Goal: Task Accomplishment & Management: Complete application form

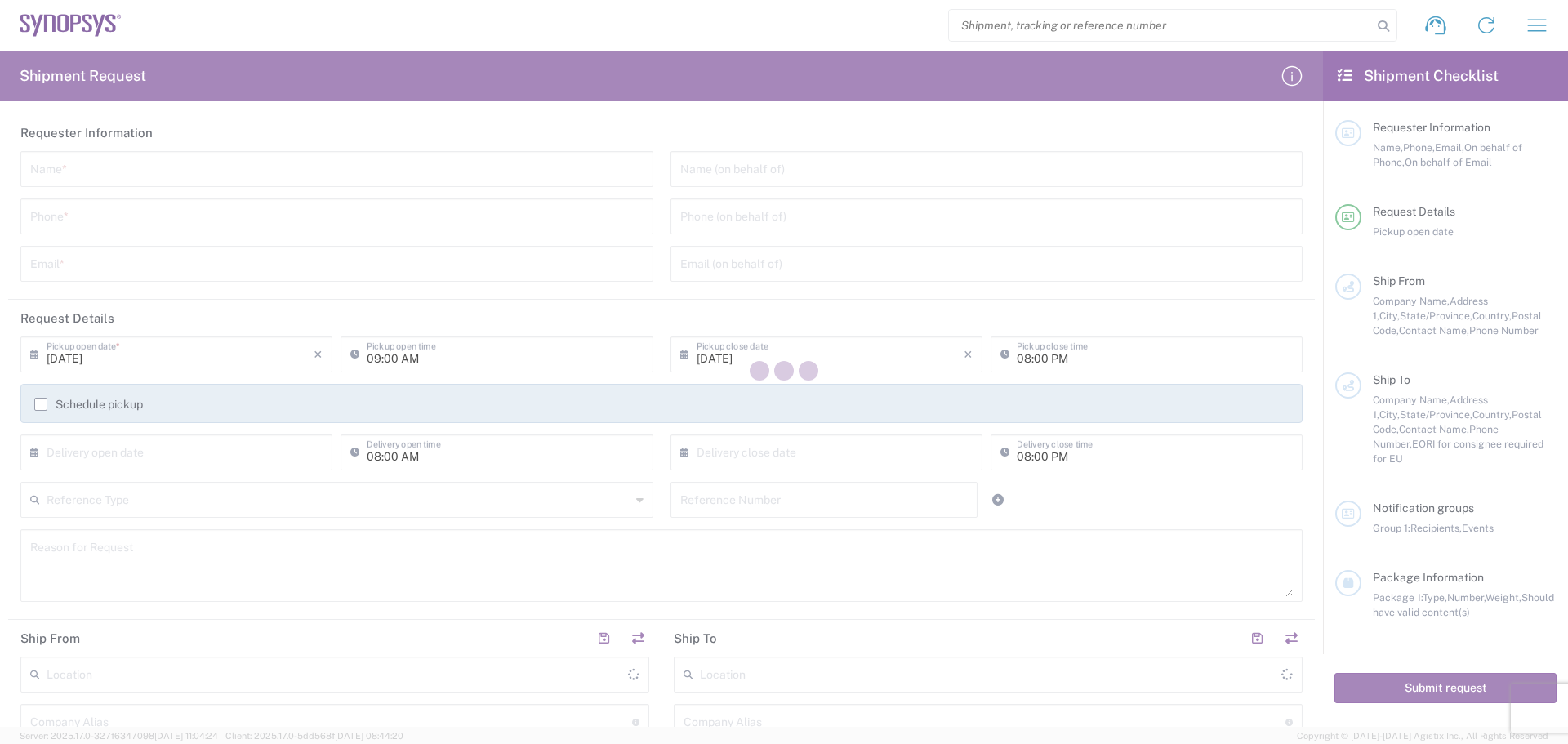
type input "[GEOGRAPHIC_DATA]"
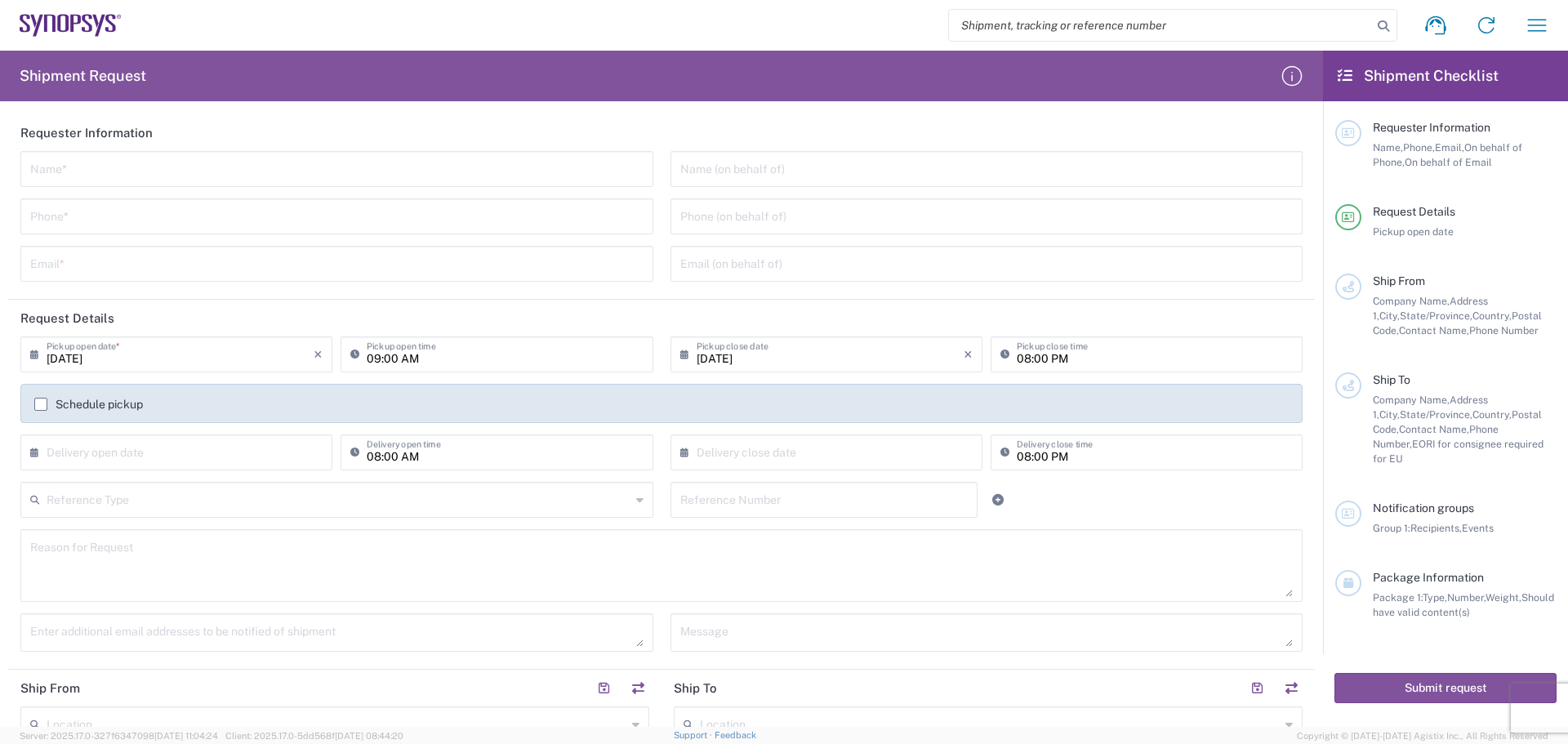
click at [42, 400] on label "Schedule pickup" at bounding box center [88, 405] width 108 height 13
click at [41, 405] on input "Schedule pickup" at bounding box center [41, 405] width 0 height 0
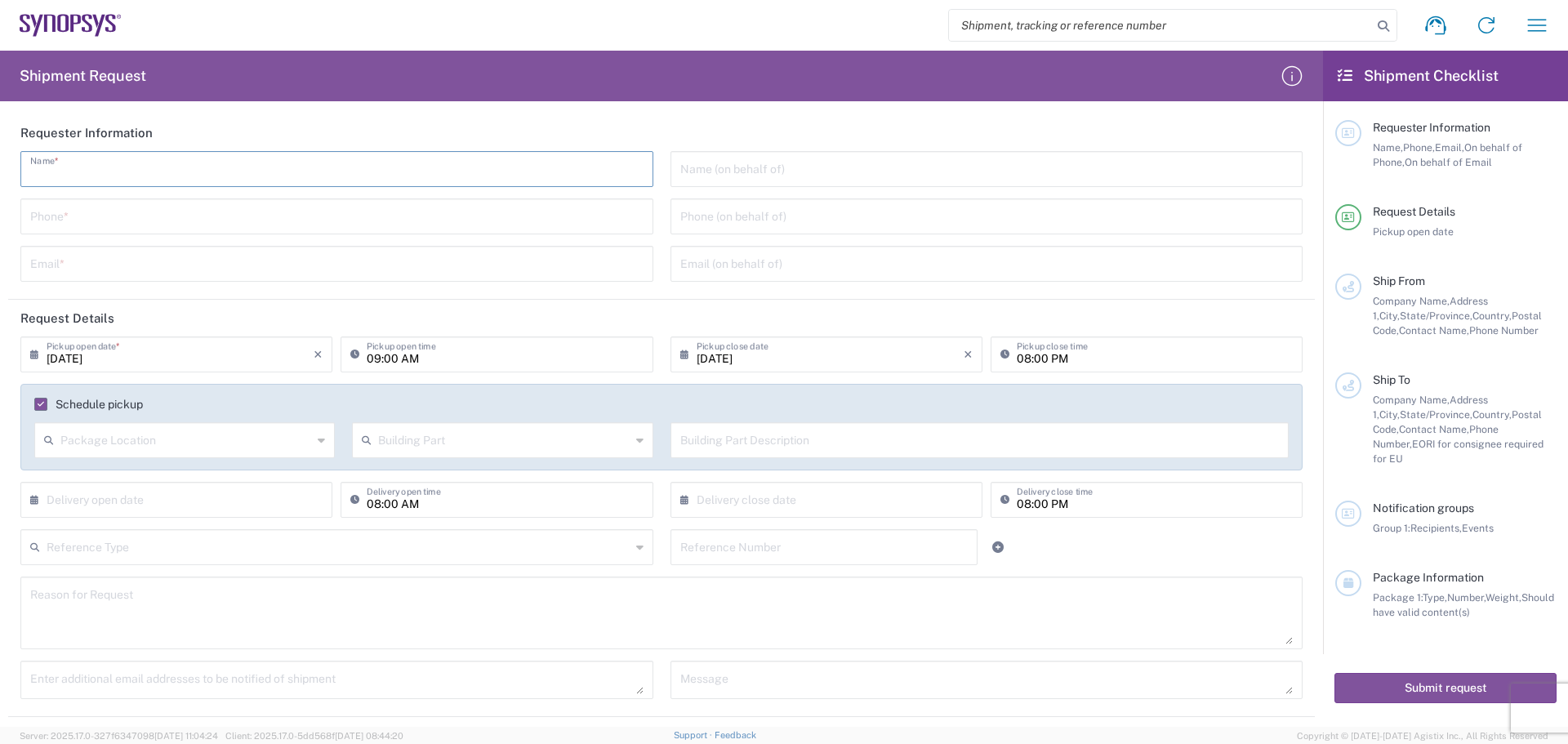
click at [98, 173] on input "text" at bounding box center [337, 168] width 614 height 29
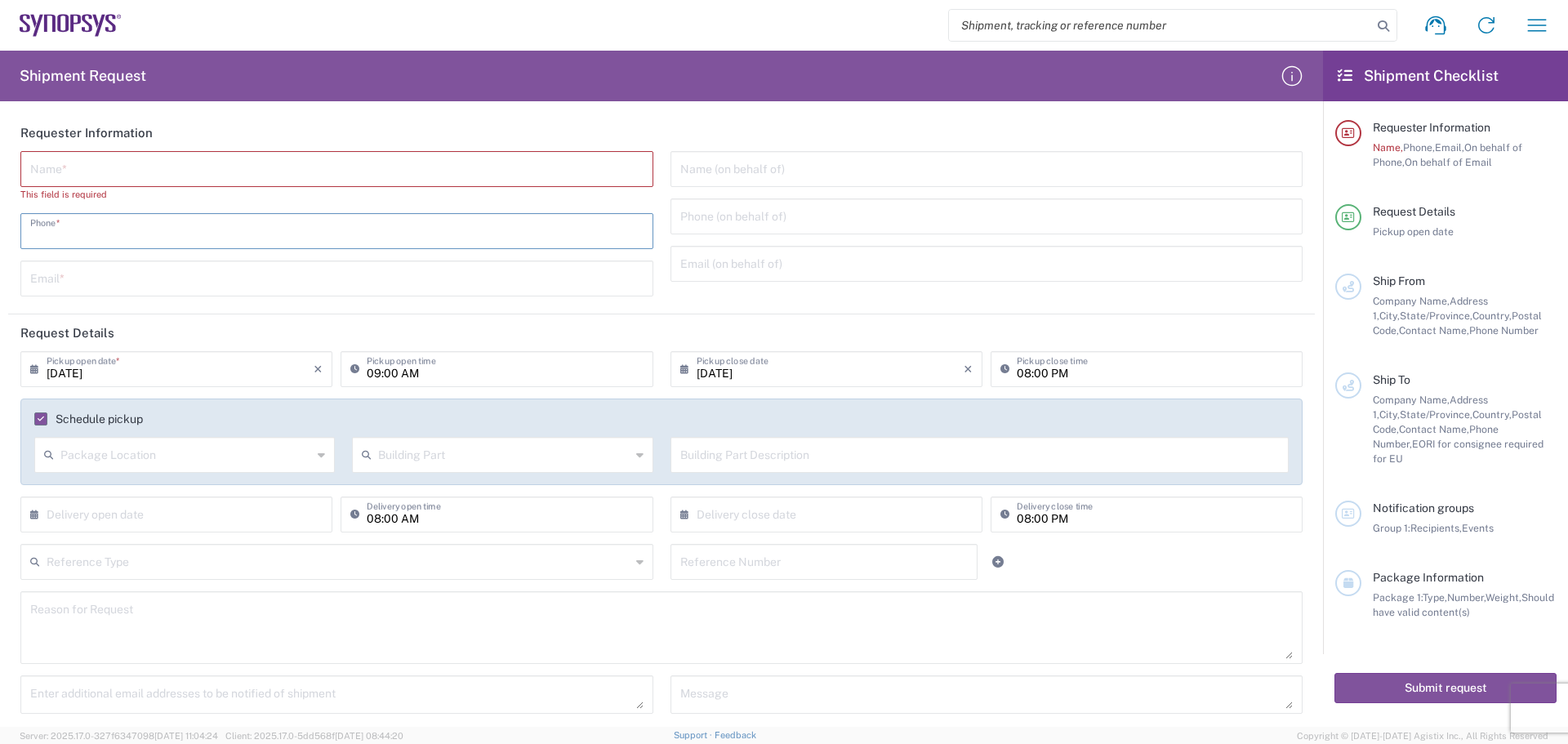
click at [536, 207] on div "Name * This field is required Phone * Email *" at bounding box center [338, 229] width 650 height 157
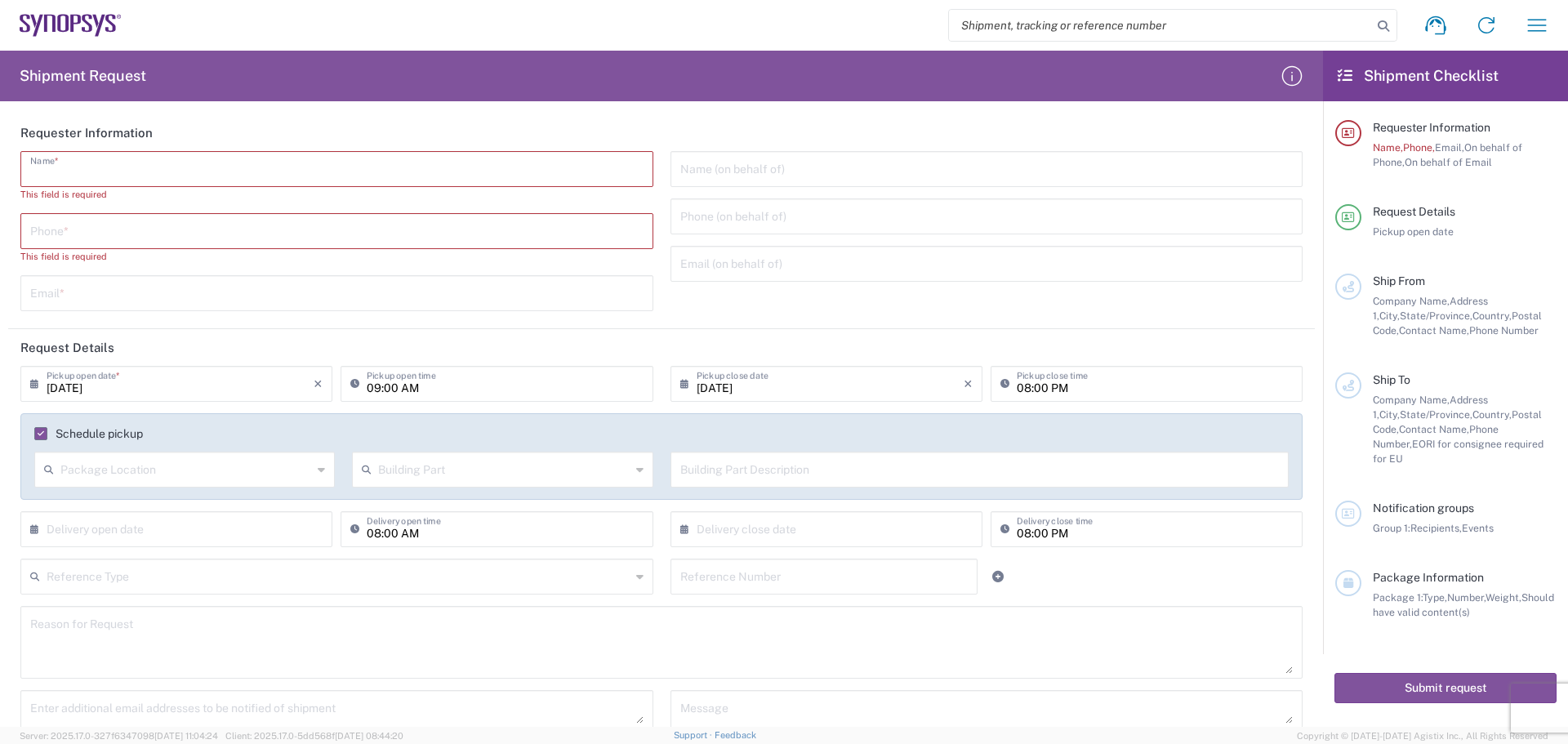
click at [437, 172] on input "text" at bounding box center [337, 168] width 614 height 29
type input "[PERSON_NAME]"
type input "5105086769"
type input "[PERSON_NAME][EMAIL_ADDRESS][DOMAIN_NAME]"
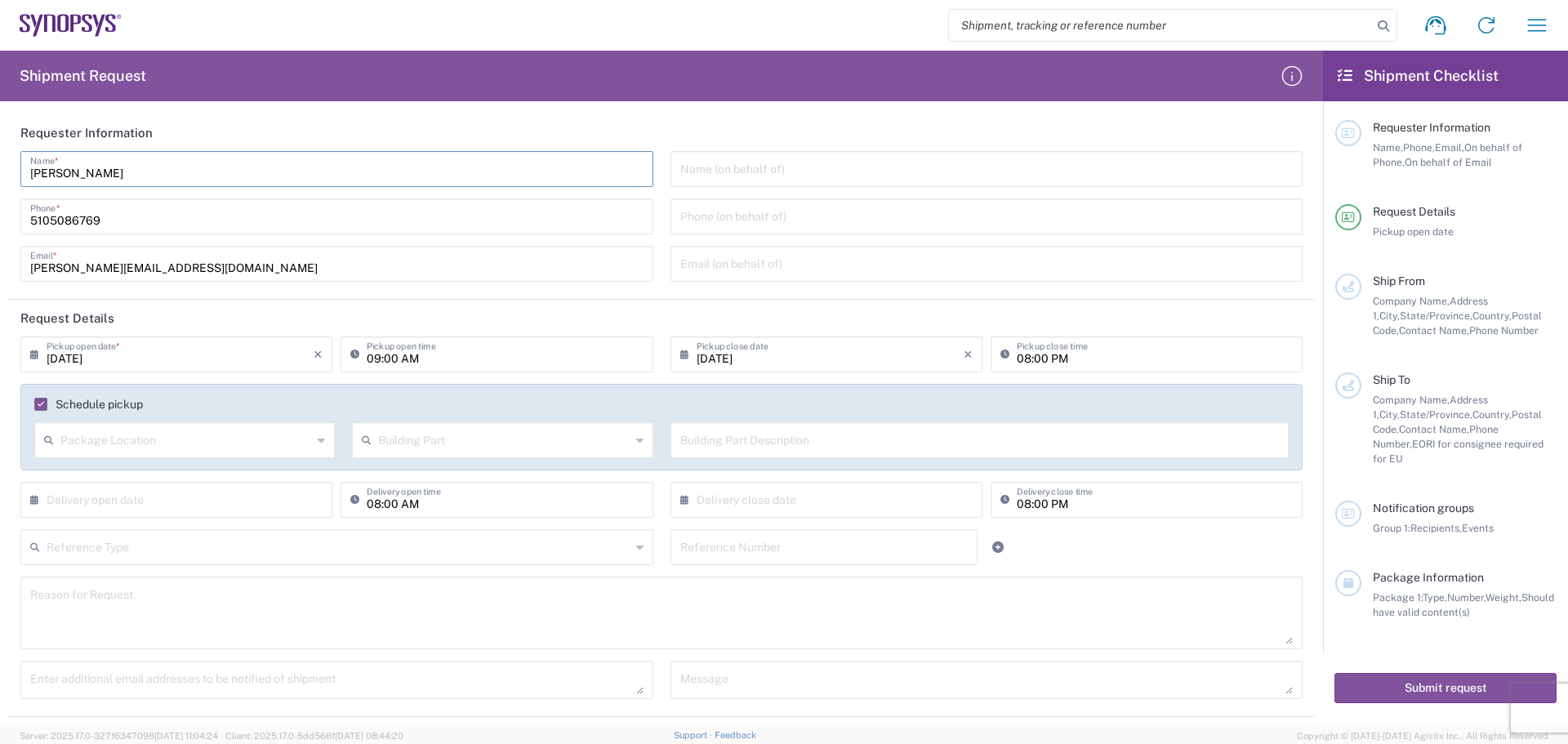
click at [913, 187] on div "Name (on behalf of) Phone (on behalf of) Email (on behalf of)" at bounding box center [987, 221] width 650 height 142
click at [923, 167] on input "text" at bounding box center [988, 168] width 614 height 29
type input "[PERSON_NAME]"
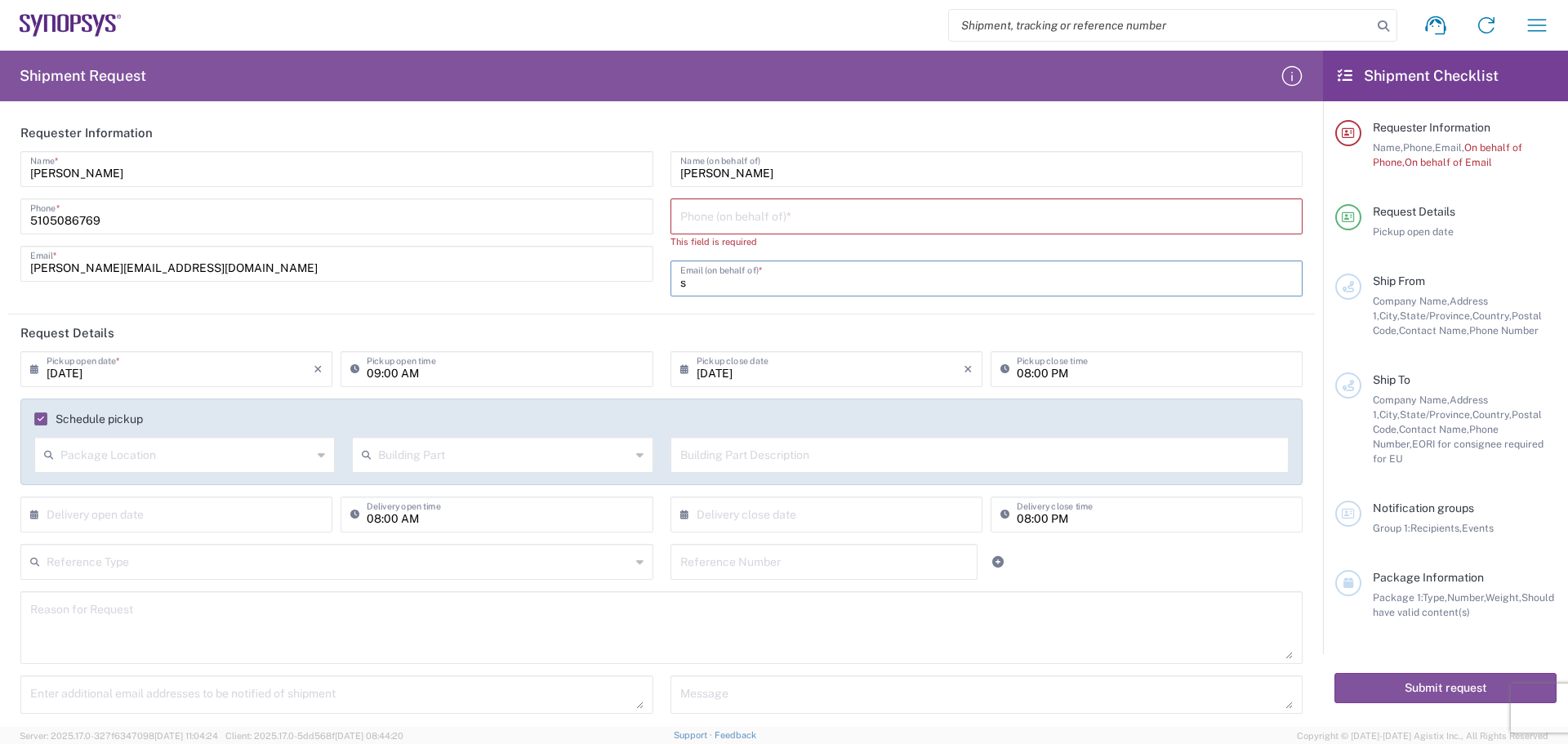
type input "s"
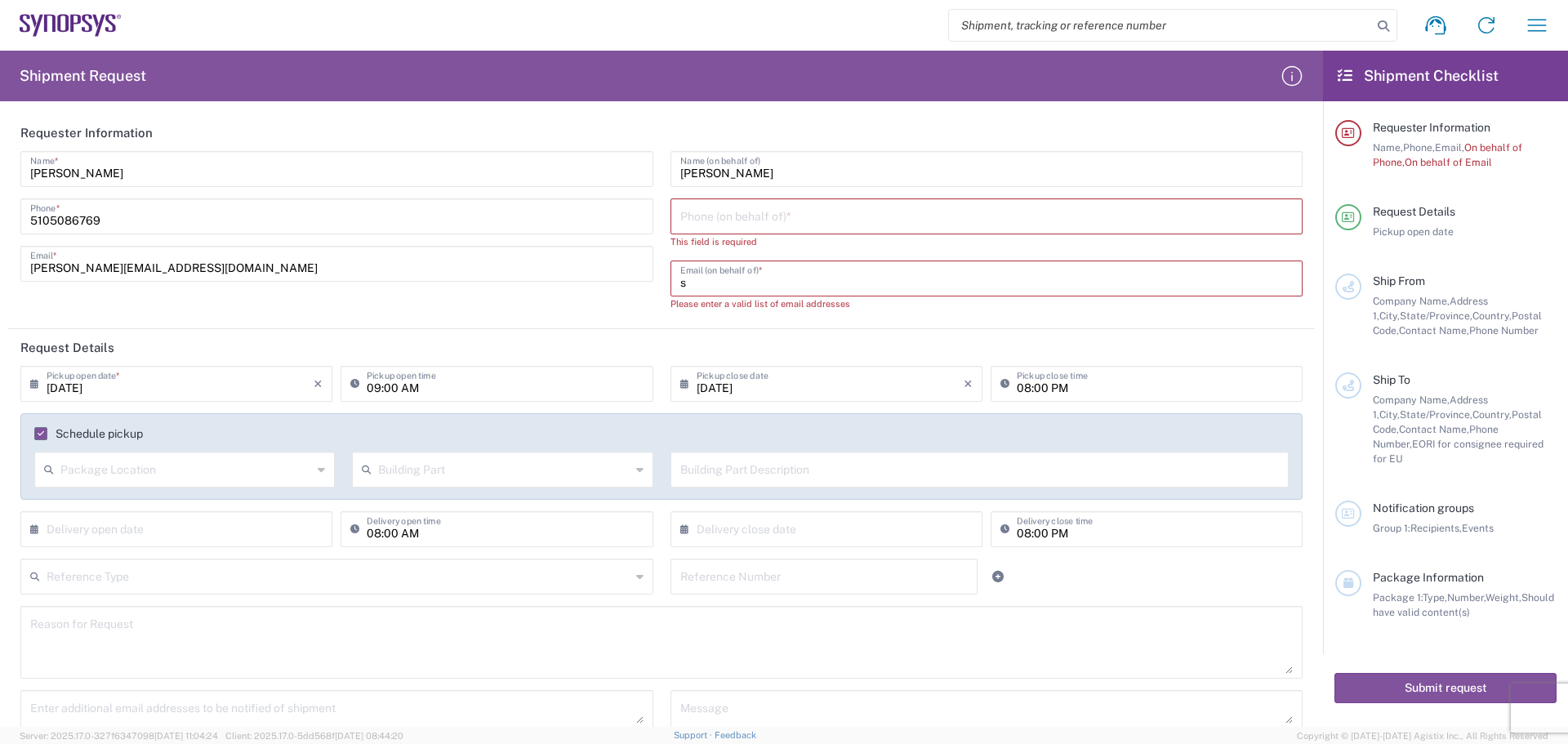
click at [868, 219] on input "tel" at bounding box center [988, 216] width 614 height 29
click at [841, 209] on input "tel" at bounding box center [988, 216] width 614 height 29
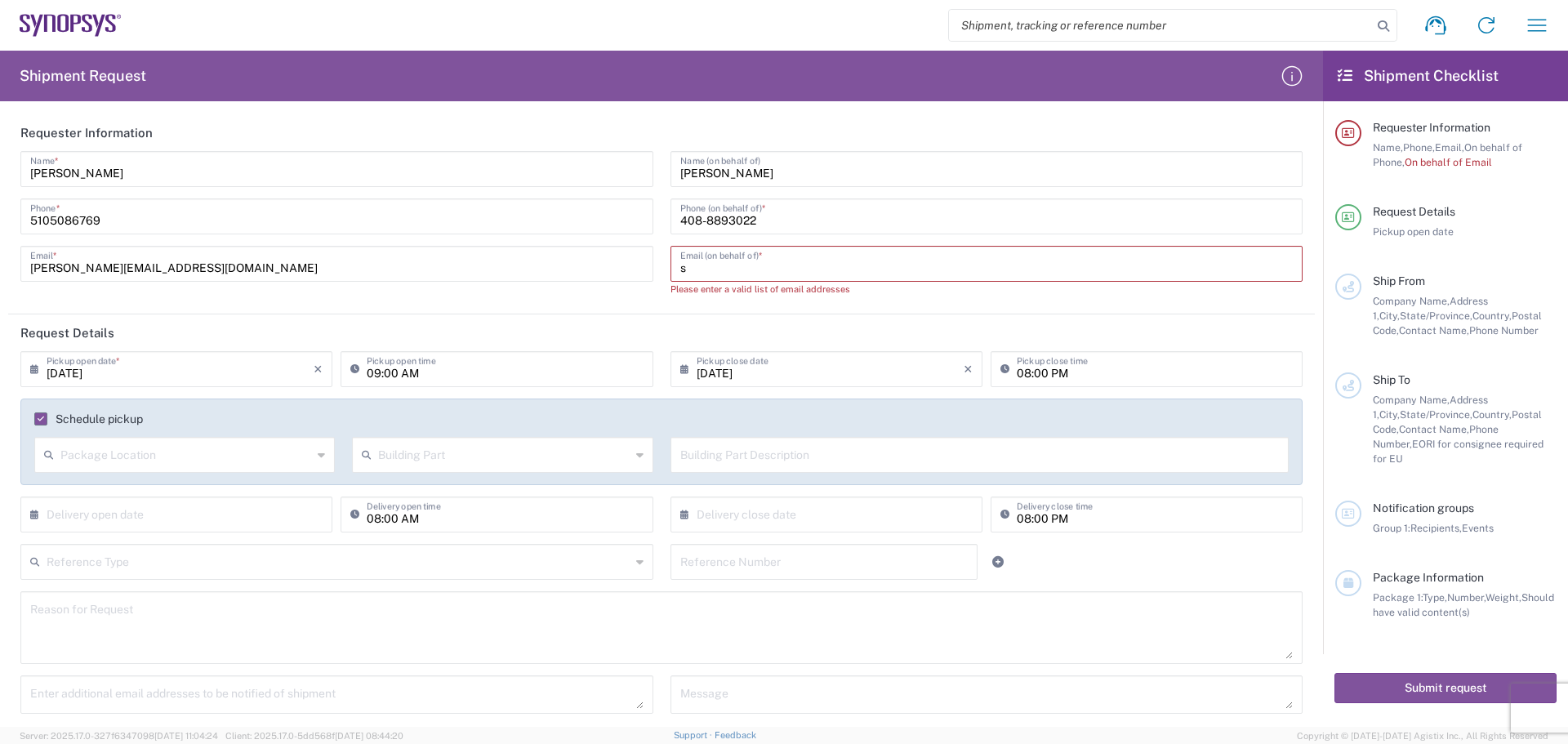
click at [721, 223] on input "408-8893022" at bounding box center [988, 216] width 614 height 29
type input "[PHONE_NUMBER]"
click at [762, 262] on input "s" at bounding box center [988, 263] width 614 height 29
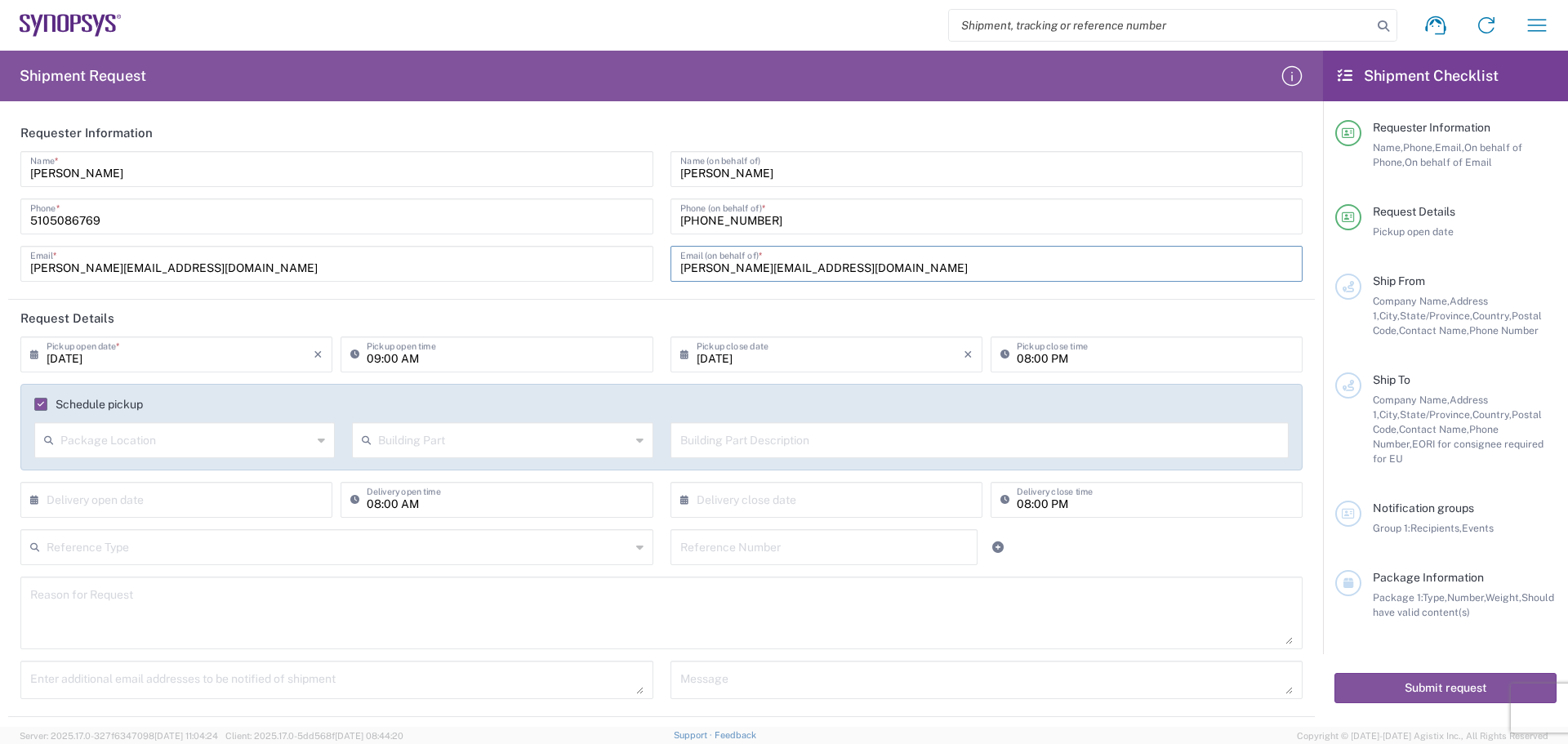
type input "[PERSON_NAME][EMAIL_ADDRESS][DOMAIN_NAME]"
click at [795, 173] on input "[PERSON_NAME]" at bounding box center [988, 168] width 614 height 29
type input "[PERSON_NAME]"
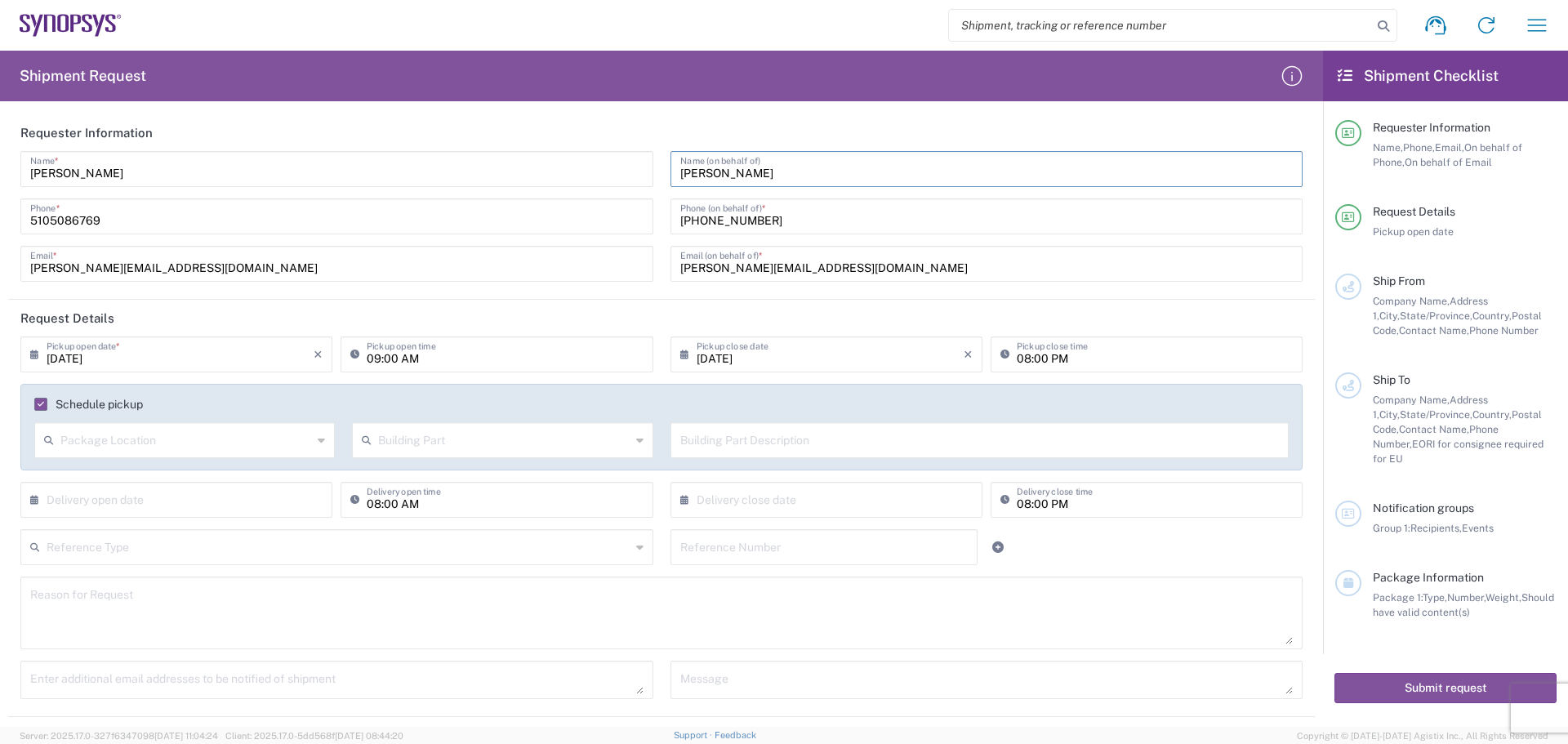
click at [825, 270] on input "[PERSON_NAME][EMAIL_ADDRESS][DOMAIN_NAME]" at bounding box center [988, 263] width 614 height 29
type input "[EMAIL_ADDRESS][DOMAIN_NAME]"
click at [415, 358] on input "09:00 AM" at bounding box center [505, 354] width 276 height 29
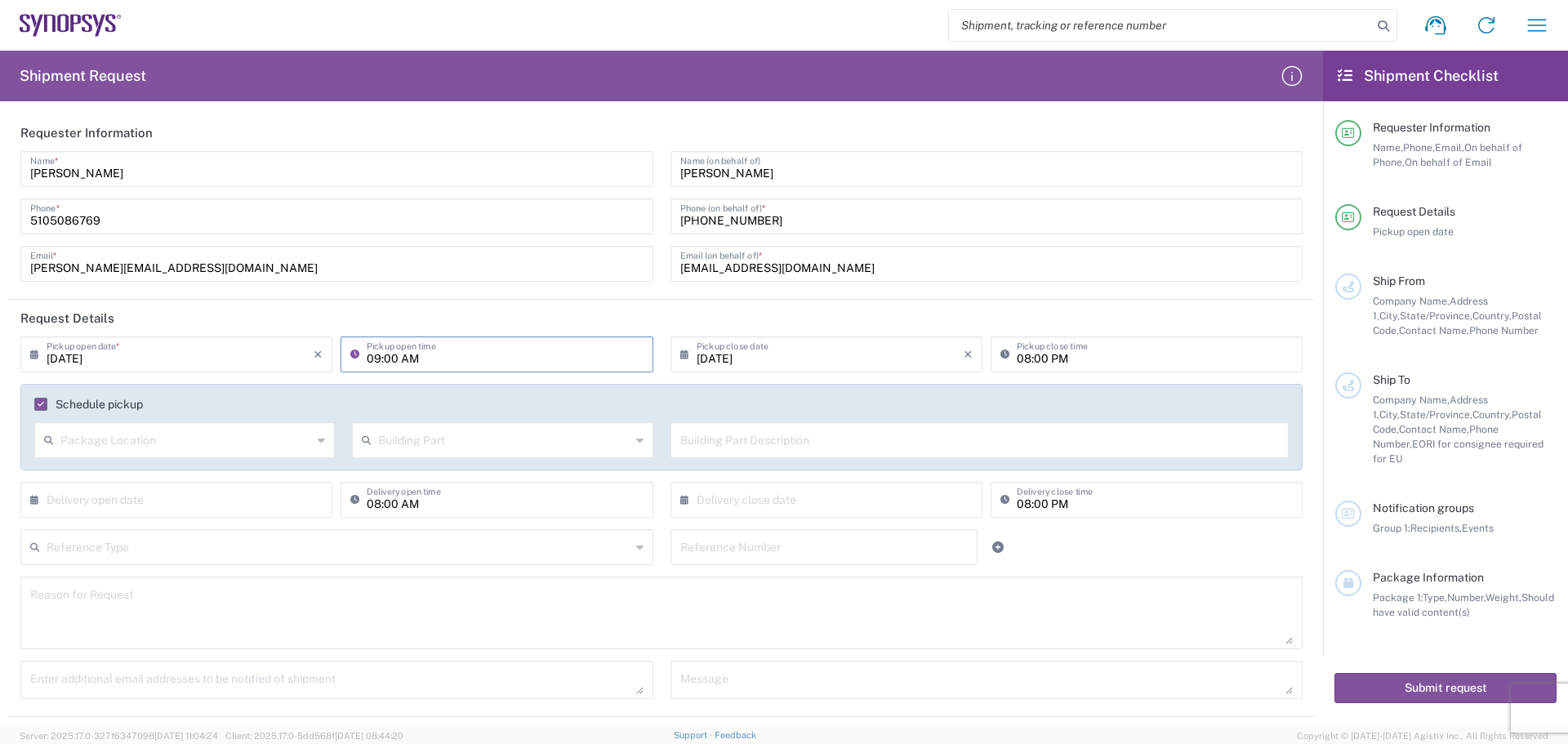
click at [424, 358] on input "09:00 AM" at bounding box center [505, 354] width 276 height 29
click at [419, 361] on input "09:00 AM" at bounding box center [505, 354] width 276 height 29
drag, startPoint x: 393, startPoint y: 354, endPoint x: 363, endPoint y: 353, distance: 30.0
click at [363, 353] on div "09:00 AM Pickup open time" at bounding box center [496, 355] width 312 height 36
click at [428, 349] on input "12:00 AM" at bounding box center [505, 354] width 276 height 29
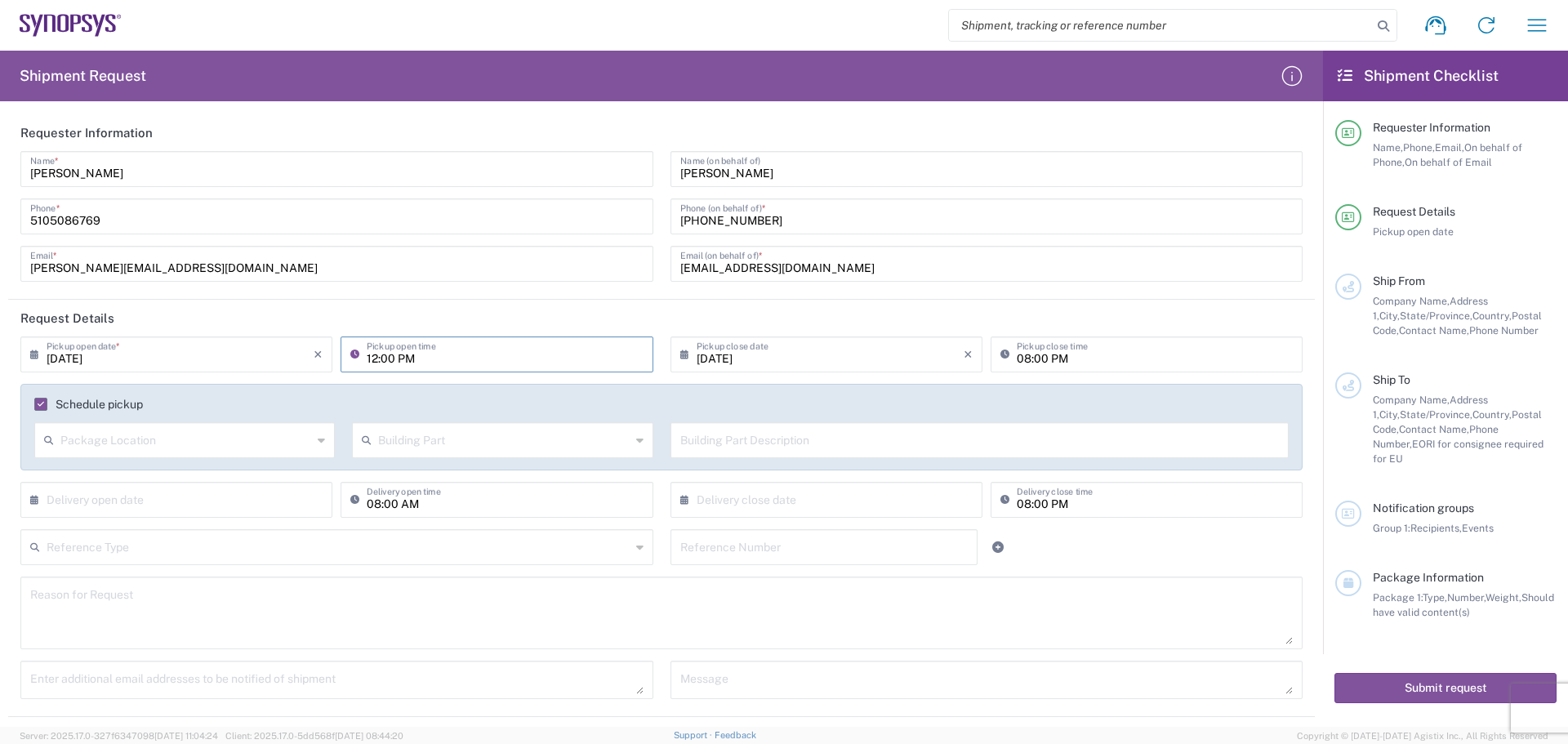
type input "12:00 PM"
click at [720, 358] on input "[DATE]" at bounding box center [830, 354] width 267 height 29
type input "[DATE]"
click at [1052, 355] on input "08:00 PM" at bounding box center [1155, 354] width 276 height 29
click at [1057, 360] on input "08:00 PM" at bounding box center [1155, 354] width 276 height 29
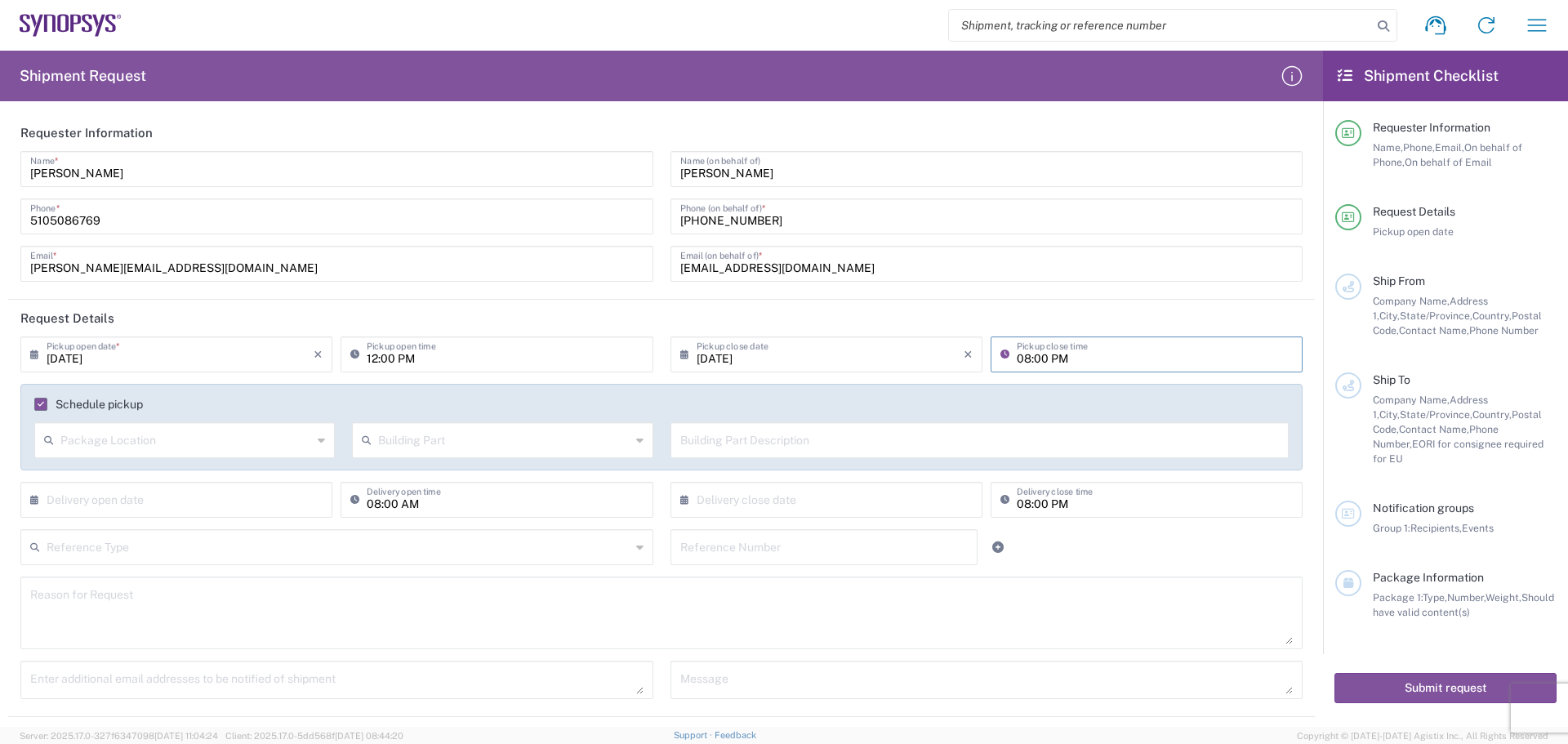
click at [1035, 363] on input "08:00 PM" at bounding box center [1155, 354] width 276 height 29
click at [1021, 358] on input "08:00 PM" at bounding box center [1155, 354] width 276 height 29
type input "04:00 PM"
click at [162, 433] on input "text" at bounding box center [186, 440] width 252 height 29
click at [1106, 276] on input "[EMAIL_ADDRESS][DOMAIN_NAME]" at bounding box center [988, 263] width 614 height 29
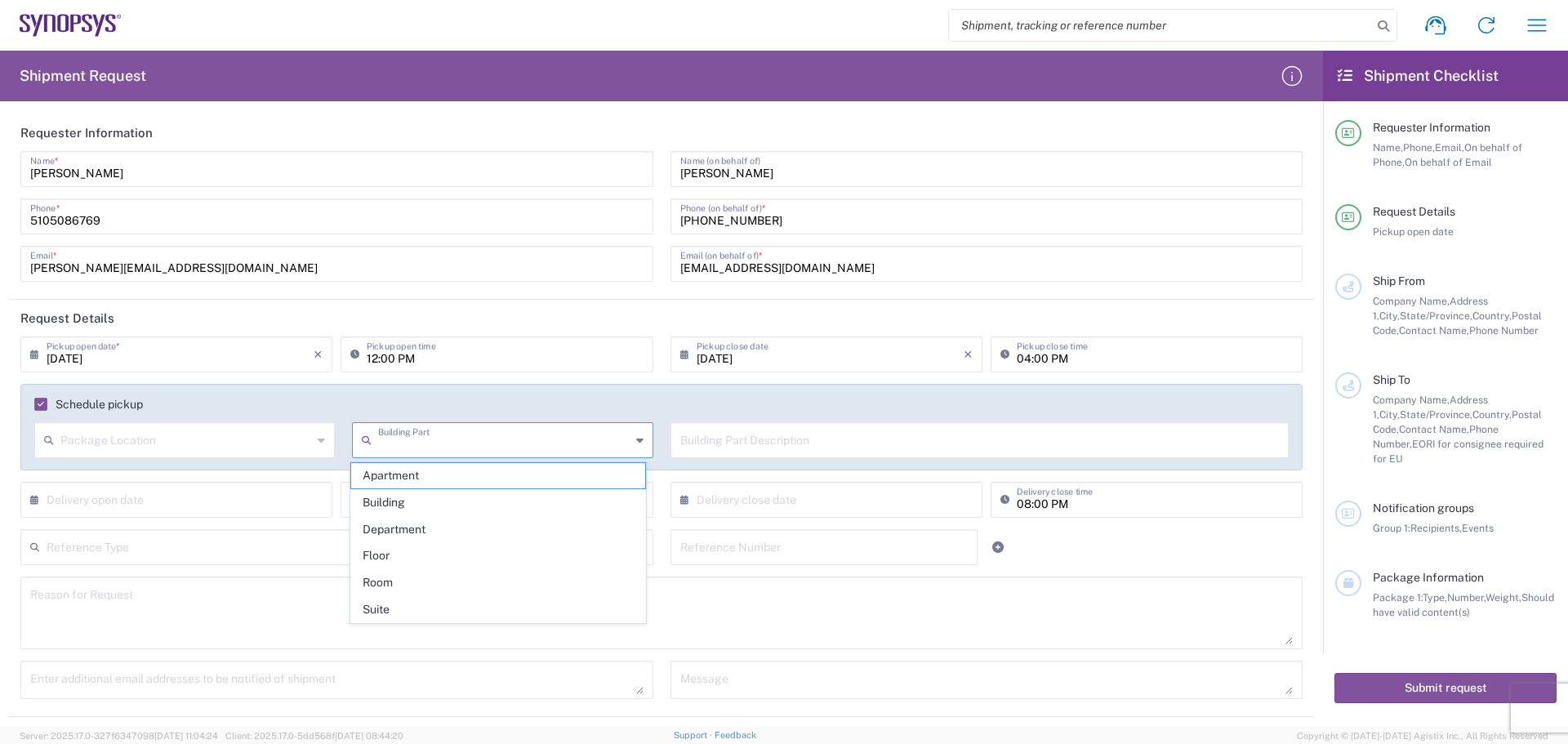
click at [456, 437] on input "text" at bounding box center [504, 440] width 252 height 29
click at [416, 511] on span "Building" at bounding box center [498, 503] width 295 height 25
type input "Building"
click at [201, 445] on input "text" at bounding box center [186, 440] width 252 height 29
click at [84, 522] on span "Rear" at bounding box center [183, 530] width 295 height 25
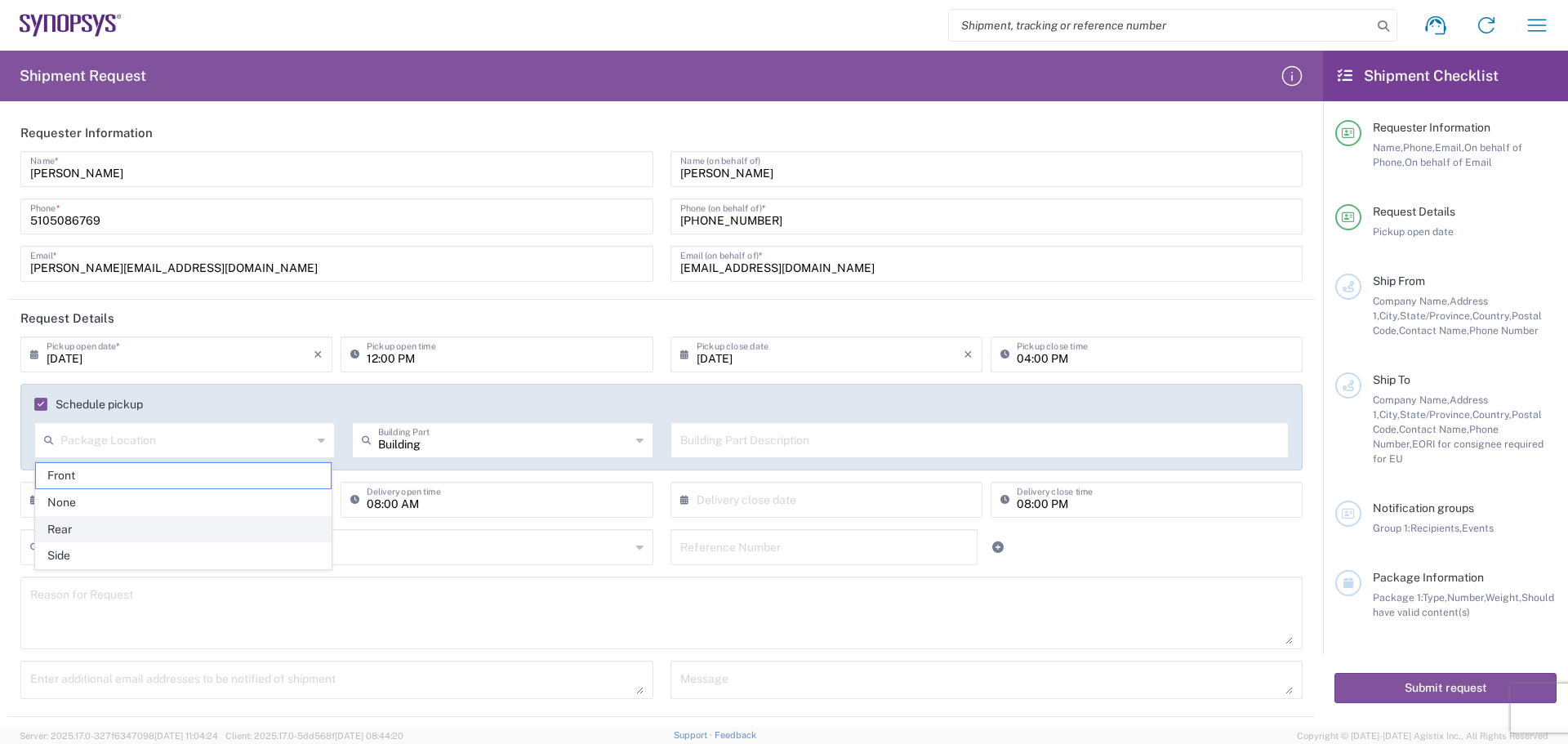
type input "Rear"
click at [520, 439] on input "Building" at bounding box center [504, 440] width 252 height 29
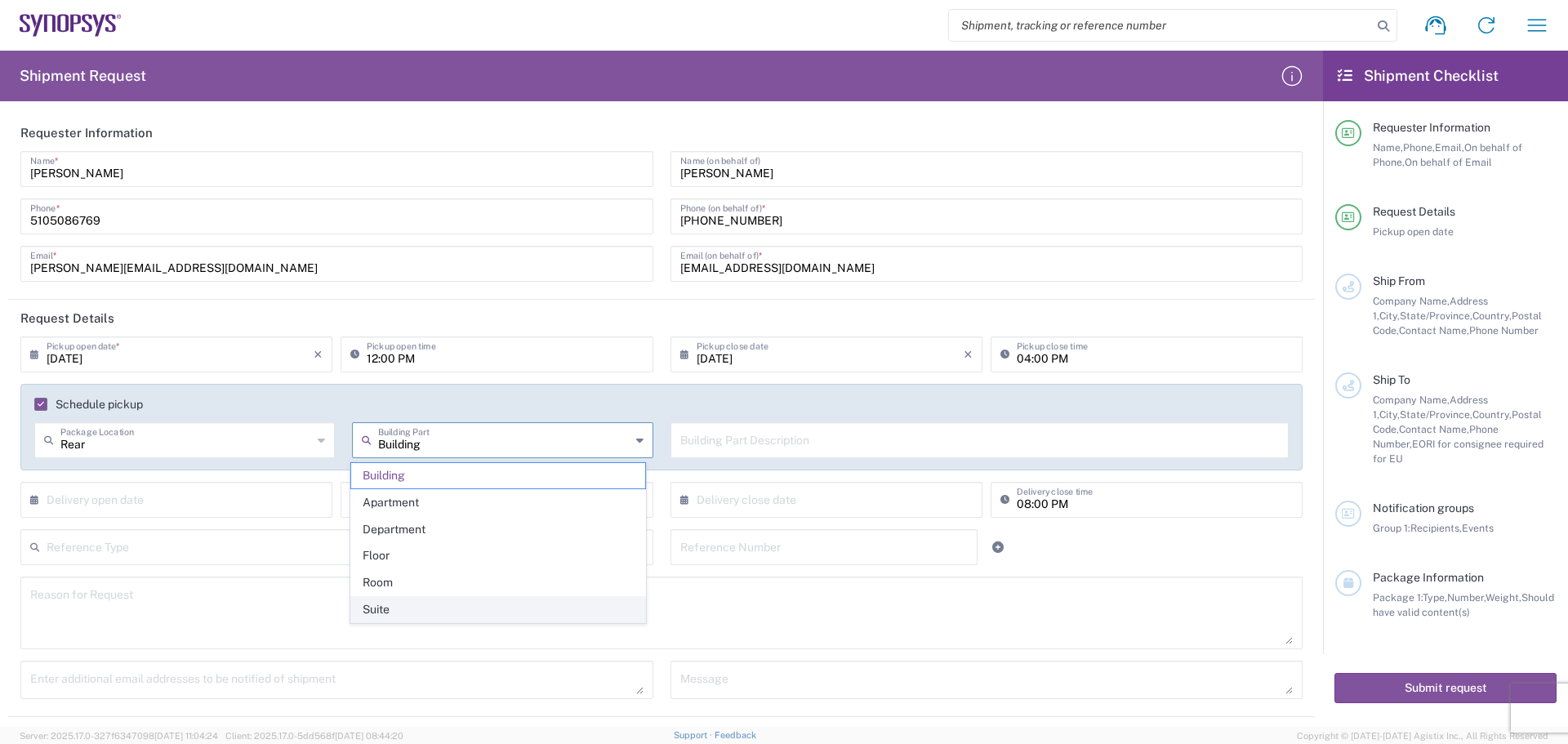
click at [438, 602] on span "Suite" at bounding box center [498, 609] width 295 height 25
type input "Suite"
click at [824, 452] on input "text" at bounding box center [980, 440] width 599 height 29
click at [131, 503] on input "text" at bounding box center [181, 499] width 267 height 29
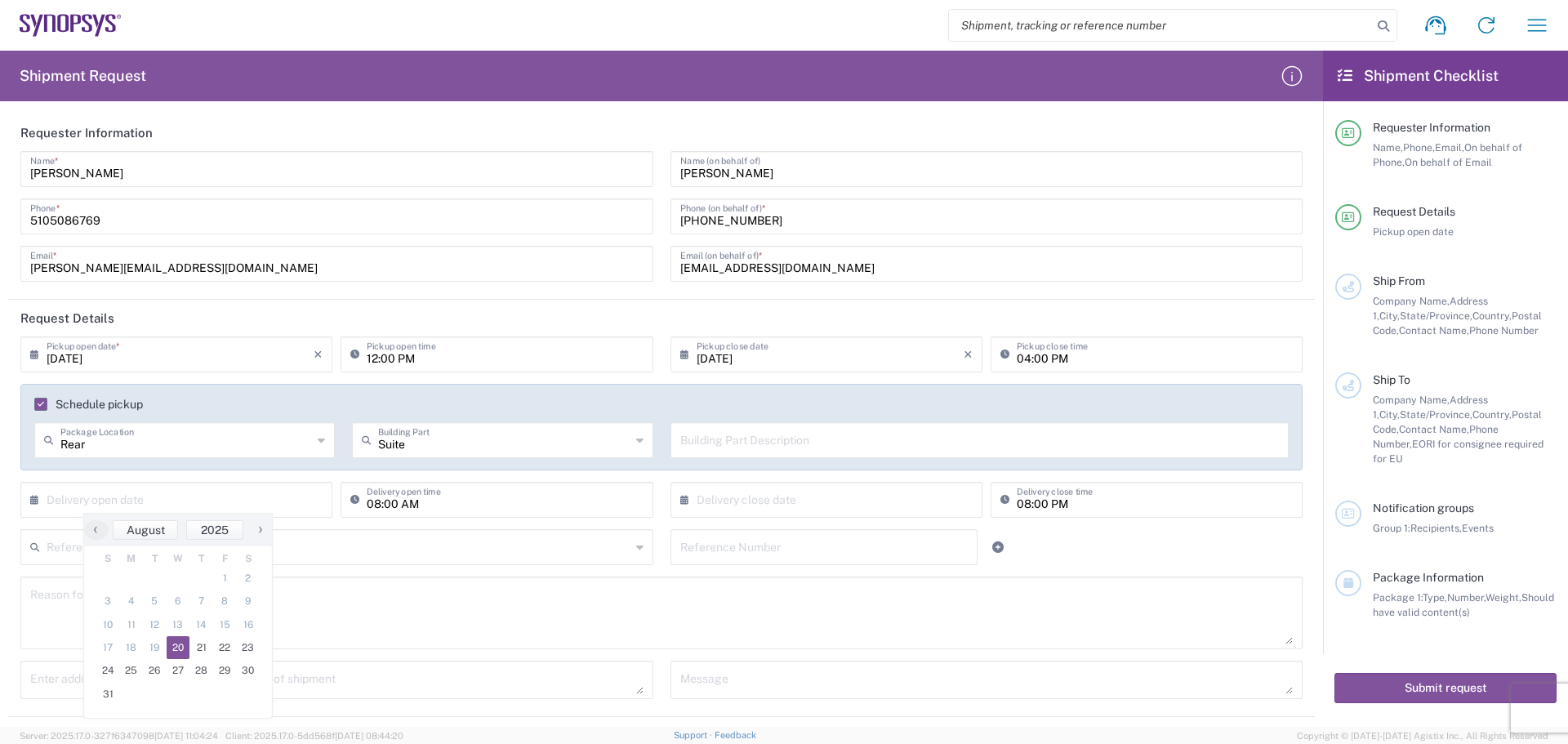
click at [176, 646] on span "20" at bounding box center [179, 647] width 23 height 23
type input "[DATE]"
click at [830, 496] on input "text" at bounding box center [830, 499] width 267 height 29
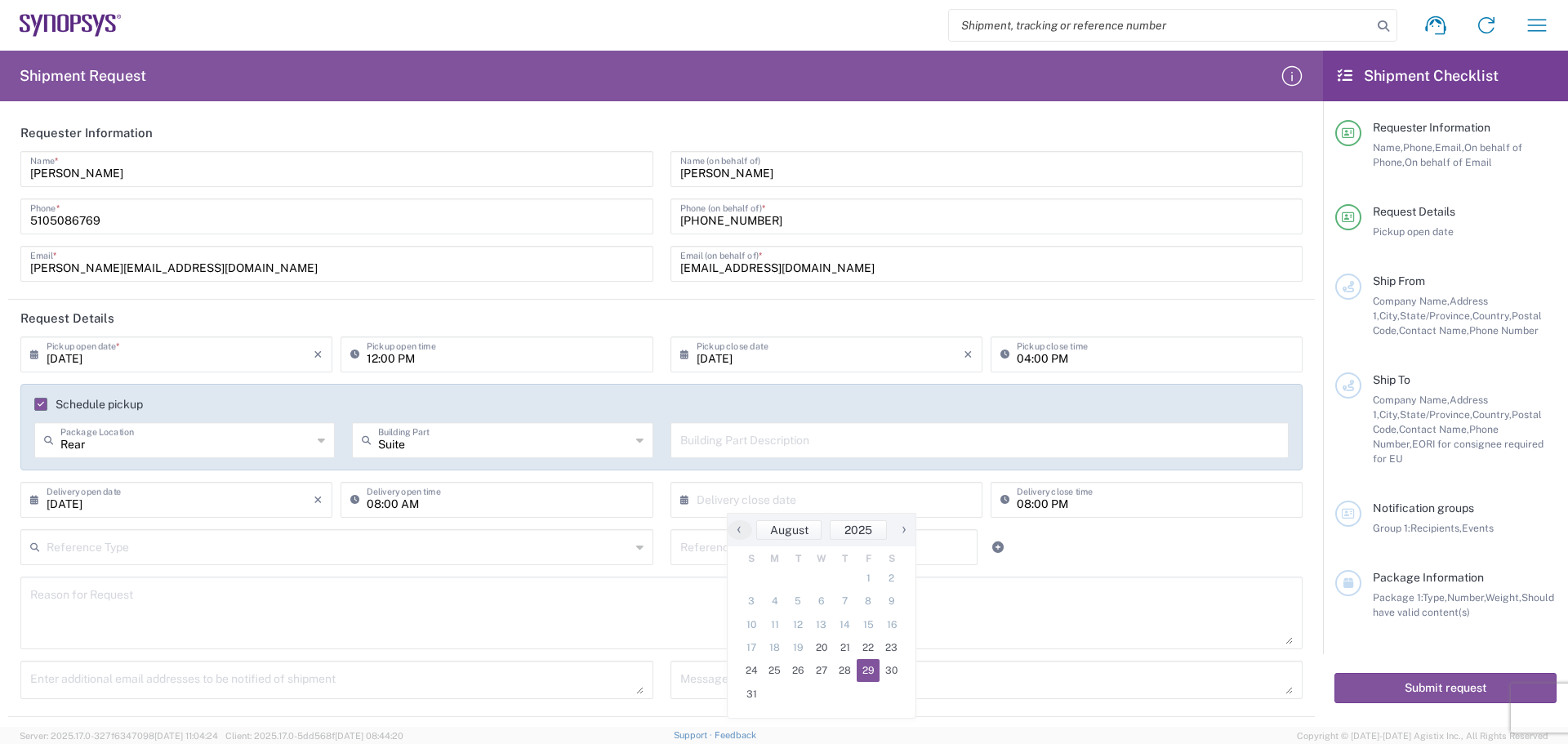
click at [863, 674] on span "29" at bounding box center [868, 670] width 23 height 23
type input "[DATE]"
click at [1020, 502] on input "08:00 PM" at bounding box center [1155, 499] width 276 height 29
type input "04:00 PM"
click at [815, 620] on textarea at bounding box center [661, 613] width 1263 height 63
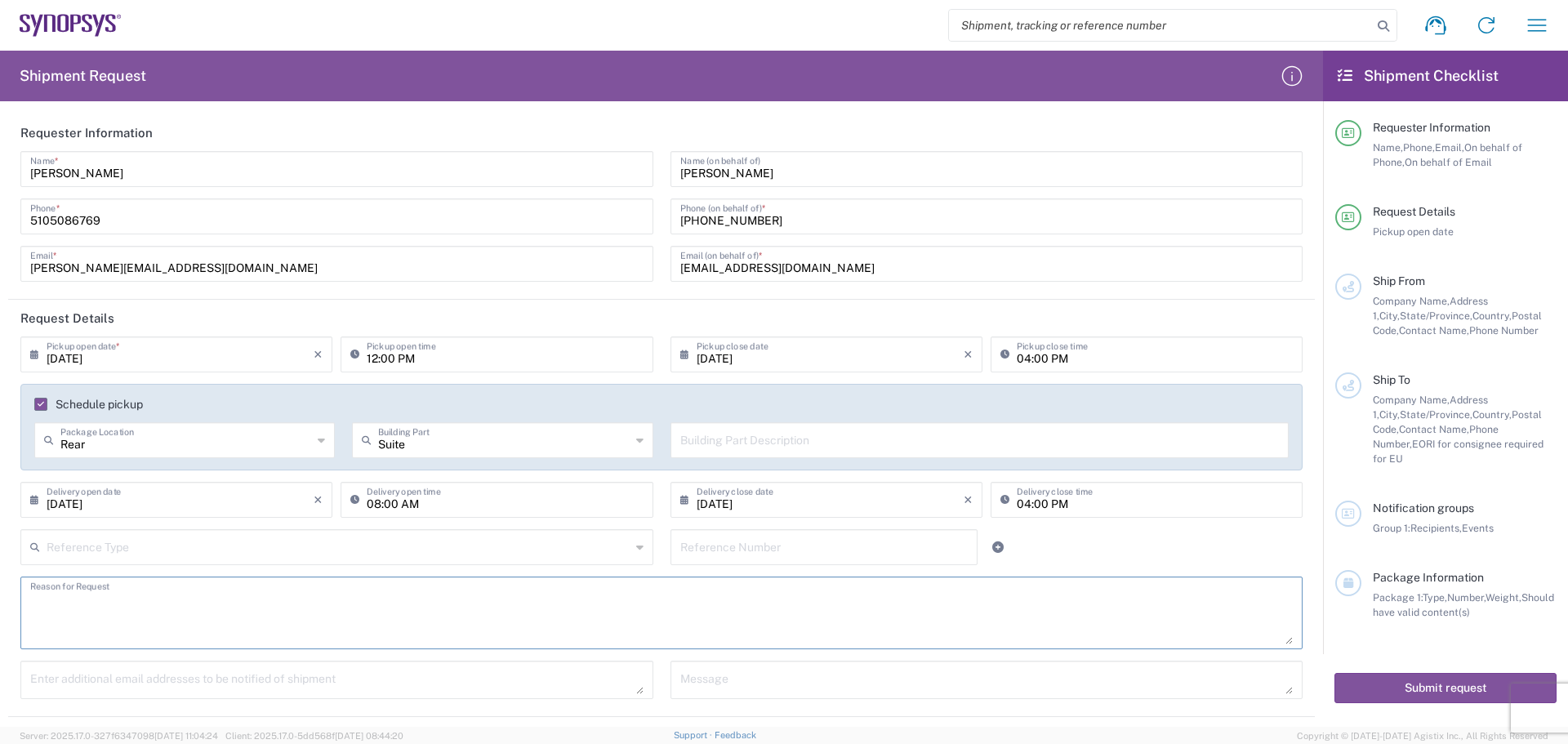
click at [832, 536] on input "text" at bounding box center [824, 546] width 288 height 29
click at [809, 547] on input "text" at bounding box center [824, 546] width 288 height 29
paste input "2000000850"
type input "2000000850"
click at [847, 612] on textarea at bounding box center [661, 613] width 1263 height 63
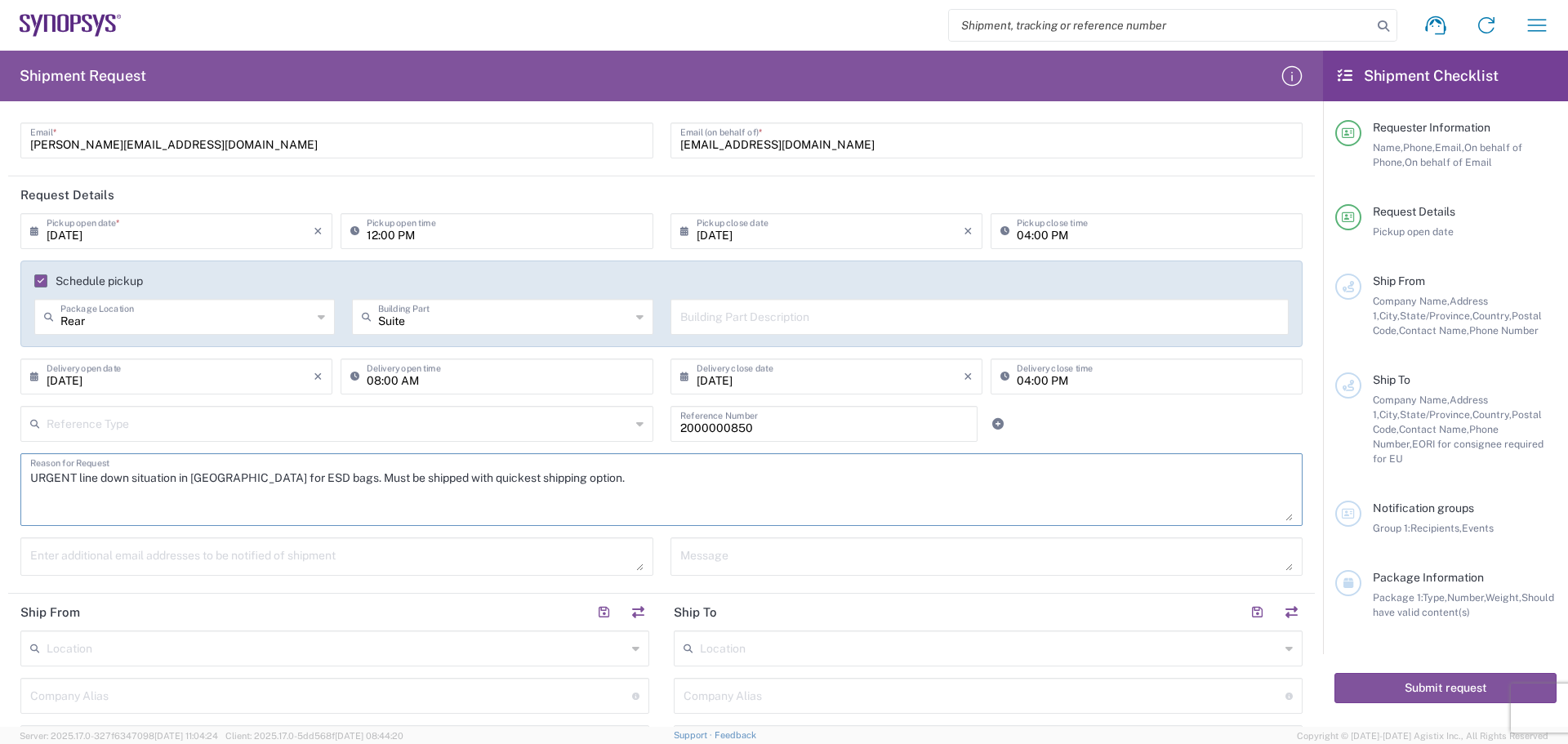
scroll to position [163, 0]
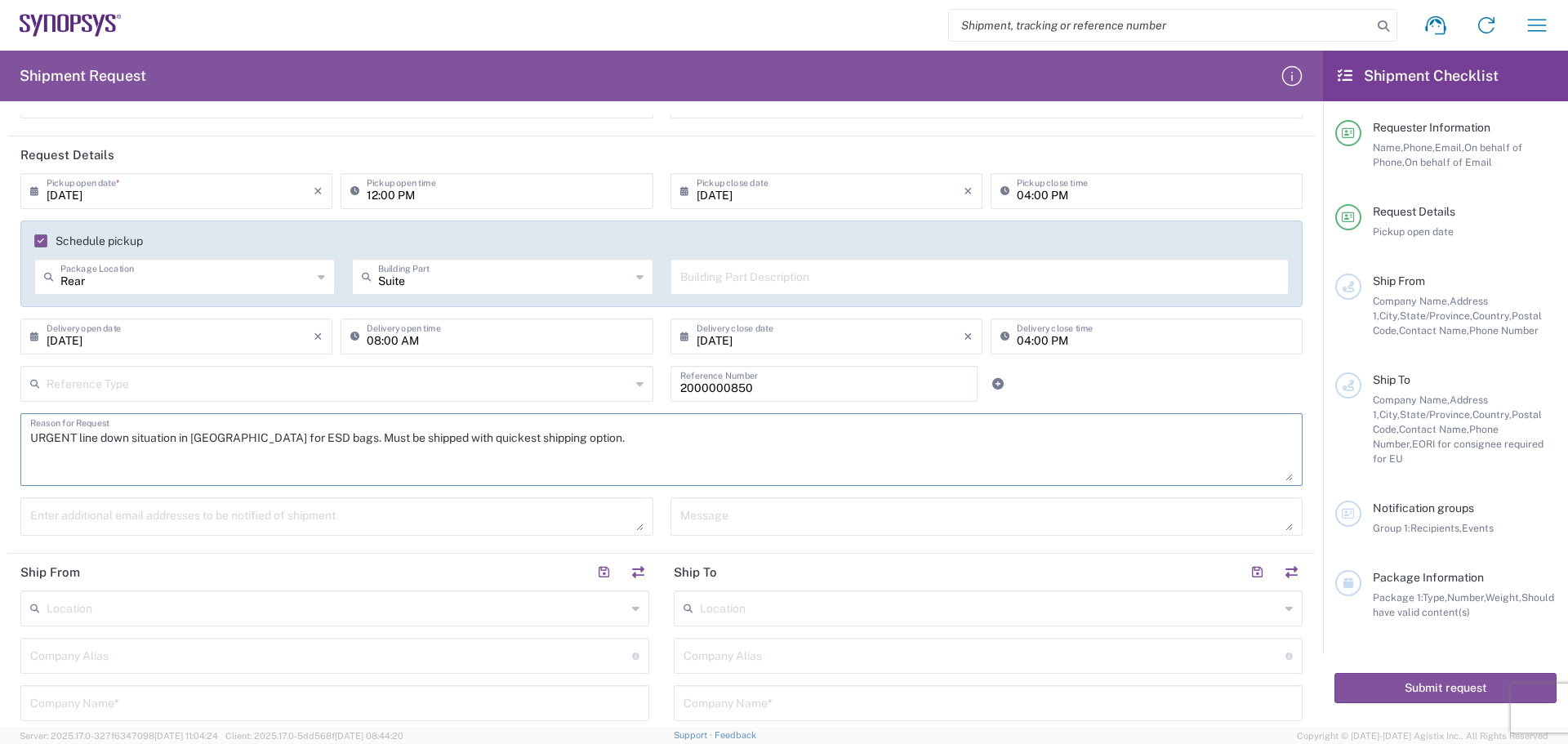
type textarea "URGENT line down situation in [GEOGRAPHIC_DATA] for ESD bags. Must be shipped w…"
click at [296, 514] on textarea at bounding box center [337, 516] width 614 height 29
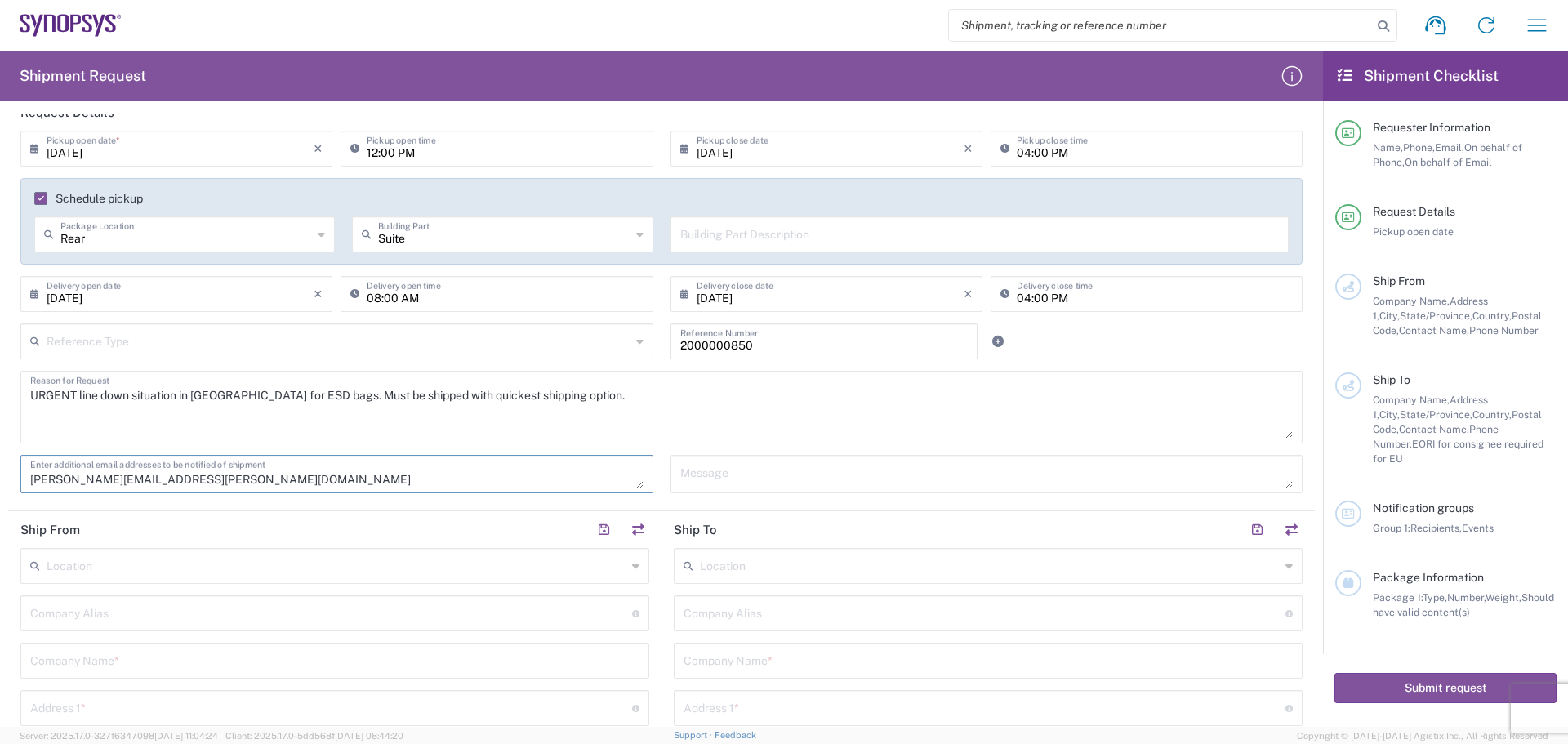
scroll to position [245, 0]
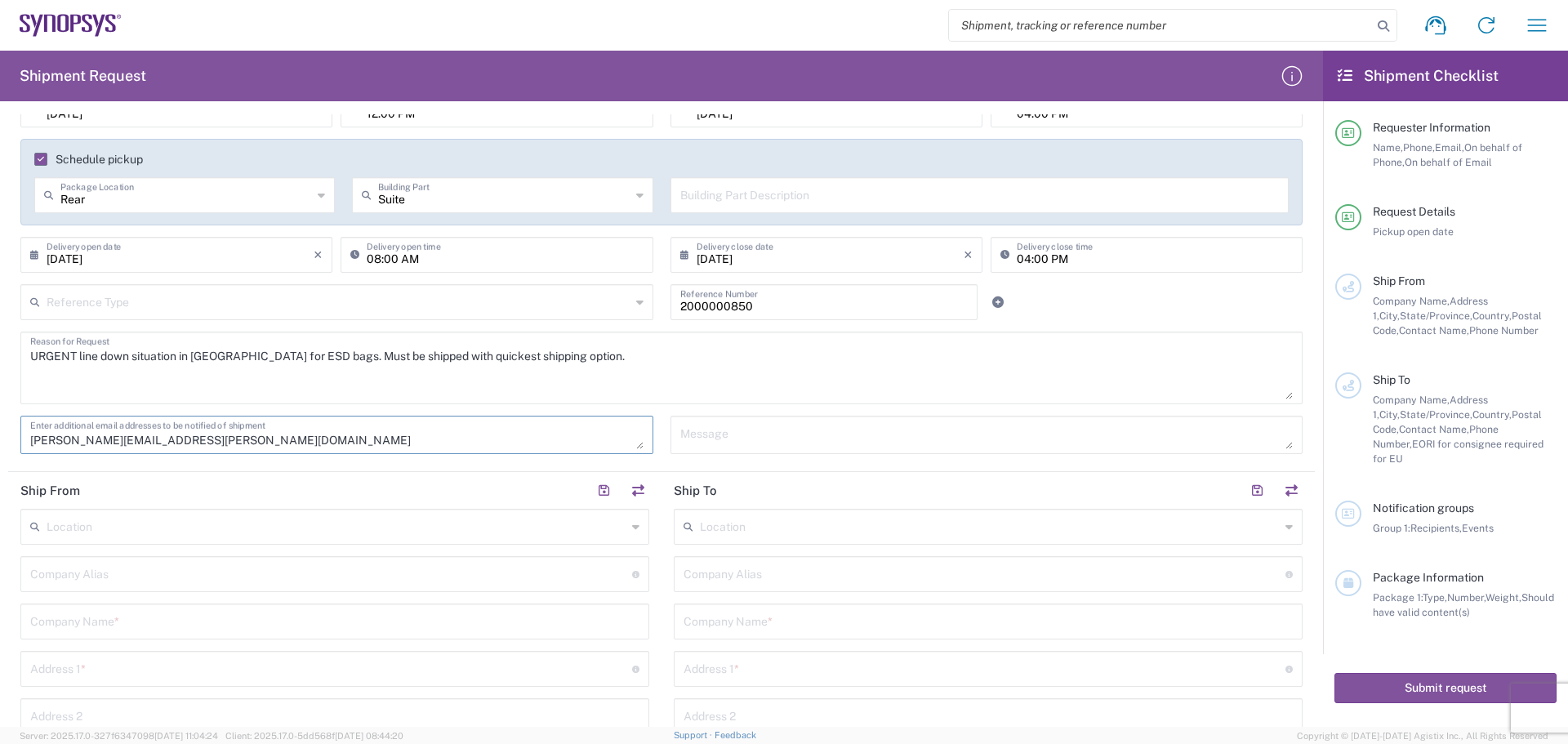
type textarea "[PERSON_NAME][EMAIL_ADDRESS][PERSON_NAME][DOMAIN_NAME]"
click at [195, 584] on input "text" at bounding box center [330, 573] width 602 height 29
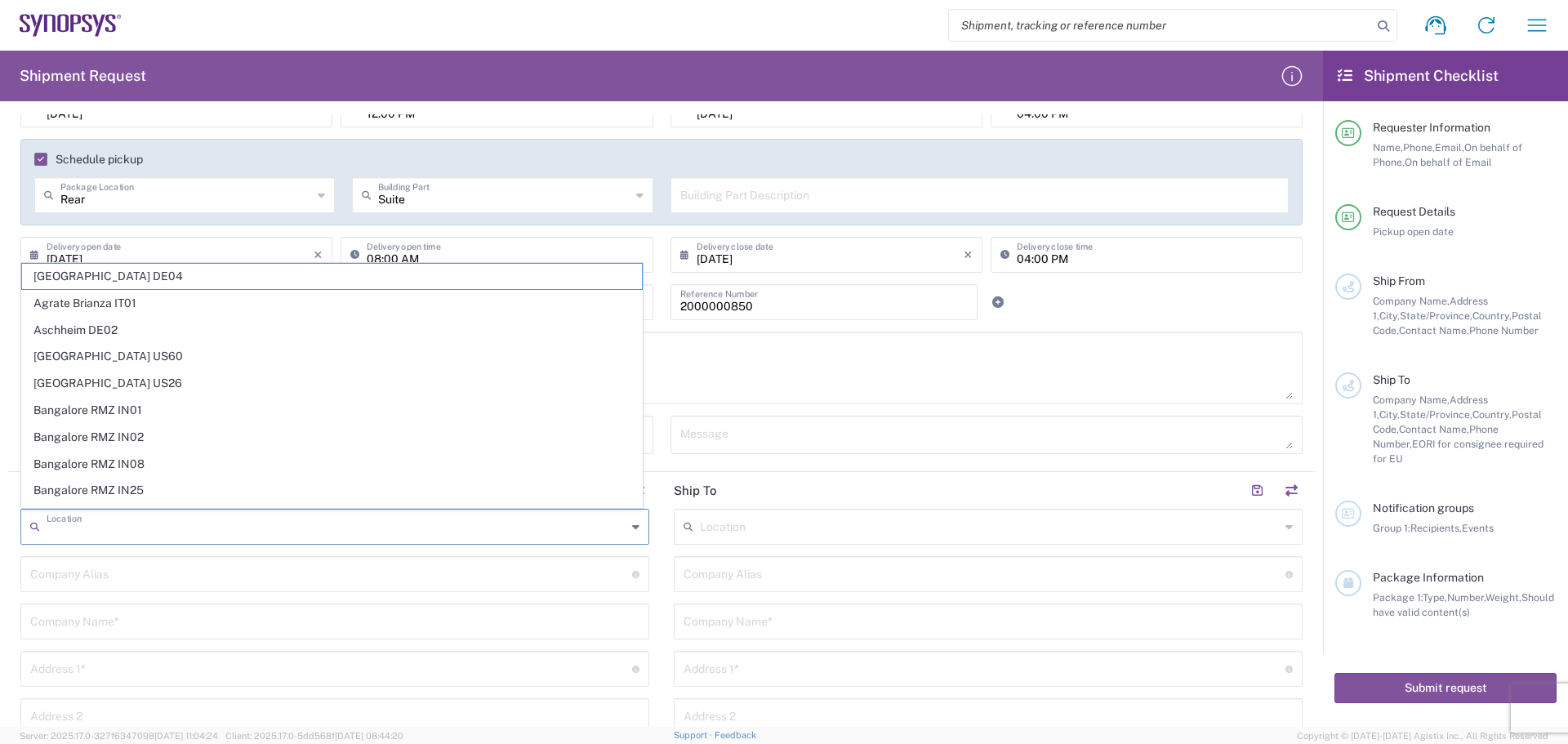
click at [198, 535] on input "text" at bounding box center [337, 525] width 580 height 29
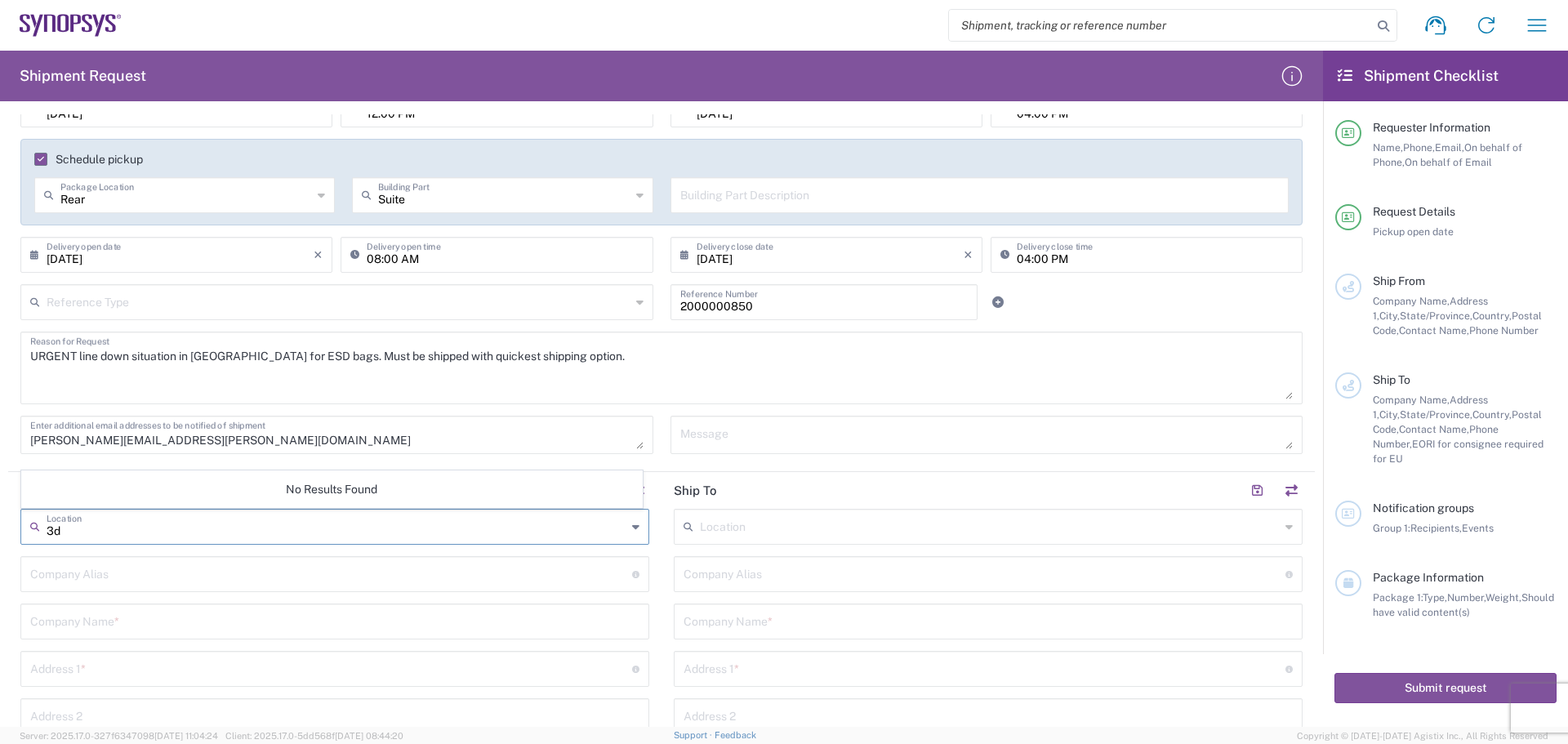
type input "3"
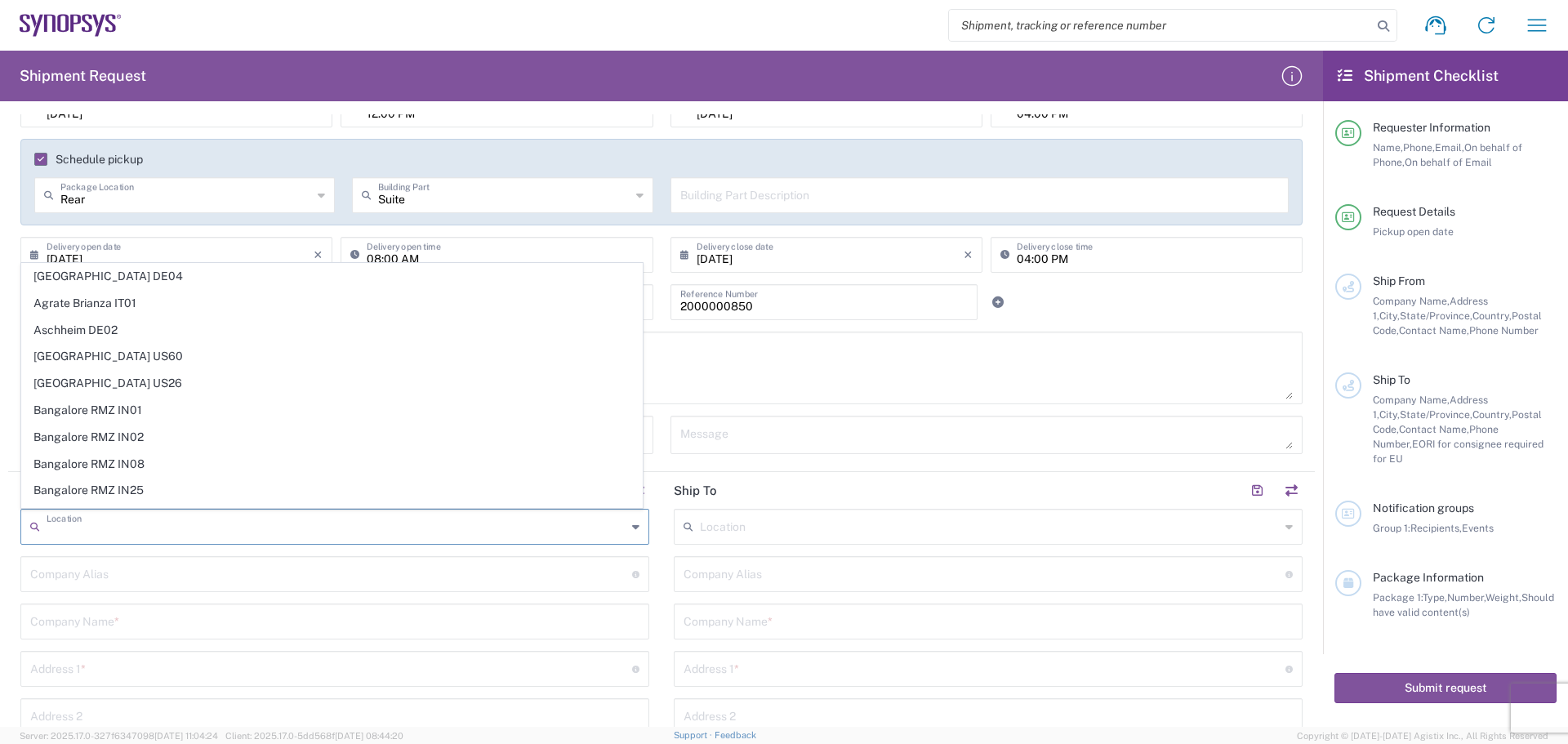
click at [113, 578] on input "text" at bounding box center [330, 573] width 602 height 29
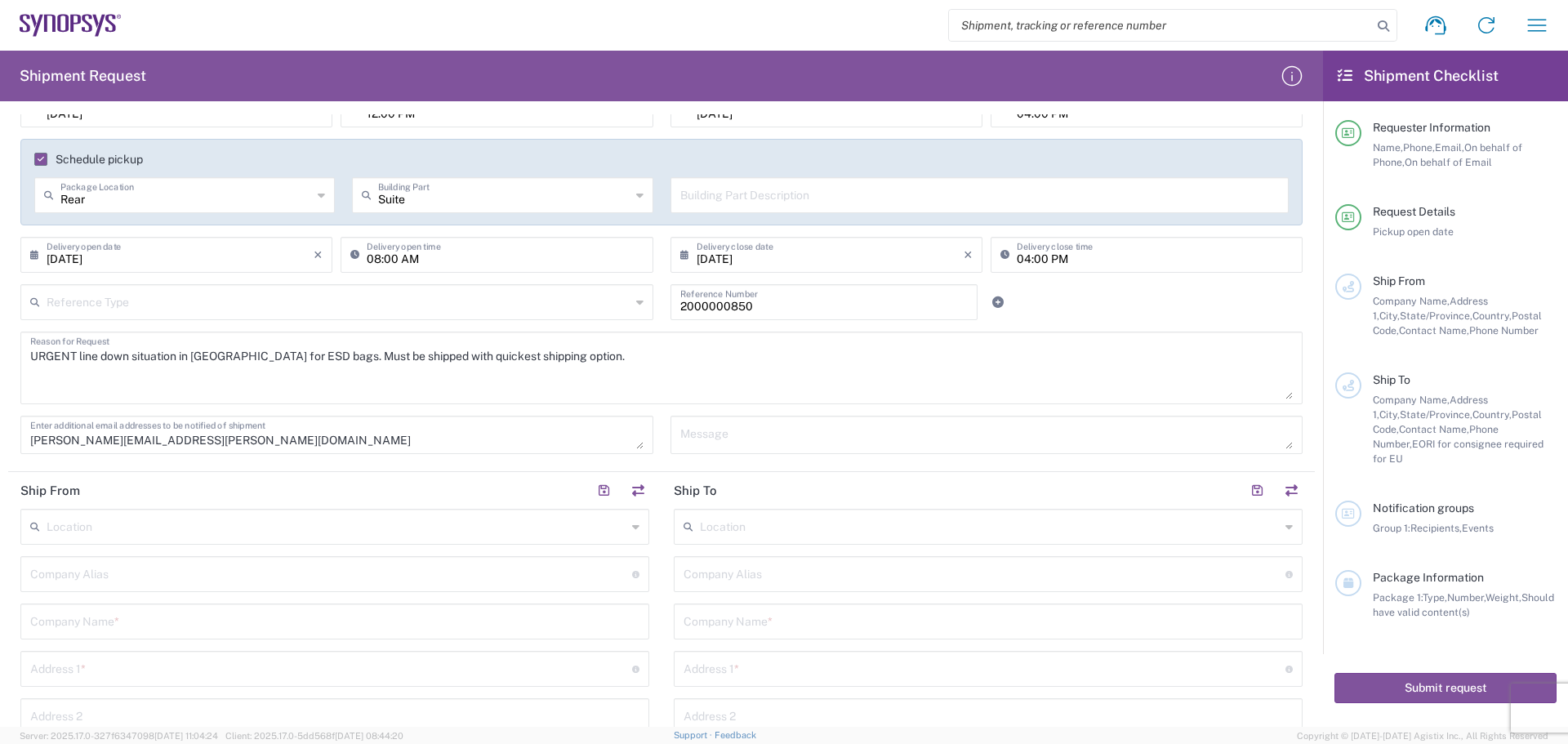
click at [105, 579] on input "text" at bounding box center [330, 573] width 602 height 29
click at [79, 624] on input "text" at bounding box center [334, 620] width 609 height 29
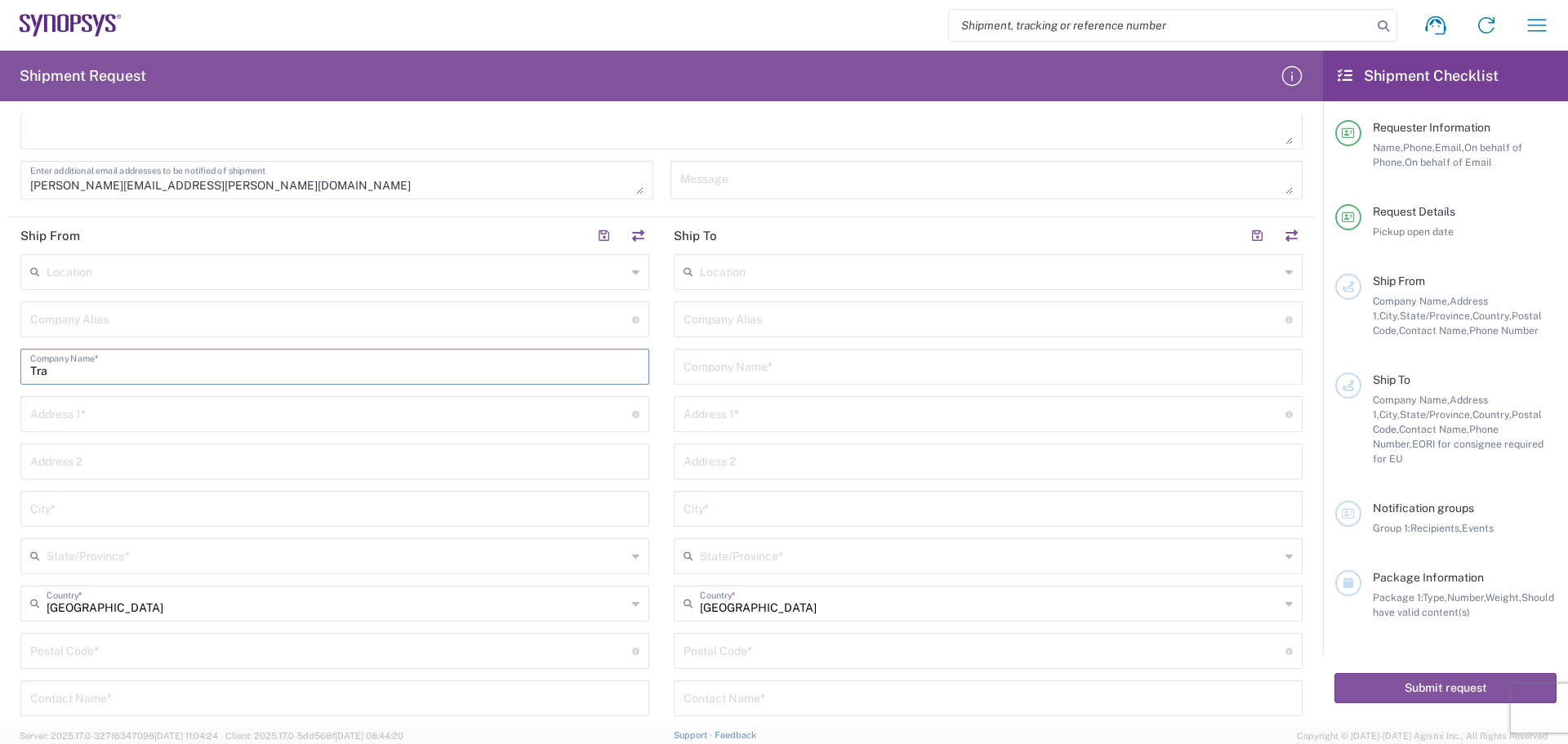
scroll to position [490, 0]
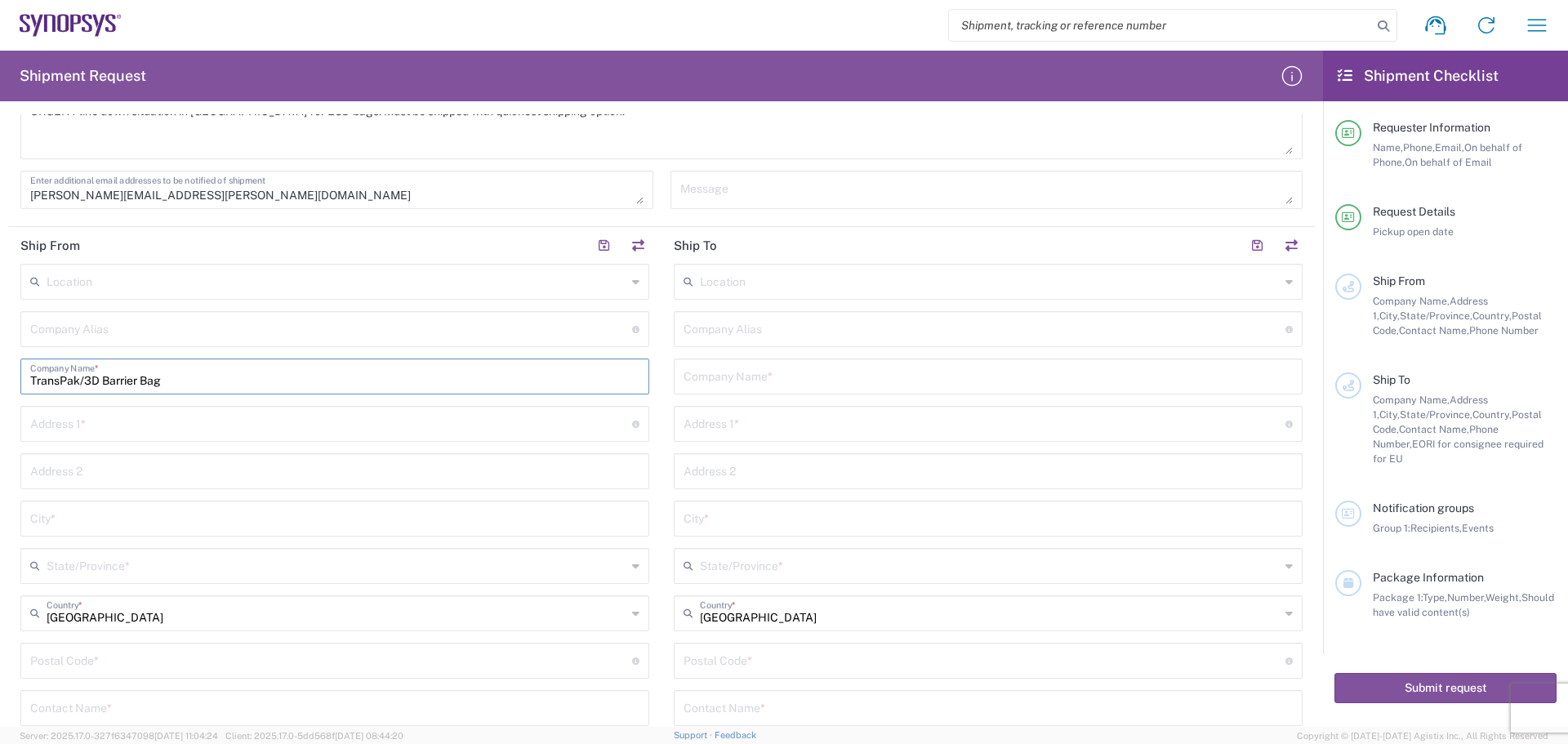
type input "TransPak/3D Barrier Bag"
click at [156, 432] on input "text" at bounding box center [330, 423] width 602 height 29
type input "1031 Crews Commercs Dr."
type input "Suite 120"
click at [98, 512] on input "text" at bounding box center [334, 517] width 609 height 29
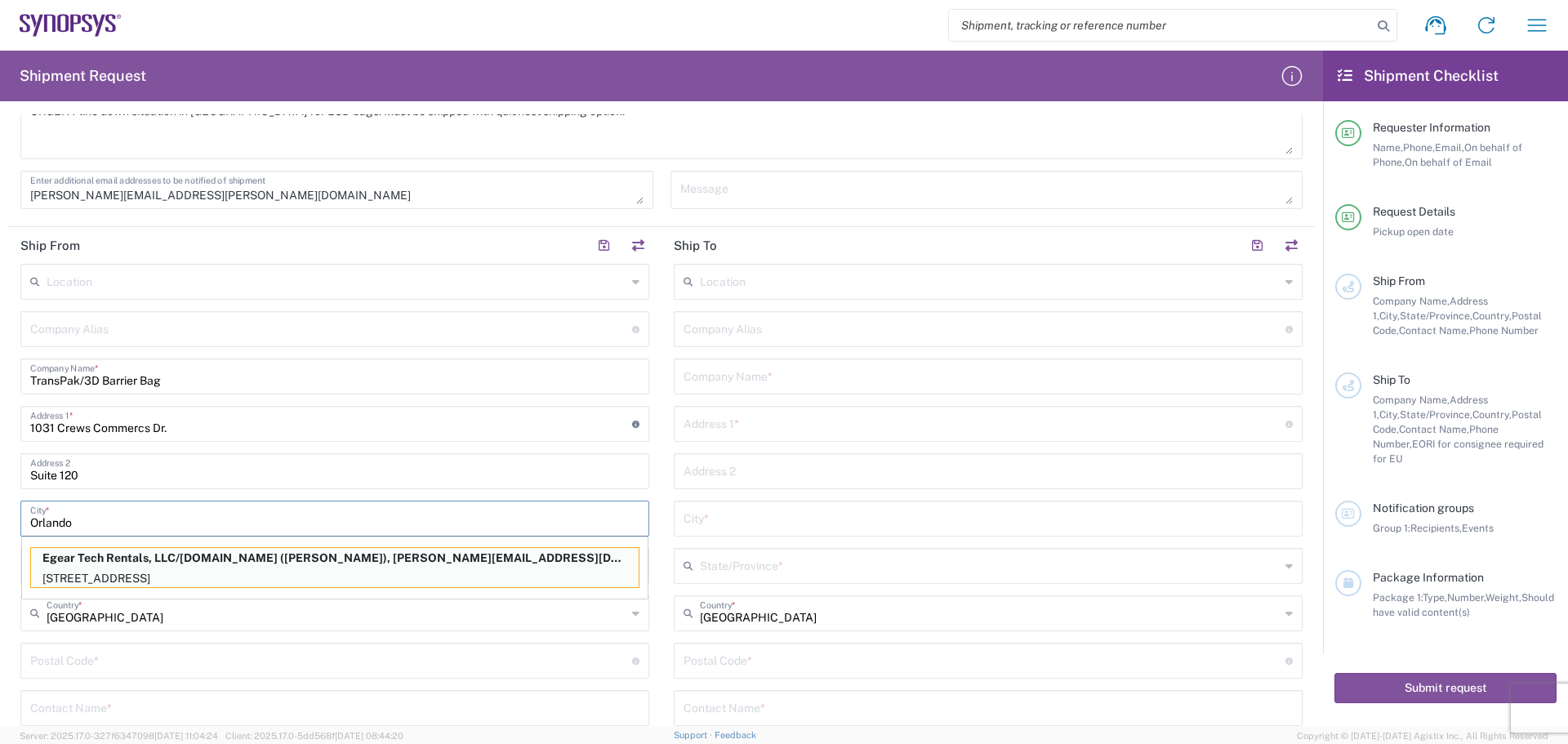
scroll to position [572, 0]
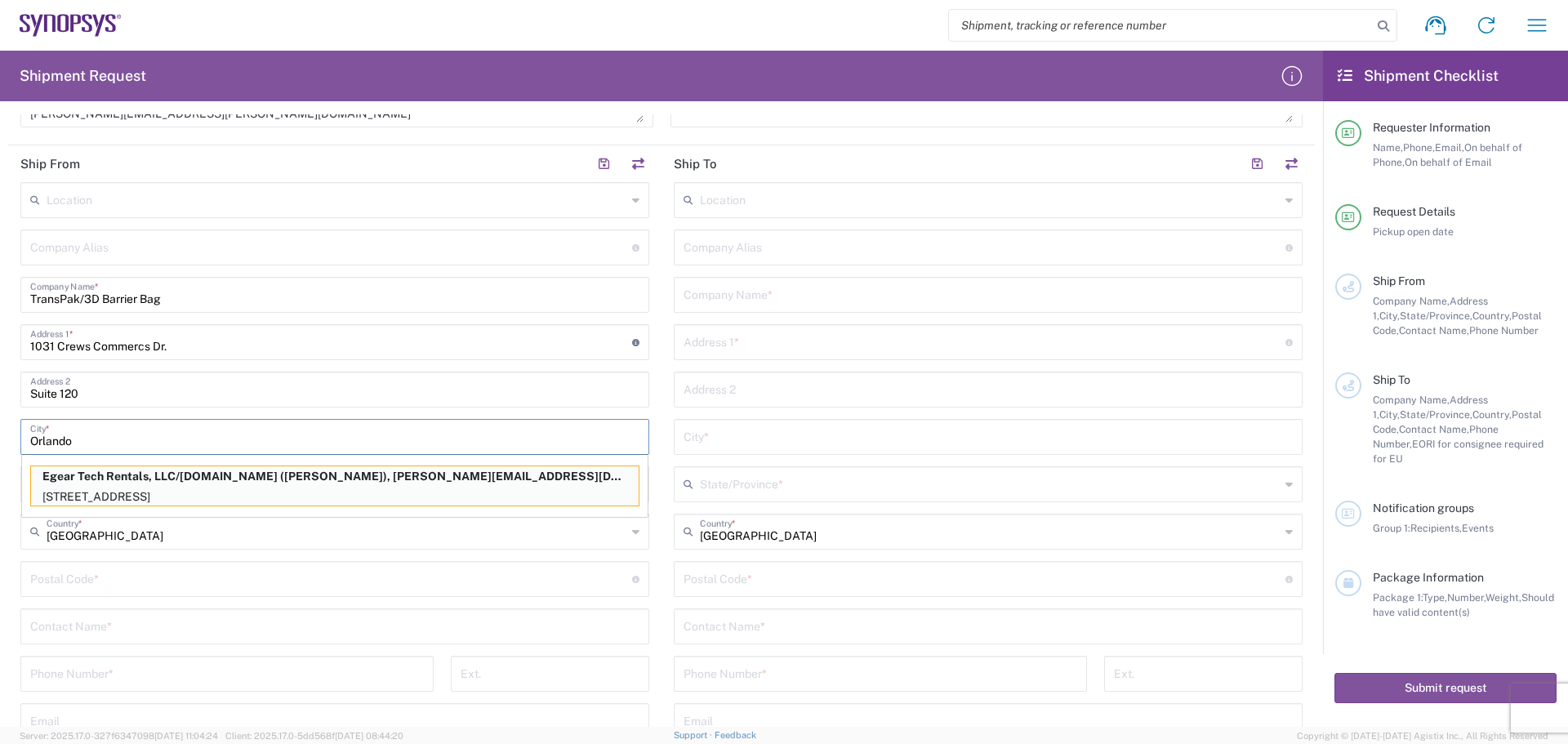
type input "Orlando"
click at [210, 600] on div "Location [GEOGRAPHIC_DATA] DE04 Agrate Brianza IT01 [GEOGRAPHIC_DATA] DE02 [GEO…" at bounding box center [335, 512] width 629 height 660
click at [126, 665] on input "tel" at bounding box center [227, 673] width 394 height 29
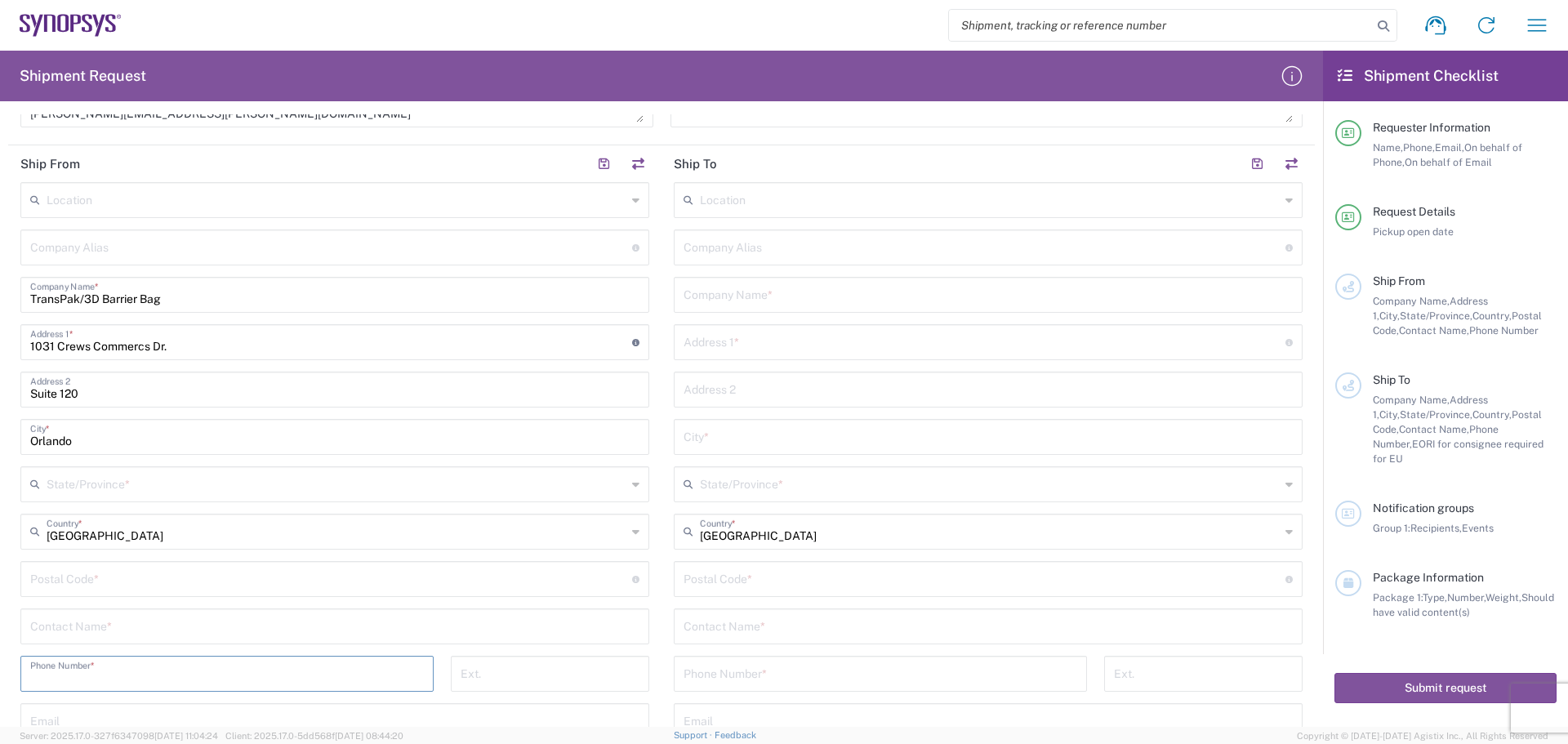
click at [91, 485] on input "text" at bounding box center [337, 483] width 580 height 29
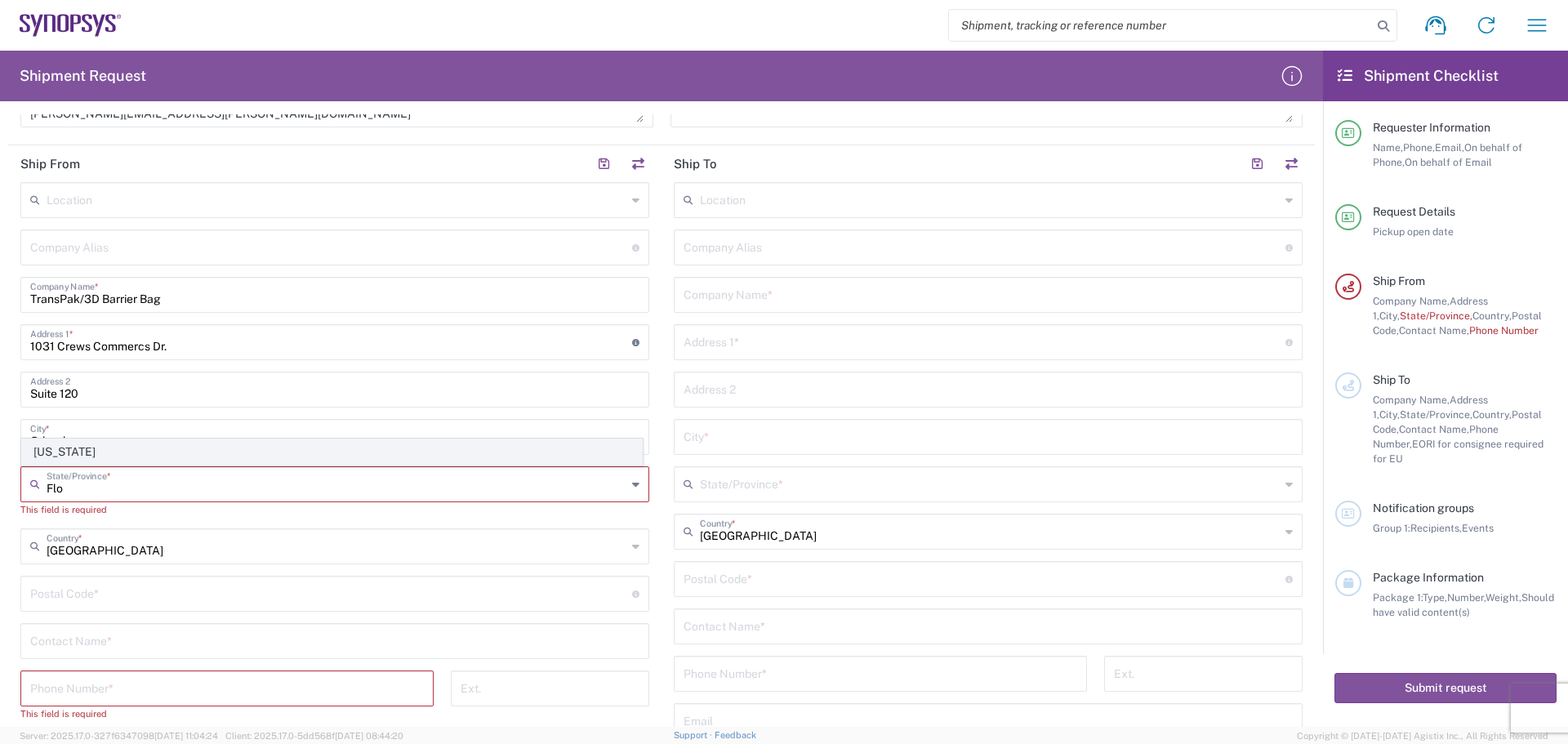
click at [84, 456] on span "[US_STATE]" at bounding box center [331, 452] width 620 height 25
type input "[US_STATE]"
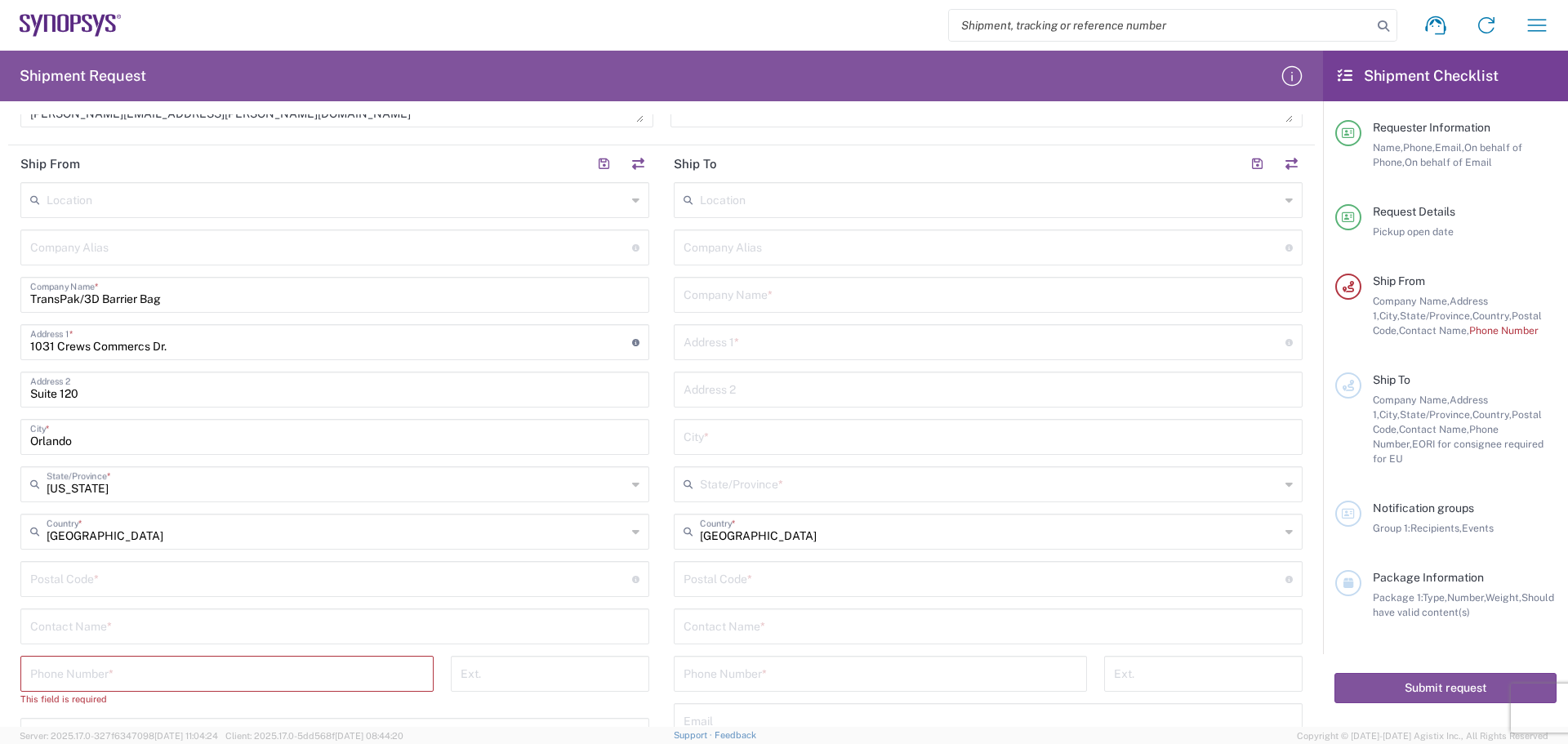
click at [164, 564] on input "undefined" at bounding box center [330, 578] width 602 height 29
type input "32837"
click at [135, 625] on input "text" at bounding box center [334, 626] width 609 height 29
type input "[PERSON_NAME]"
click at [125, 666] on input "tel" at bounding box center [227, 673] width 394 height 29
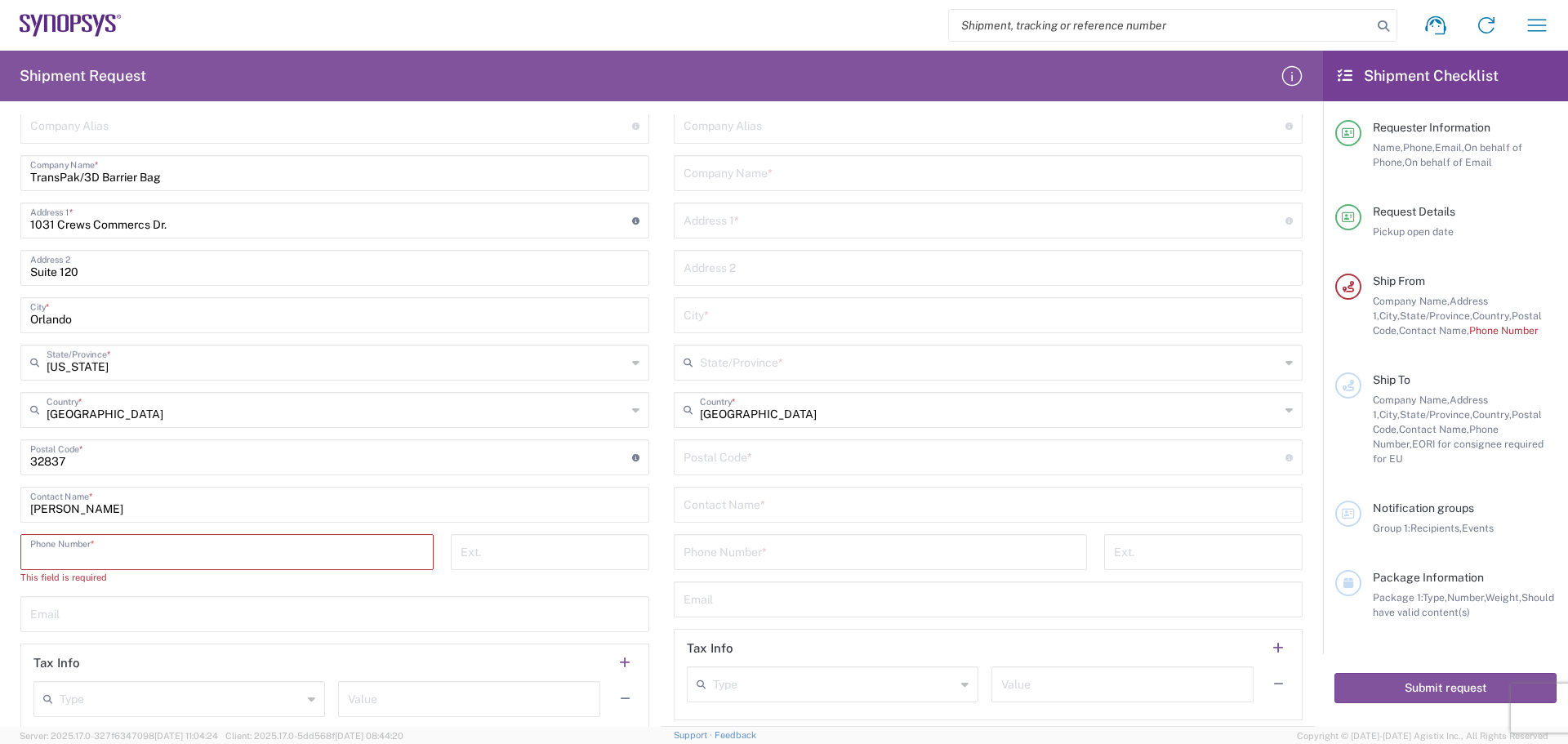
scroll to position [735, 0]
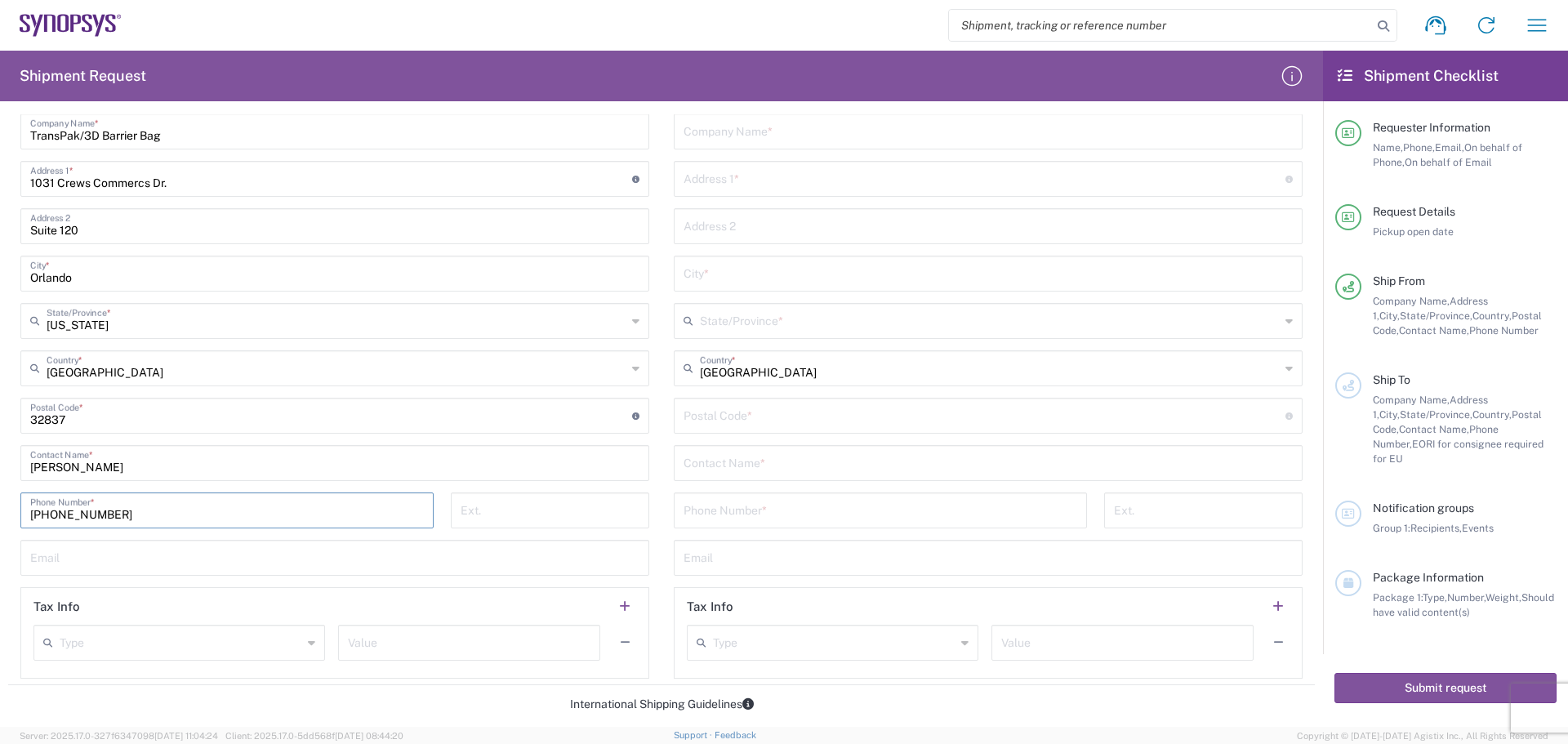
type input "[PHONE_NUMBER]"
click at [81, 547] on input "text" at bounding box center [334, 557] width 609 height 29
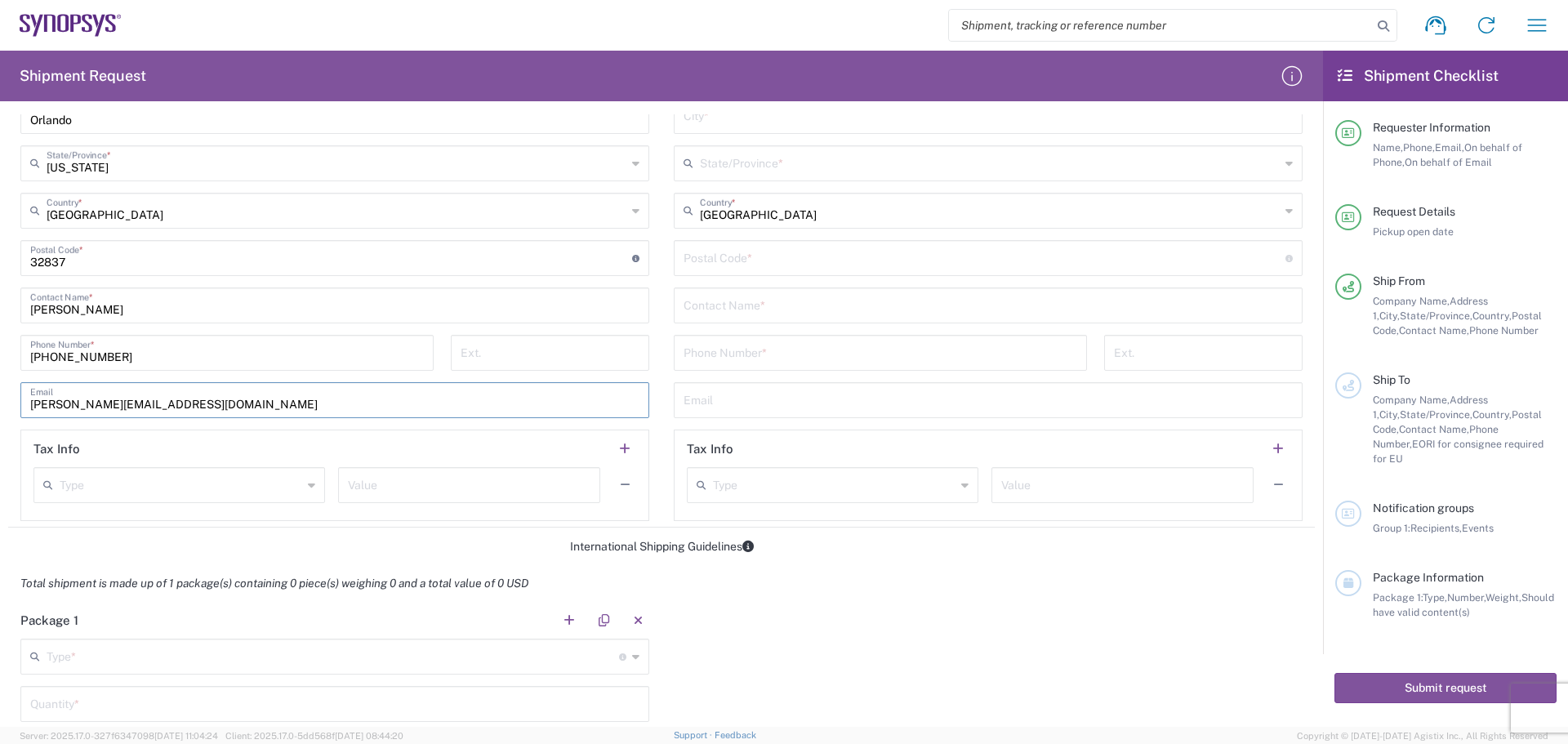
scroll to position [898, 0]
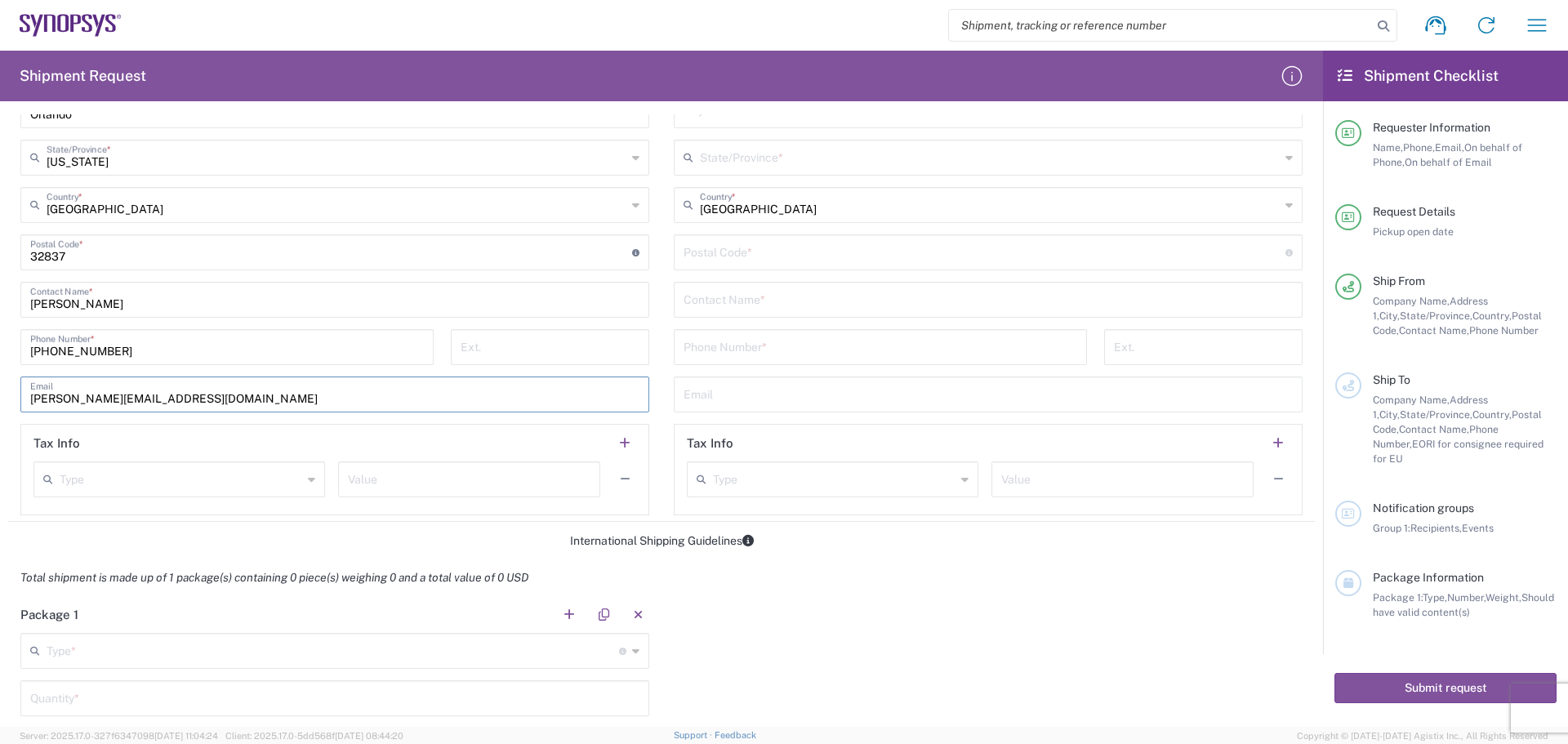
type input "[PERSON_NAME][EMAIL_ADDRESS][DOMAIN_NAME]"
click at [469, 488] on input "text" at bounding box center [469, 479] width 243 height 29
click at [296, 470] on input "text" at bounding box center [181, 479] width 243 height 29
click at [478, 548] on form "Requester Information [PERSON_NAME] Name * [PHONE_NUMBER] Phone * [PERSON_NAME]…" at bounding box center [662, 421] width 1323 height 613
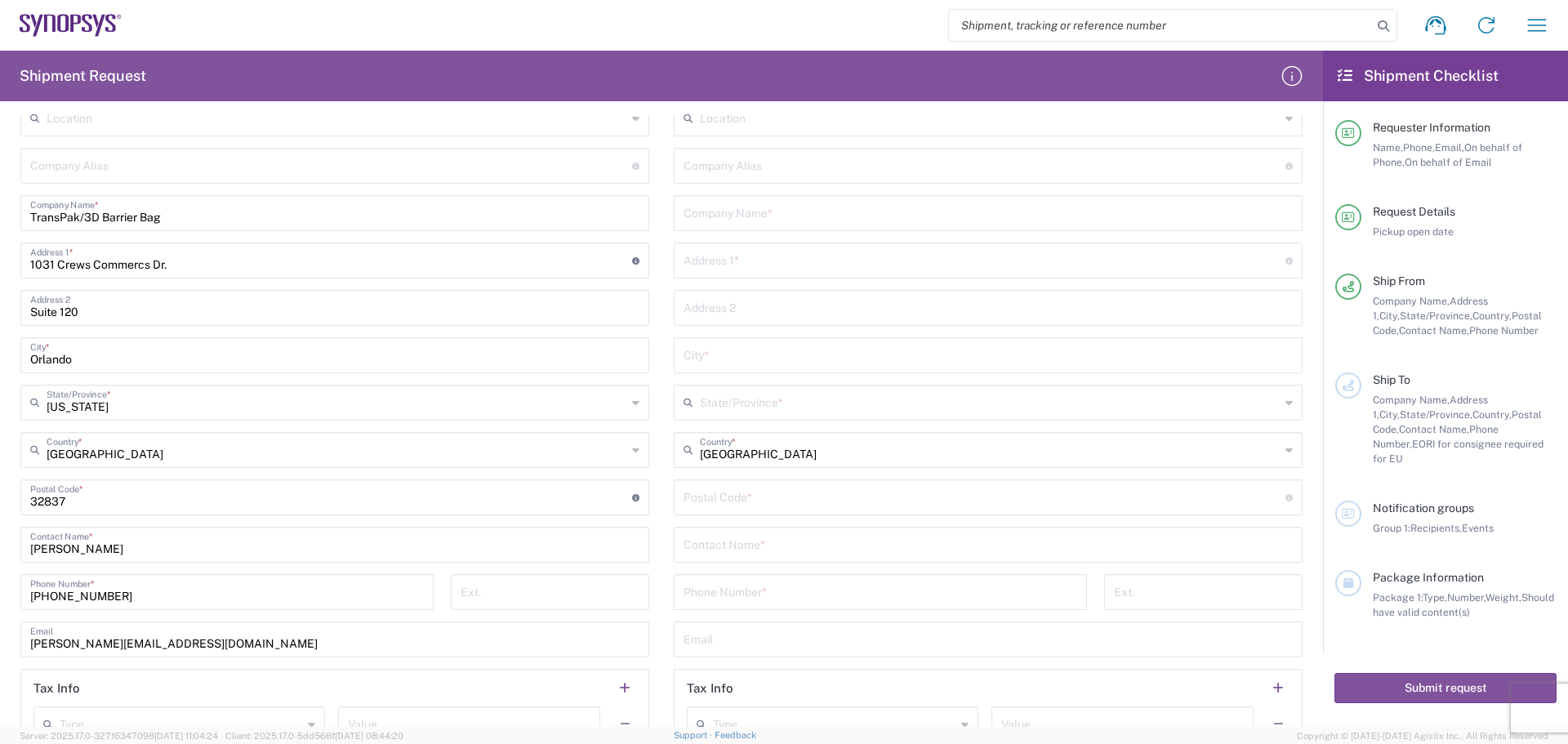
scroll to position [572, 0]
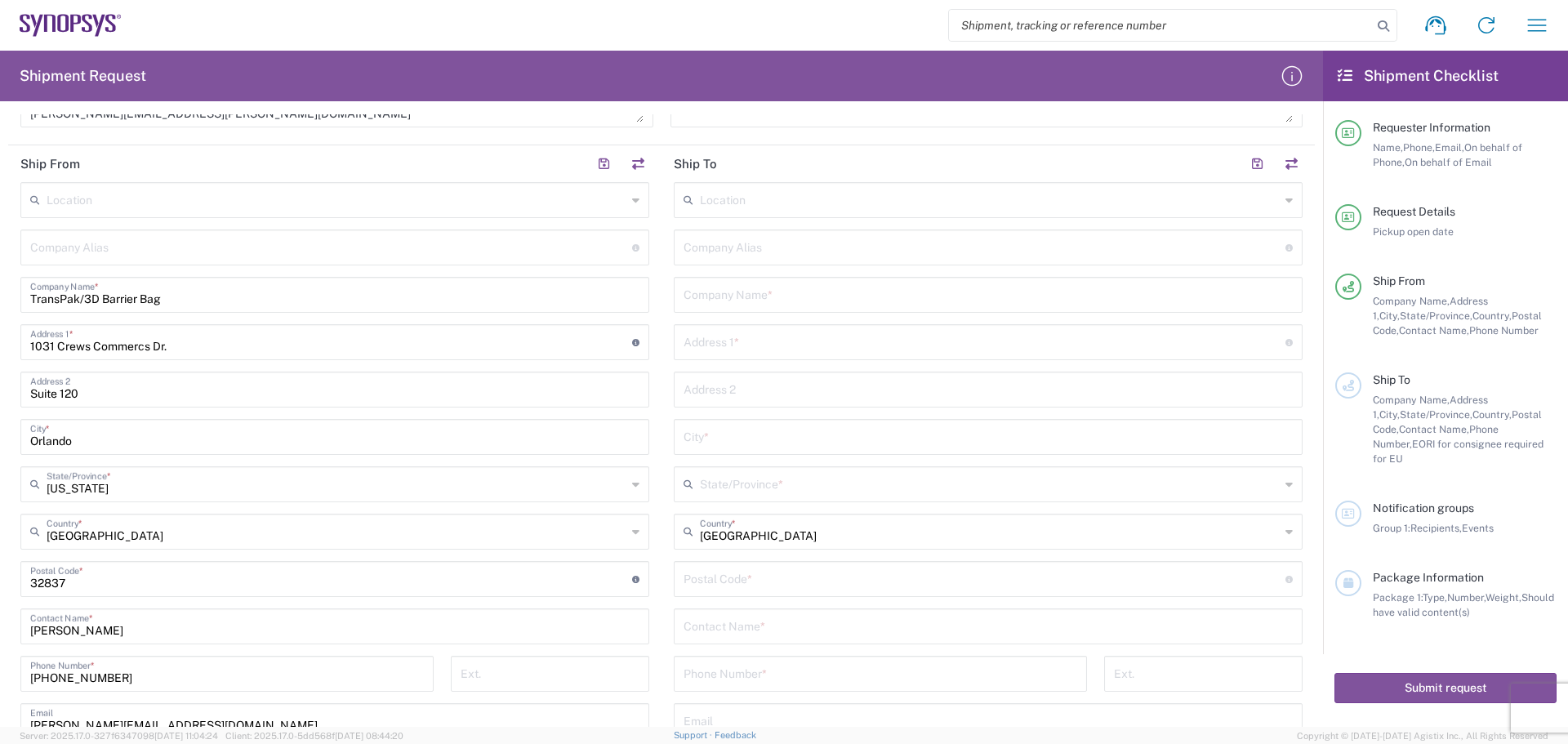
click at [769, 201] on input "text" at bounding box center [989, 199] width 580 height 29
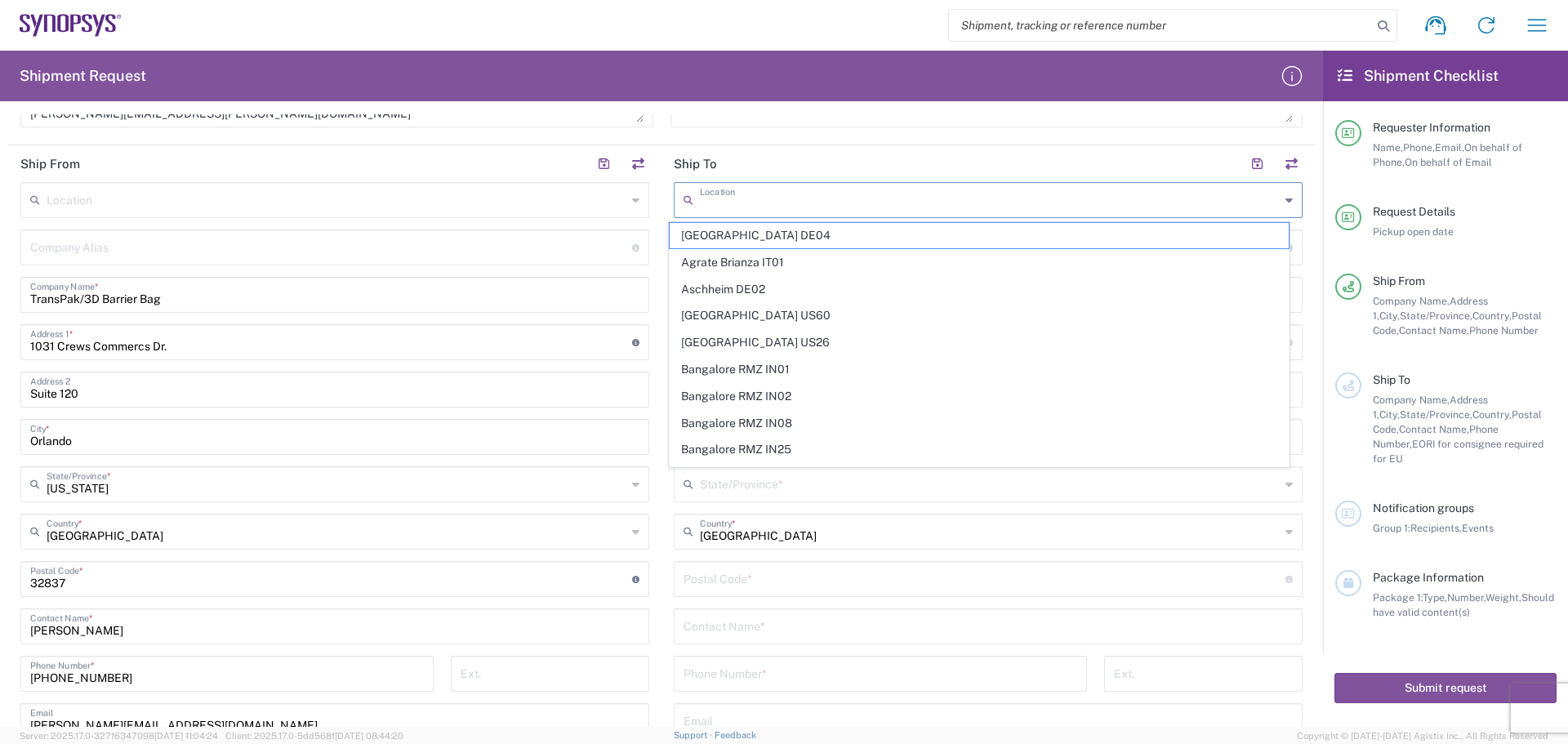
click at [775, 190] on input "text" at bounding box center [989, 199] width 580 height 29
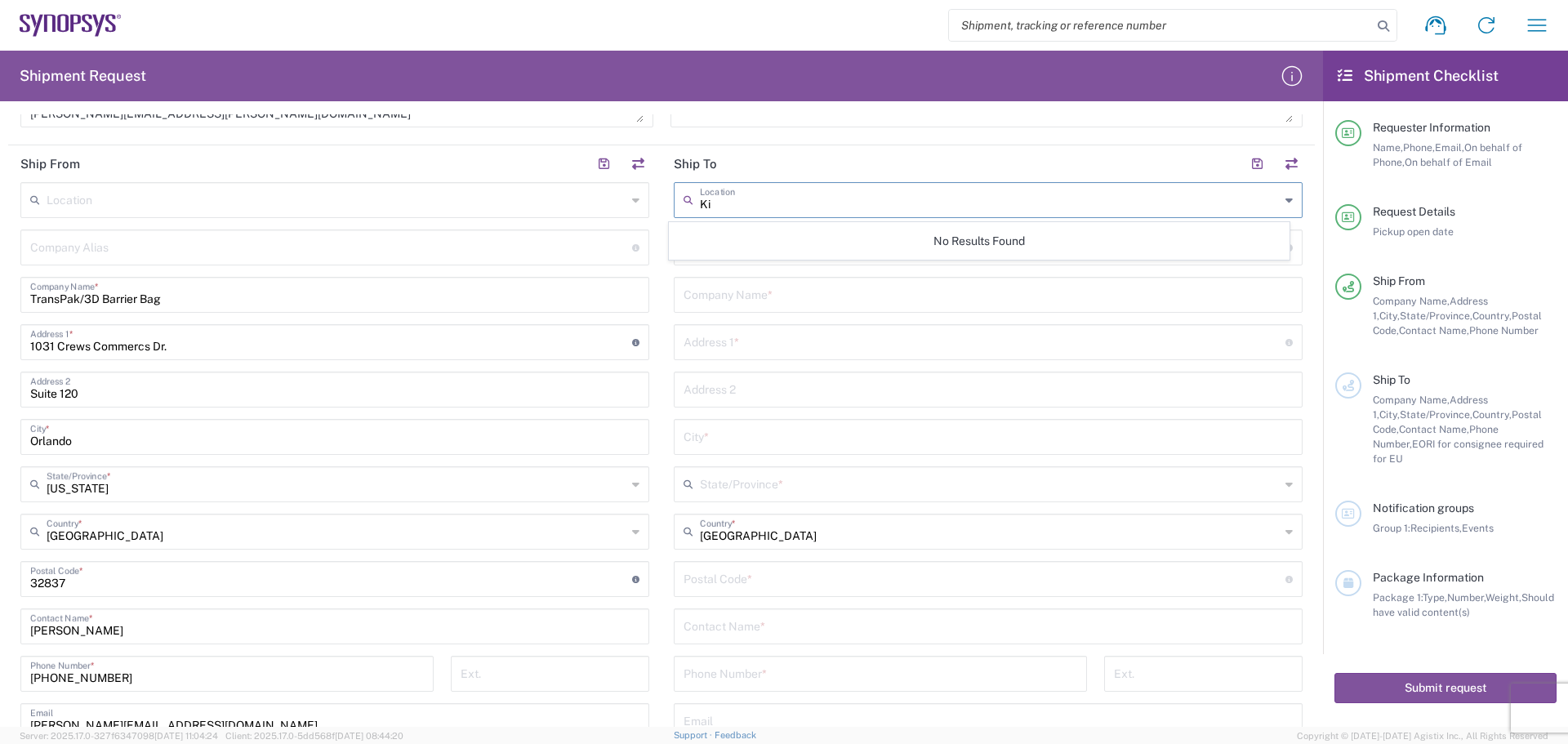
type input "K"
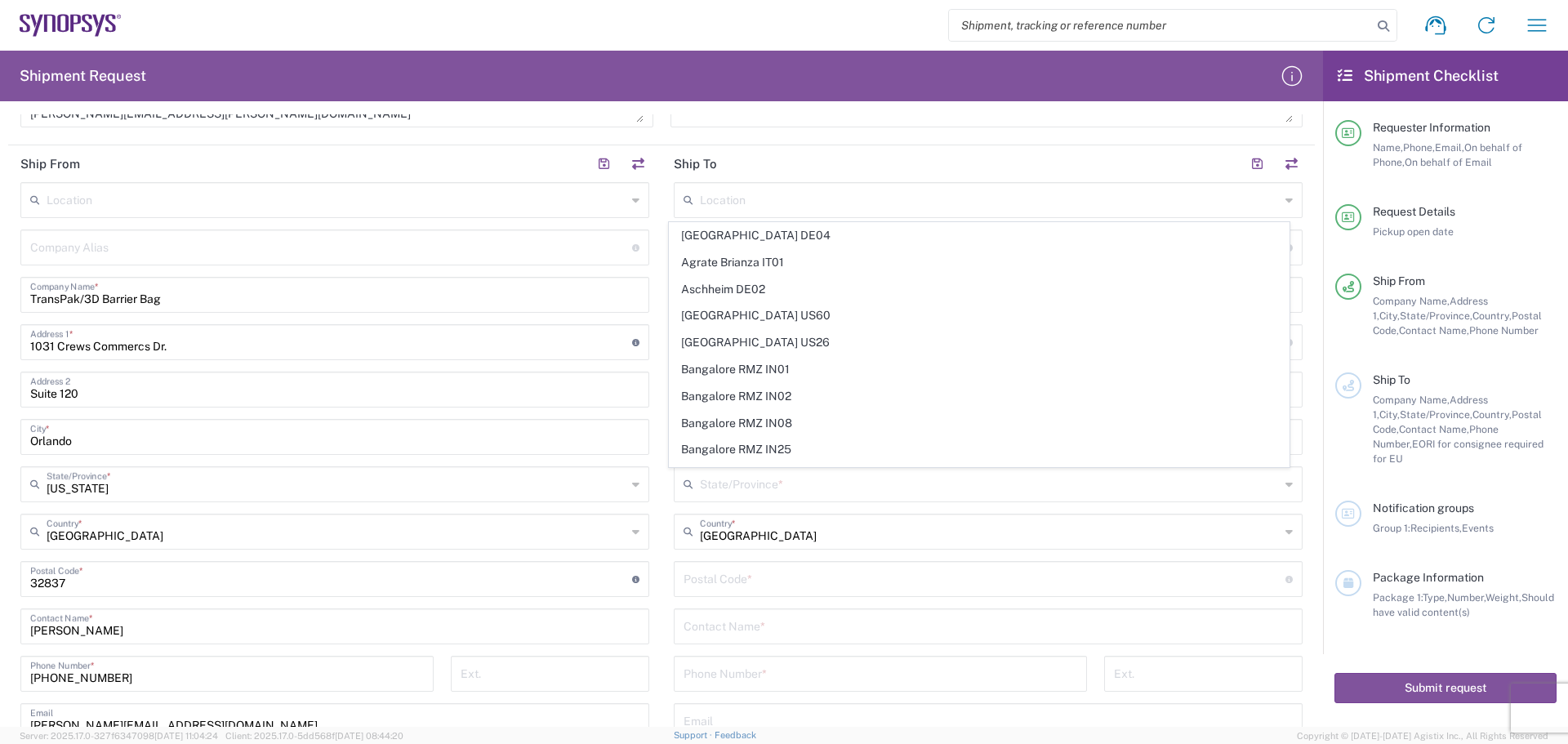
click at [949, 554] on div "Location [GEOGRAPHIC_DATA] DE04 Agrate Brianza IT01 [GEOGRAPHIC_DATA] DE02 [GEO…" at bounding box center [988, 512] width 629 height 660
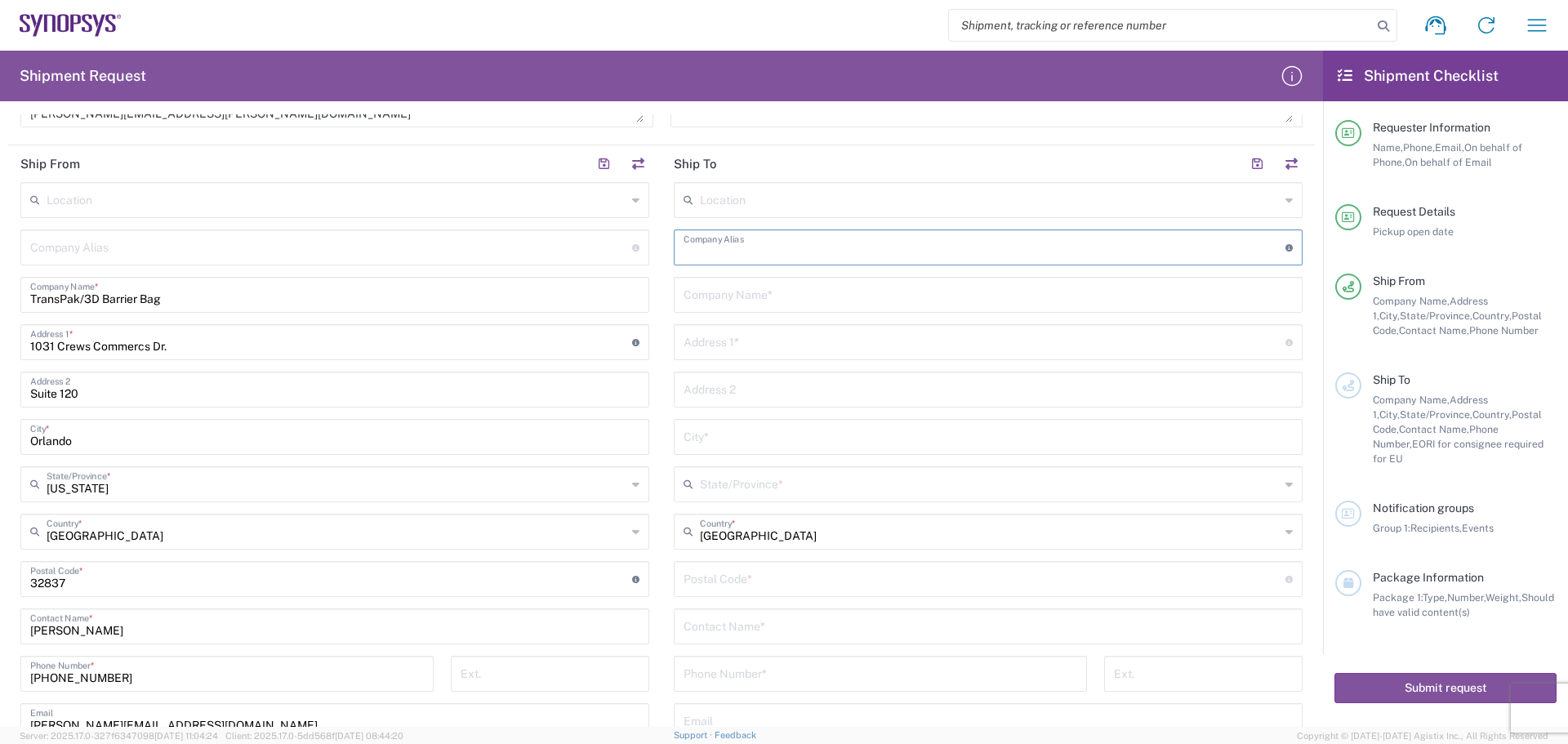
click at [808, 256] on input "text" at bounding box center [984, 246] width 602 height 29
click at [724, 292] on input "text" at bounding box center [988, 293] width 609 height 29
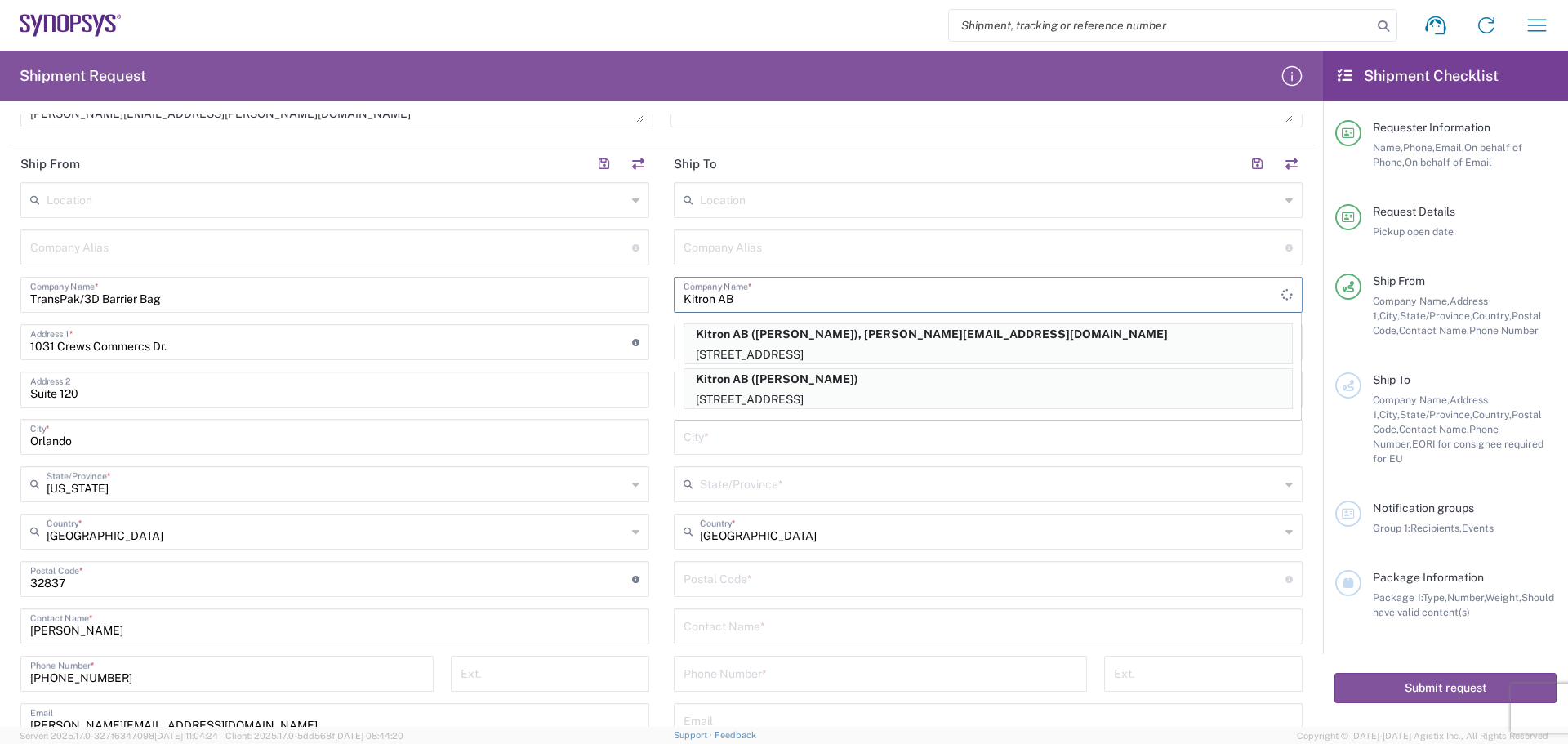
type input "Kitron AB"
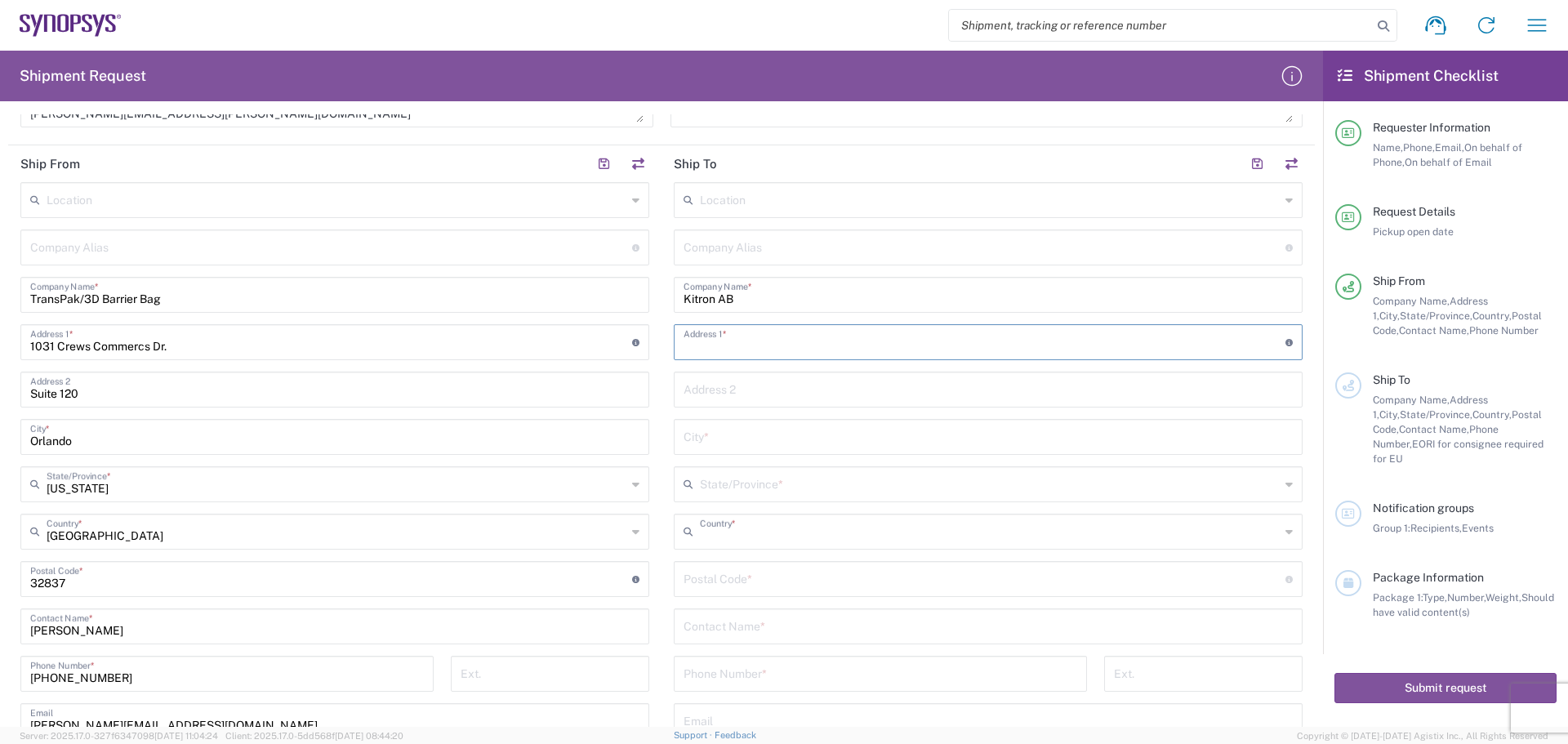
click at [1266, 535] on input "text" at bounding box center [989, 531] width 580 height 29
click at [727, 512] on span "[GEOGRAPHIC_DATA]" at bounding box center [979, 515] width 620 height 25
type input "[GEOGRAPHIC_DATA]"
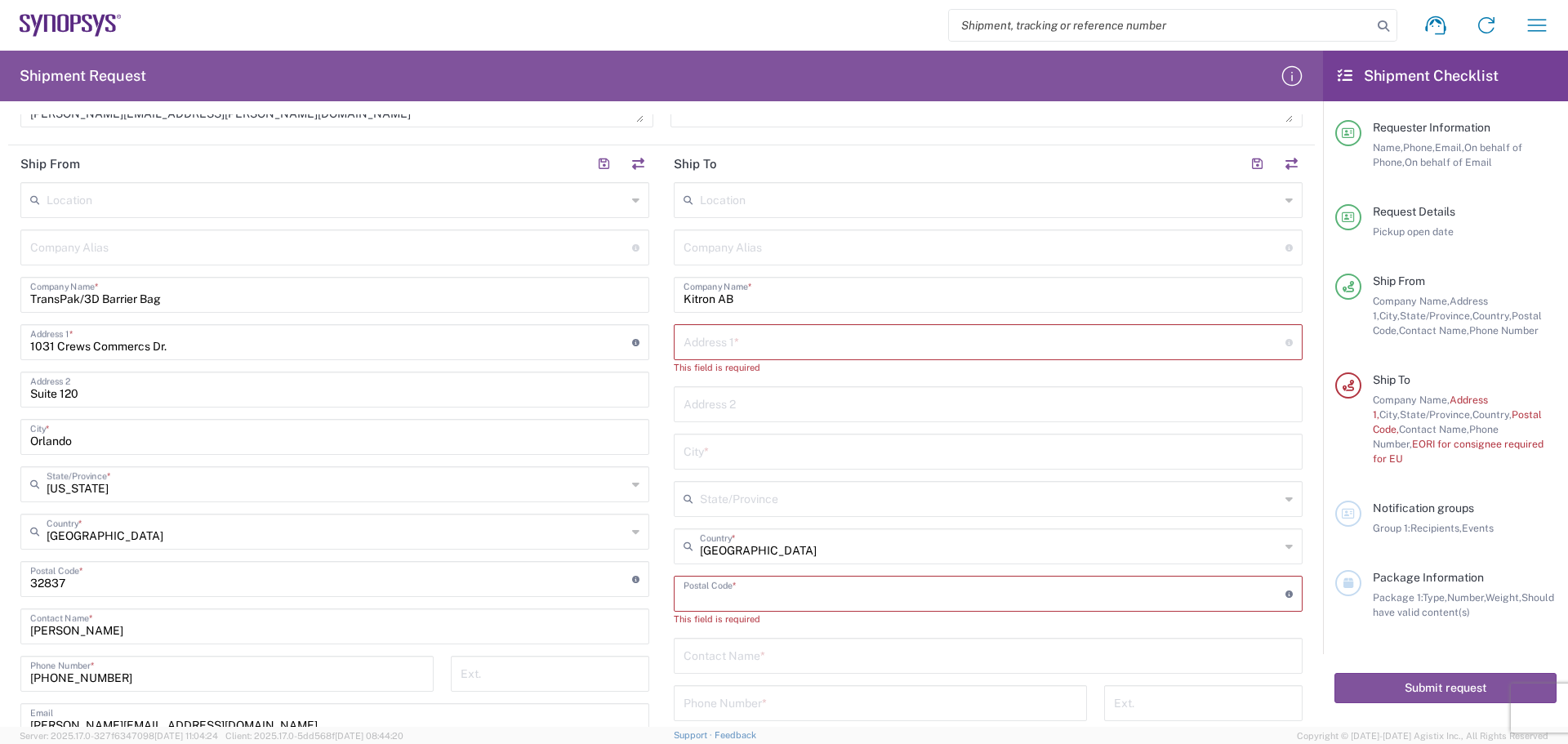
click at [813, 591] on input "undefined" at bounding box center [984, 593] width 602 height 29
click at [720, 342] on input "text" at bounding box center [984, 341] width 602 height 29
click at [751, 399] on input "text" at bounding box center [988, 404] width 609 height 29
click at [719, 450] on input "text" at bounding box center [988, 451] width 609 height 29
click at [730, 393] on input "text" at bounding box center [988, 404] width 609 height 29
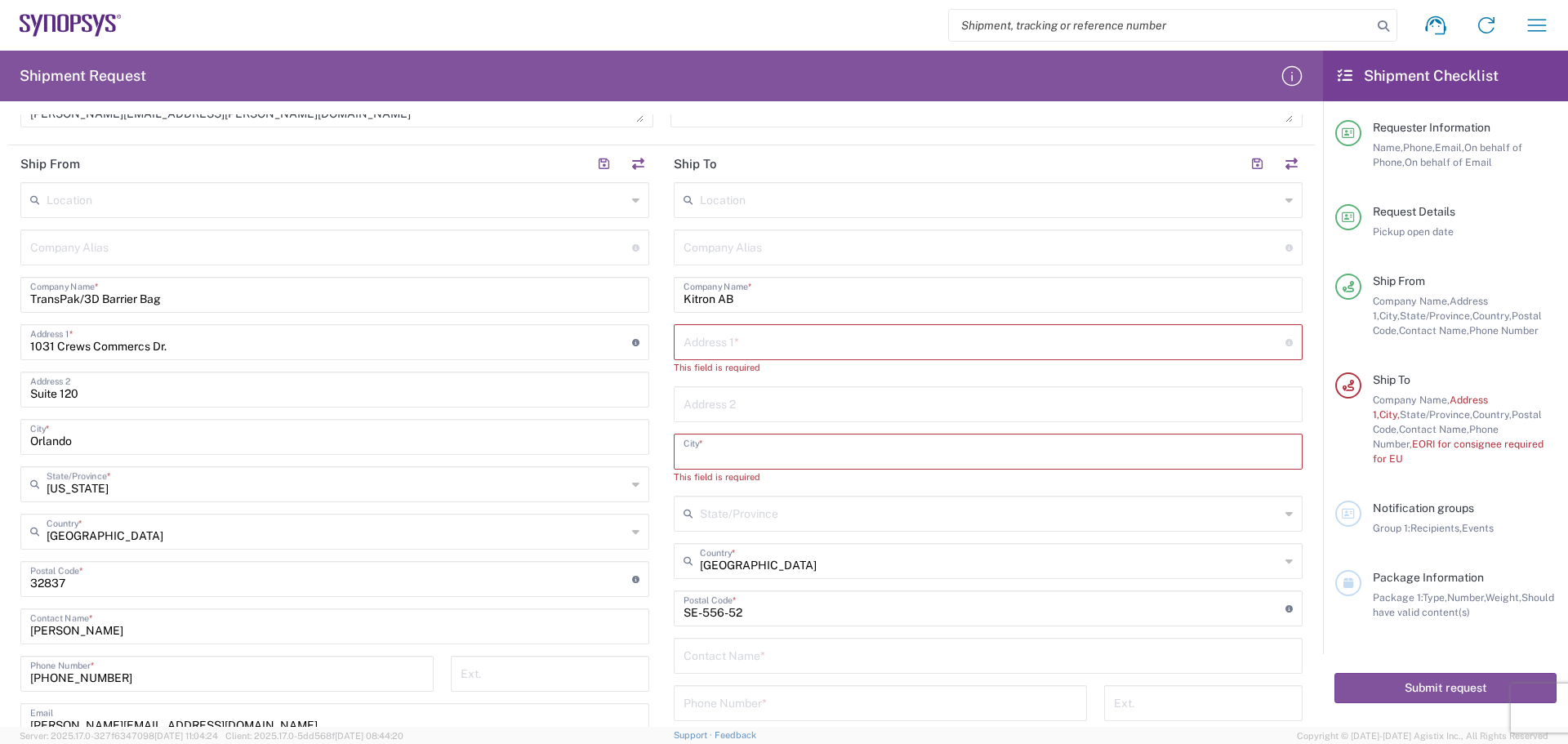
click at [1146, 448] on input "text" at bounding box center [988, 451] width 609 height 29
click at [710, 607] on input "undefined" at bounding box center [984, 608] width 602 height 29
click at [1285, 608] on icon at bounding box center [1289, 609] width 7 height 7
click at [1285, 609] on icon at bounding box center [1289, 609] width 7 height 7
click at [1198, 595] on input "undefined" at bounding box center [984, 608] width 602 height 29
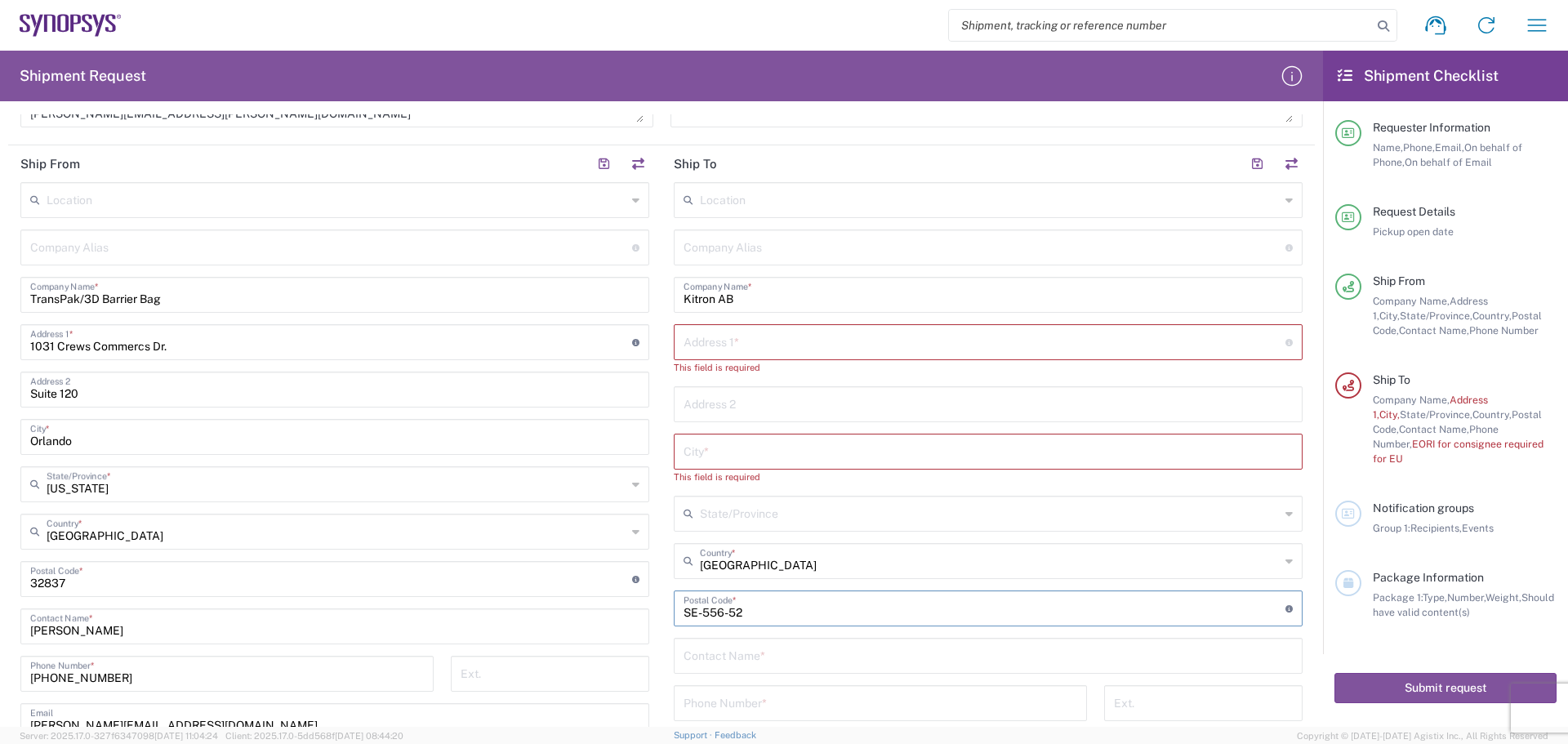
click at [1198, 595] on input "undefined" at bounding box center [984, 608] width 602 height 29
type input "556 52"
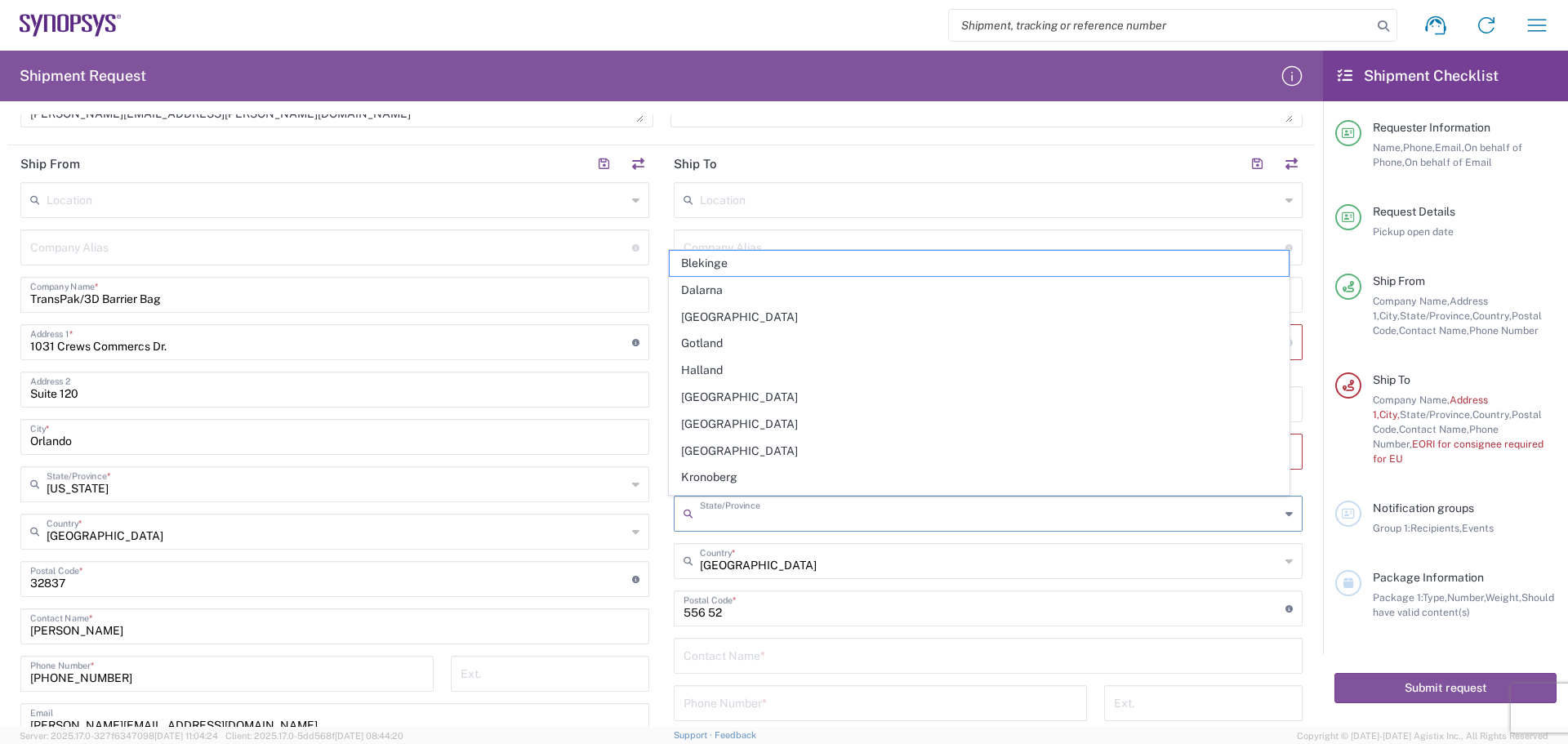
click at [878, 526] on input "text" at bounding box center [989, 513] width 580 height 29
type input "[GEOGRAPHIC_DATA]"
click at [867, 571] on input "[GEOGRAPHIC_DATA]" at bounding box center [989, 560] width 580 height 29
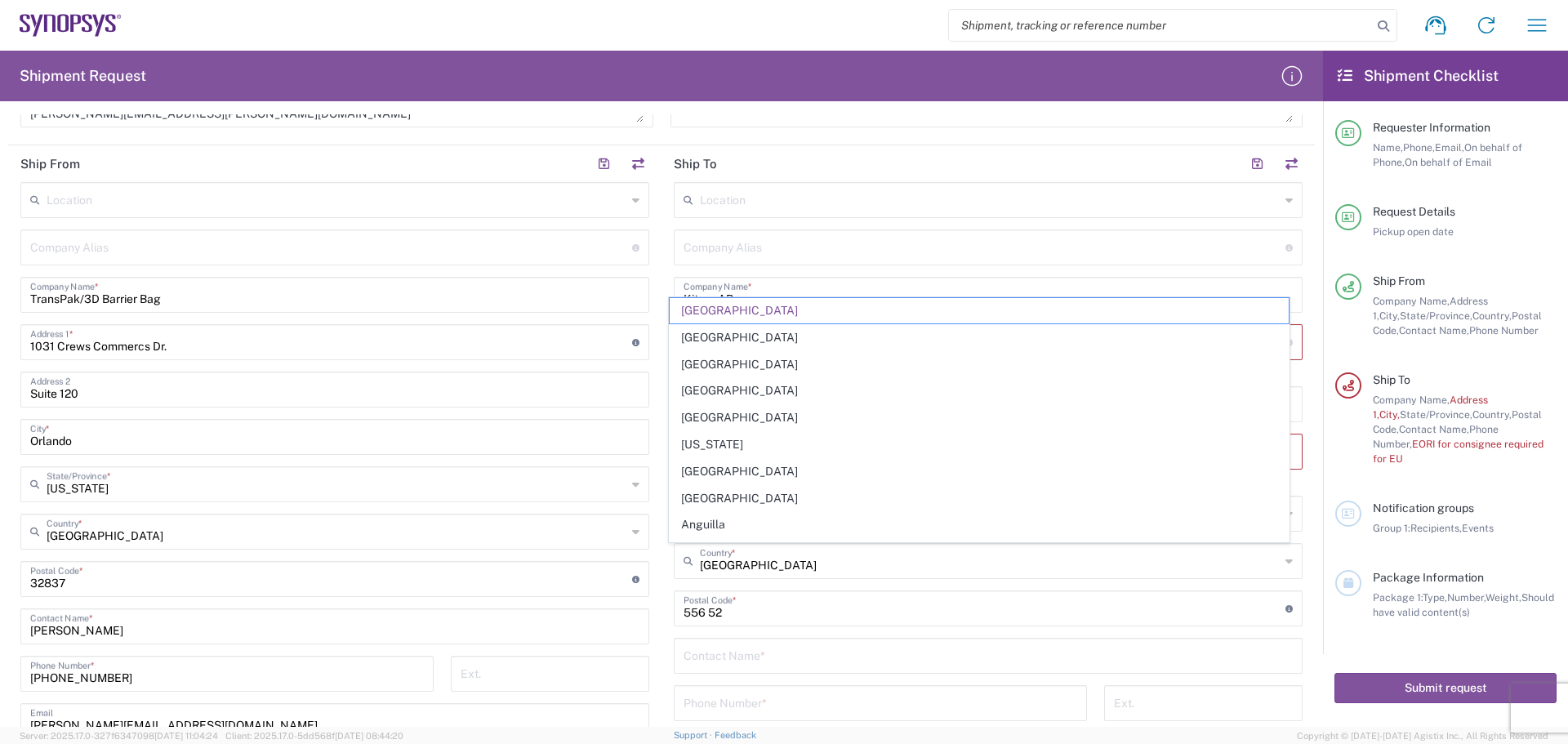
click at [1023, 722] on div "Phone Number *" at bounding box center [880, 709] width 431 height 47
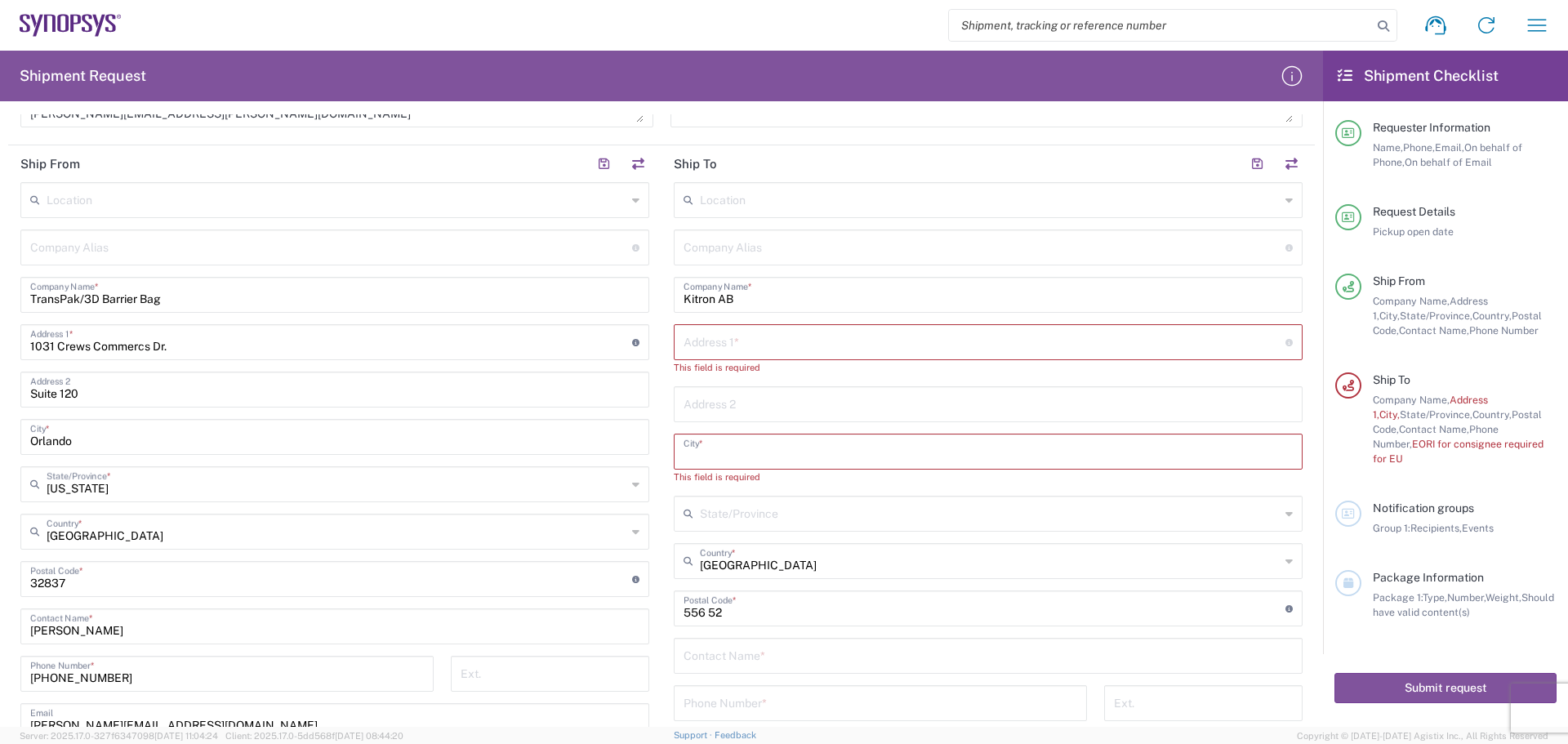
click at [833, 456] on input "text" at bounding box center [988, 451] width 609 height 29
click at [791, 337] on input "text" at bounding box center [984, 341] width 602 height 29
type input "Mobelvagen 5"
click at [775, 424] on input "text" at bounding box center [988, 436] width 609 height 29
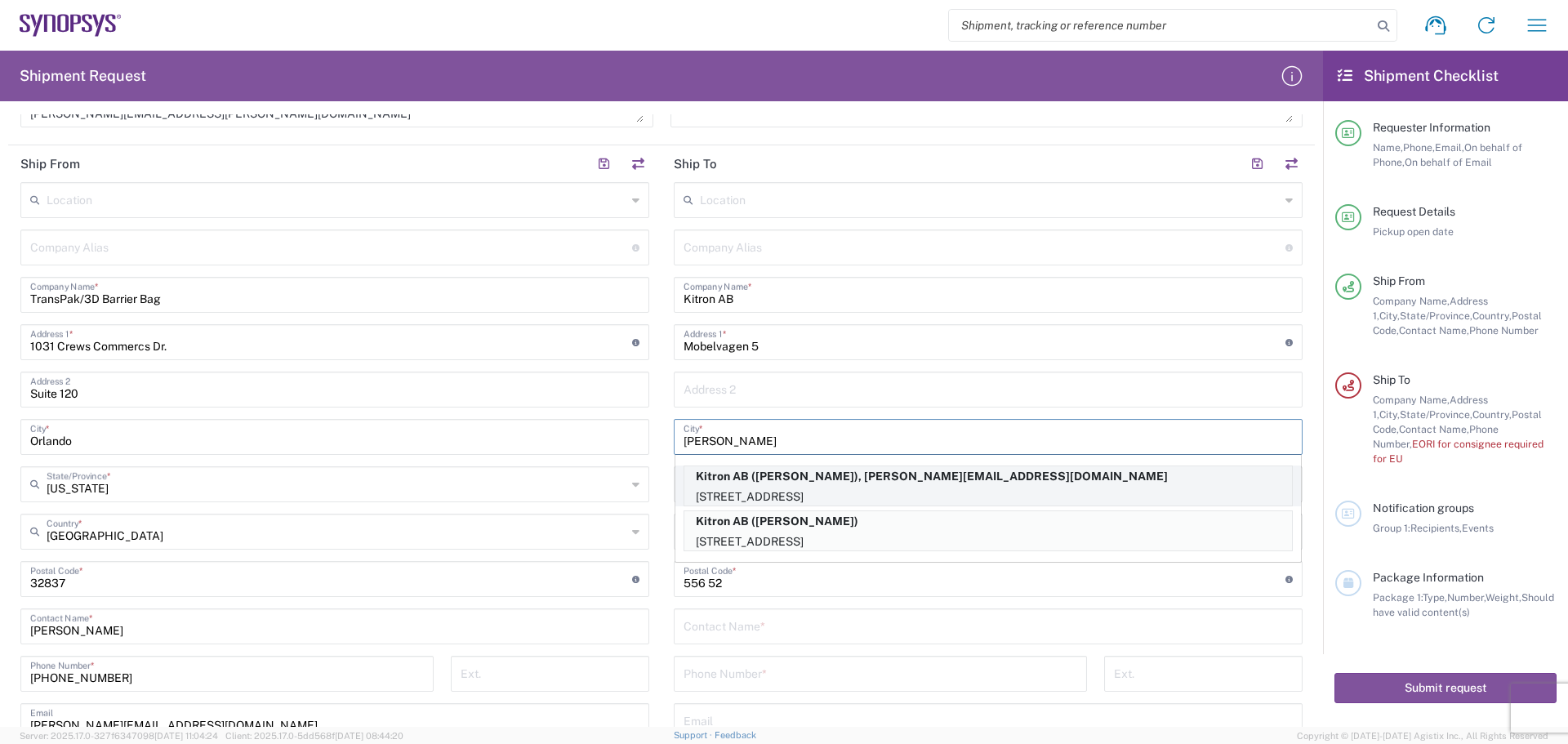
click at [815, 502] on p "[STREET_ADDRESS]" at bounding box center [988, 497] width 608 height 21
type input "Jonkoping"
type input "55652"
type input "[PERSON_NAME]"
type input "[PHONE_NUMBER]"
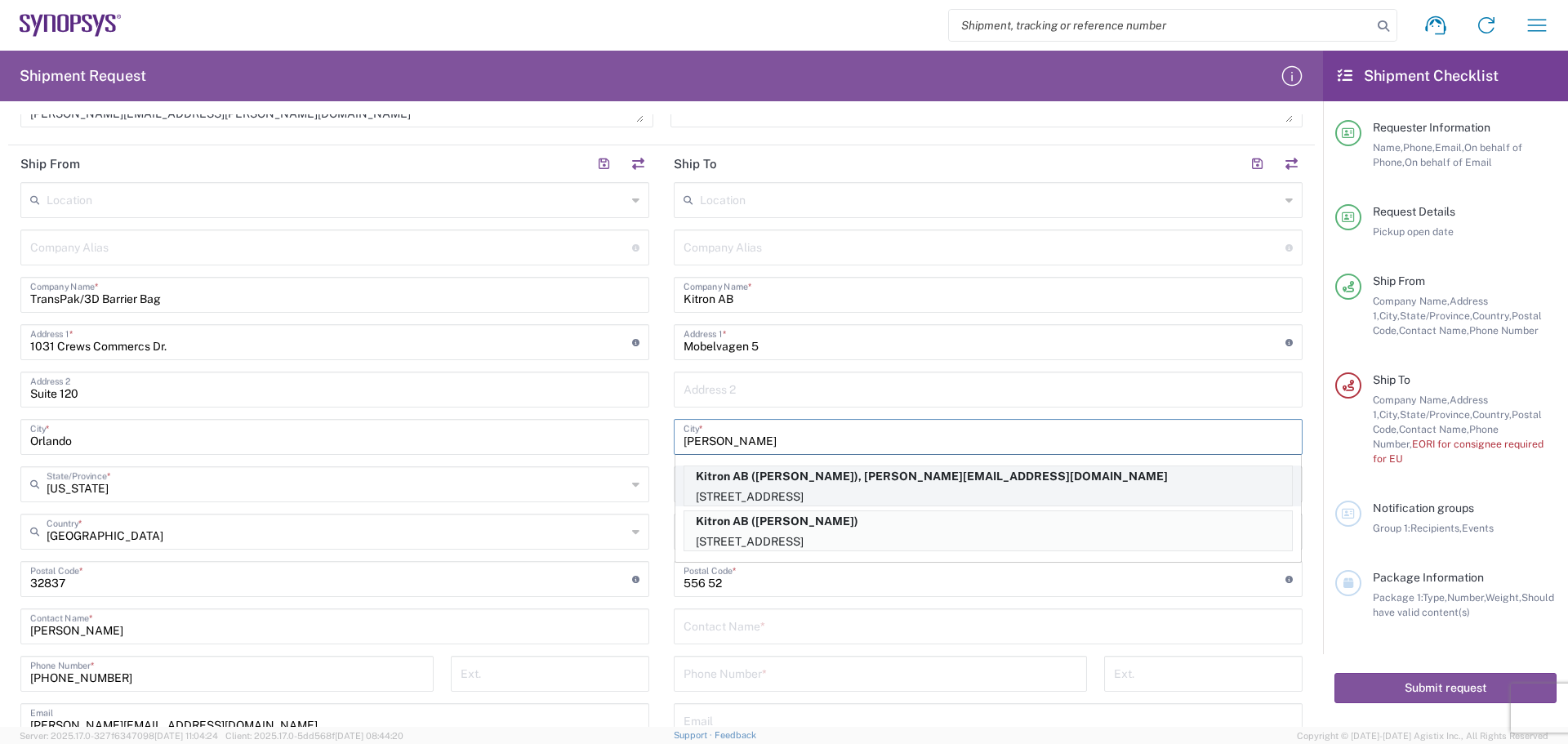
type input "[PERSON_NAME][EMAIL_ADDRESS][DOMAIN_NAME]"
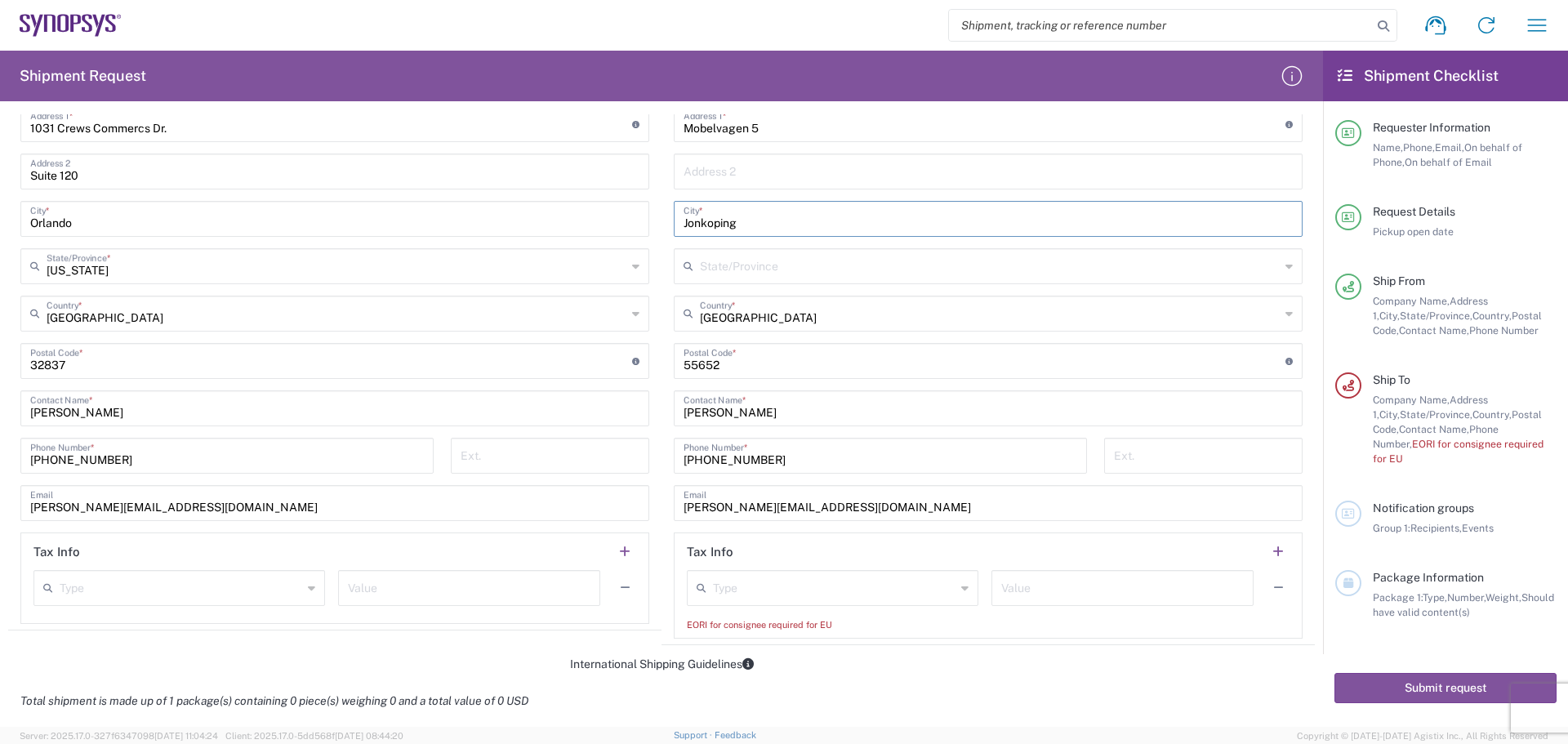
scroll to position [817, 0]
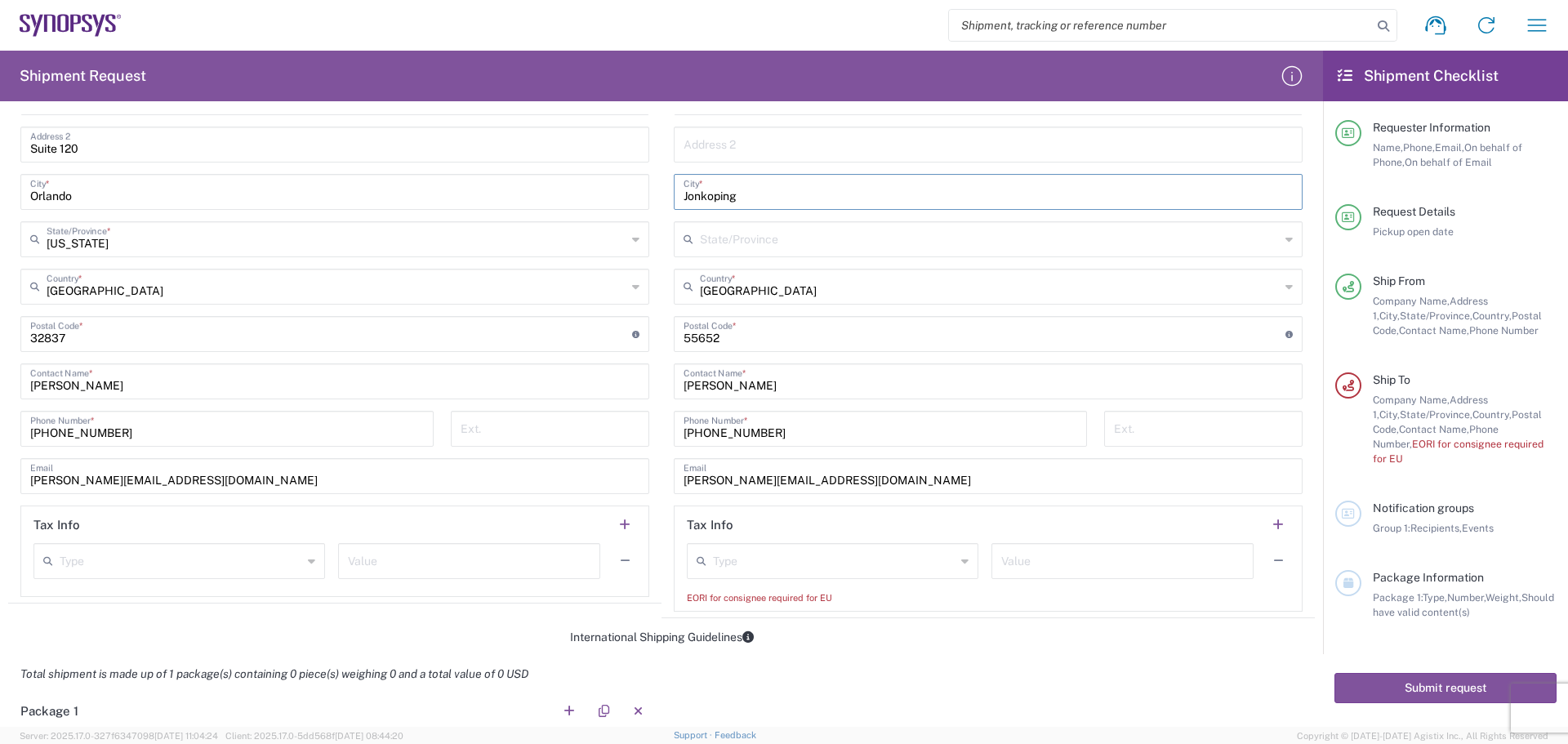
click at [814, 657] on div "Total shipment is made up of 1 package(s) containing 0 piece(s) weighing 0 and …" at bounding box center [662, 674] width 1324 height 37
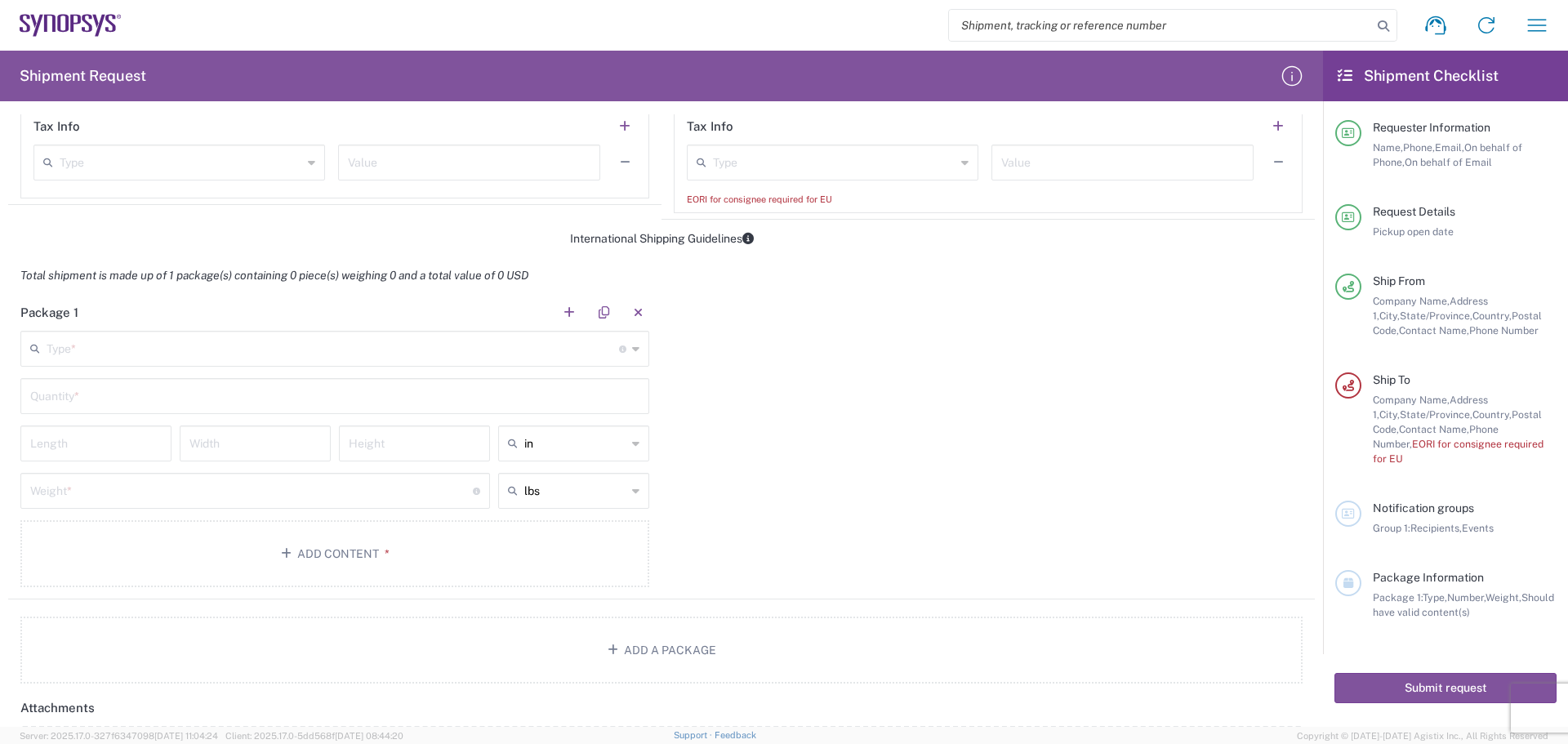
scroll to position [1307, 0]
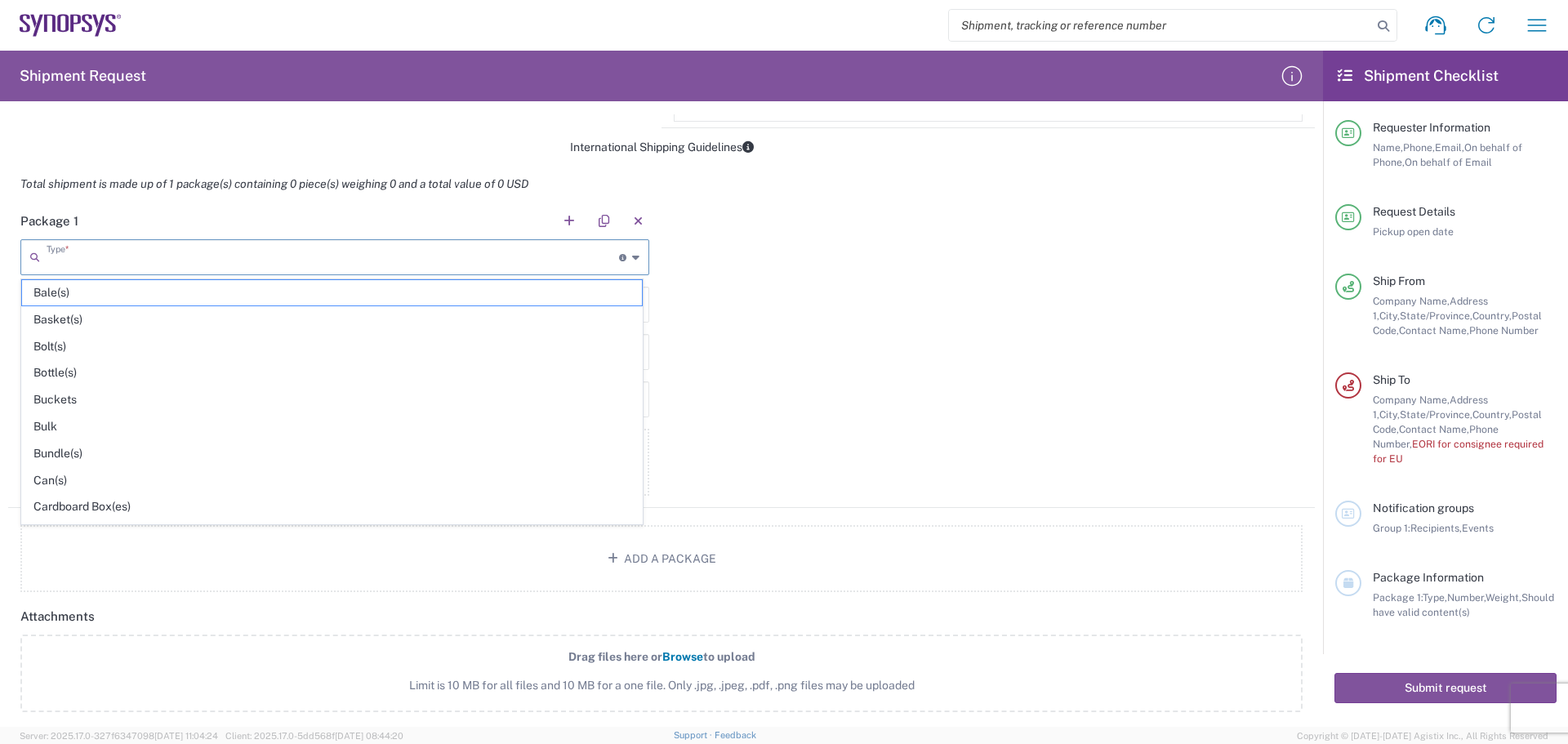
click at [469, 259] on input "text" at bounding box center [333, 256] width 572 height 29
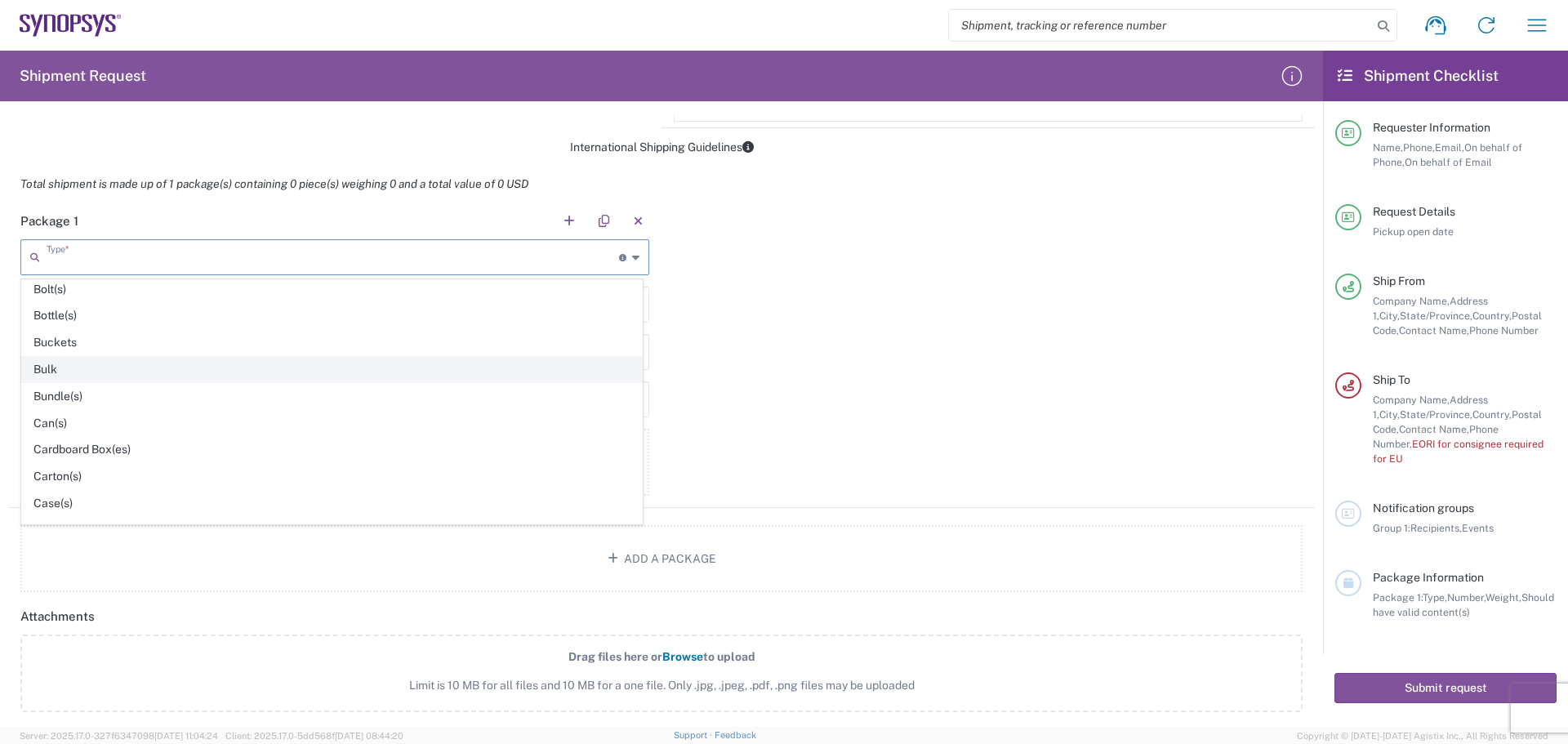
scroll to position [81, 0]
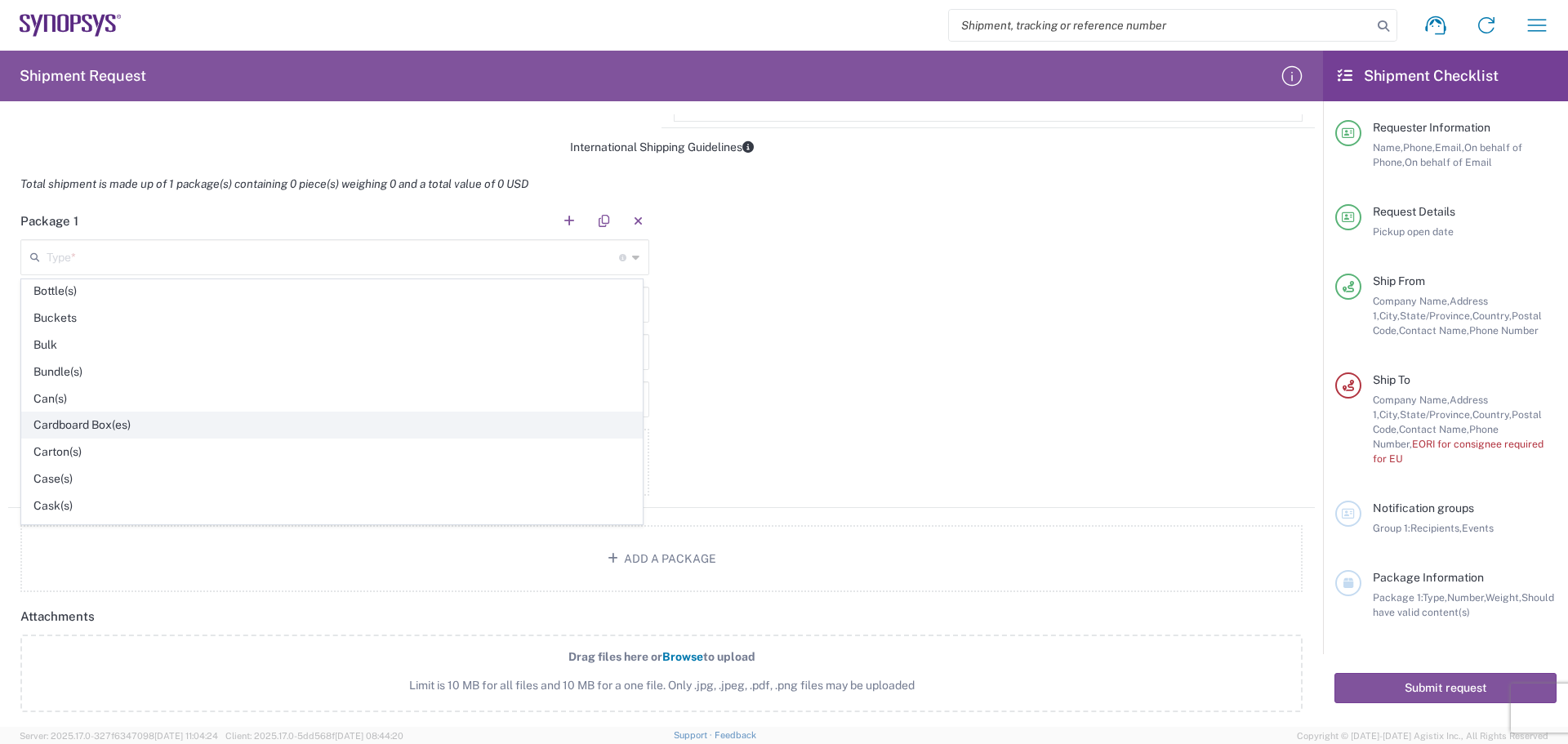
click at [98, 414] on span "Cardboard Box(es)" at bounding box center [331, 425] width 620 height 25
type input "Cardboard Box(es)"
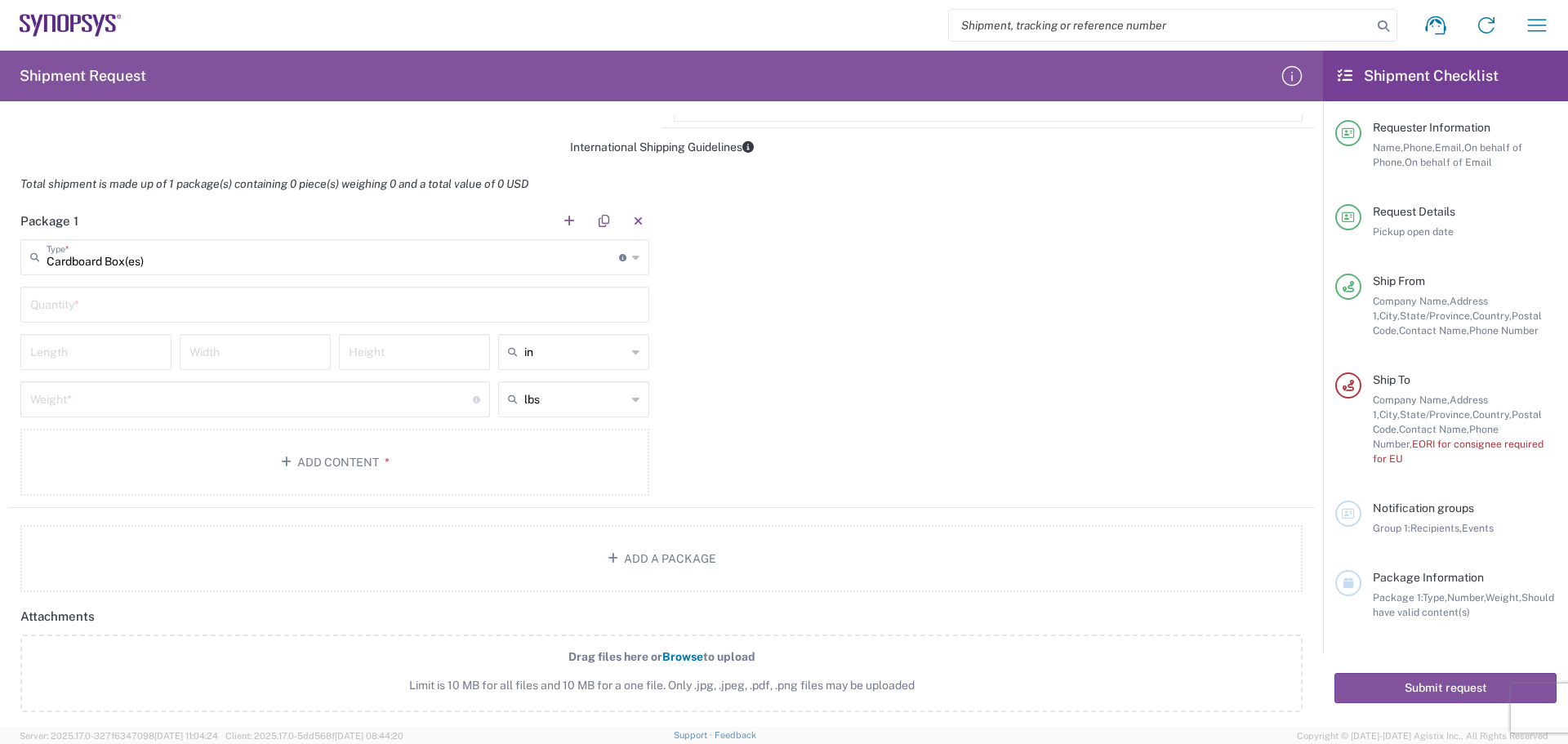
click at [110, 305] on input "text" at bounding box center [334, 303] width 609 height 29
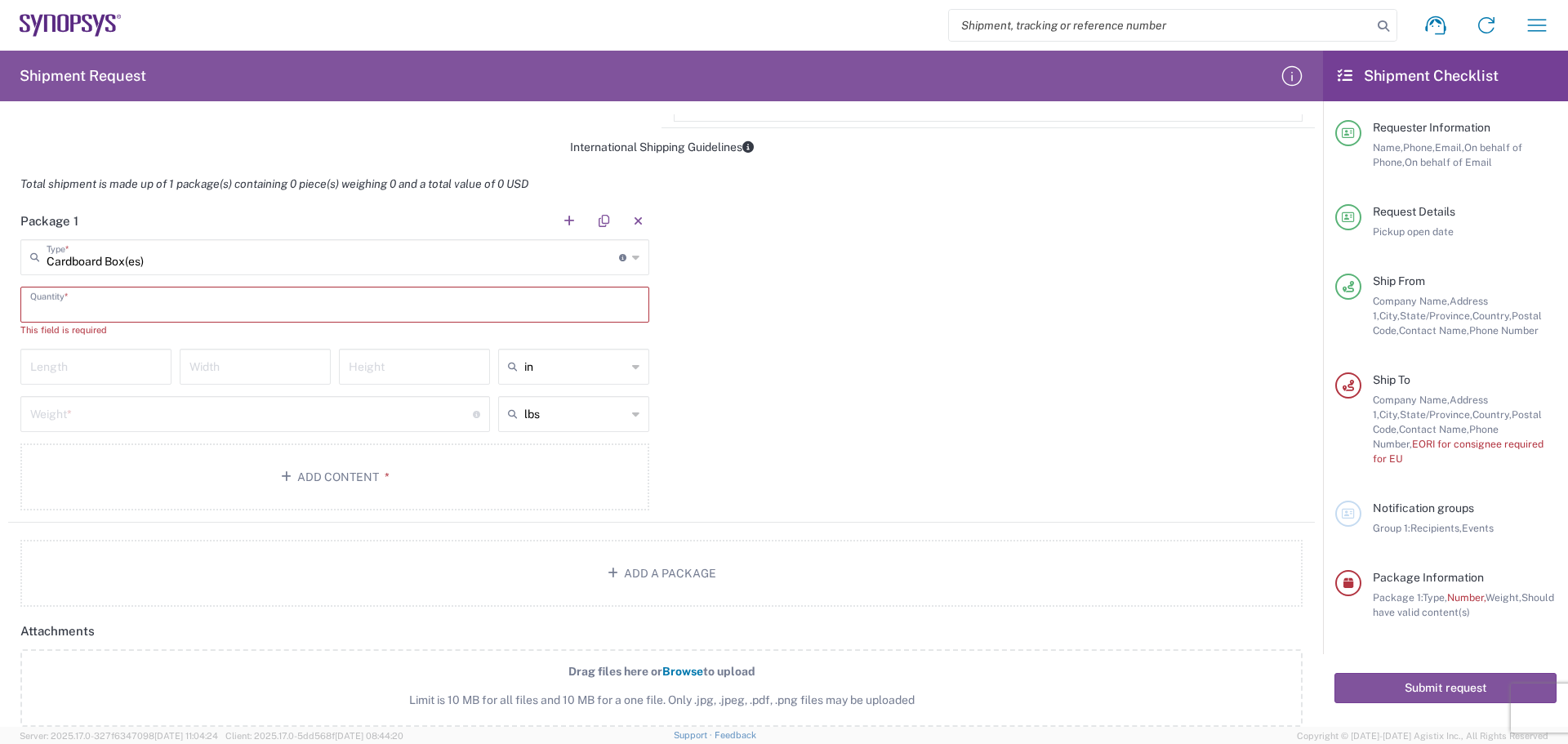
click at [201, 303] on input "text" at bounding box center [334, 303] width 609 height 29
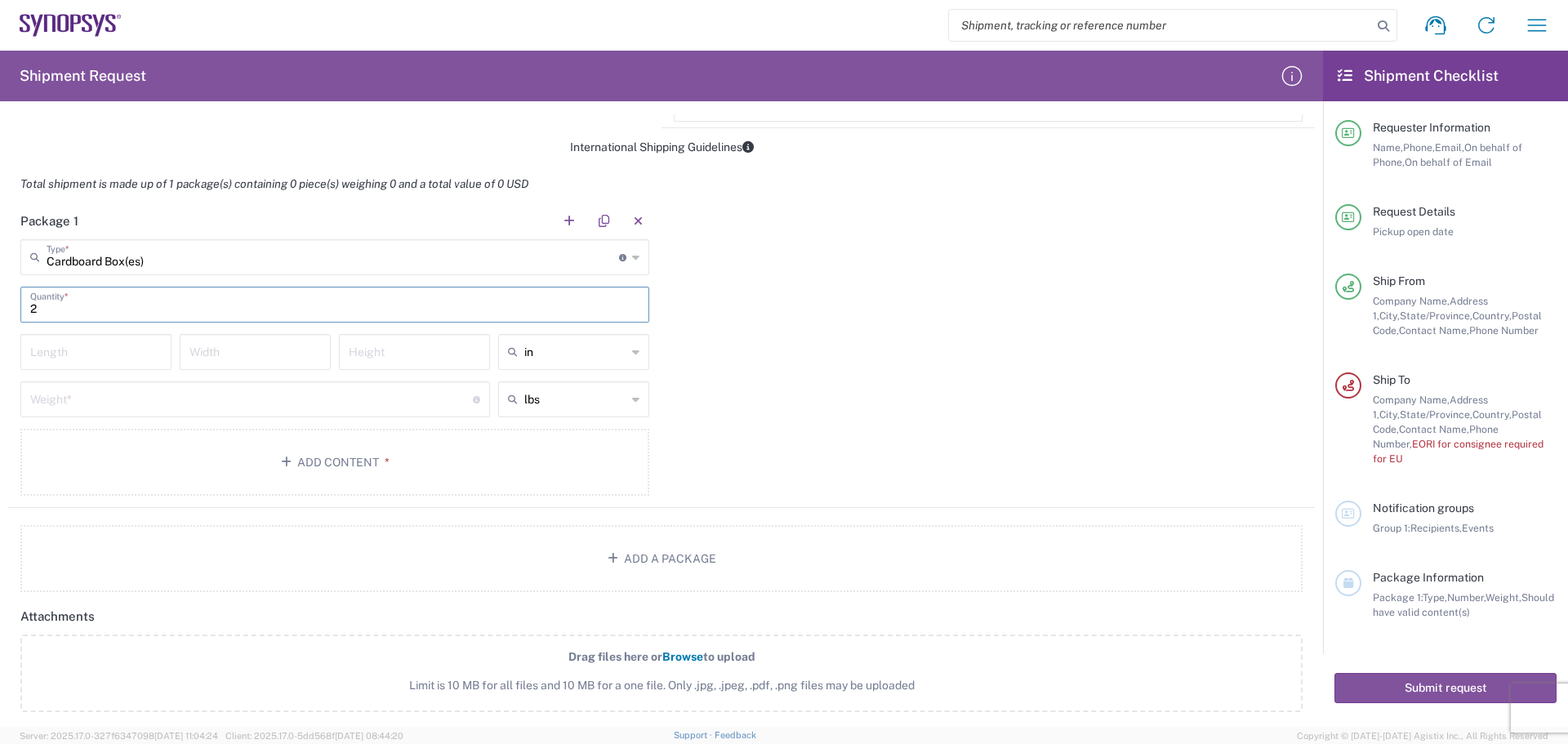
type input "2"
click at [111, 352] on input "number" at bounding box center [96, 351] width 132 height 29
type input "18"
click at [249, 354] on input "number" at bounding box center [255, 351] width 132 height 29
type input "18"
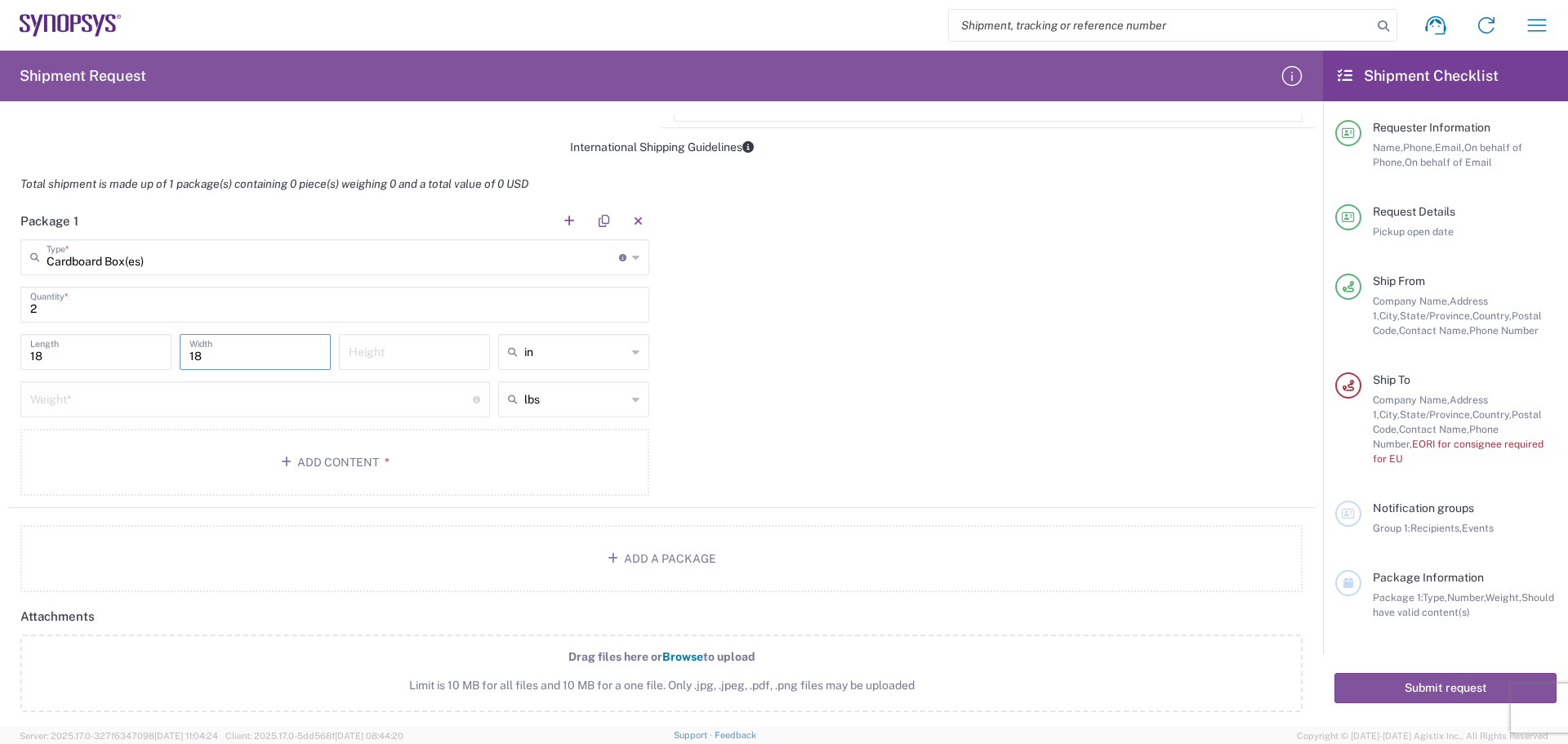
click at [378, 356] on input "number" at bounding box center [414, 351] width 132 height 29
type input "18"
click at [357, 410] on input "number" at bounding box center [251, 398] width 442 height 29
type input "46"
click at [751, 398] on div "Package 1 Cardboard Box(es) Type * Material used to package goods Bale(s) Baske…" at bounding box center [662, 355] width 1307 height 305
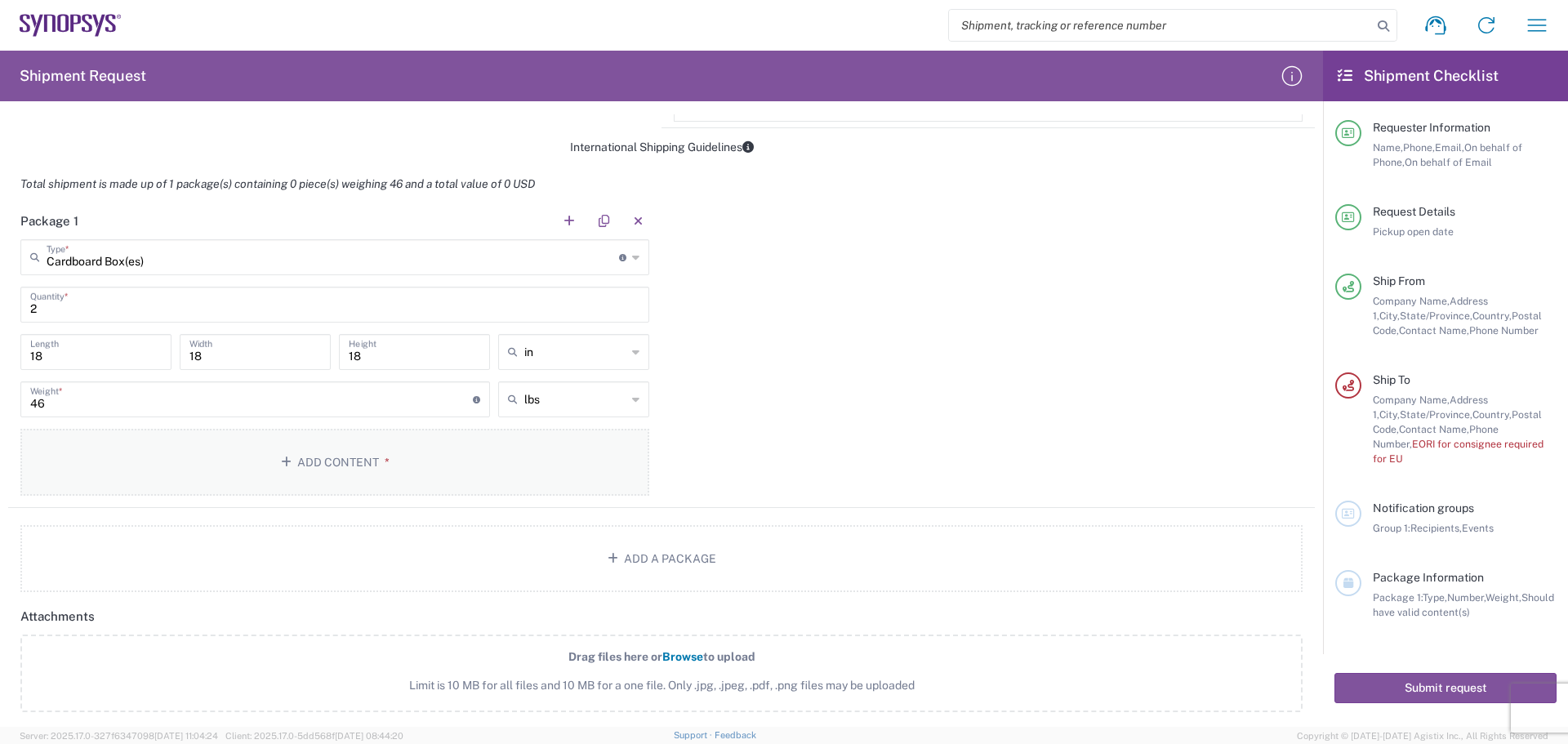
click at [330, 468] on button "Add Content *" at bounding box center [335, 462] width 629 height 67
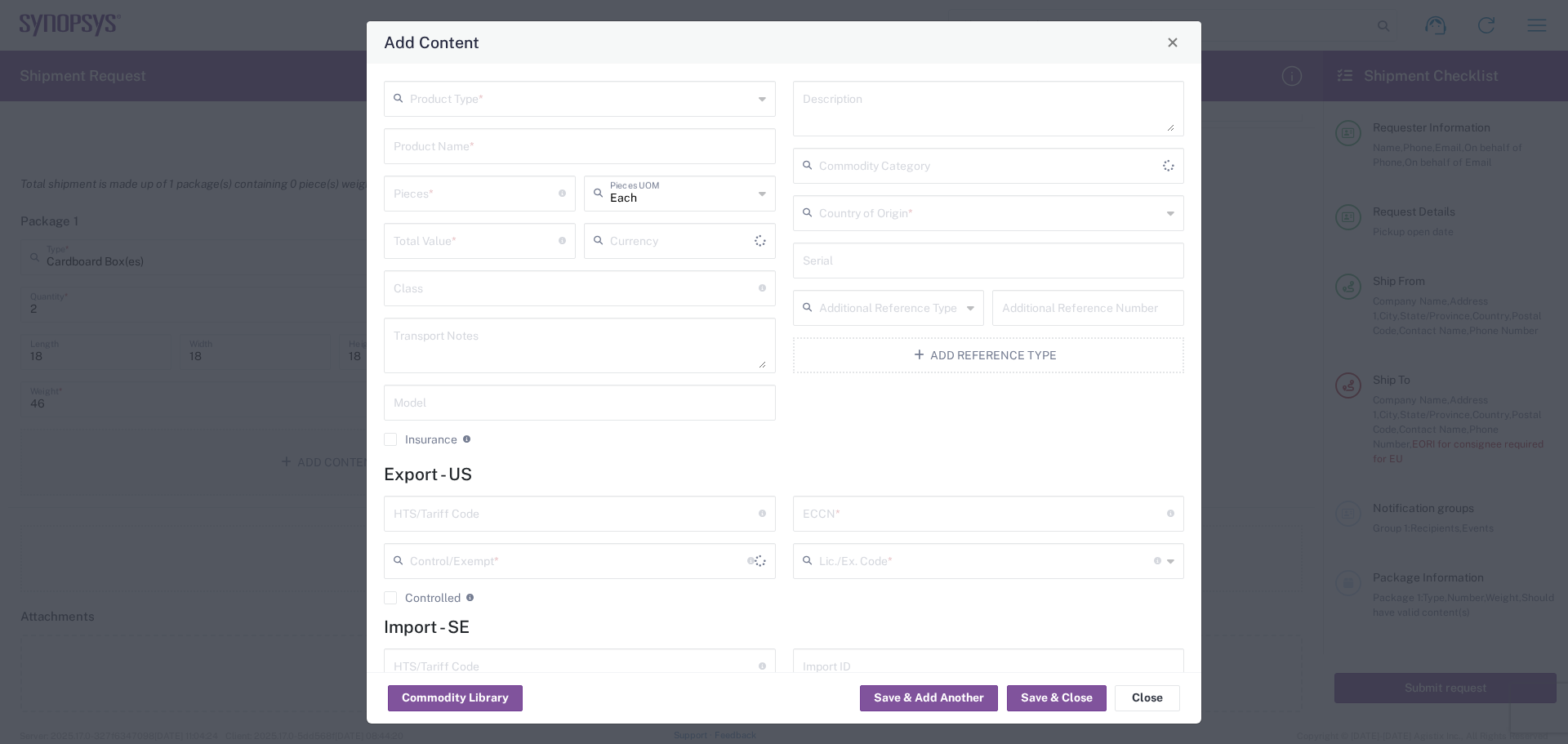
type input "US Dollar"
click at [536, 86] on input "text" at bounding box center [581, 98] width 343 height 29
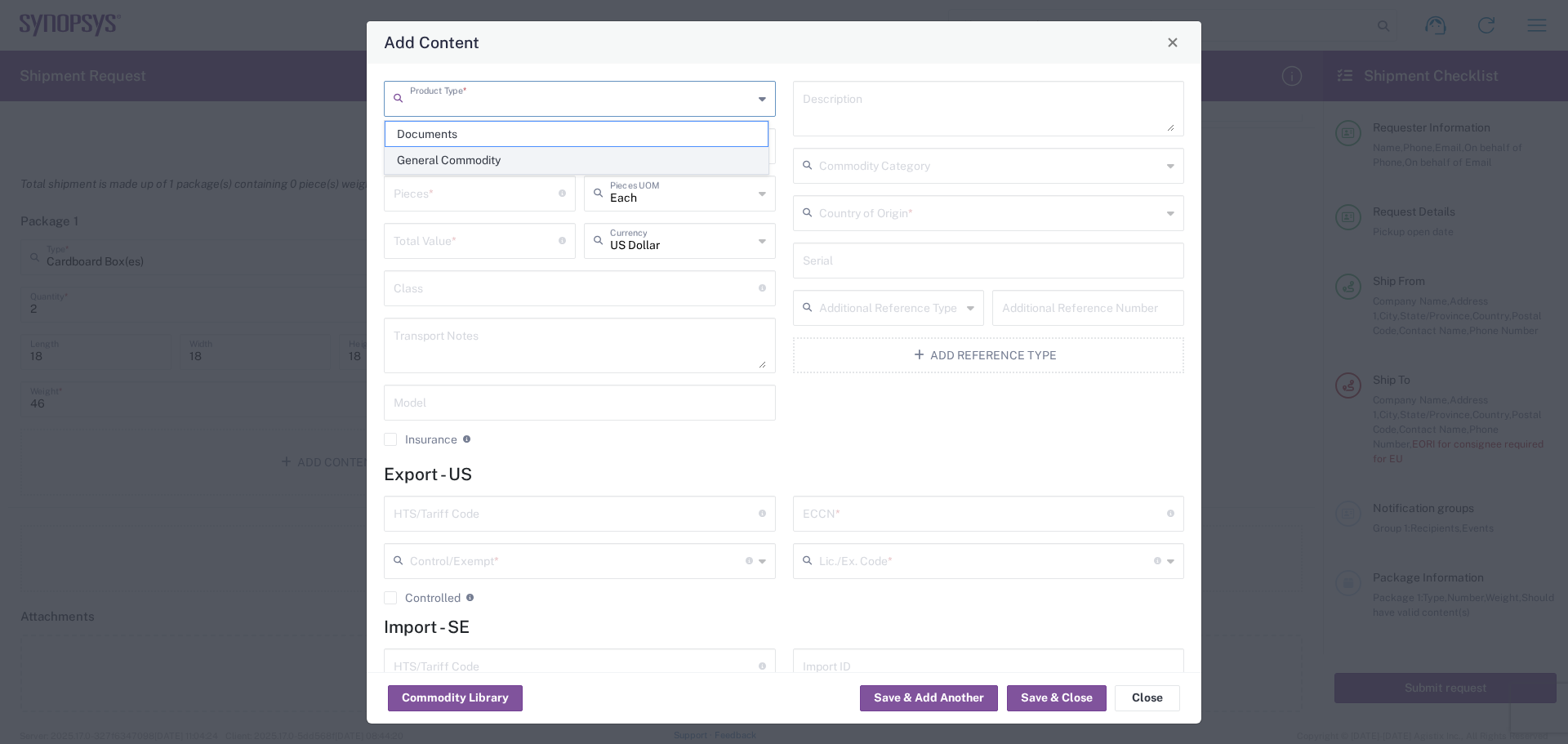
click at [459, 157] on span "General Commodity" at bounding box center [576, 161] width 382 height 25
type input "General Commodity"
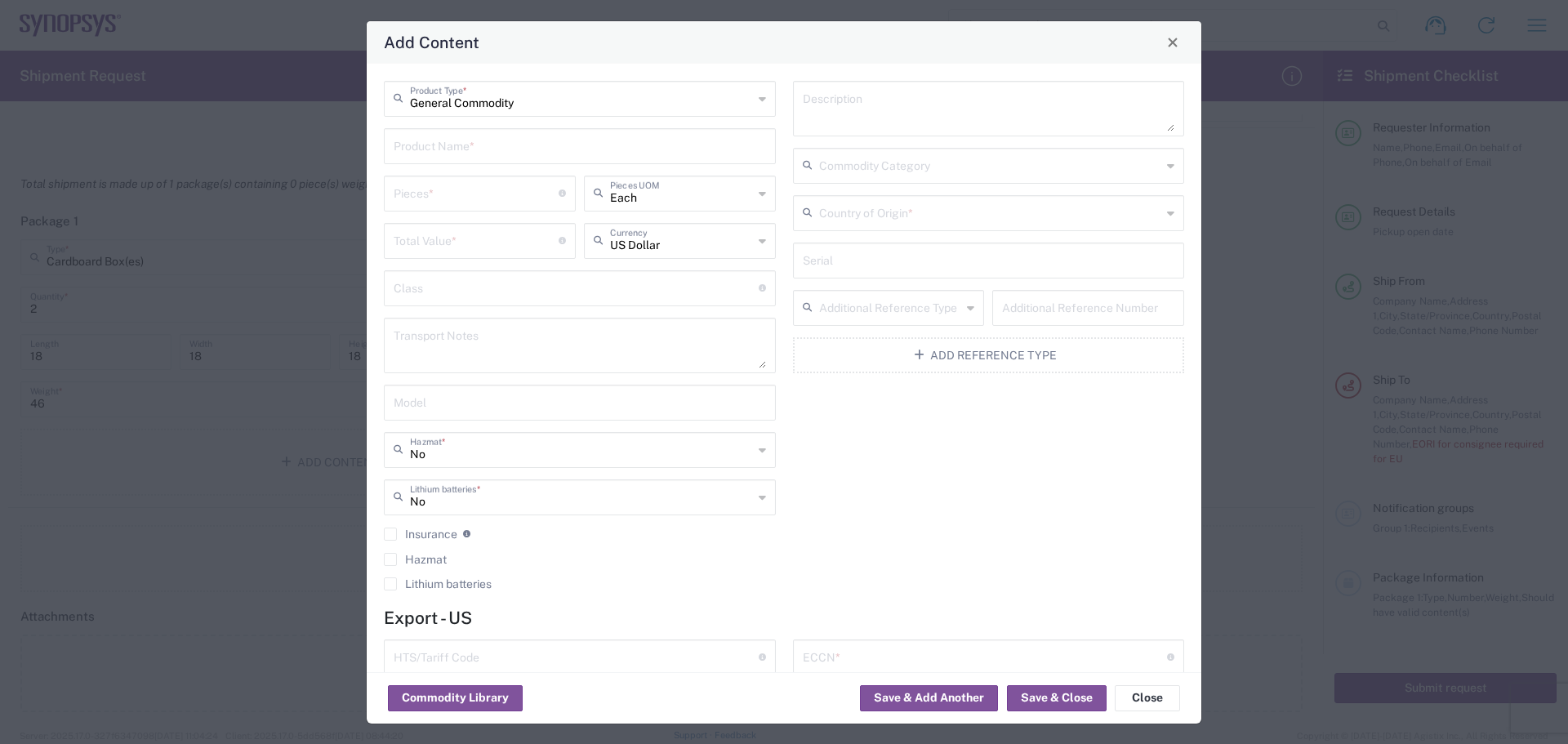
click at [491, 148] on input "text" at bounding box center [580, 145] width 373 height 29
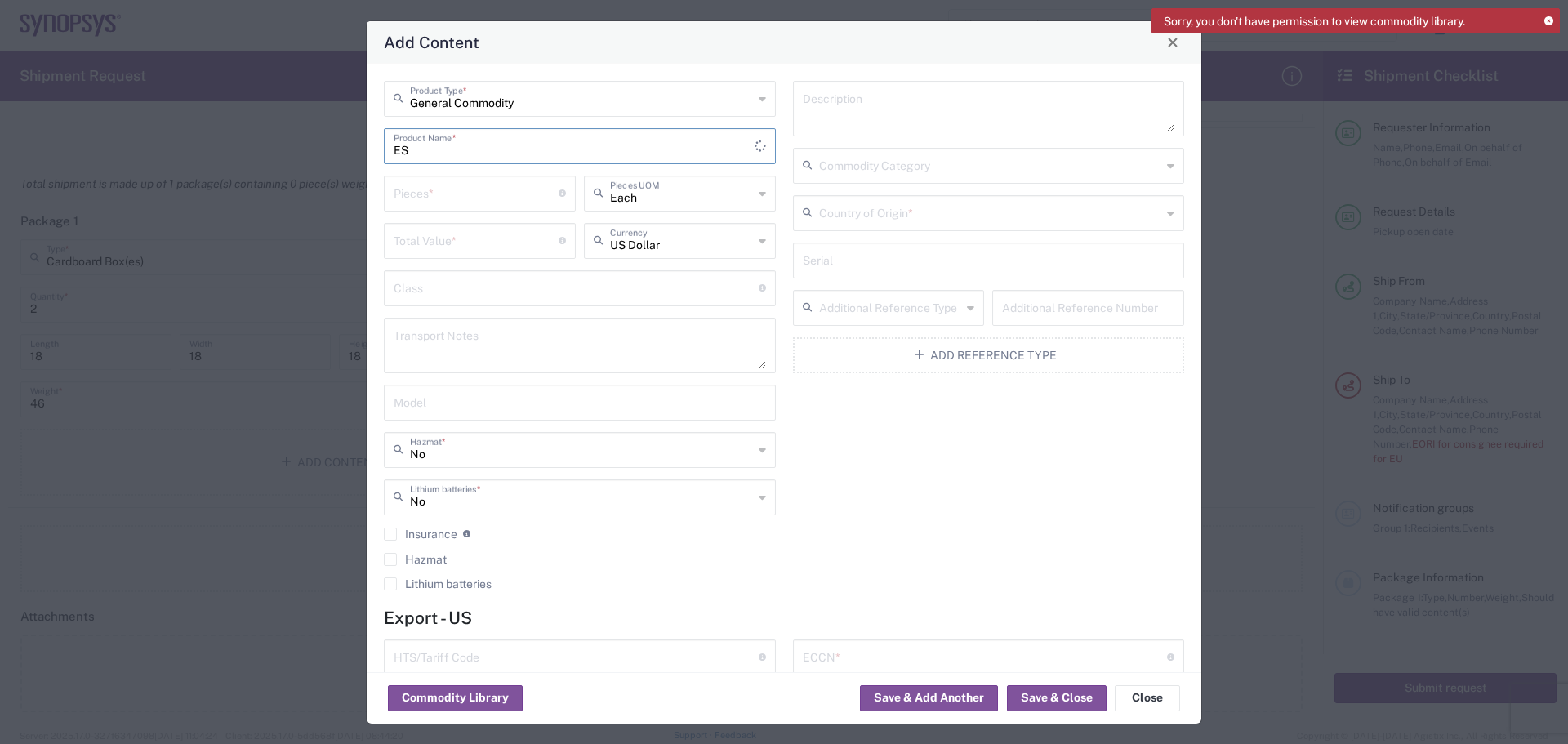
type input "E"
type input "Static Shield Bag"
click at [464, 191] on input "number" at bounding box center [476, 192] width 165 height 29
type input "200"
click at [490, 245] on input "number" at bounding box center [476, 240] width 165 height 29
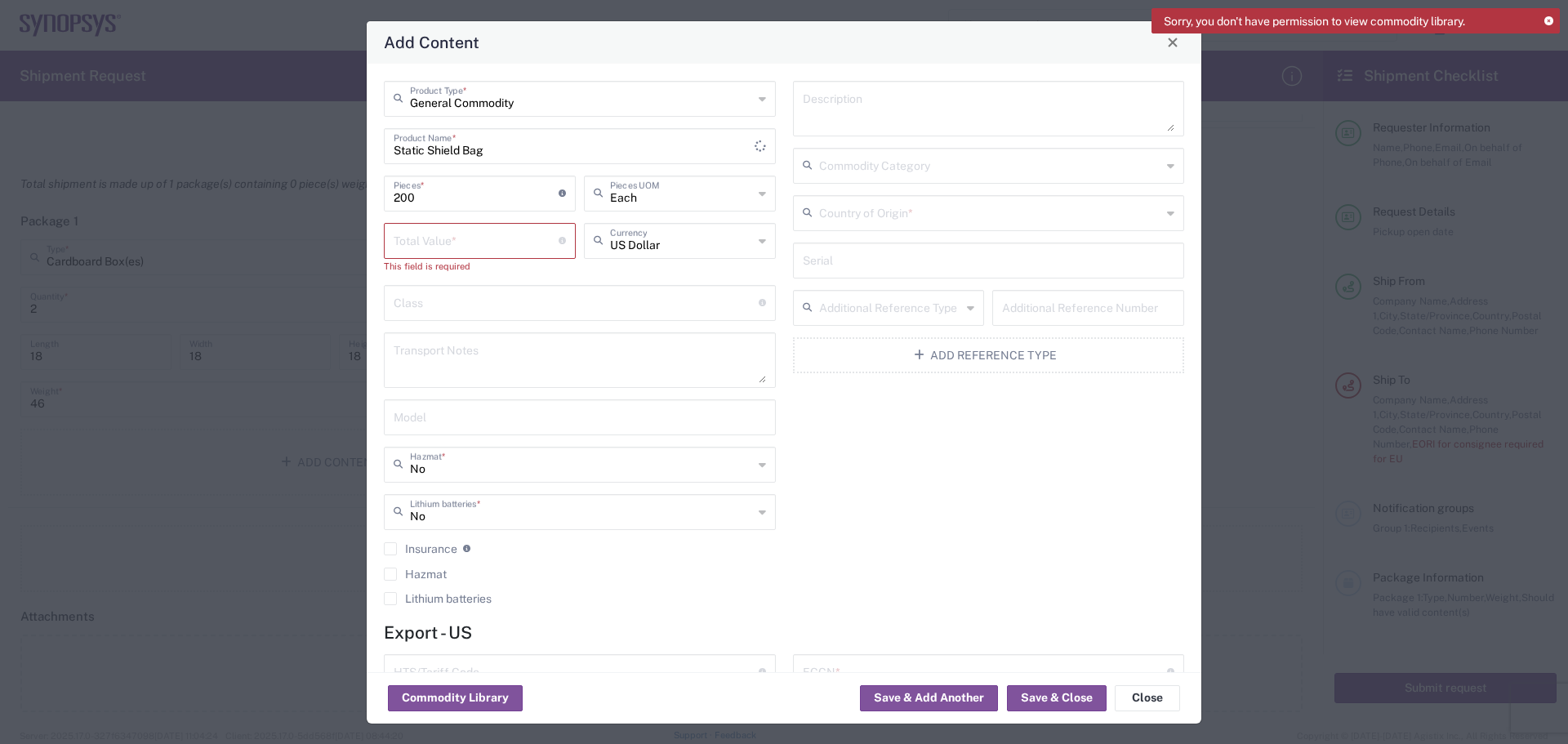
click at [459, 244] on input "number" at bounding box center [476, 240] width 165 height 29
type input "5590"
click at [485, 285] on input "text" at bounding box center [576, 287] width 365 height 29
click at [916, 535] on div "Description Commodity Category Country of Origin * Serial Additional Reference …" at bounding box center [988, 341] width 409 height 521
click at [945, 153] on input "text" at bounding box center [991, 164] width 343 height 29
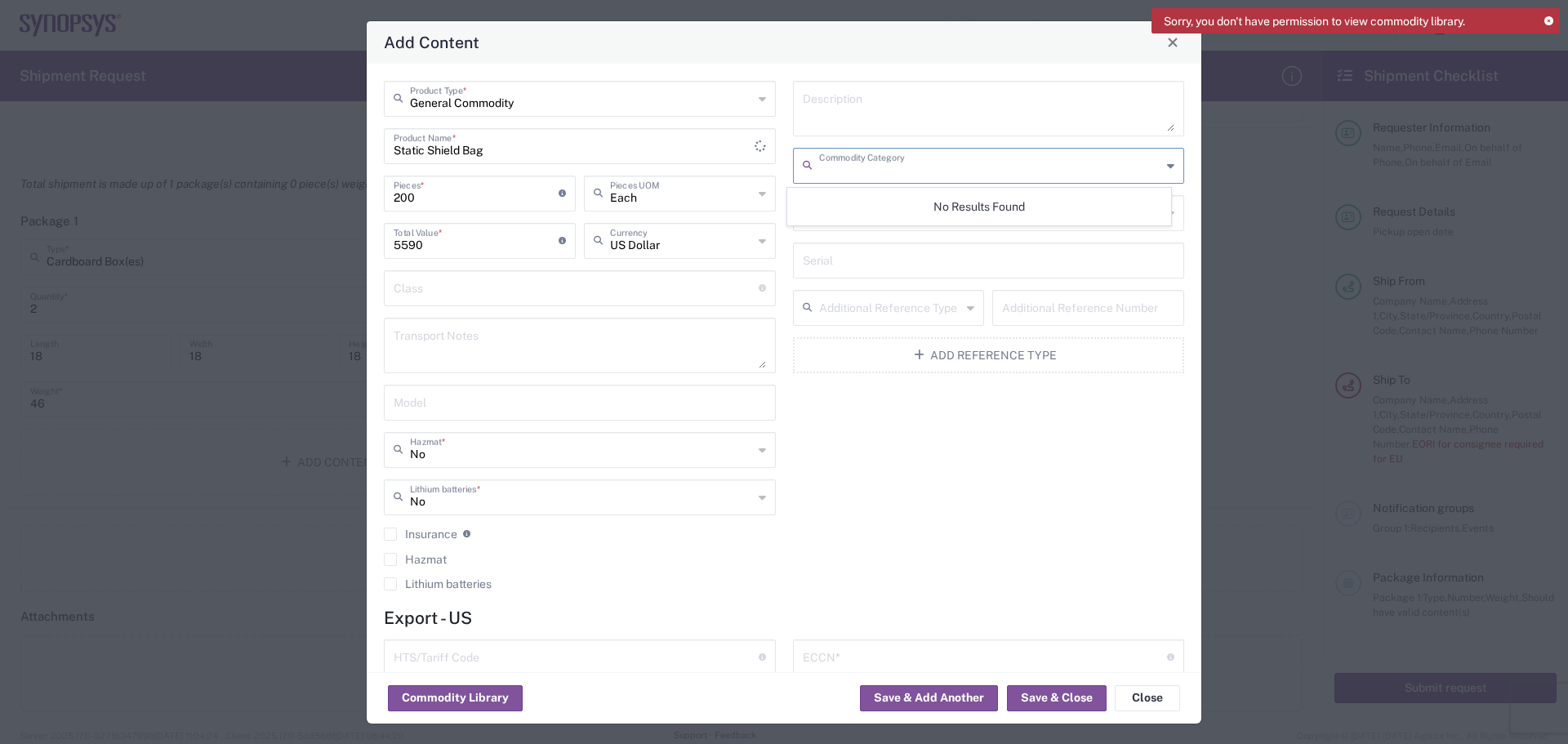
click at [989, 449] on div "Description Commodity Category Country of Origin * Serial Additional Reference …" at bounding box center [988, 341] width 409 height 521
click at [901, 222] on input "text" at bounding box center [991, 212] width 343 height 29
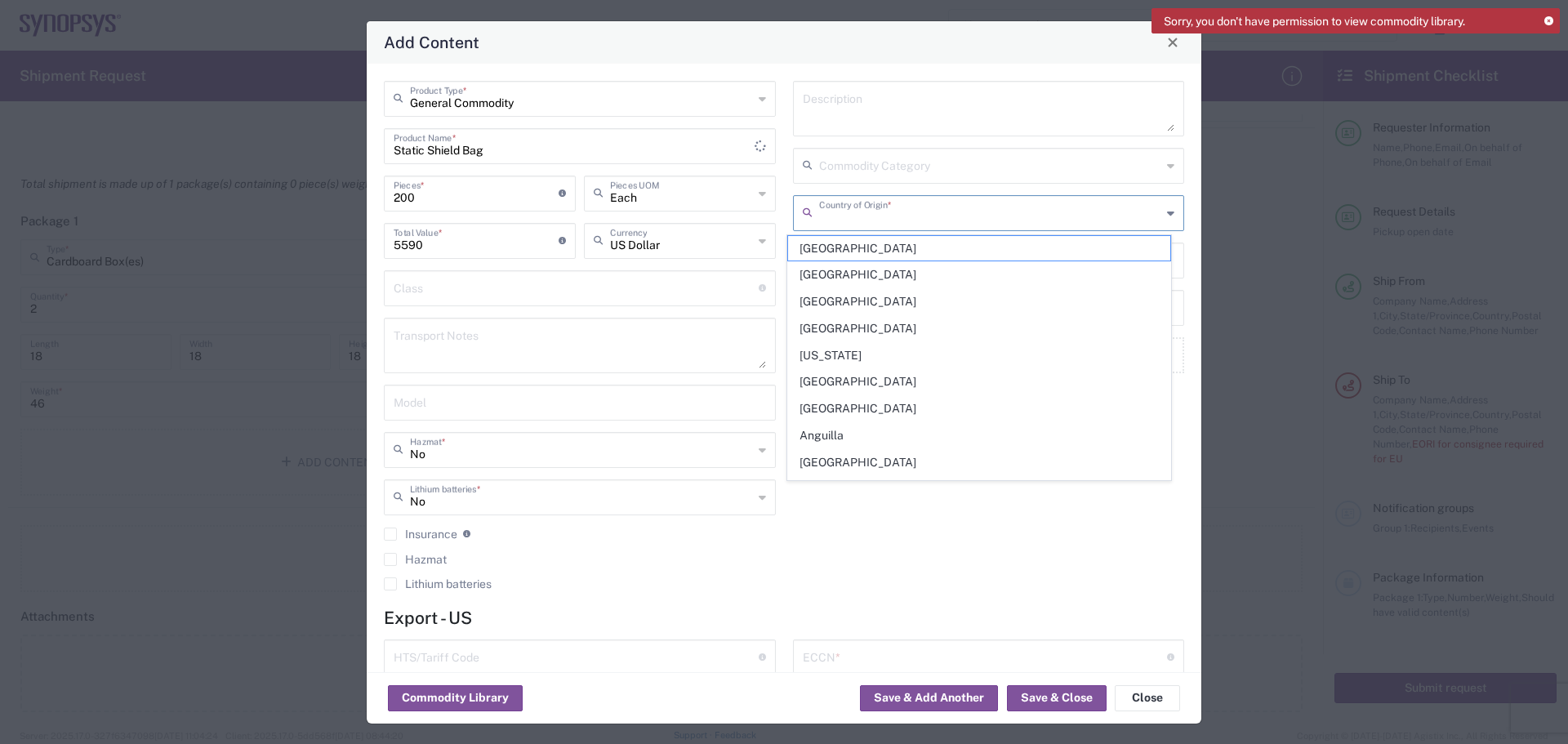
type input "[GEOGRAPHIC_DATA]"
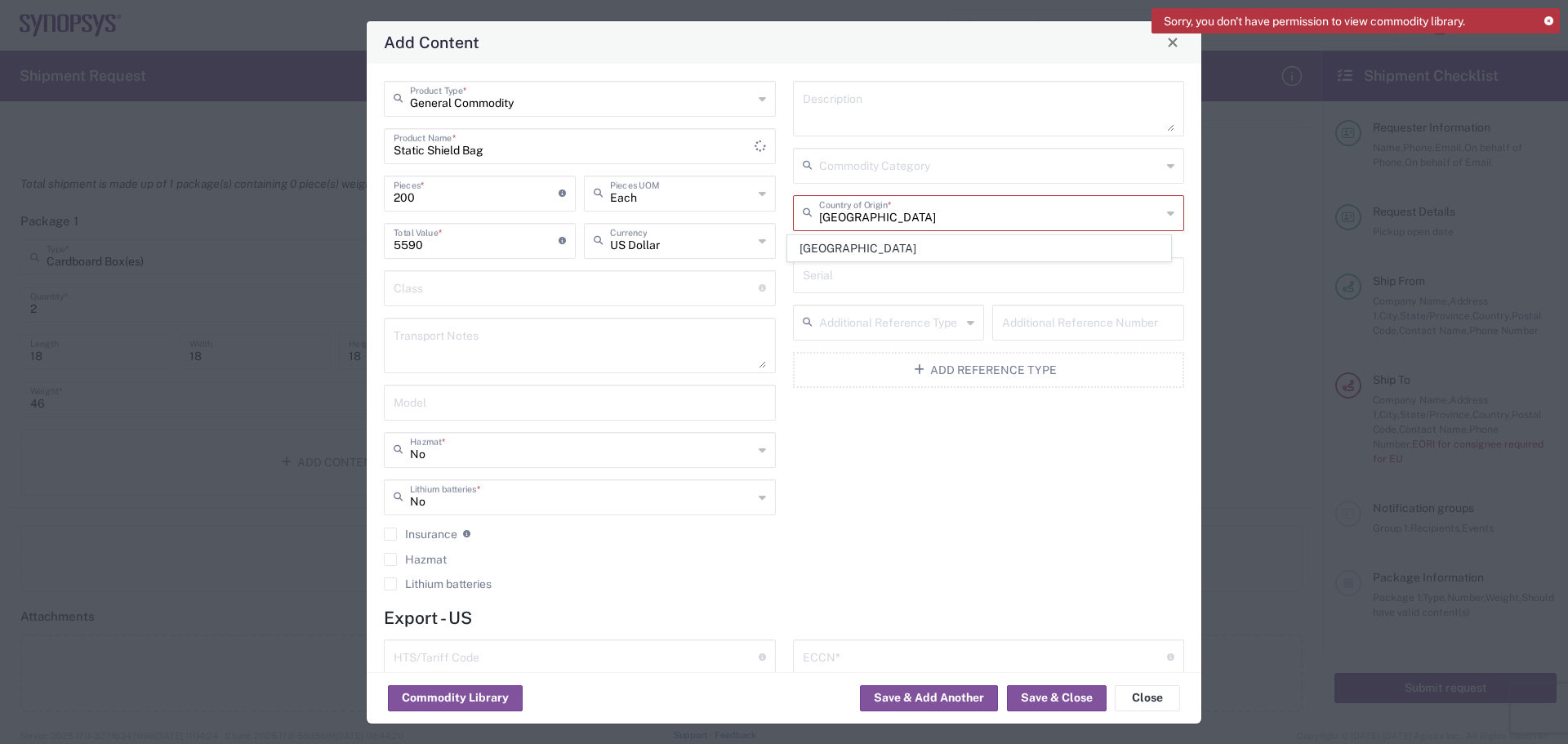
click at [960, 521] on div "Description Commodity Category United States Country of Origin * This field is …" at bounding box center [988, 341] width 409 height 521
click at [870, 220] on input "text" at bounding box center [991, 212] width 343 height 29
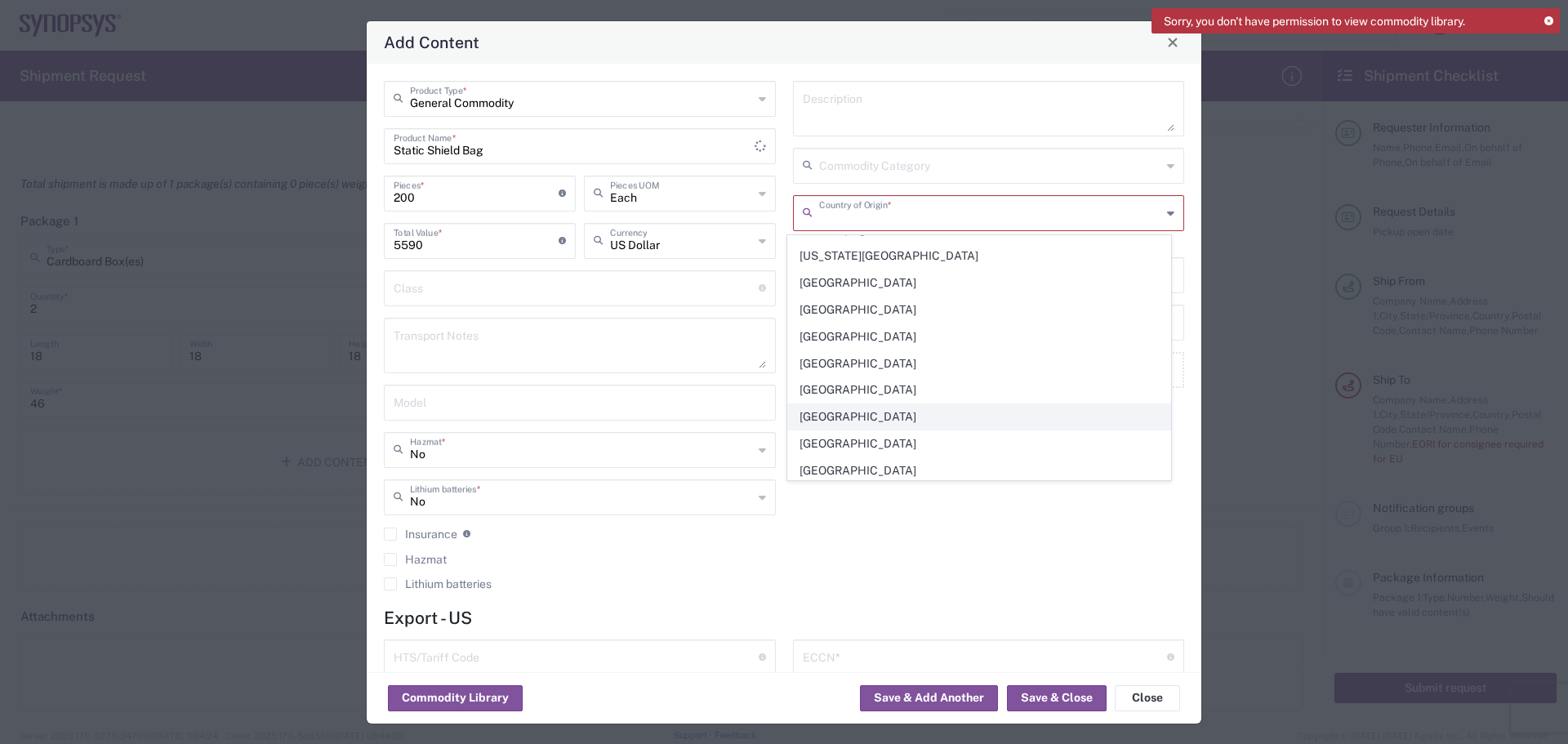
scroll to position [6209, 0]
click at [885, 391] on span "[GEOGRAPHIC_DATA]" at bounding box center [979, 389] width 382 height 25
type input "[GEOGRAPHIC_DATA]"
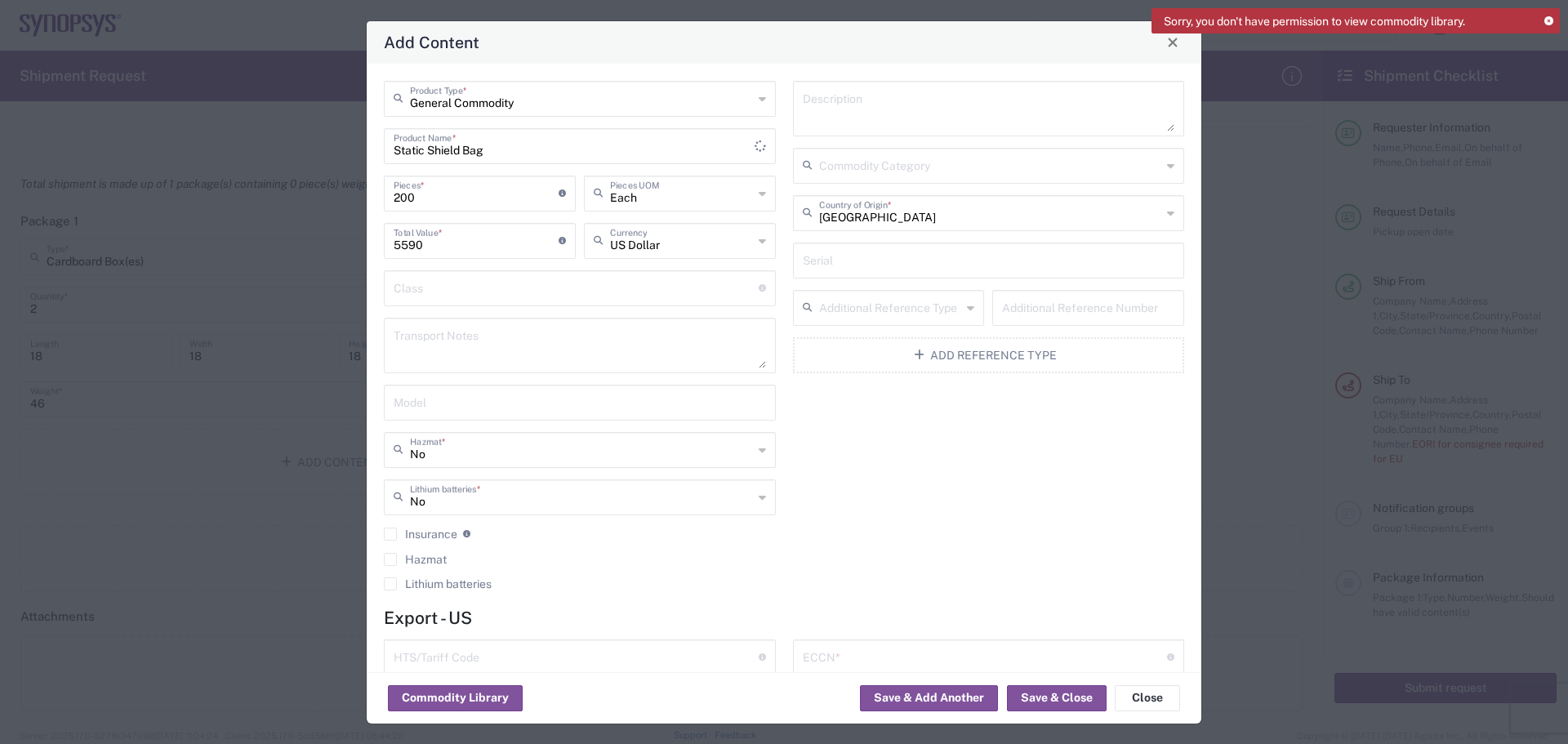
click at [1054, 484] on div "Description Commodity Category United States Country of Origin * Serial Additio…" at bounding box center [988, 341] width 409 height 521
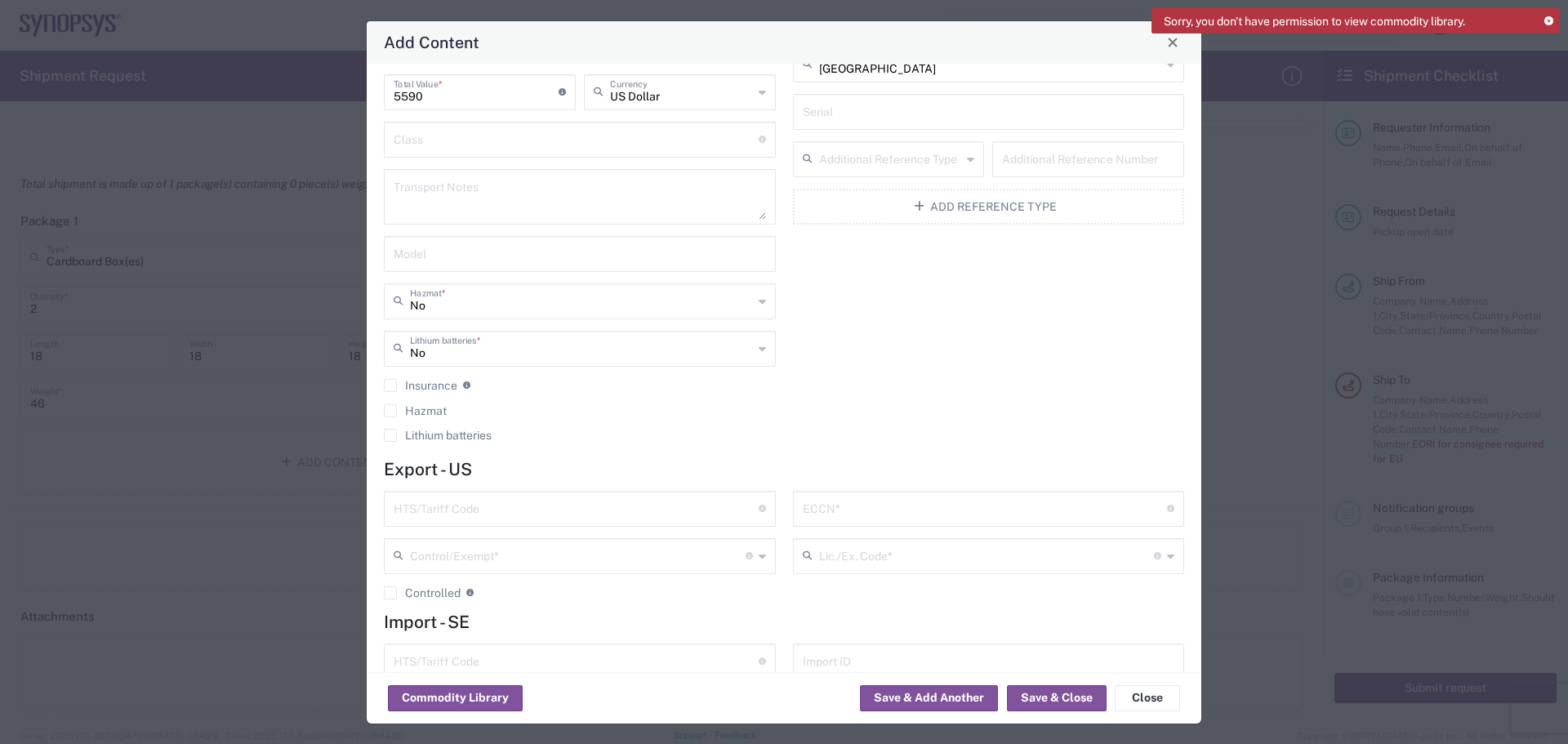
scroll to position [210, 0]
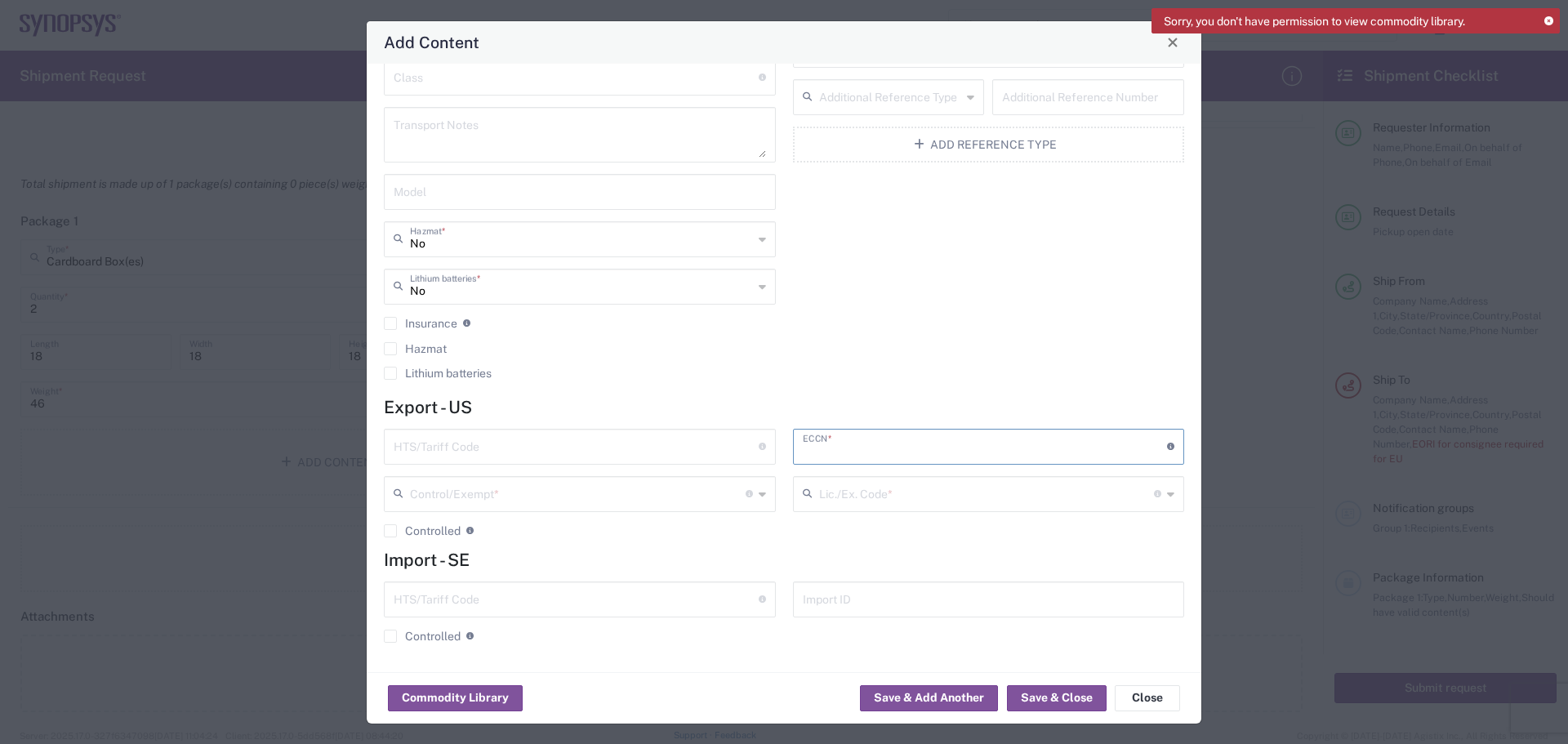
click at [960, 442] on input "text" at bounding box center [985, 446] width 365 height 29
click at [940, 444] on input "text" at bounding box center [985, 446] width 365 height 29
type input "EAR99"
click at [583, 451] on input "text" at bounding box center [576, 446] width 365 height 29
type input "3921904090"
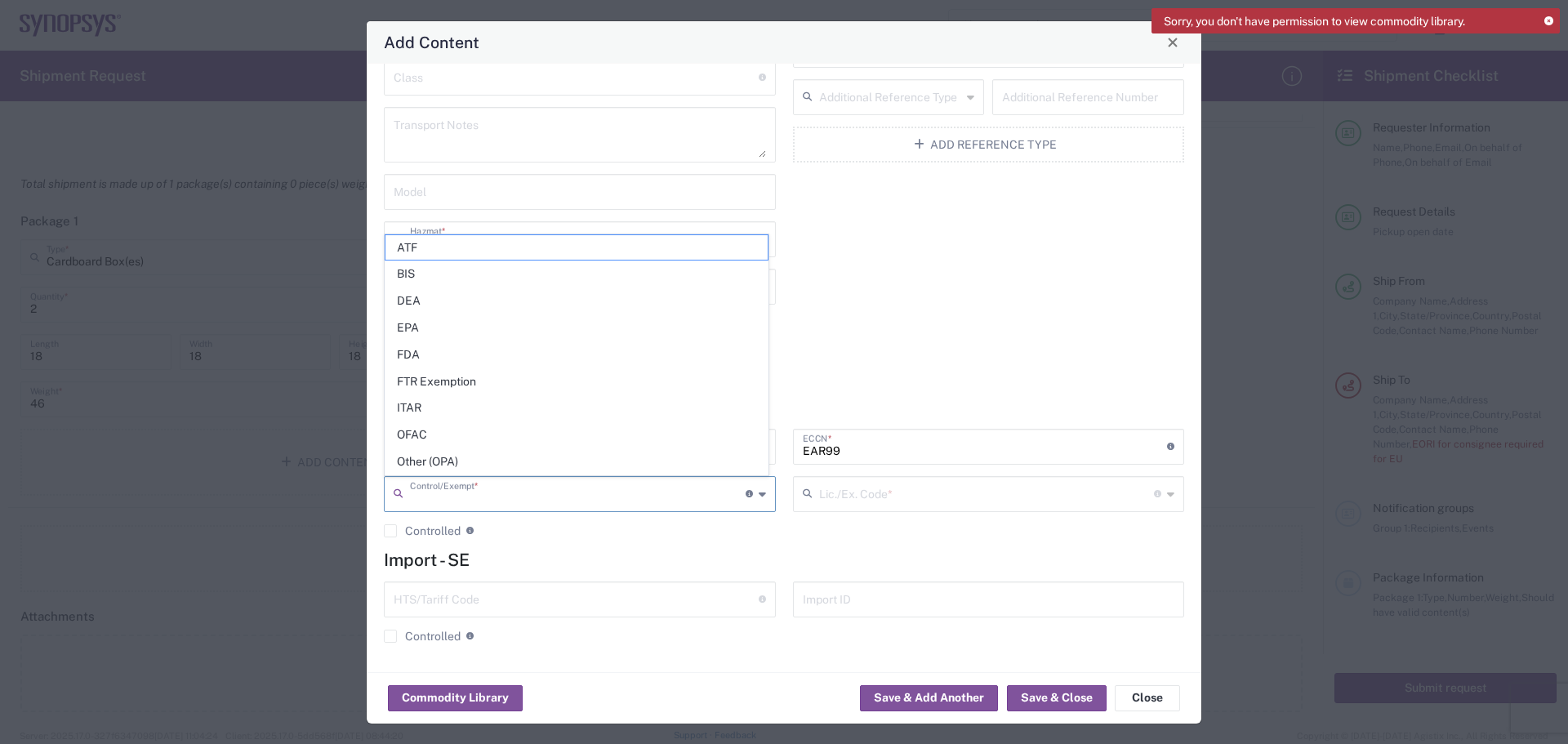
click at [533, 494] on input "text" at bounding box center [578, 493] width 336 height 29
click at [451, 274] on span "BIS" at bounding box center [576, 274] width 382 height 25
type input "BIS"
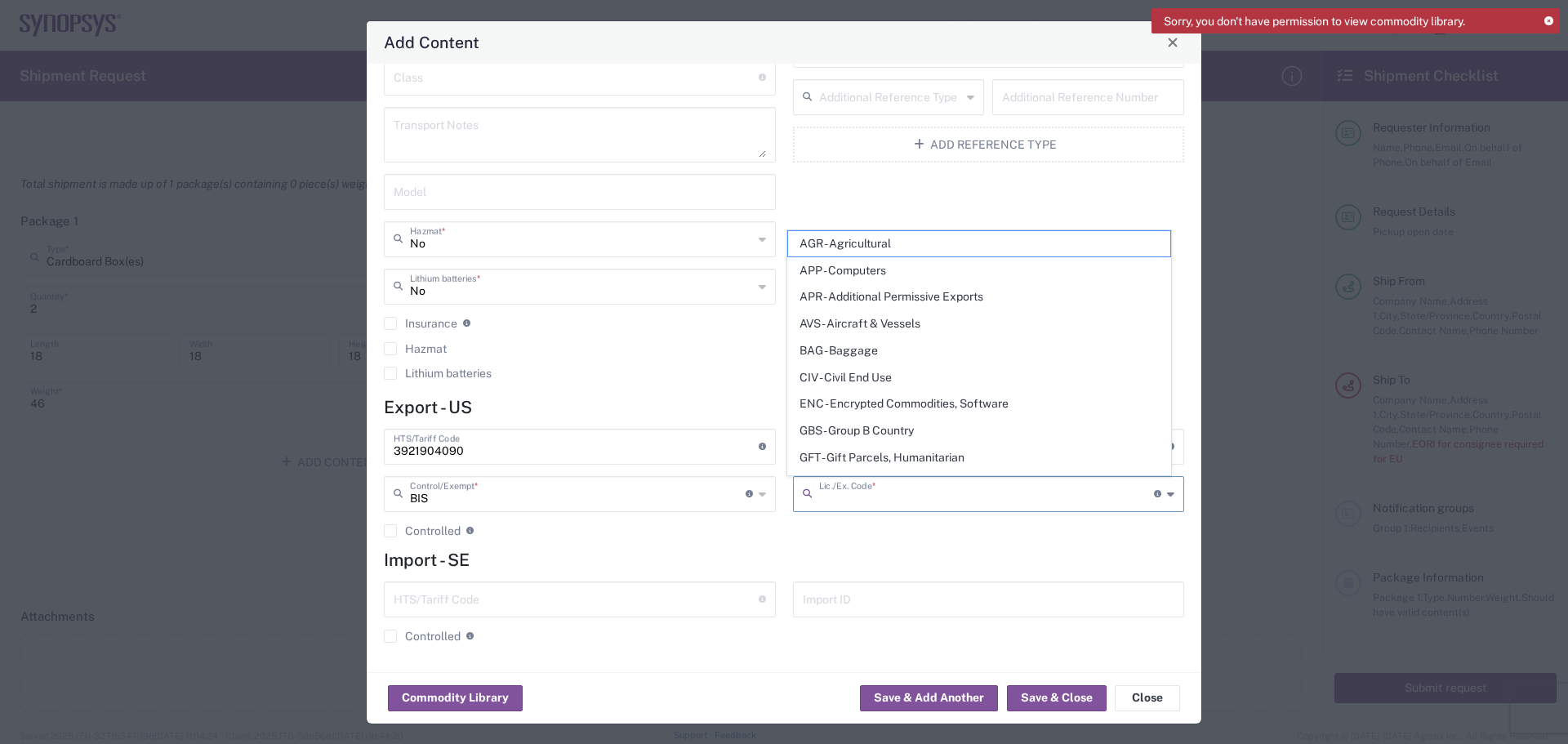
click at [847, 497] on input "text" at bounding box center [988, 493] width 336 height 29
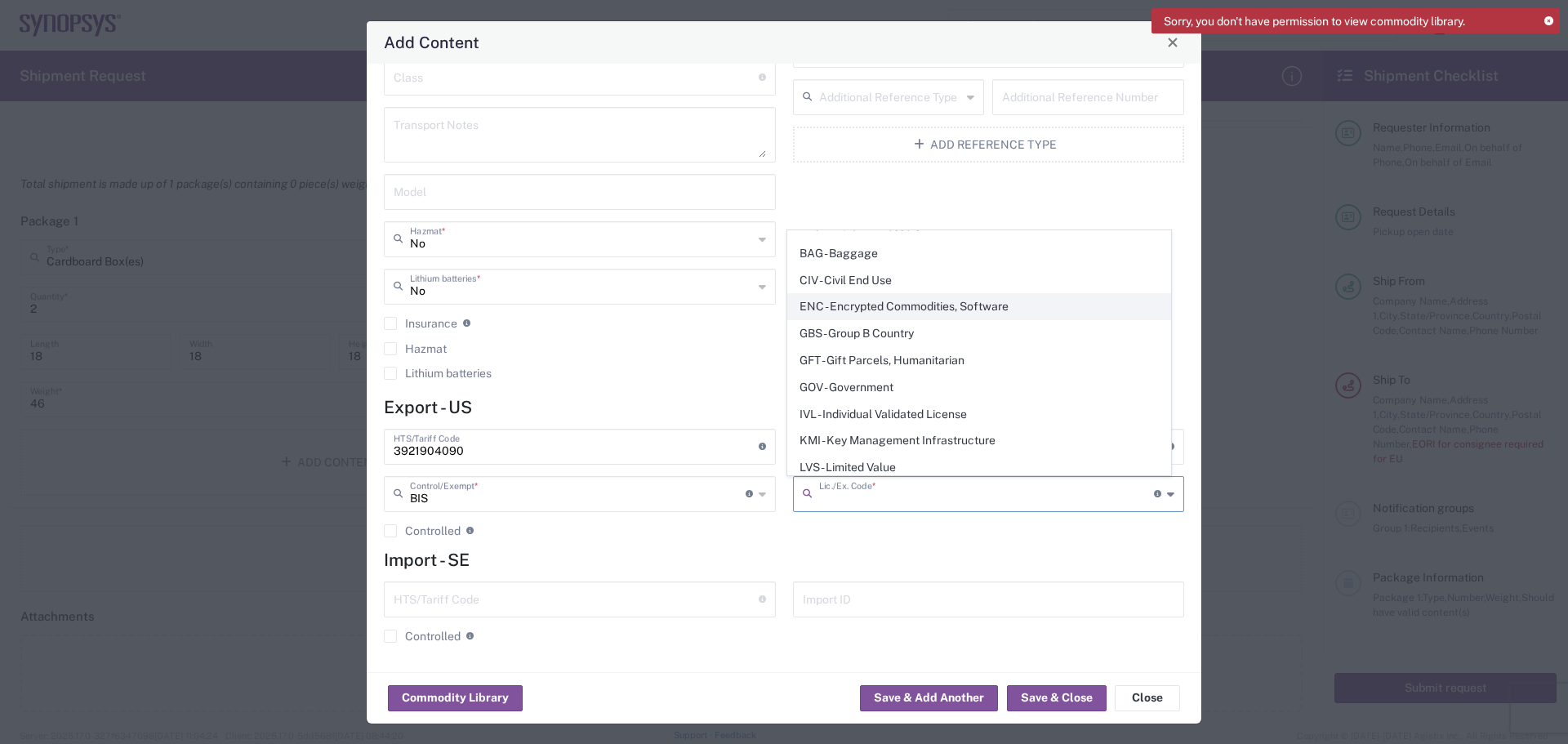
scroll to position [245, 0]
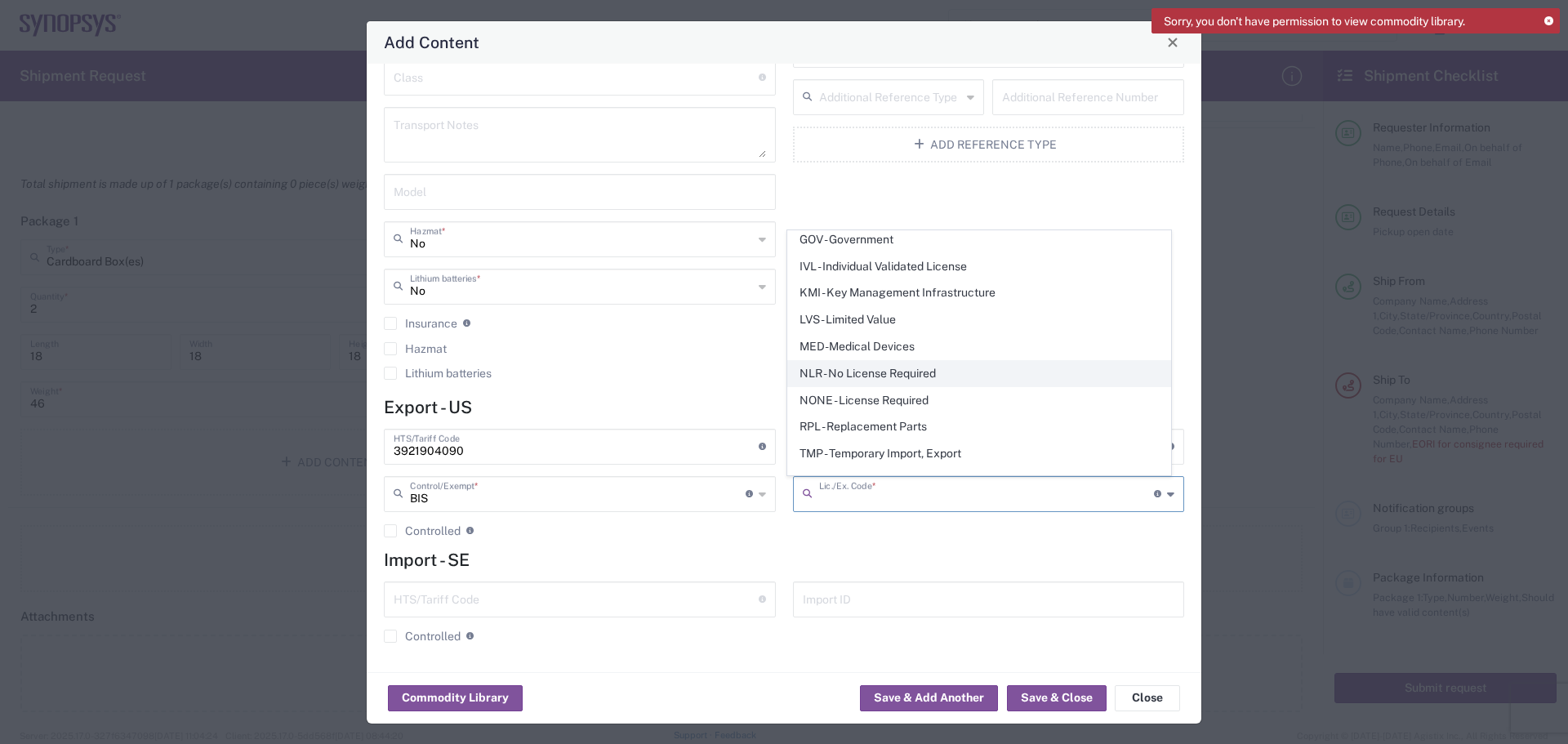
click at [926, 372] on span "NLR - No License Required" at bounding box center [979, 374] width 382 height 25
type input "NLR - No License Required"
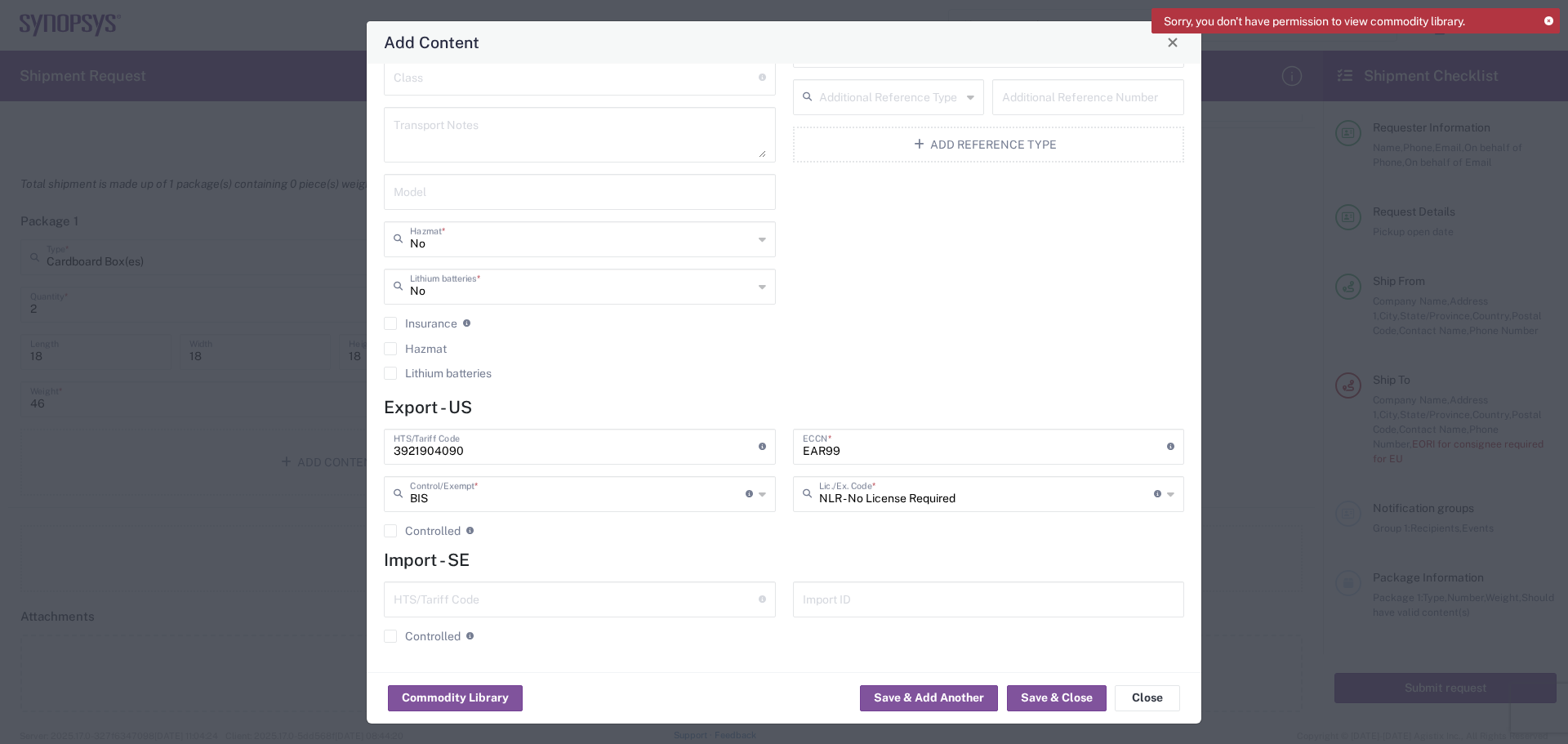
click at [928, 367] on div "Description Commodity Category United States Country of Origin * Serial Additio…" at bounding box center [988, 130] width 409 height 521
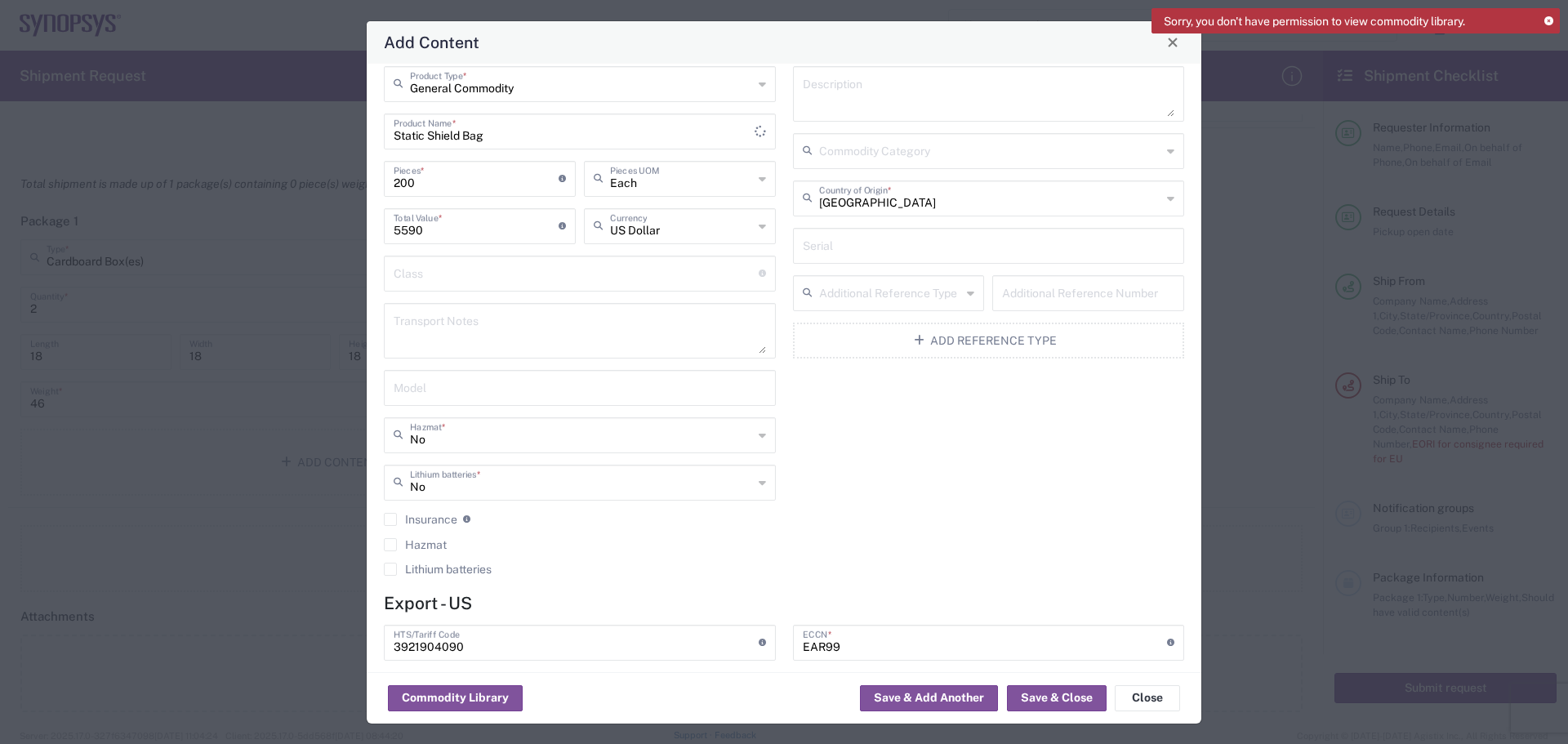
scroll to position [0, 0]
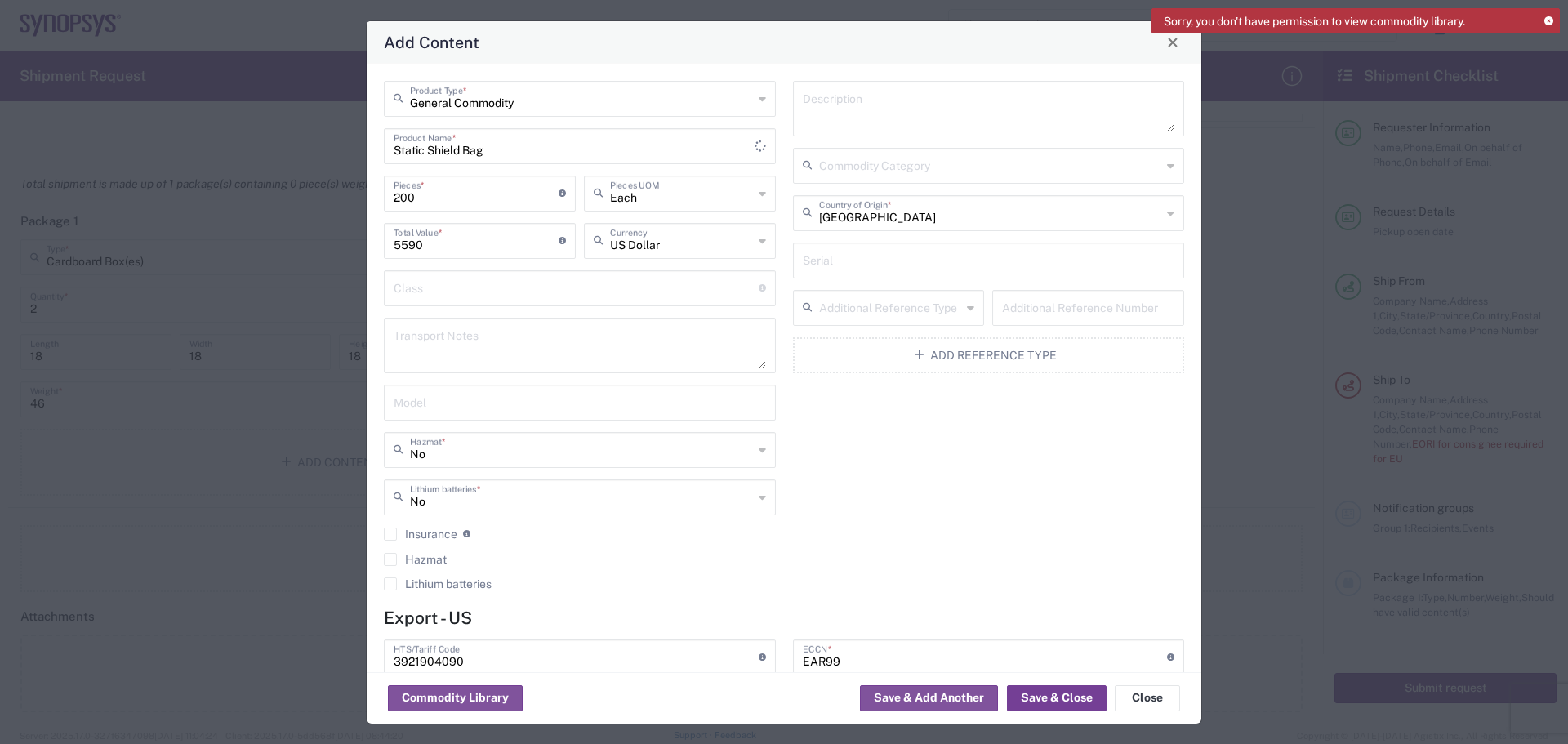
click at [1069, 695] on button "Save & Close" at bounding box center [1057, 698] width 99 height 26
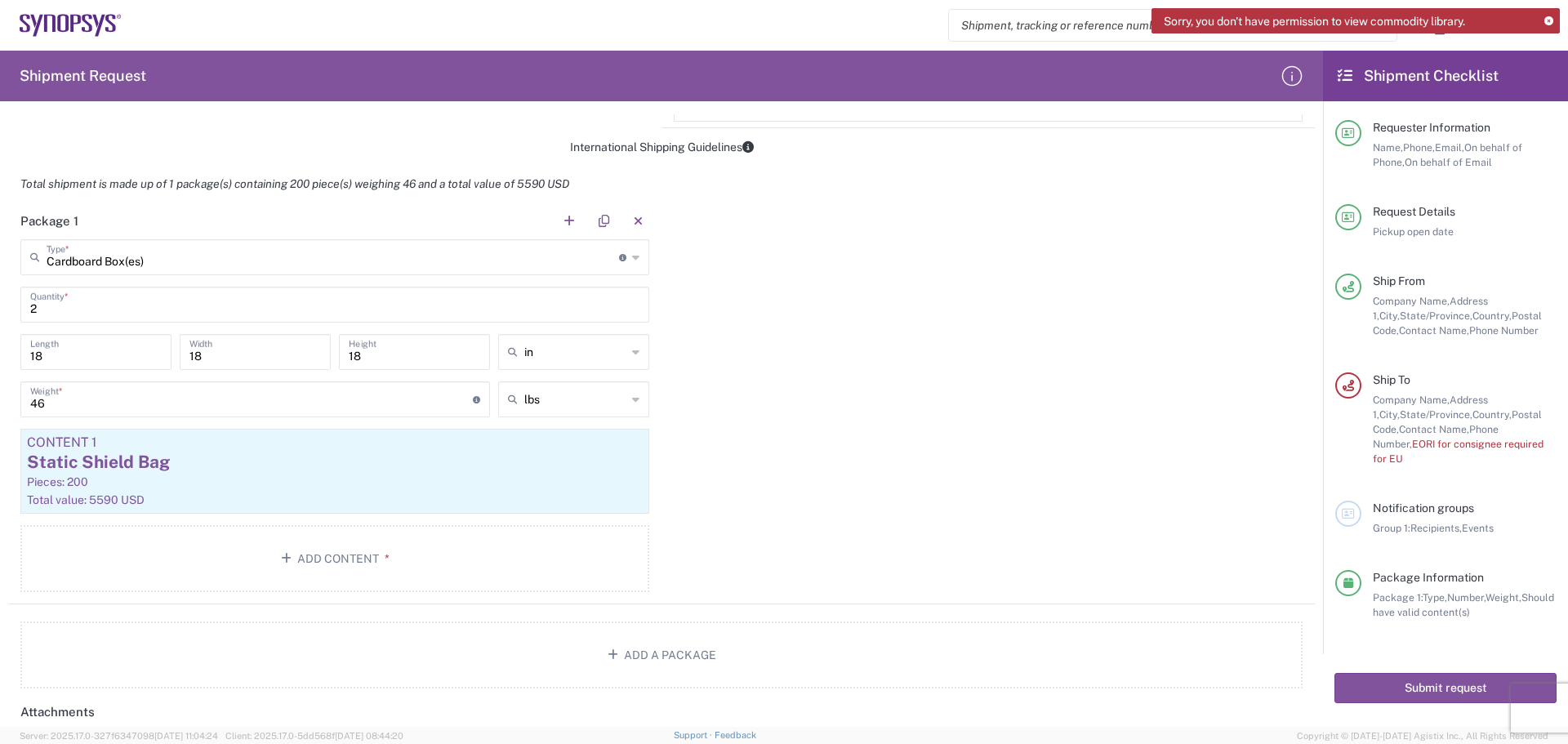
scroll to position [898, 0]
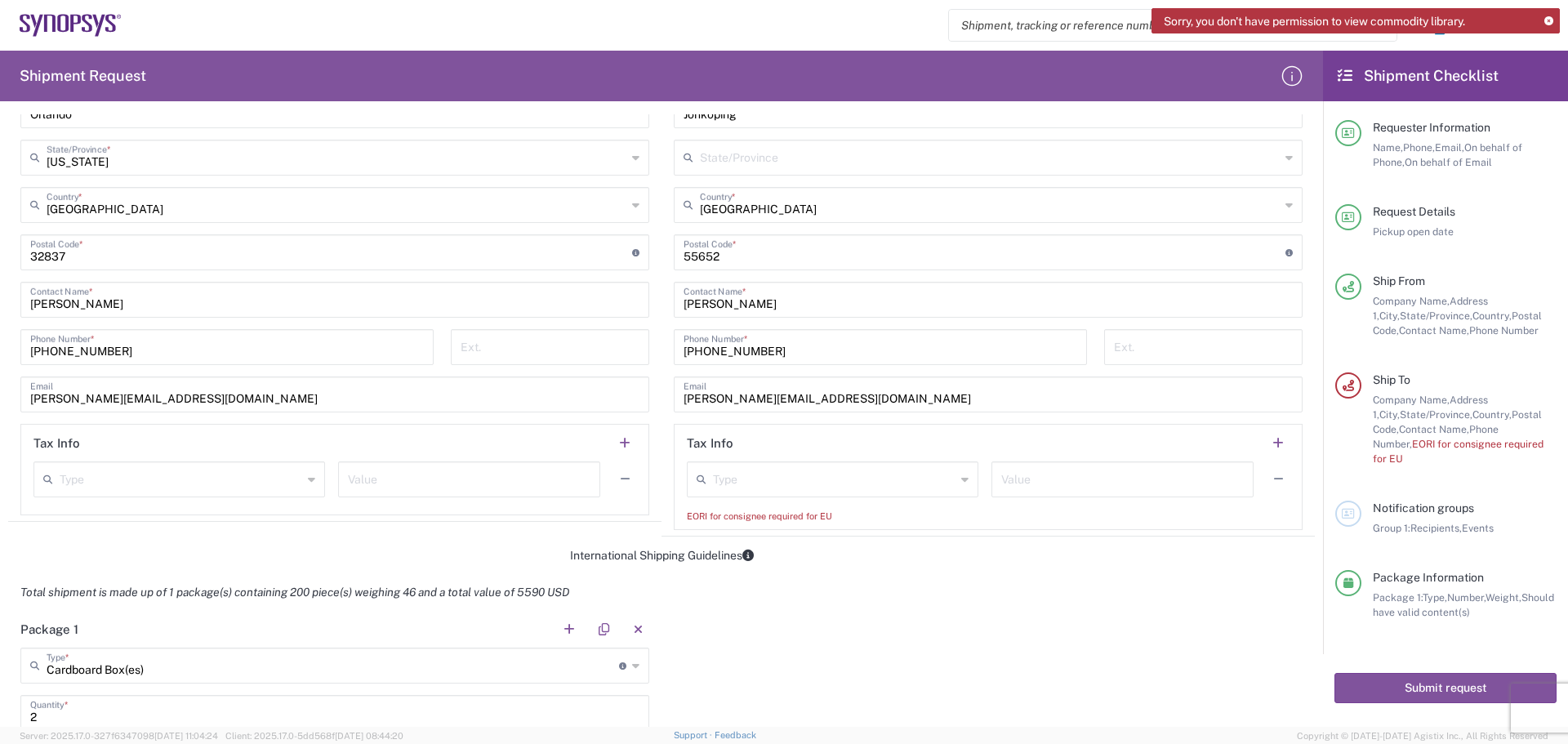
click at [859, 480] on input "text" at bounding box center [834, 479] width 243 height 29
click at [961, 479] on icon at bounding box center [965, 479] width 7 height 26
click at [932, 483] on input "text" at bounding box center [834, 479] width 243 height 29
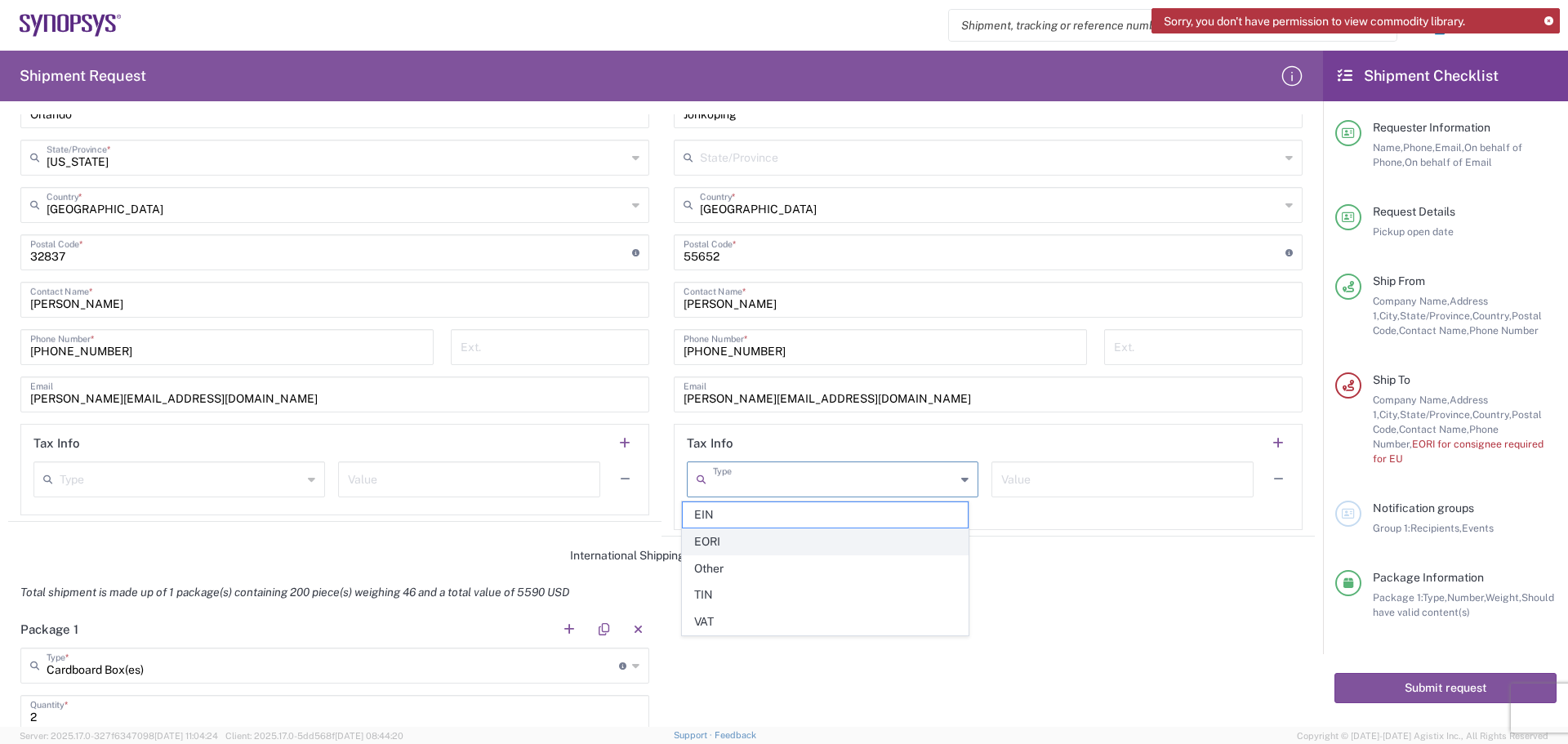
click at [725, 544] on span "EORI" at bounding box center [825, 542] width 285 height 25
type input "EORI"
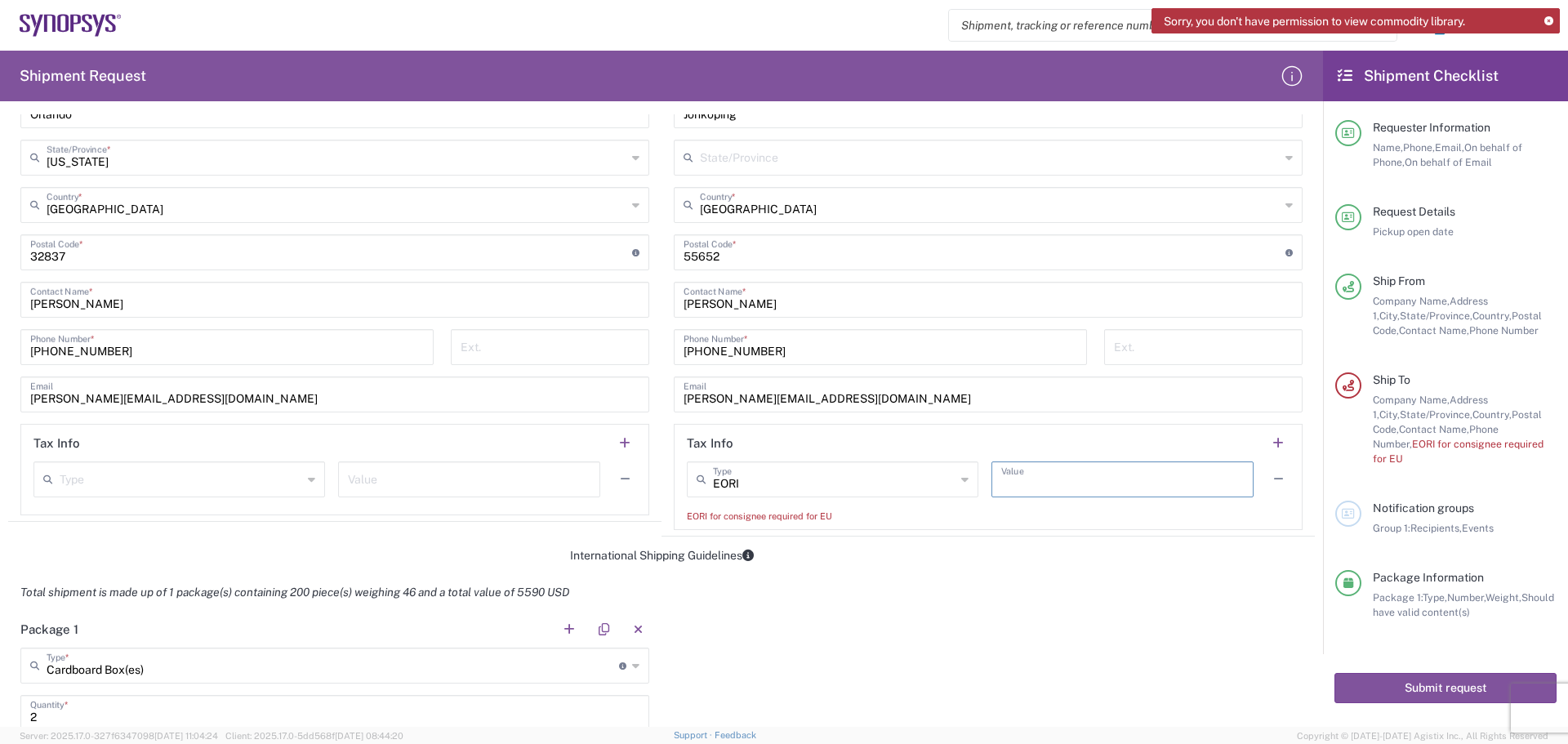
click at [1083, 487] on input "text" at bounding box center [1122, 479] width 243 height 29
click at [1148, 586] on div "Total shipment is made up of 1 package(s) containing 200 piece(s) weighing 46 a…" at bounding box center [662, 592] width 1324 height 37
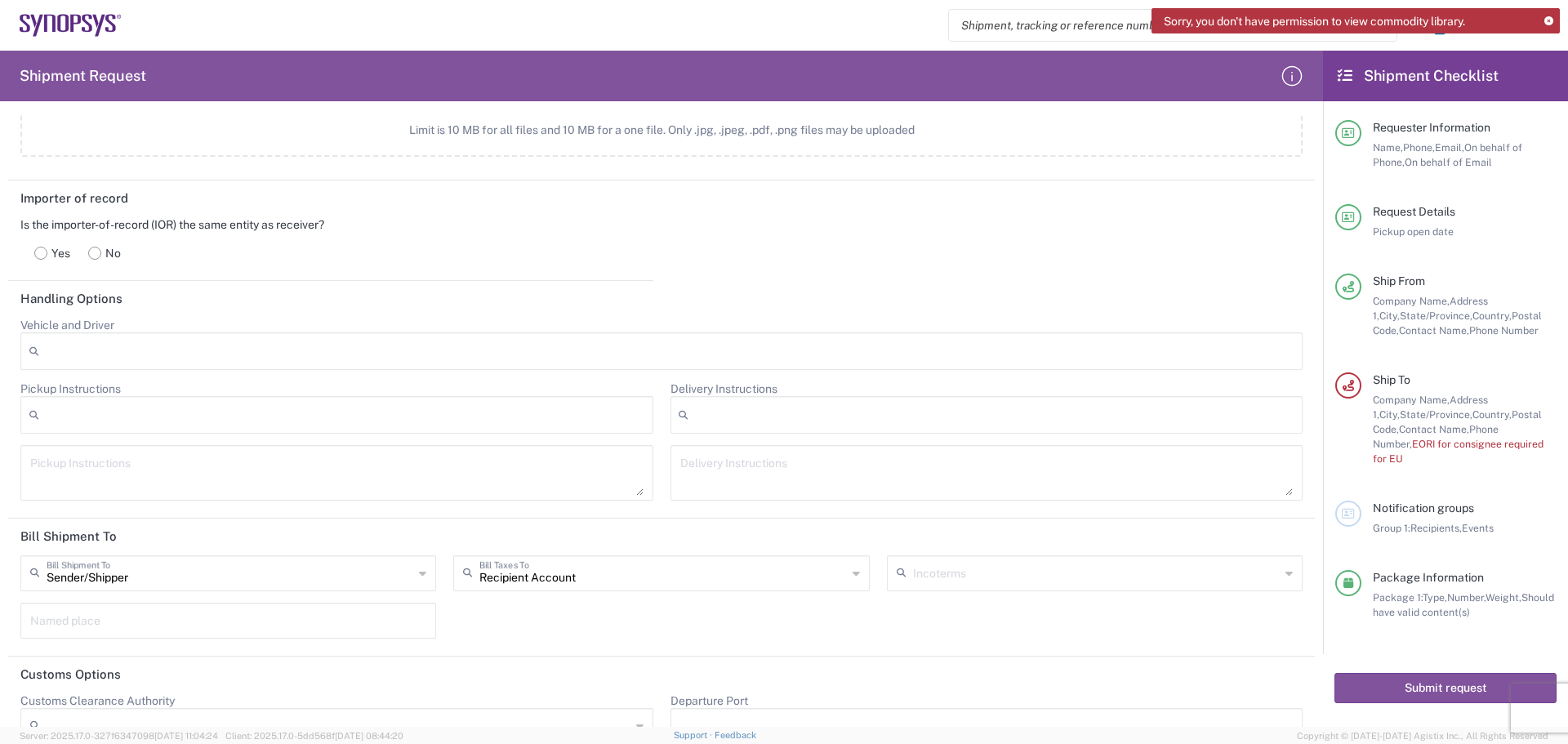
scroll to position [1961, 0]
click at [97, 254] on rect at bounding box center [96, 251] width 13 height 13
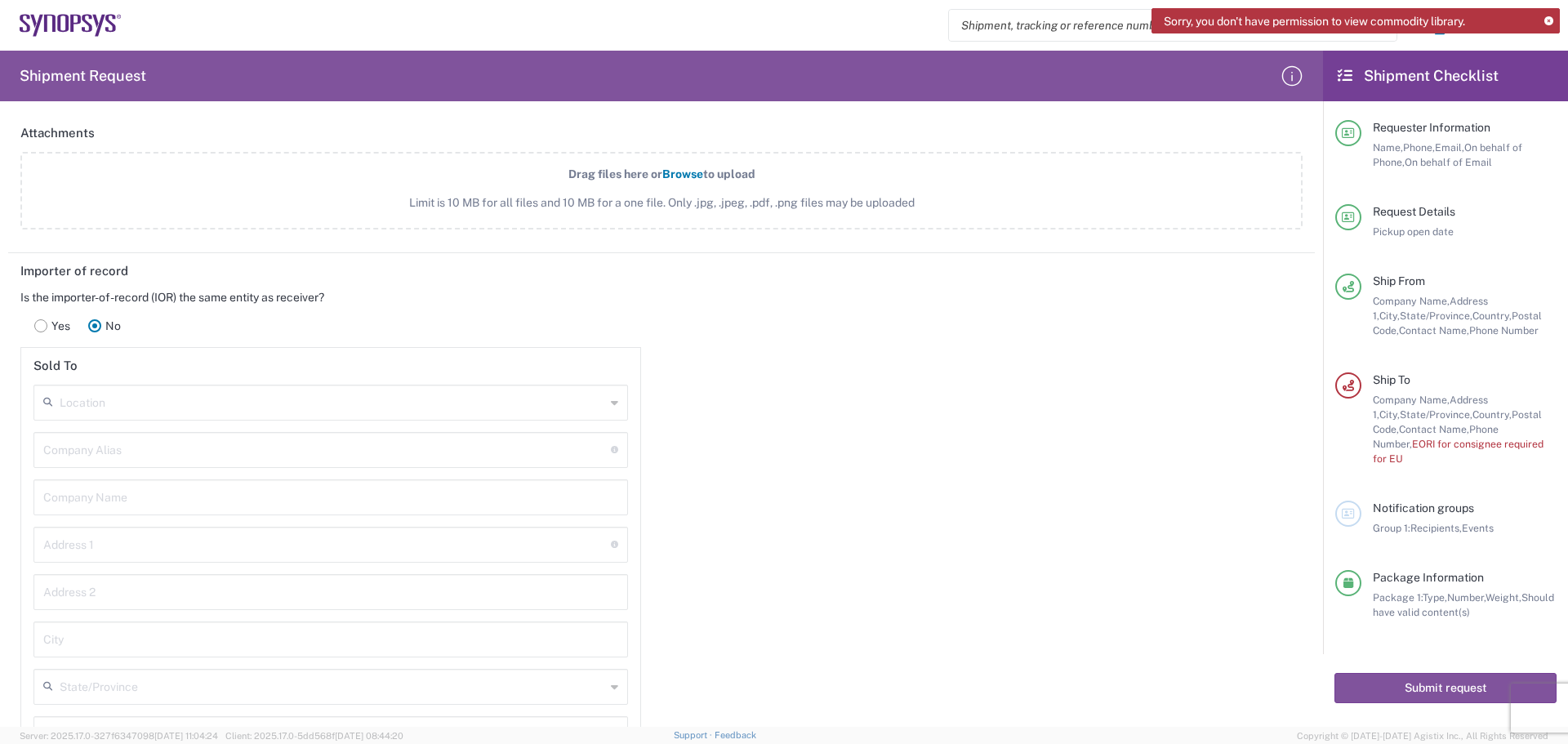
scroll to position [1879, 0]
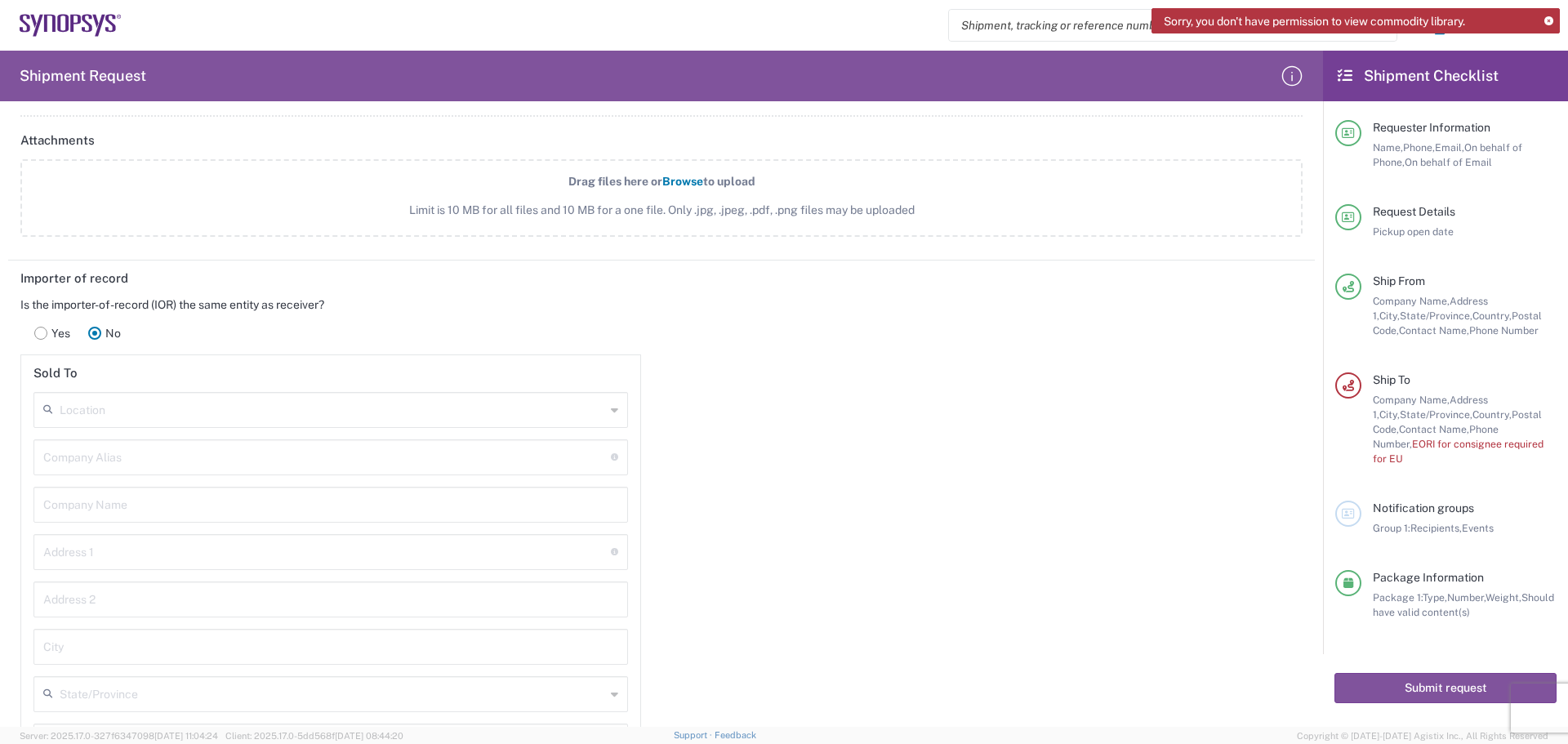
click at [172, 460] on input "text" at bounding box center [327, 457] width 568 height 29
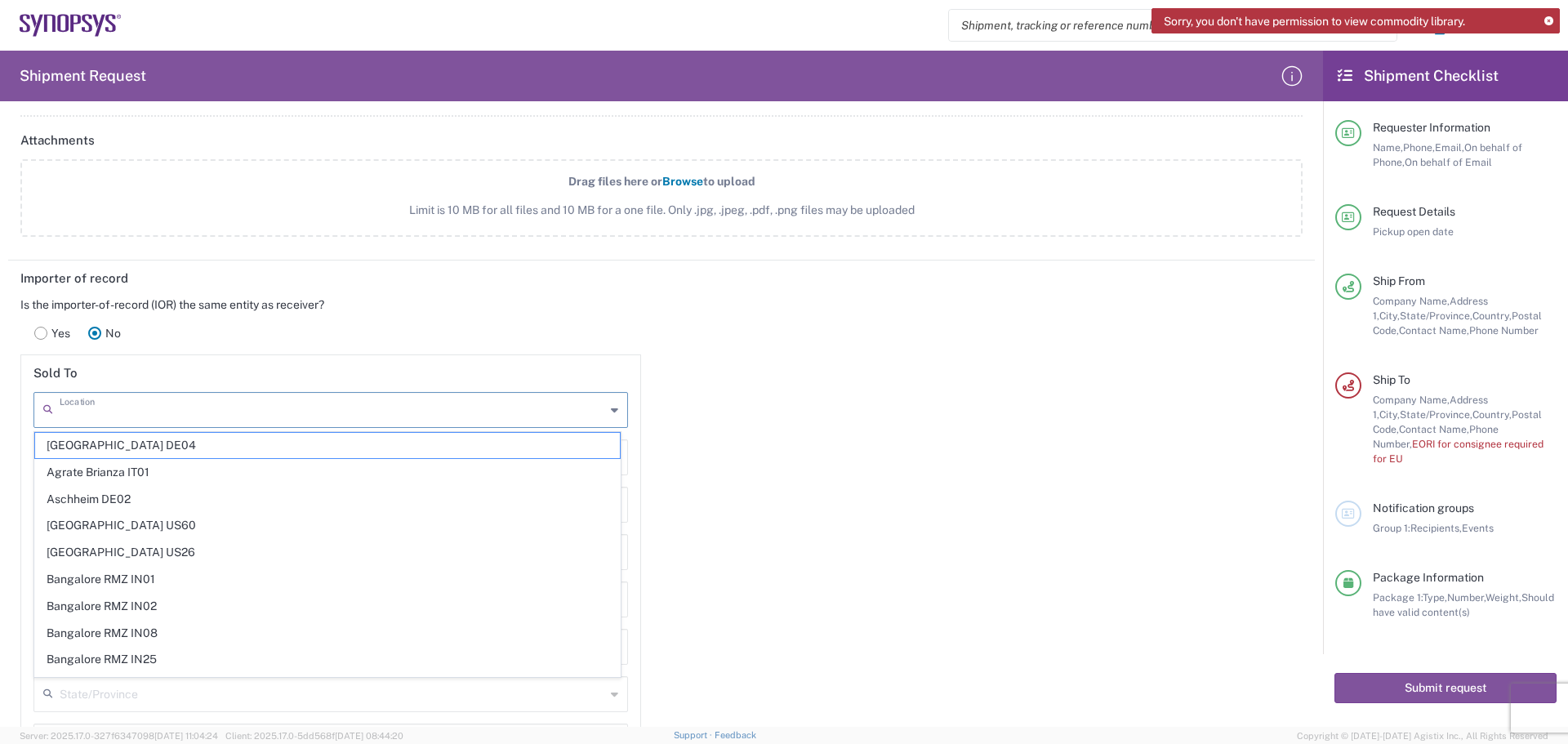
click at [181, 416] on input "text" at bounding box center [332, 409] width 545 height 29
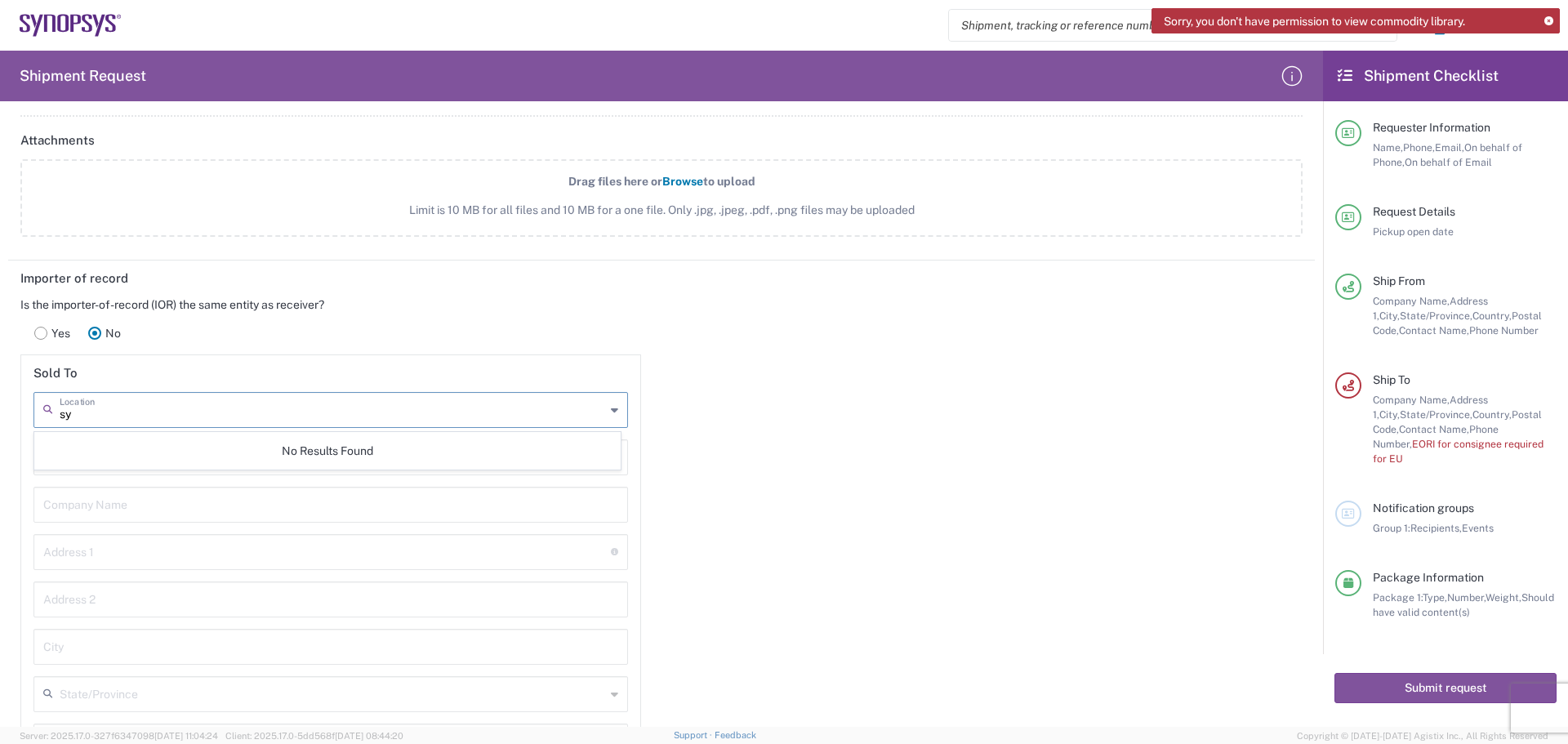
type input "s"
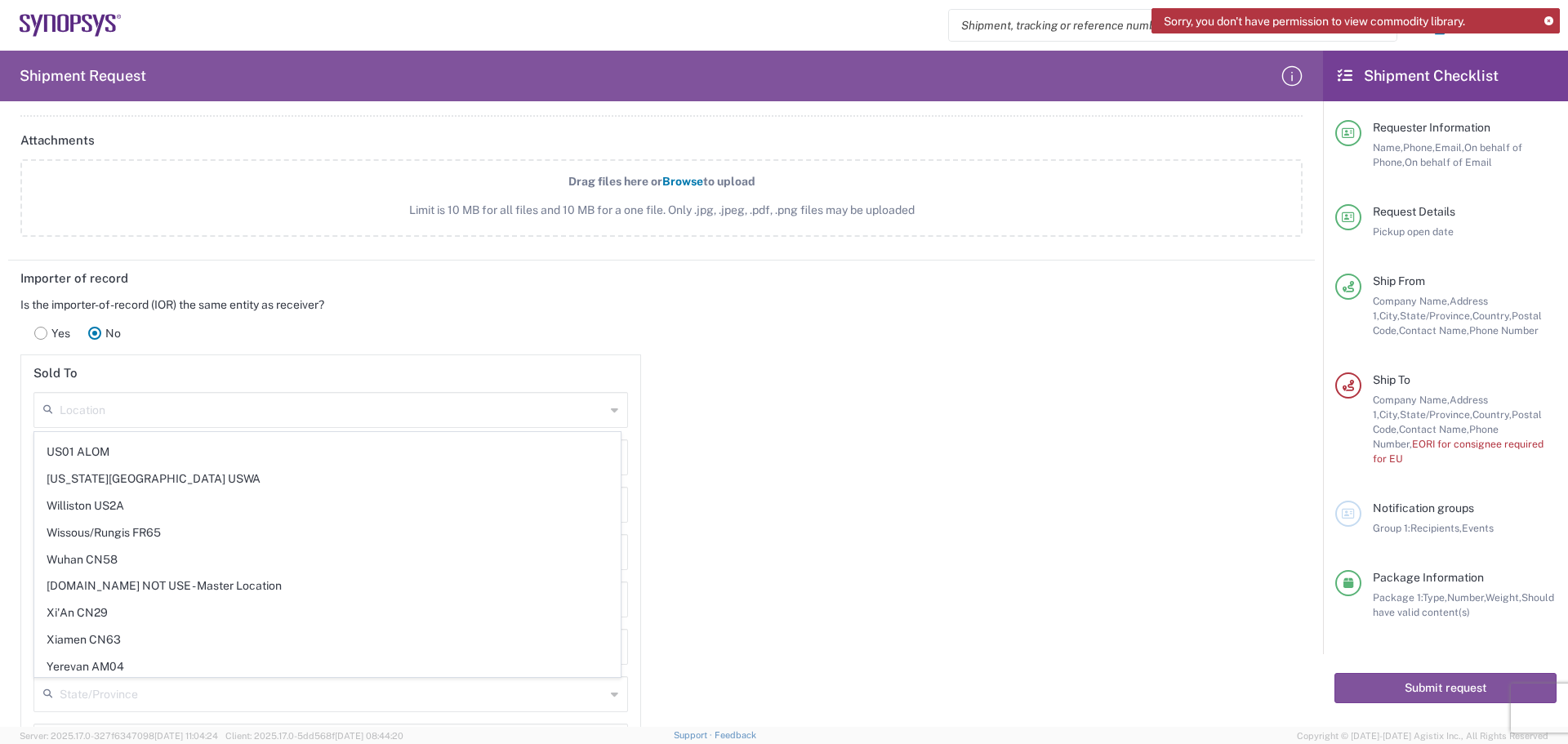
scroll to position [3797, 0]
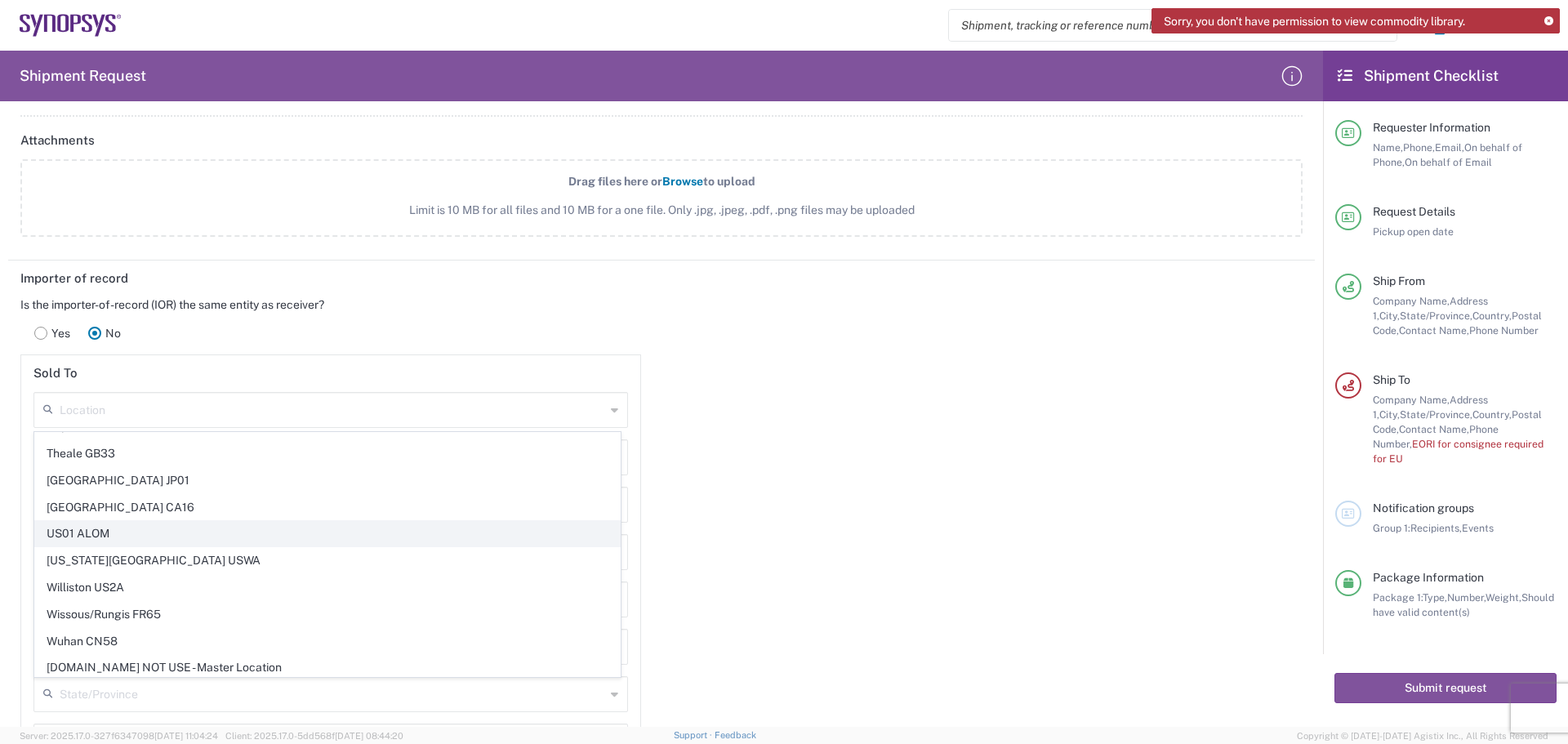
click at [137, 533] on span "US01 ALOM" at bounding box center [328, 534] width 585 height 25
type input "US01 ALOM"
type input "Synopsys c/o ALOM"
type input "[STREET_ADDRESS]"
type input "Fremont"
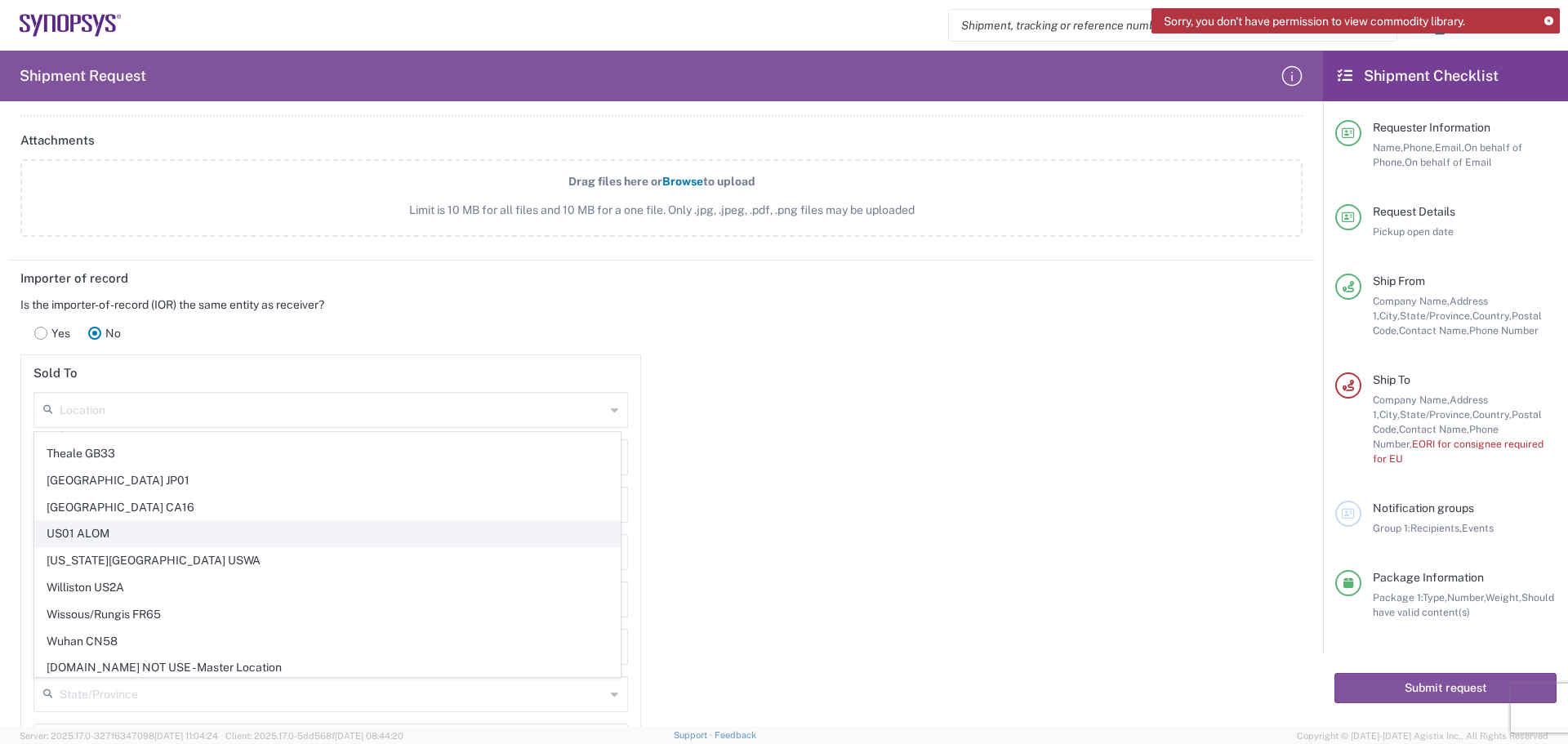
type input "[GEOGRAPHIC_DATA]"
type input "94539"
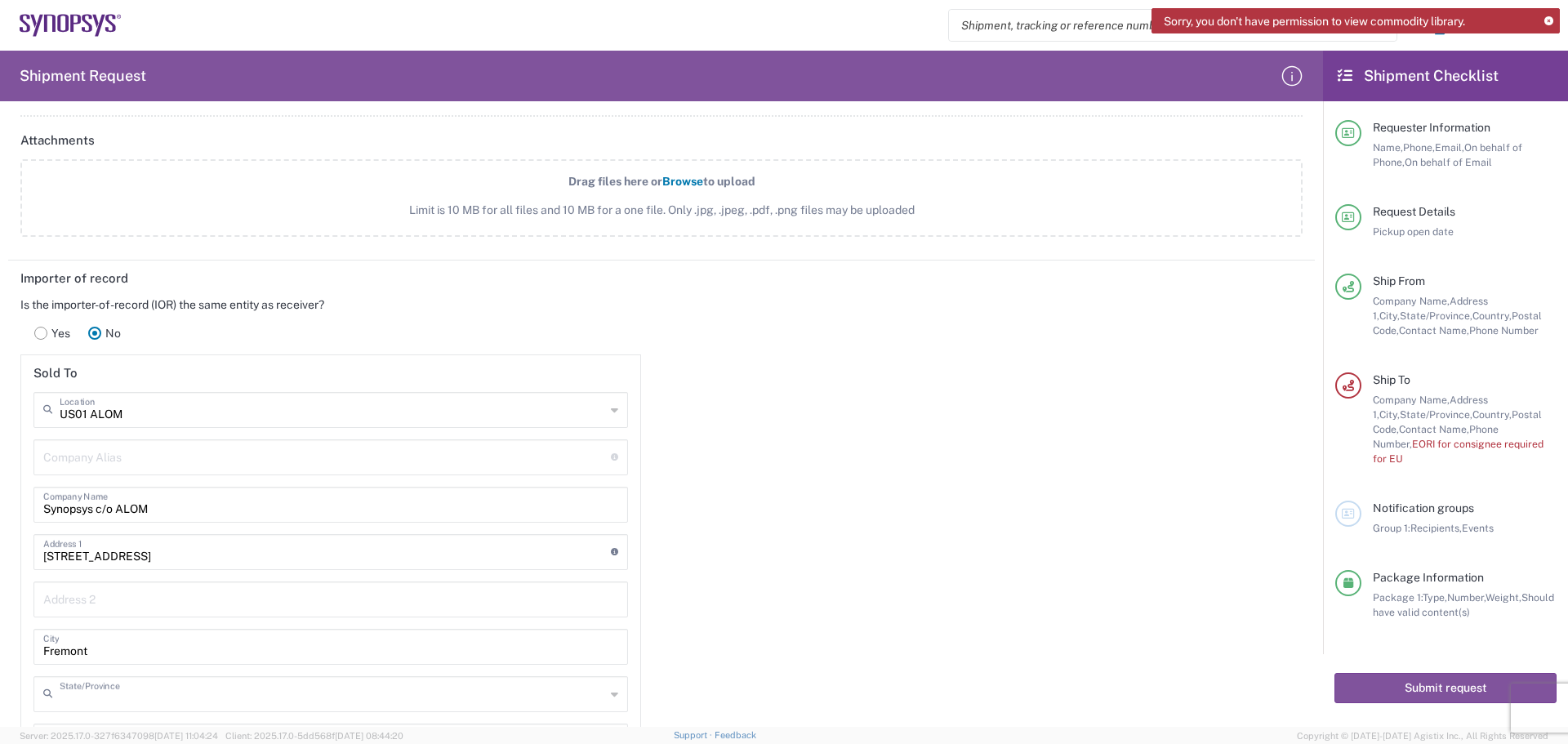
type input "[US_STATE]"
click at [863, 410] on div "Importer of record Is the importer-of-record (IOR) the same entity as receiver?…" at bounding box center [662, 616] width 1324 height 710
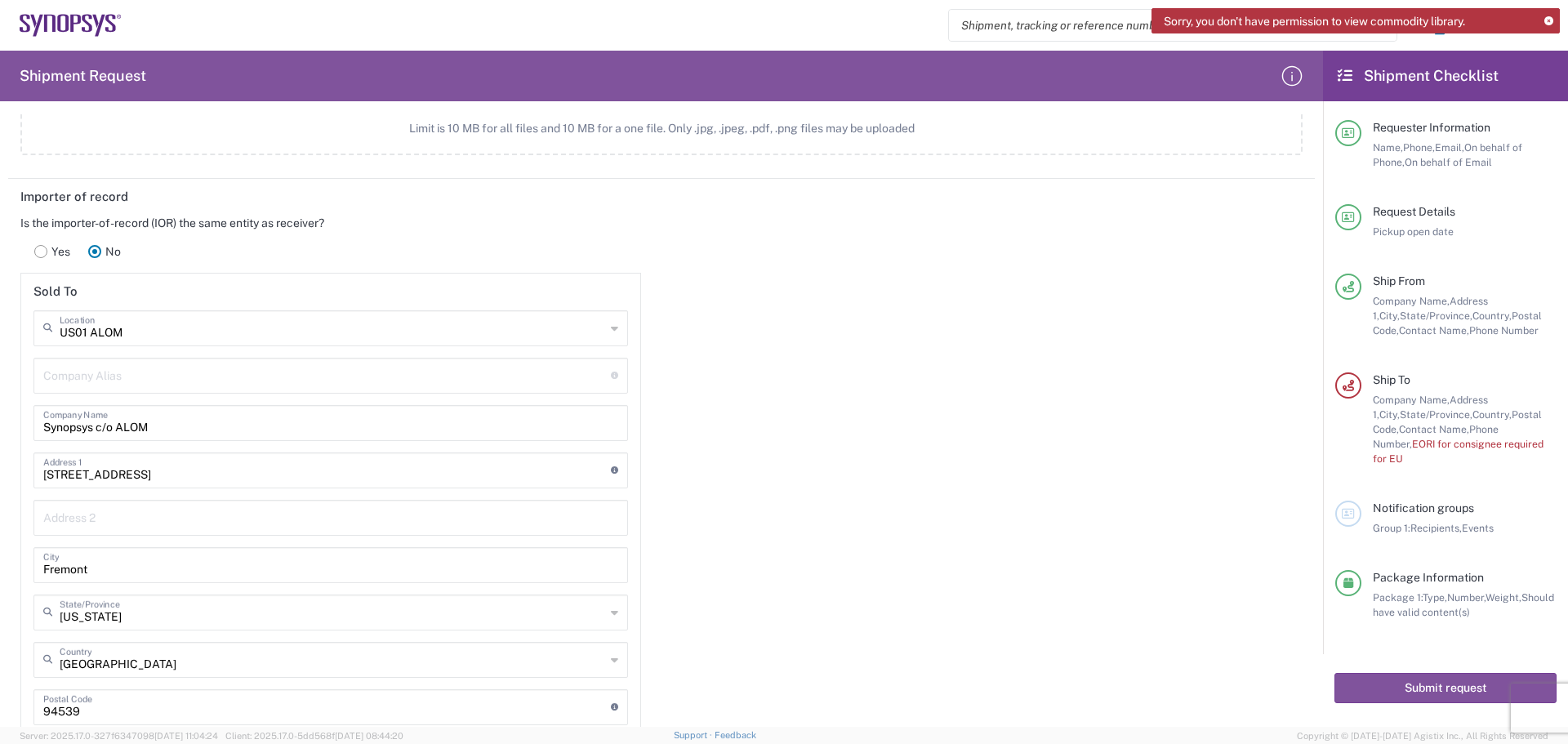
scroll to position [2042, 0]
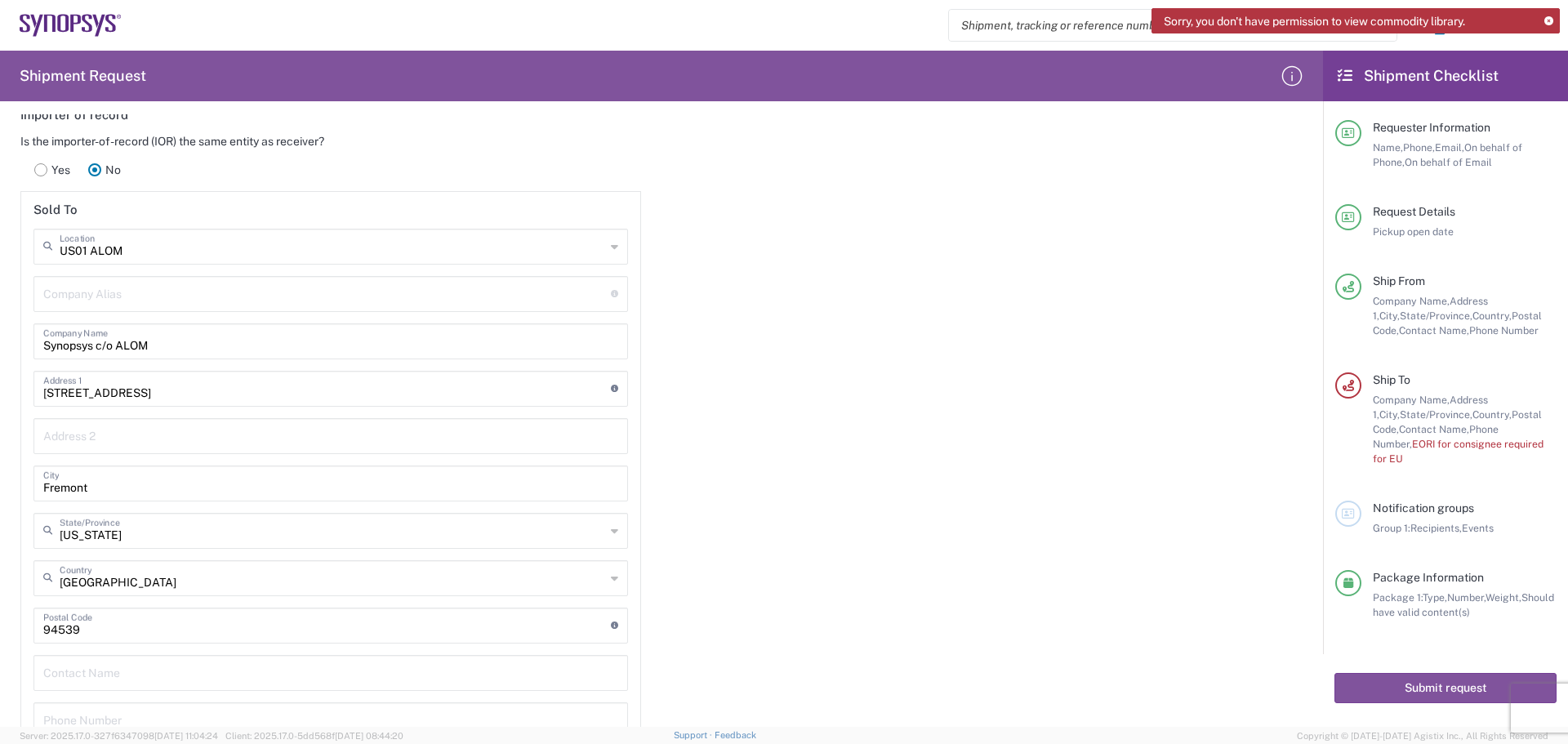
click at [611, 246] on icon at bounding box center [615, 246] width 7 height 26
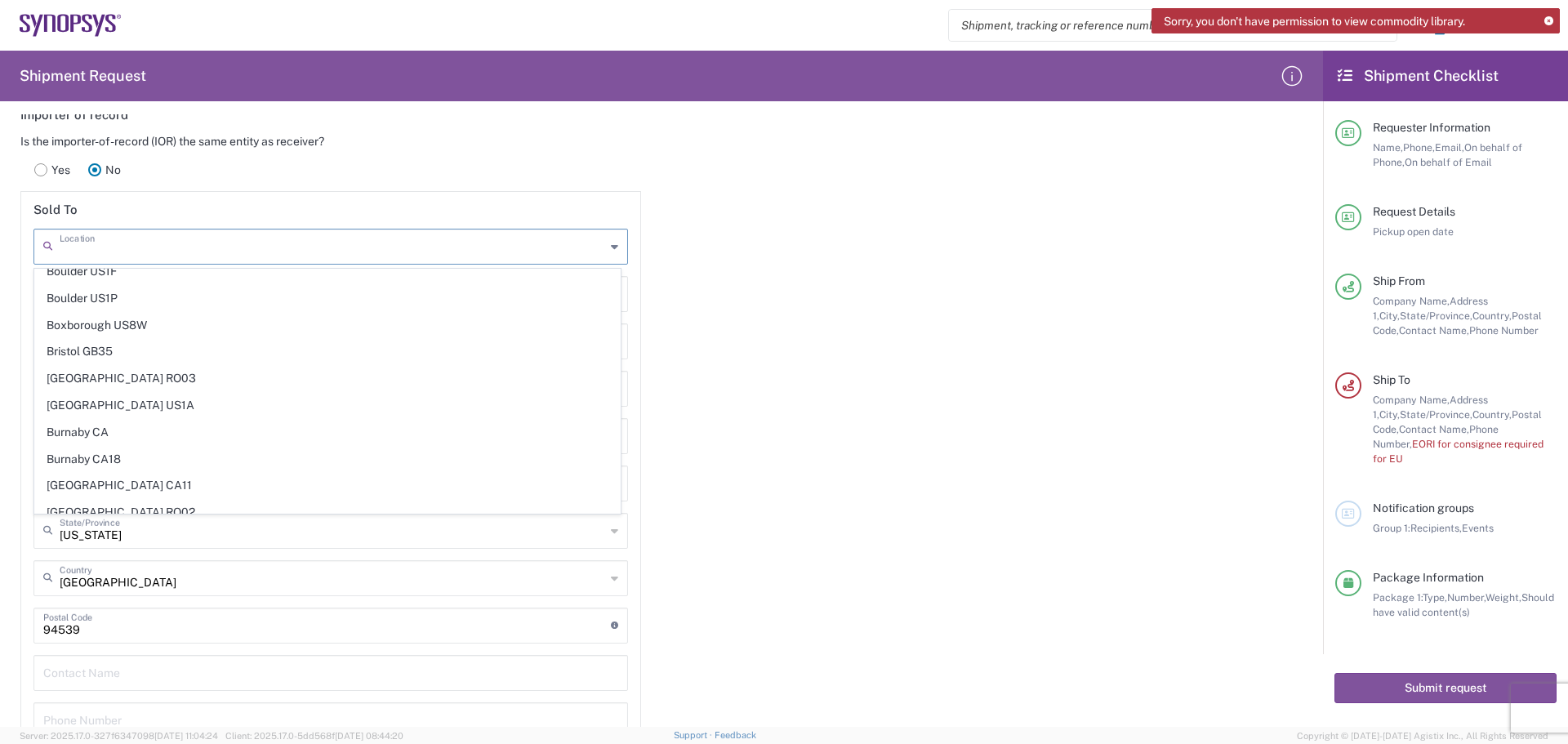
scroll to position [735, 0]
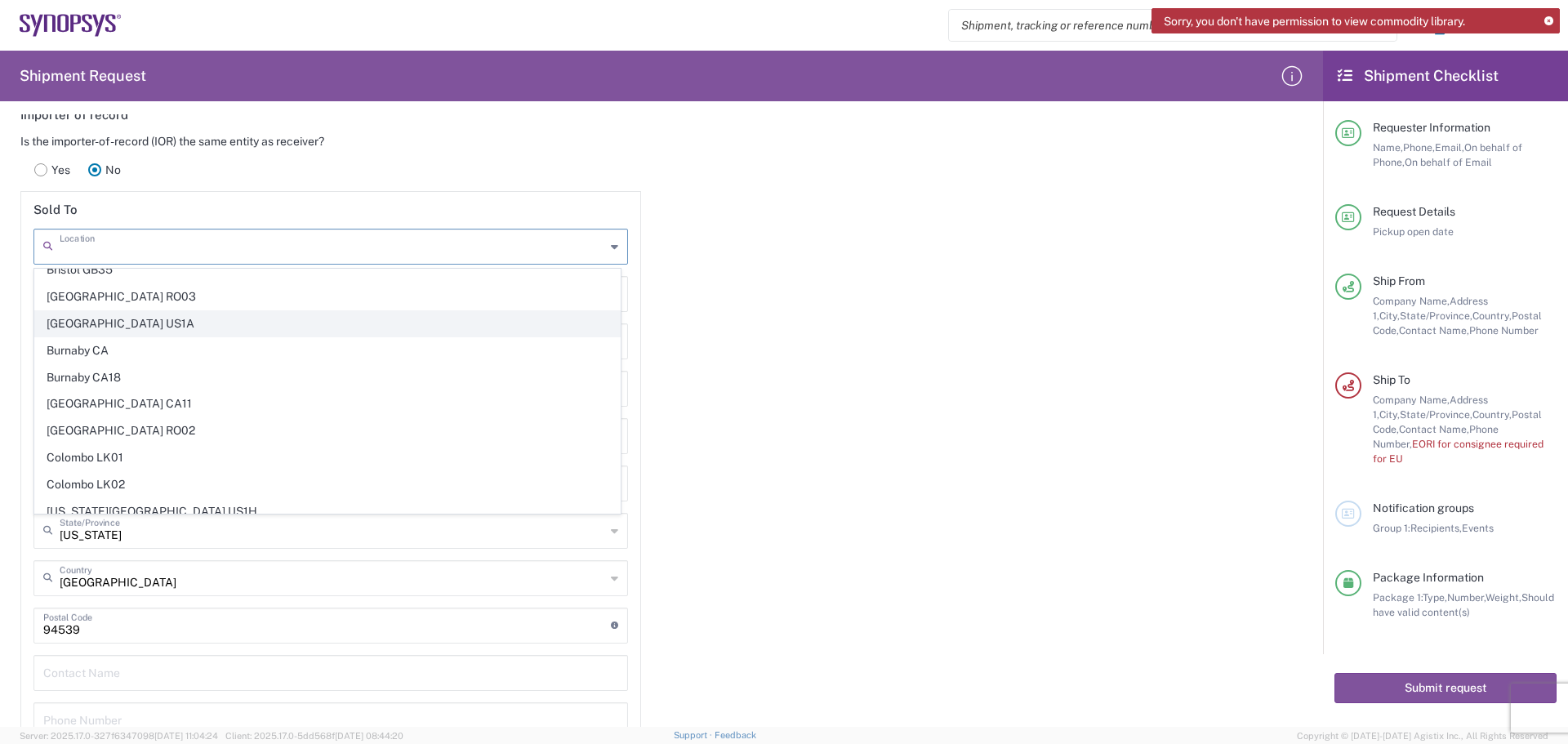
click at [159, 330] on span "[GEOGRAPHIC_DATA] US1A" at bounding box center [328, 324] width 585 height 25
type input "[GEOGRAPHIC_DATA] US1A"
type input "Synopsys Inc"
type input "[STREET_ADDRESS]"
type input "Suite 101"
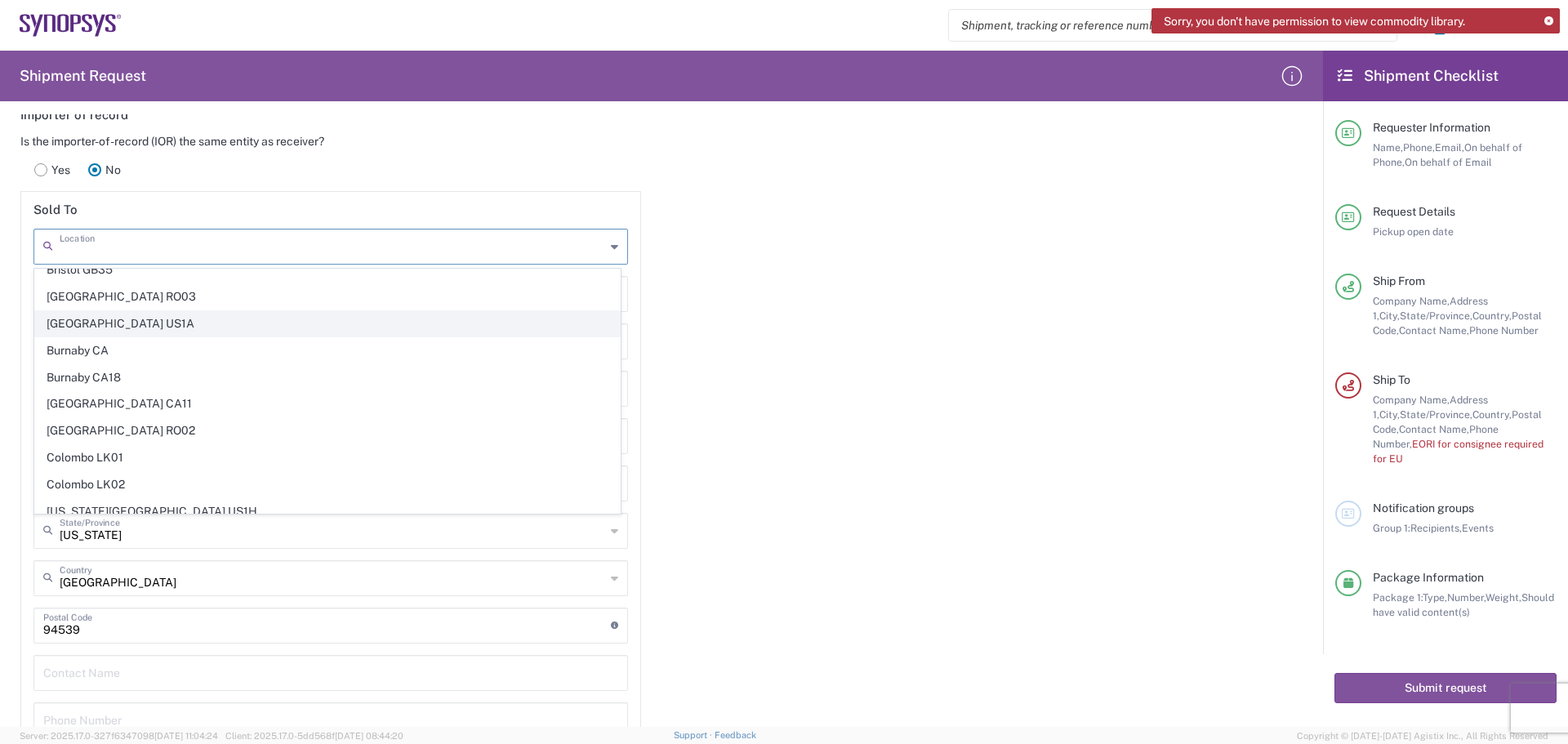
type input "[GEOGRAPHIC_DATA]"
type input "[US_STATE]"
type input "01803"
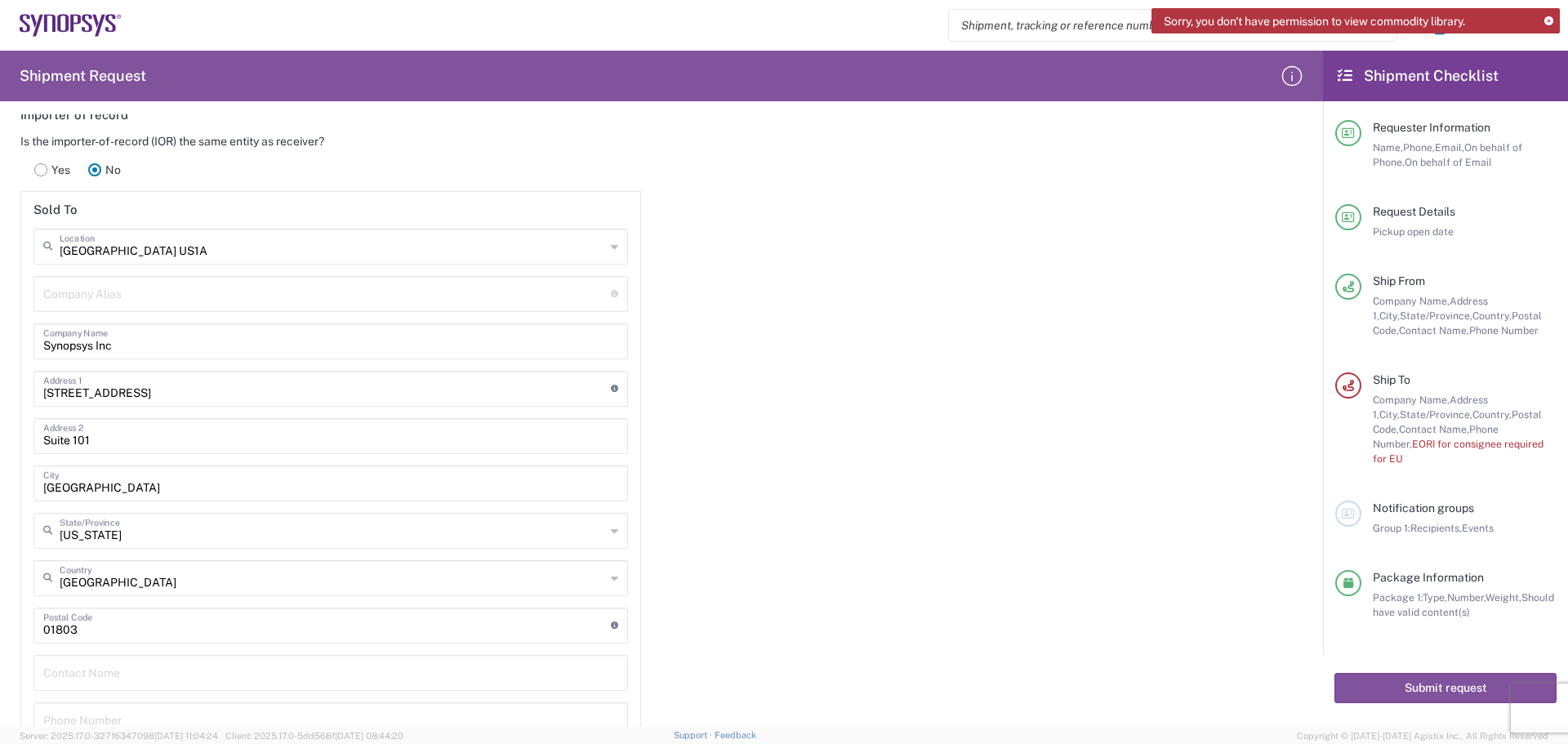
click at [611, 246] on icon at bounding box center [615, 246] width 7 height 26
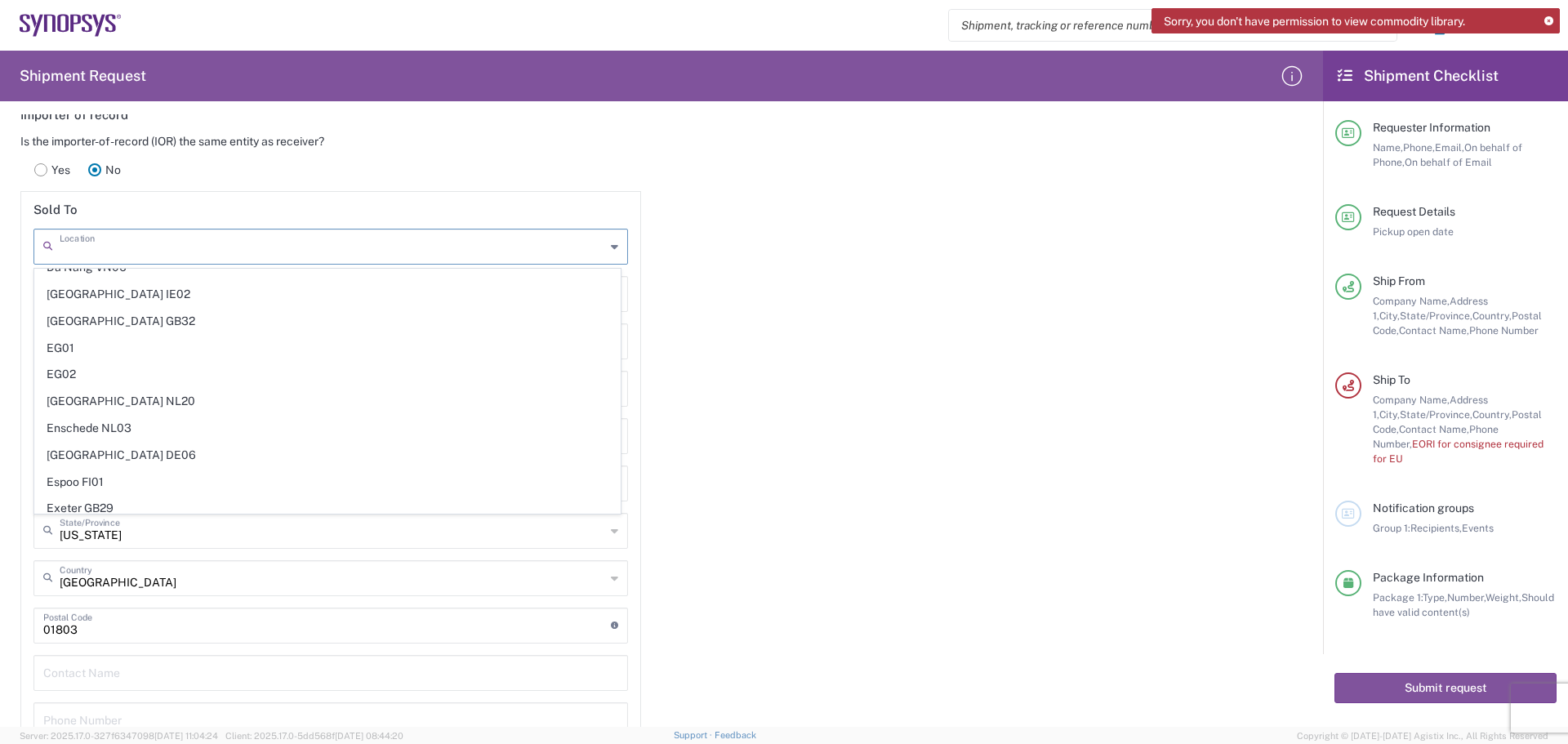
scroll to position [1062, 0]
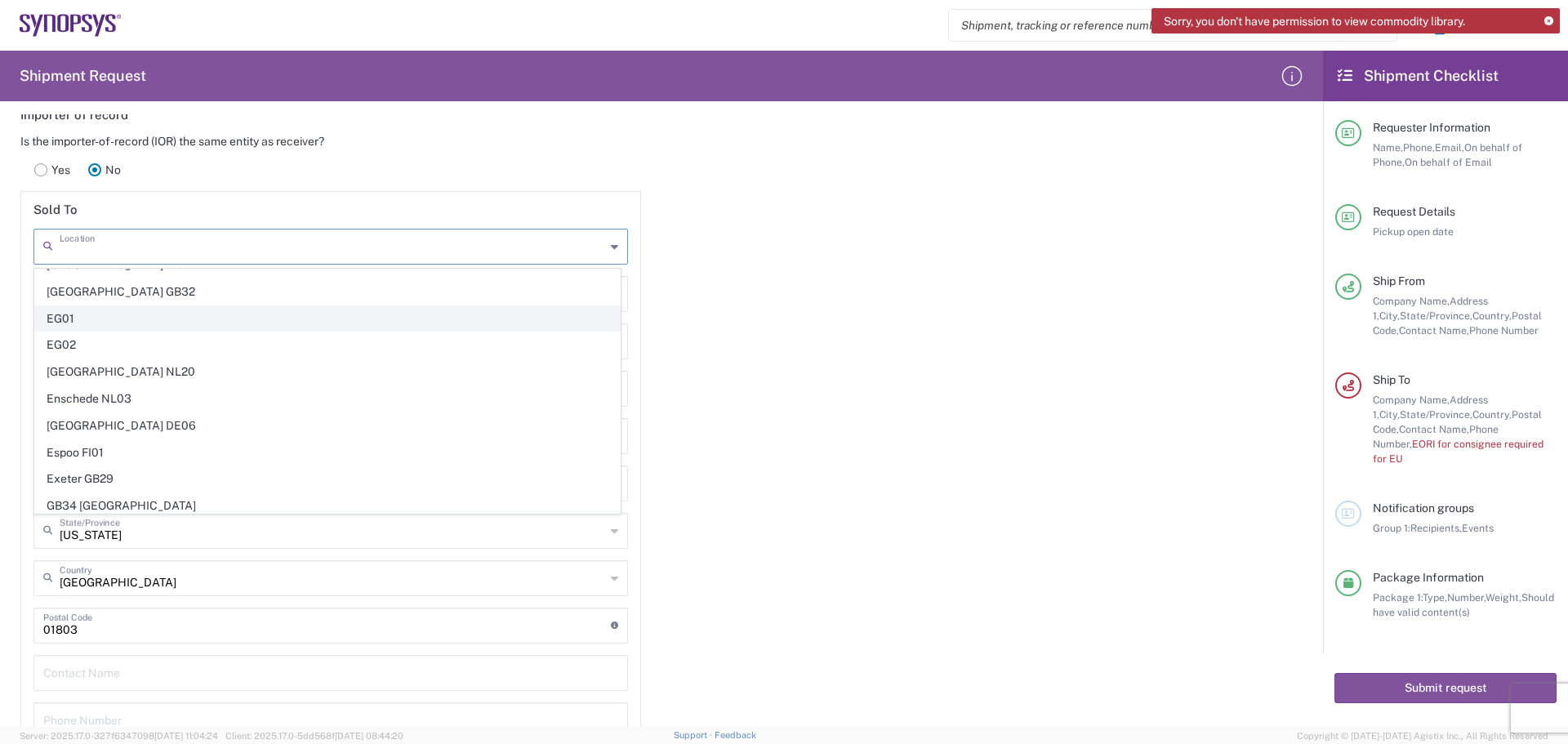
click at [63, 319] on span "EG01" at bounding box center [328, 319] width 585 height 25
type input "EG01"
type input "SNPS Software Design LLC"
type input "Unit P5, 204, the Podium Project Units 204 & 209 [GEOGRAPHIC_DATA]"
type input "[GEOGRAPHIC_DATA], the [GEOGRAPHIC_DATA], the Fifth Settlem"
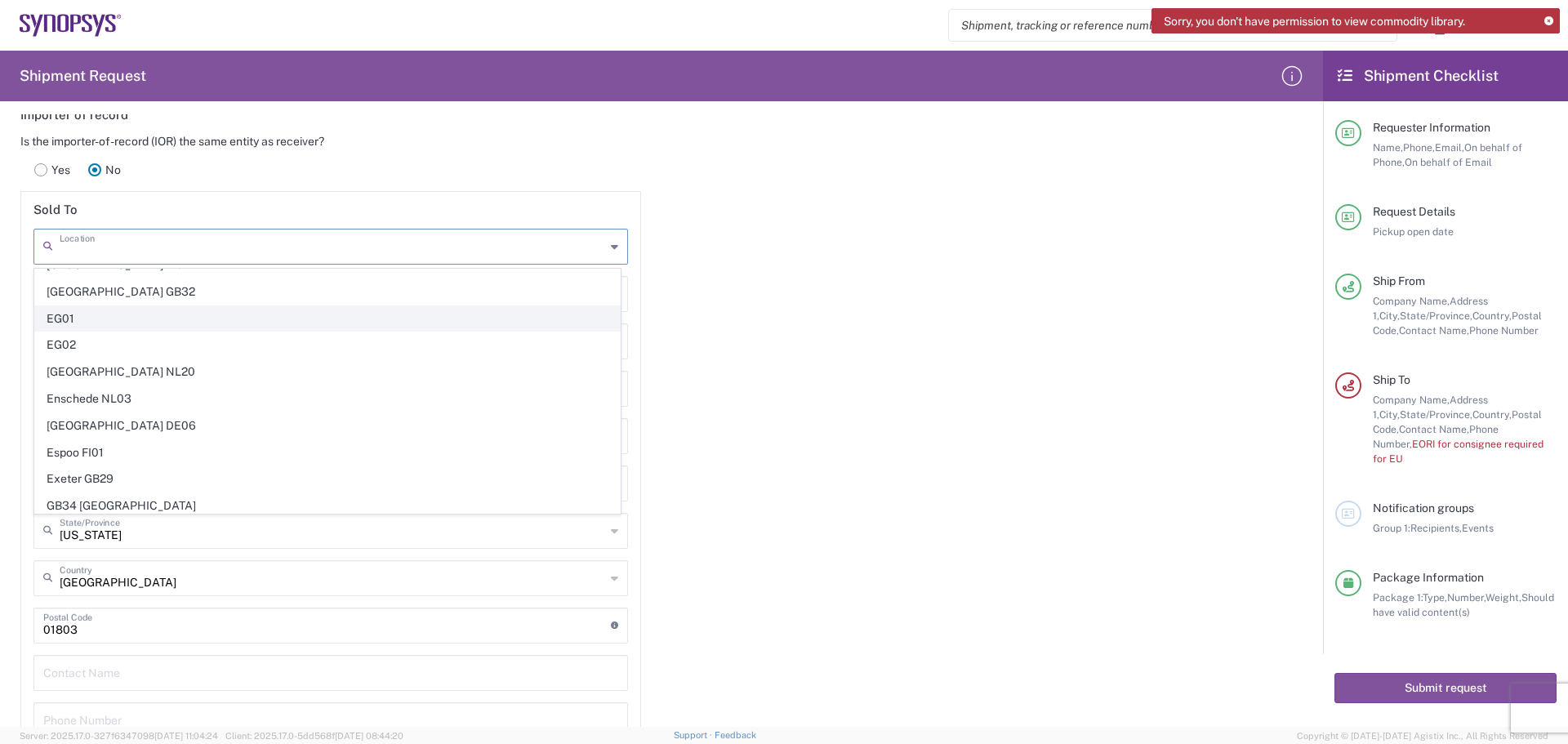
type input "[GEOGRAPHIC_DATA]"
type input "11835"
click at [244, 243] on input "text" at bounding box center [332, 246] width 545 height 29
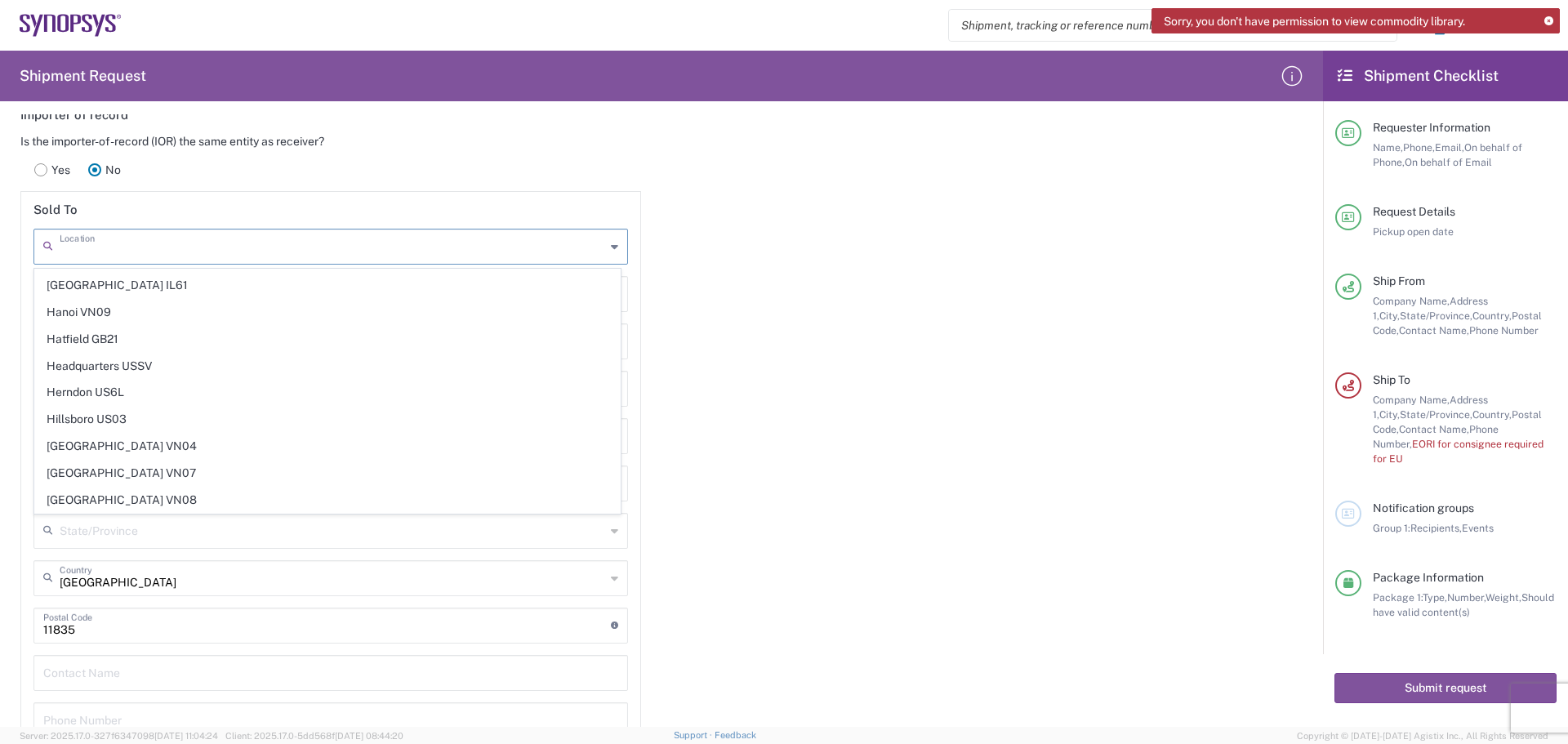
scroll to position [1389, 0]
click at [106, 385] on span "Headquarters USSV" at bounding box center [328, 395] width 585 height 25
type input "Headquarters USSV"
type input "Synopsys Headquarters USSV"
type input "[STREET_ADDRESS]"
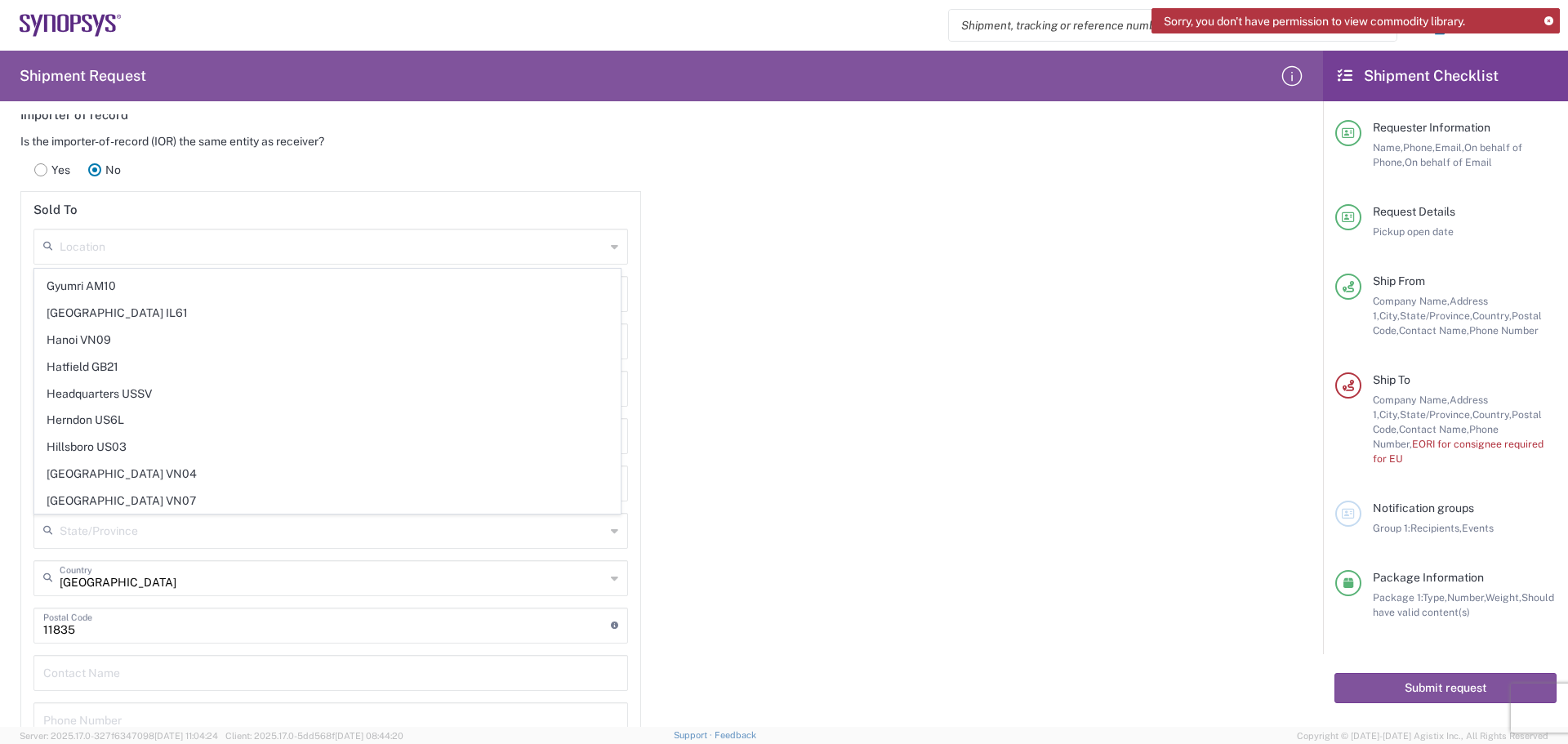
type input "Sunnyvale"
type input "[GEOGRAPHIC_DATA]"
type input "94085"
type input "6505845000"
type input "[US_STATE]"
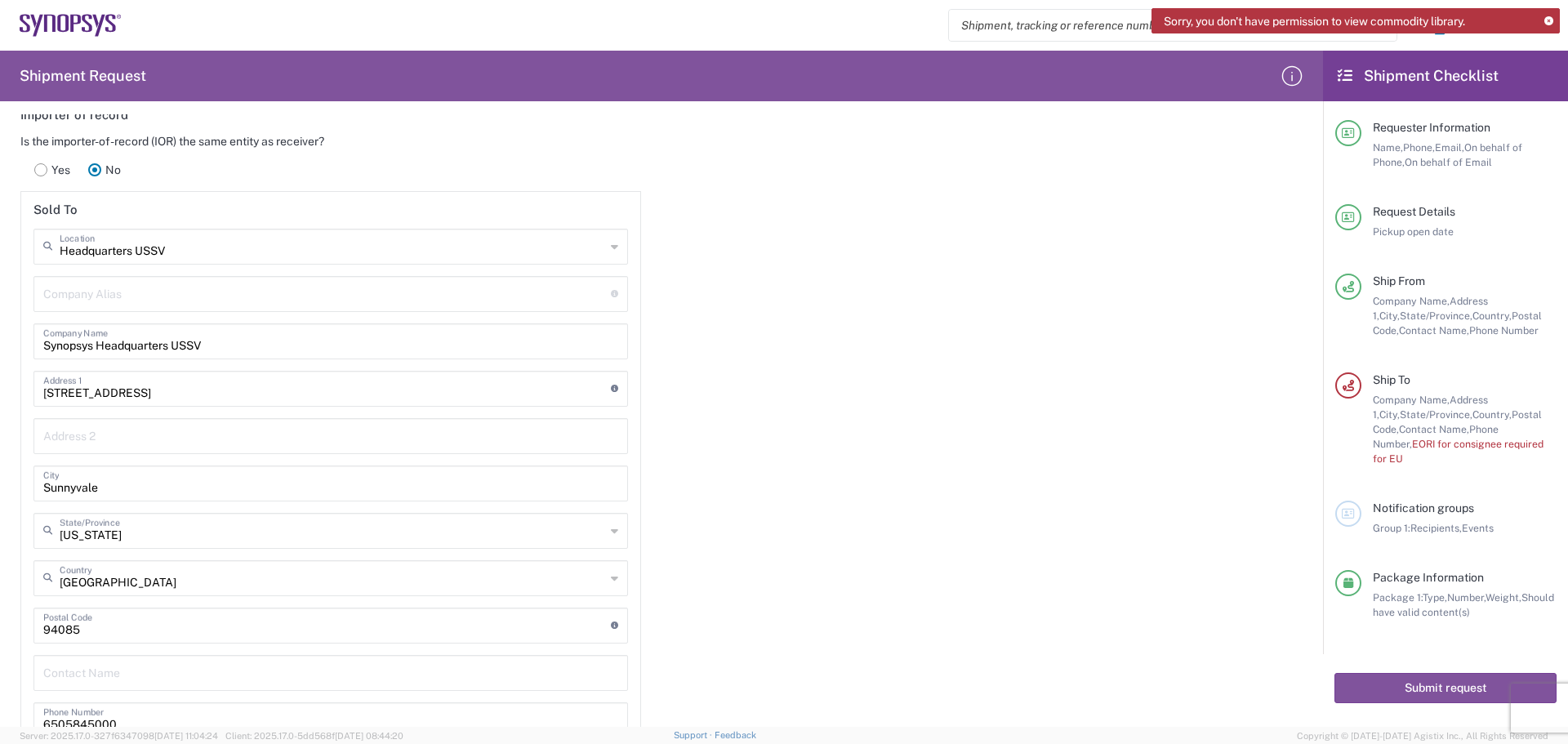
click at [750, 488] on div "Importer of record Is the importer-of-record (IOR) the same entity as receiver?…" at bounding box center [662, 476] width 1324 height 758
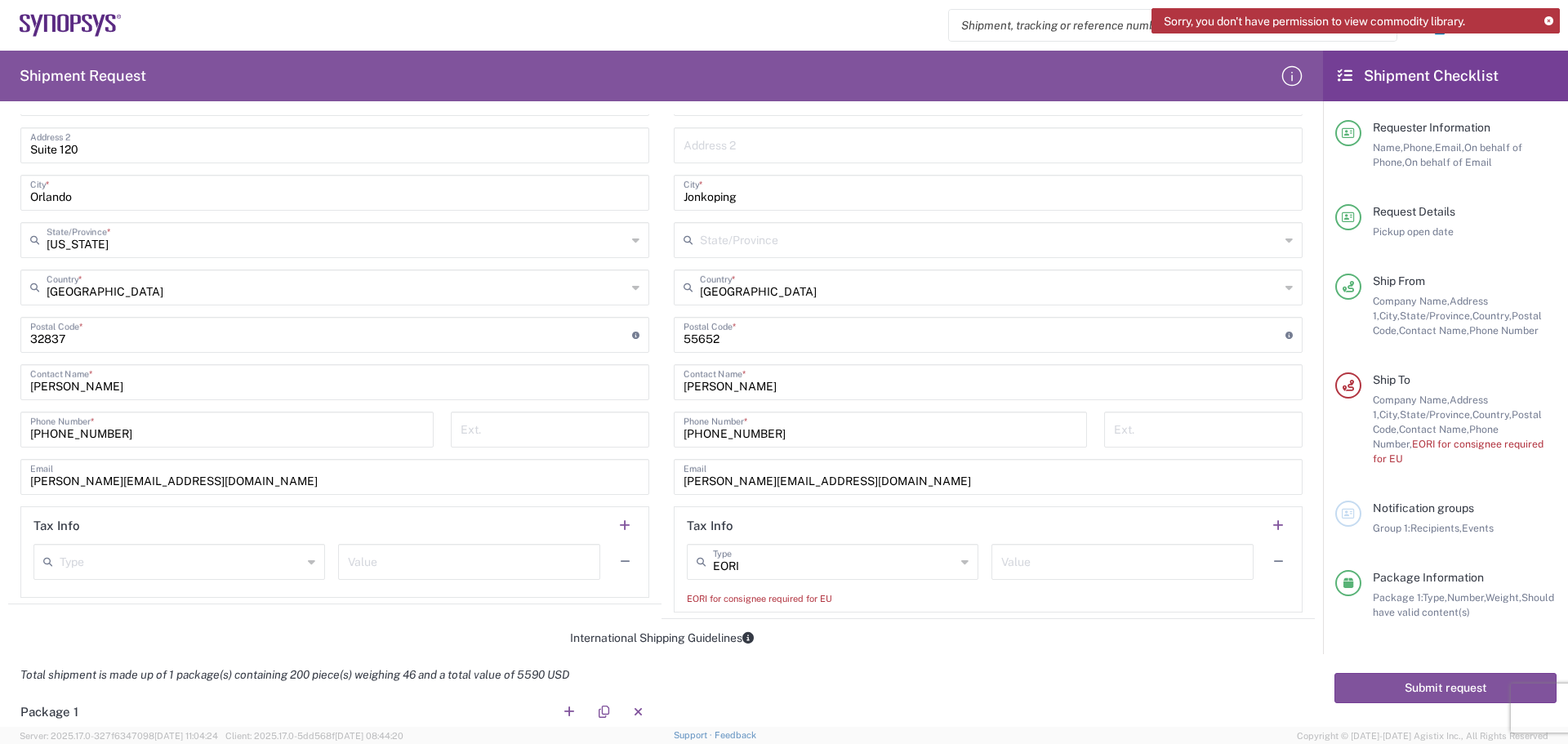
scroll to position [817, 0]
type input "EORI"
click at [888, 553] on input "EORI" at bounding box center [834, 560] width 243 height 29
click at [1049, 681] on div "Total shipment is made up of 1 package(s) containing 200 piece(s) weighing 46 a…" at bounding box center [662, 674] width 1324 height 37
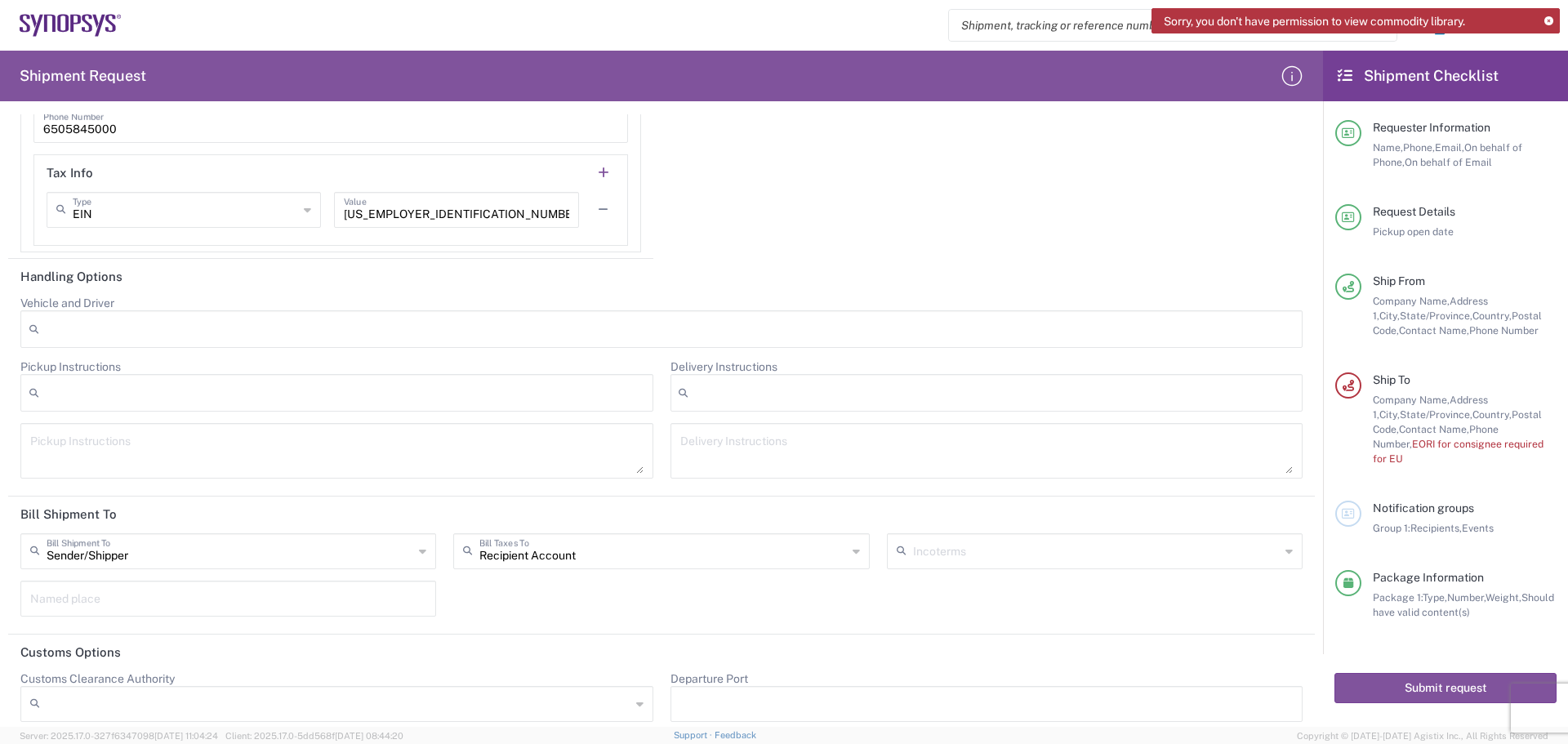
scroll to position [2651, 0]
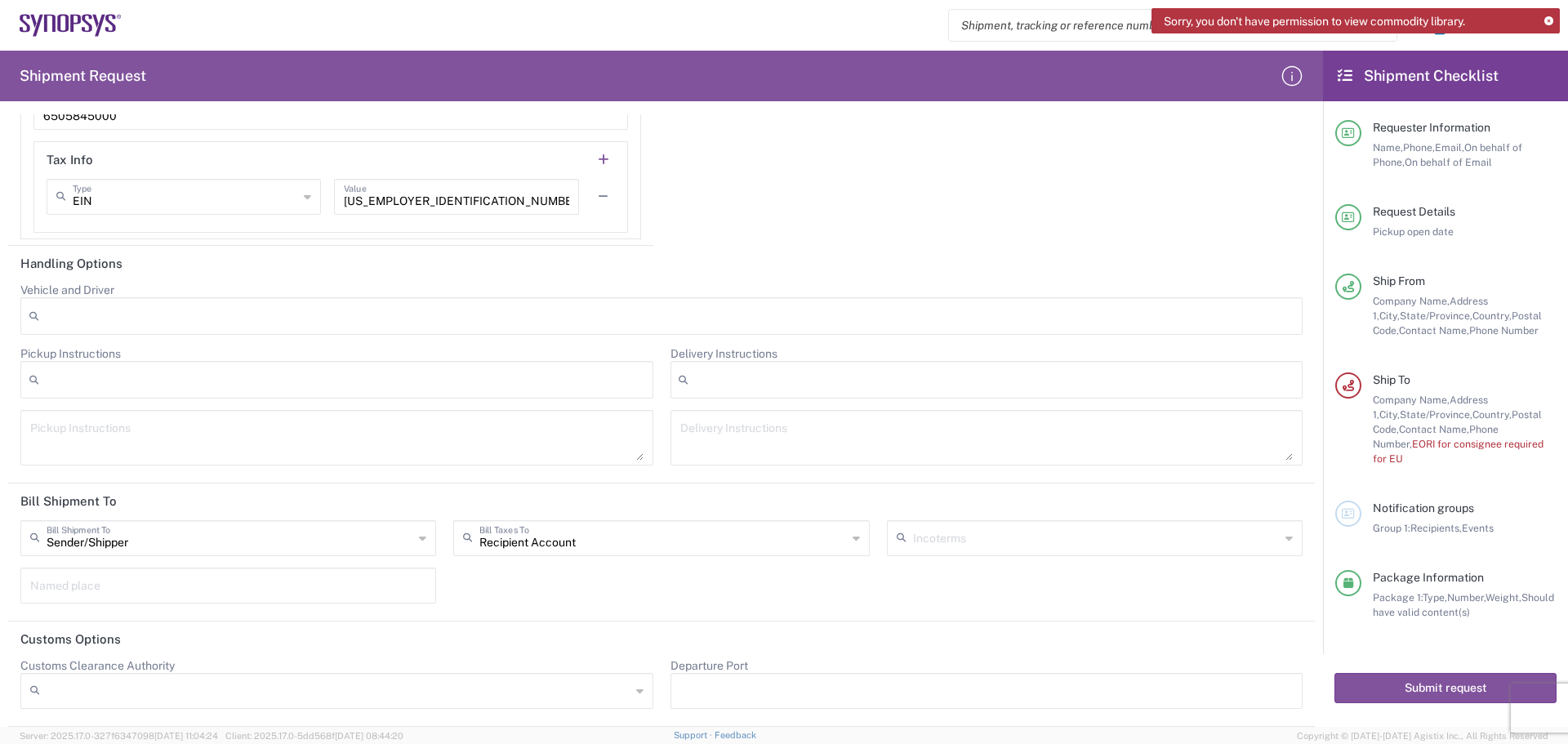
click at [421, 539] on icon at bounding box center [422, 538] width 7 height 26
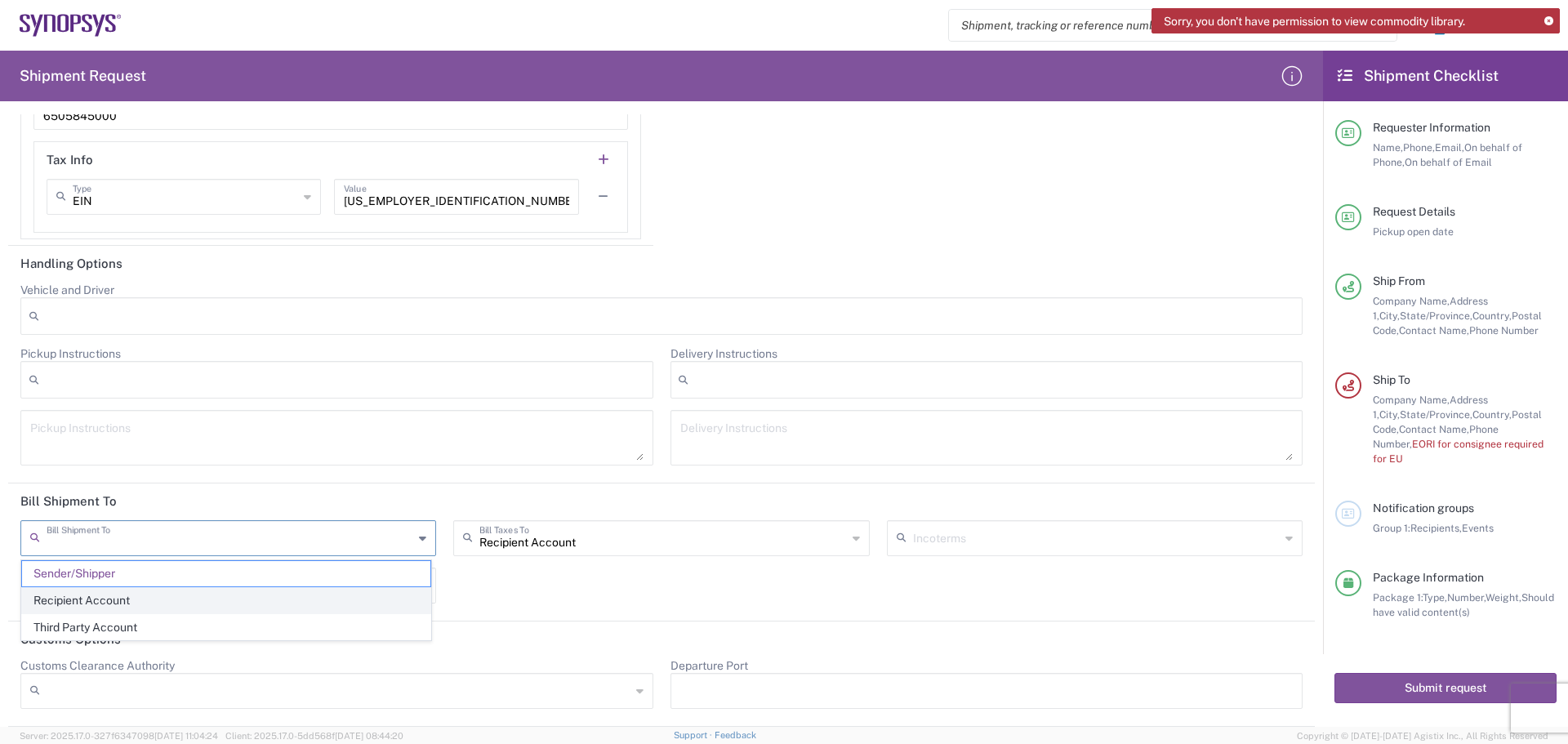
click at [139, 597] on span "Recipient Account" at bounding box center [226, 600] width 408 height 25
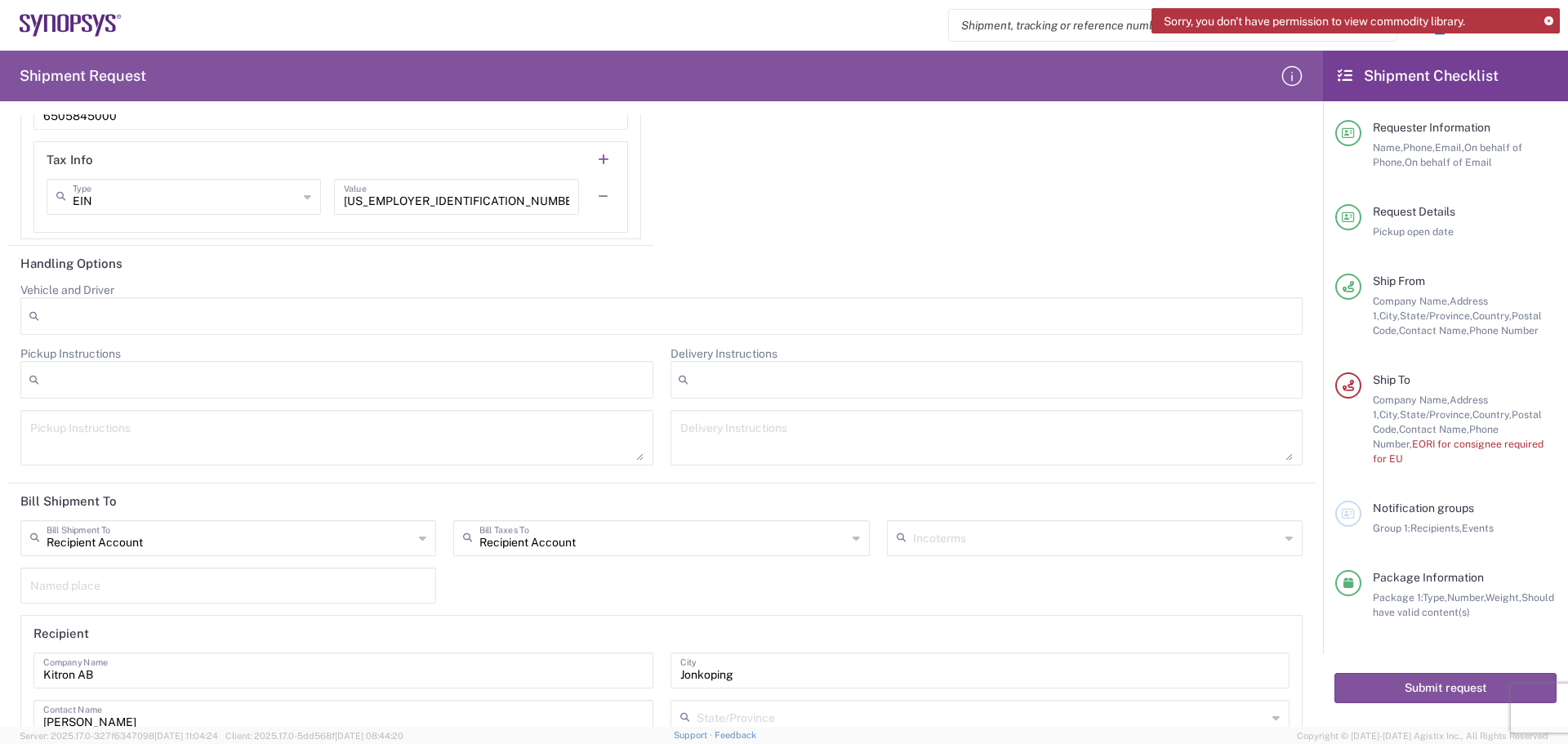
scroll to position [2733, 0]
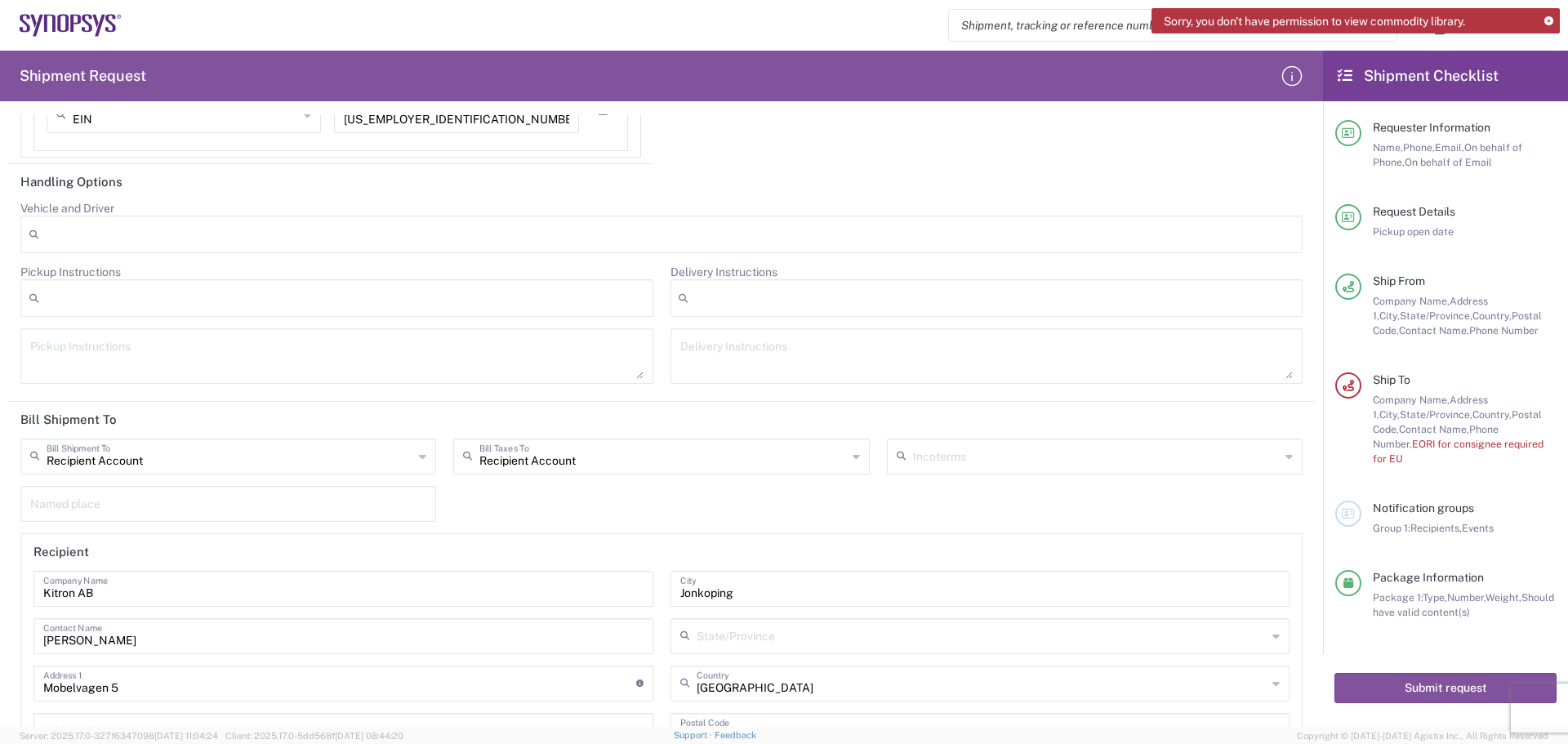
click at [412, 463] on div "Recipient Account Bill Shipment To" at bounding box center [228, 457] width 416 height 36
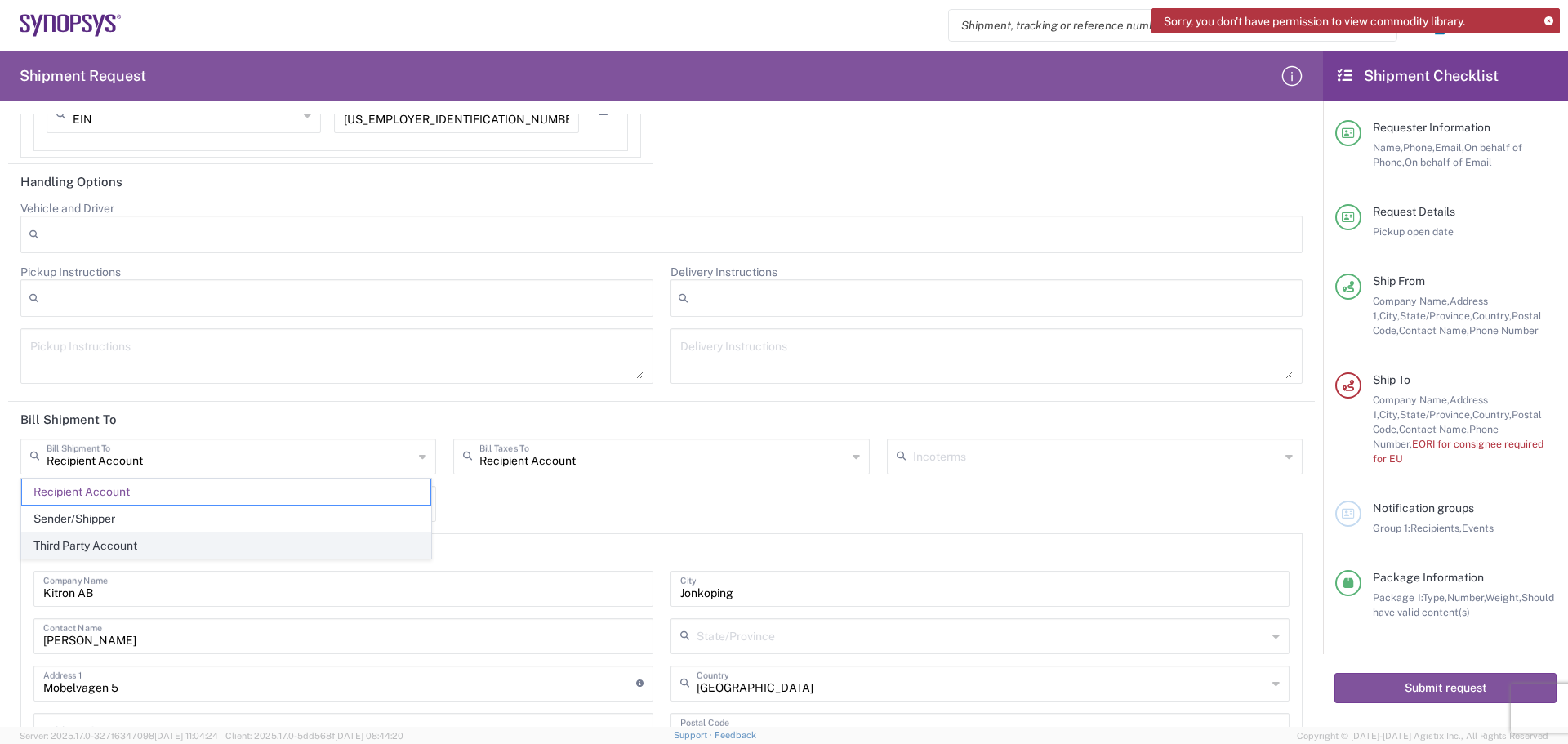
click at [167, 545] on span "Third Party Account" at bounding box center [226, 546] width 408 height 25
type input "Third Party Account"
click at [432, 498] on div "Named place" at bounding box center [228, 504] width 416 height 36
click at [512, 501] on div "Third Party Account Bill Shipment To Recipient Account Sender/Shipper Third Par…" at bounding box center [663, 627] width 1300 height 376
click at [853, 455] on icon at bounding box center [857, 456] width 7 height 26
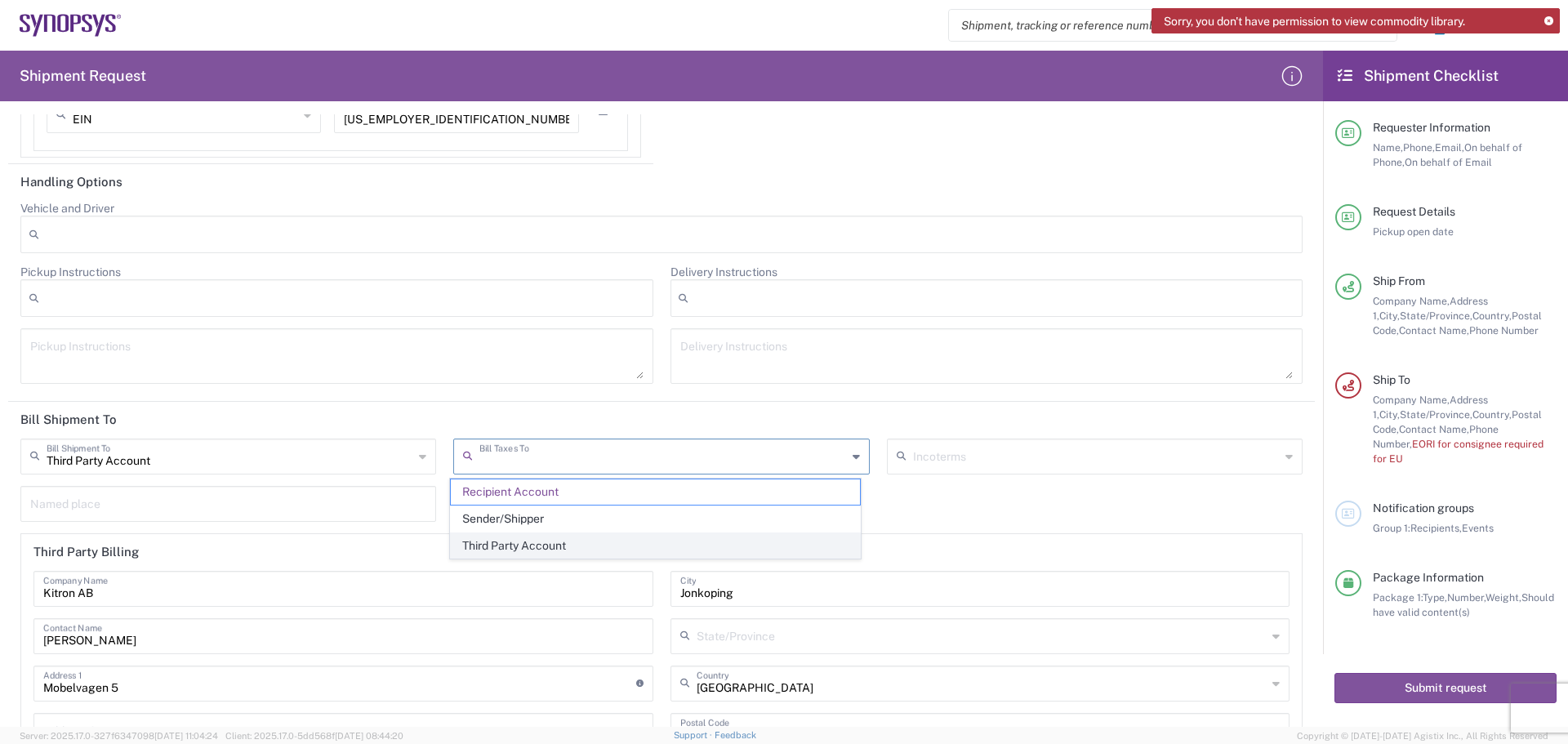
click at [542, 545] on span "Third Party Account" at bounding box center [654, 546] width 408 height 25
type input "Third Party Account"
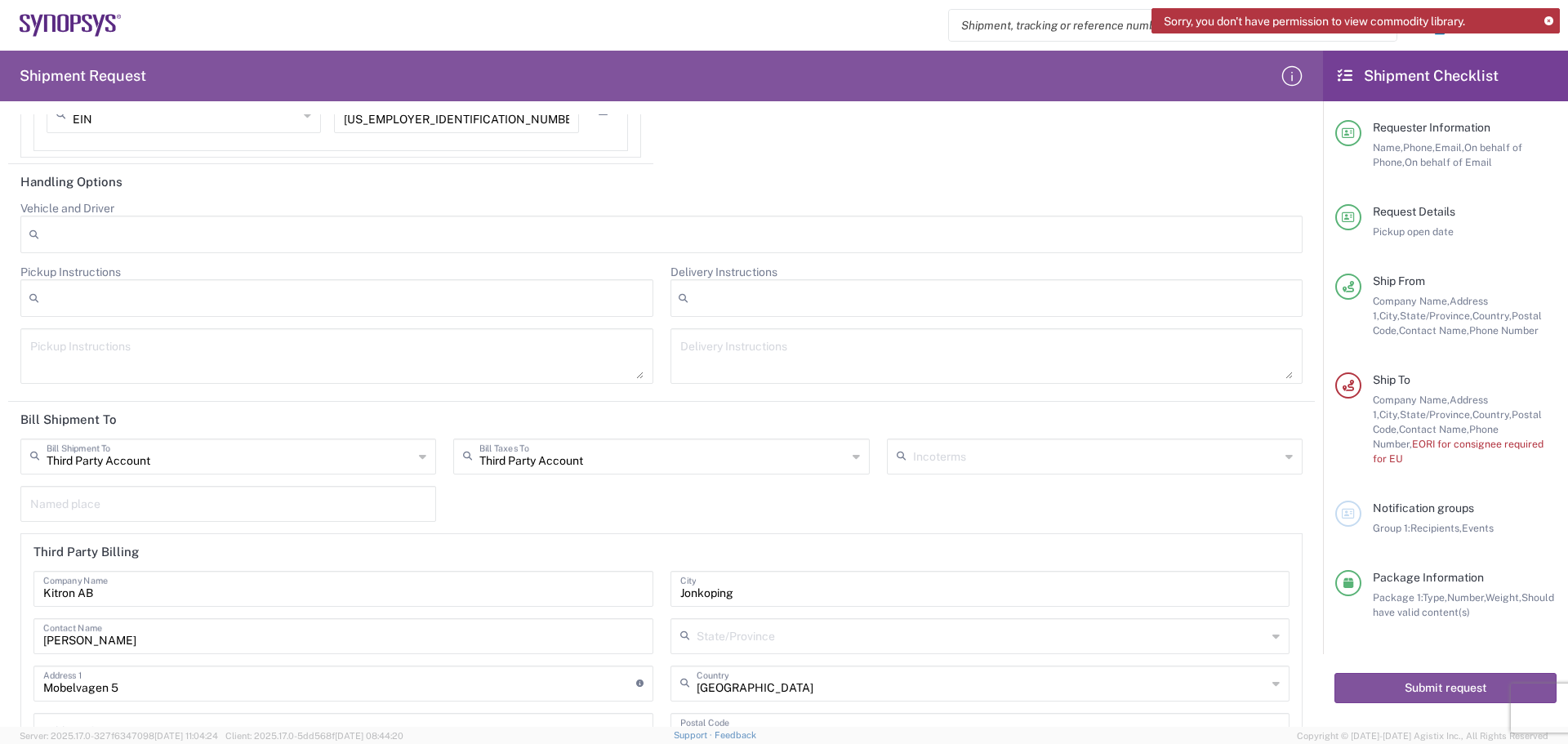
click at [575, 515] on div "Third Party Account Bill Shipment To Recipient Account Sender/Shipper Third Par…" at bounding box center [663, 627] width 1300 height 376
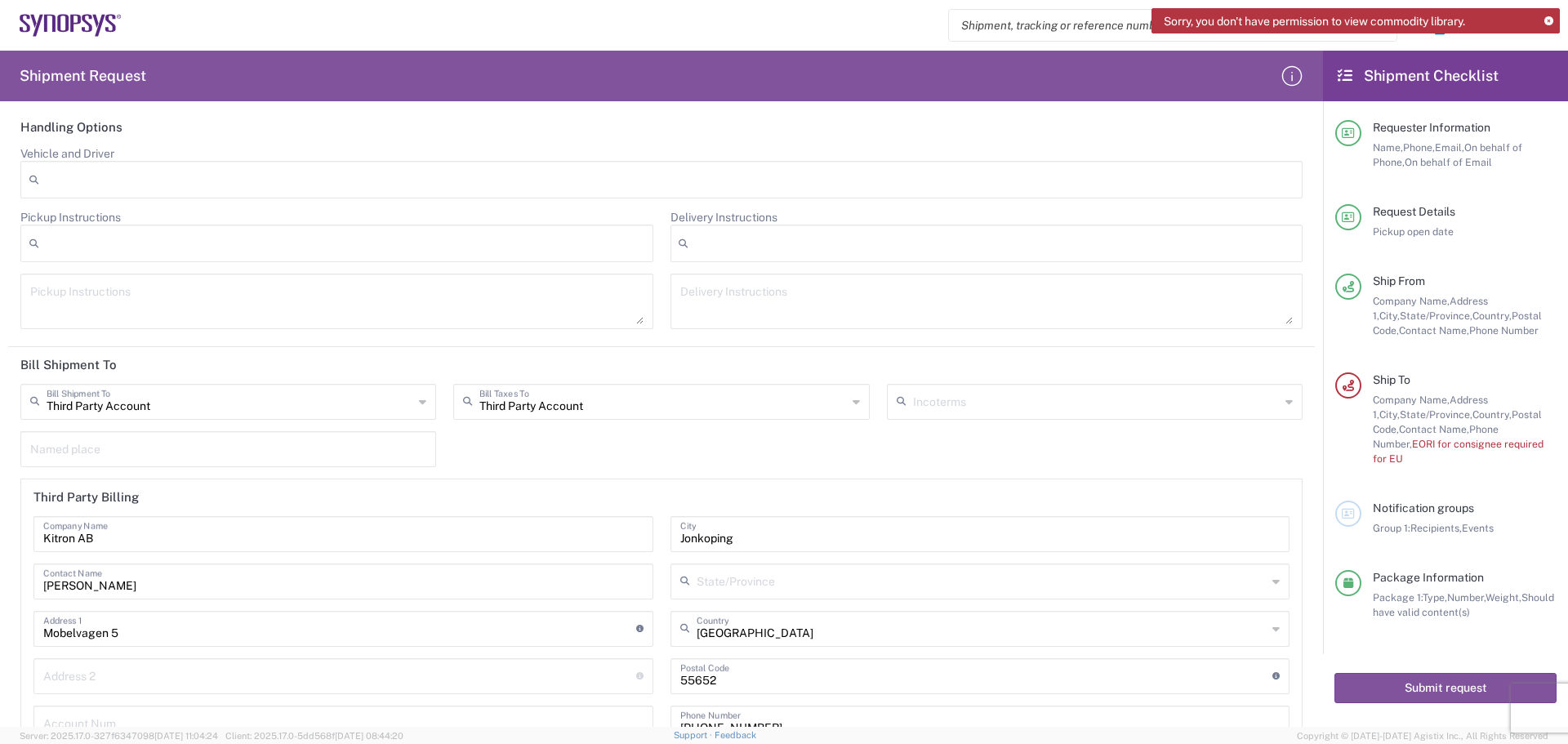
scroll to position [2814, 0]
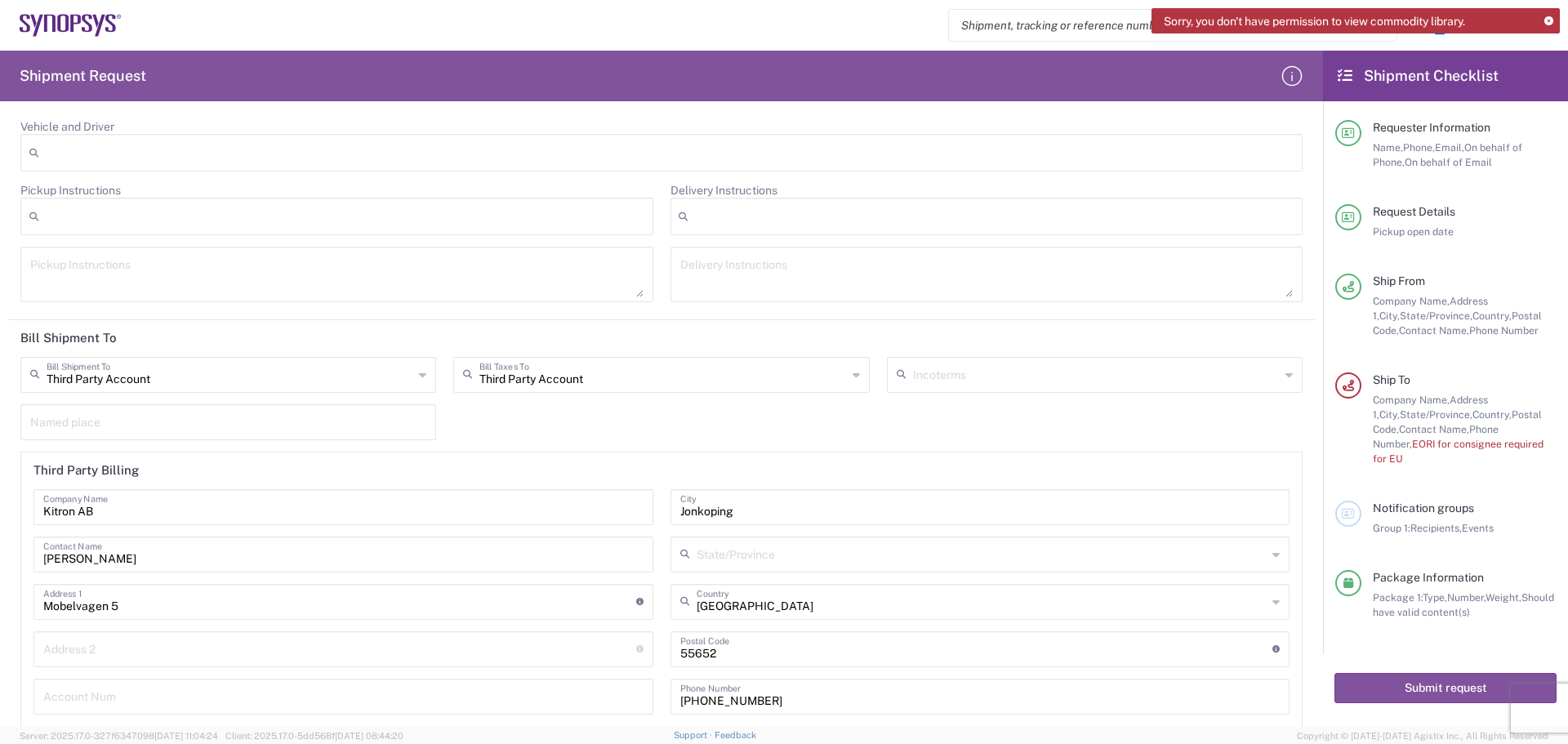
click at [419, 380] on icon at bounding box center [422, 375] width 7 height 26
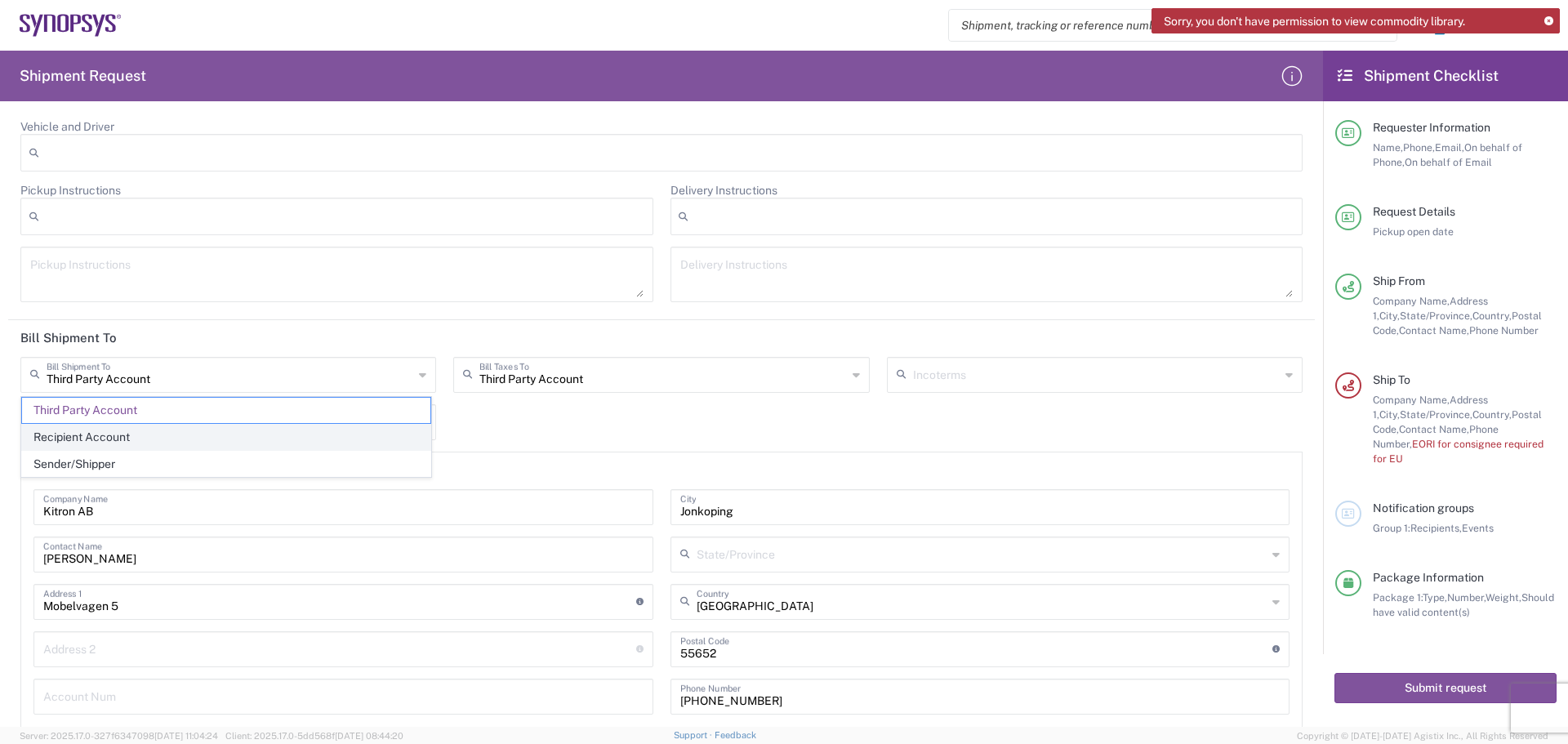
click at [119, 437] on span "Recipient Account" at bounding box center [226, 438] width 408 height 25
type input "Recipient Account"
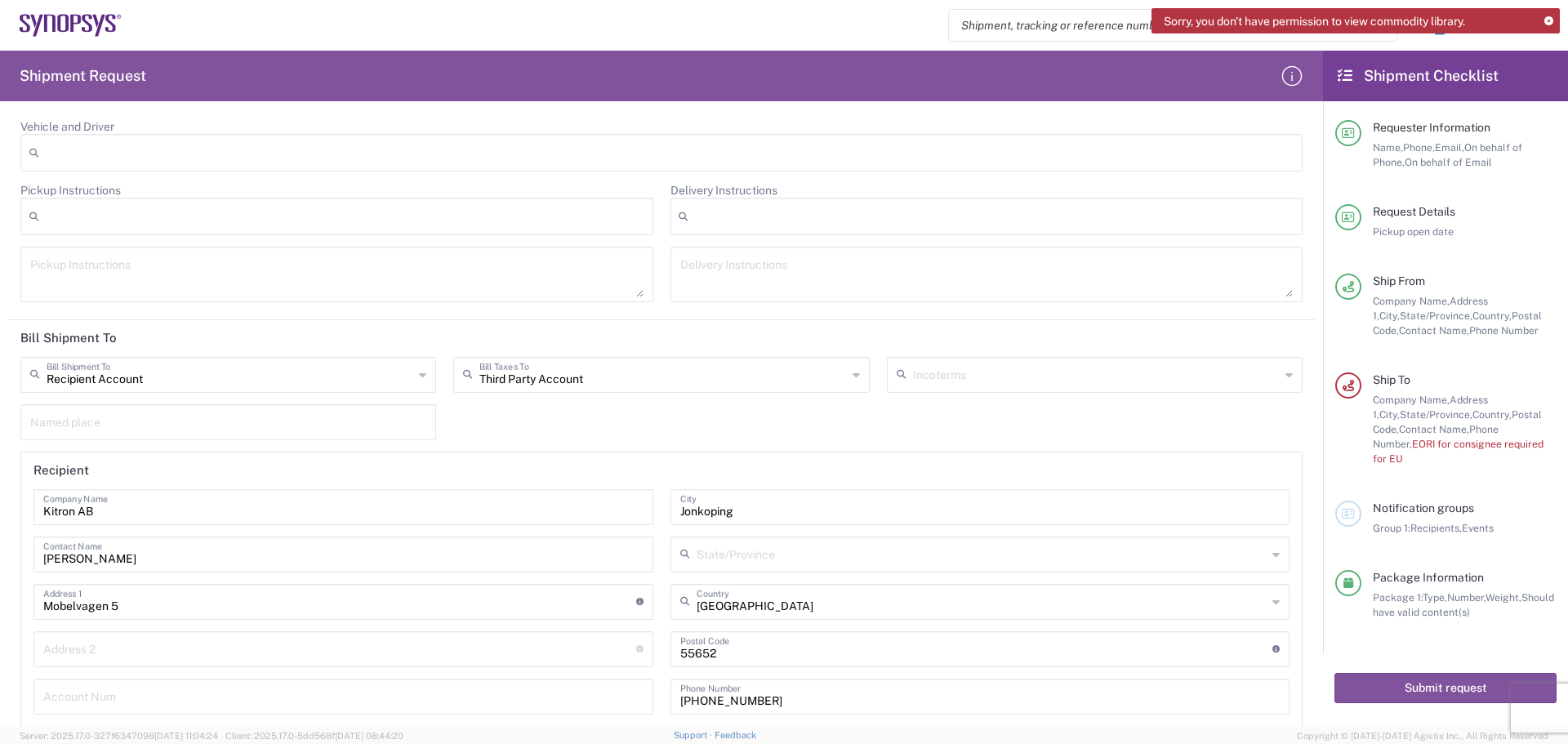
click at [854, 377] on div "Third Party Account Bill Taxes To" at bounding box center [661, 375] width 416 height 36
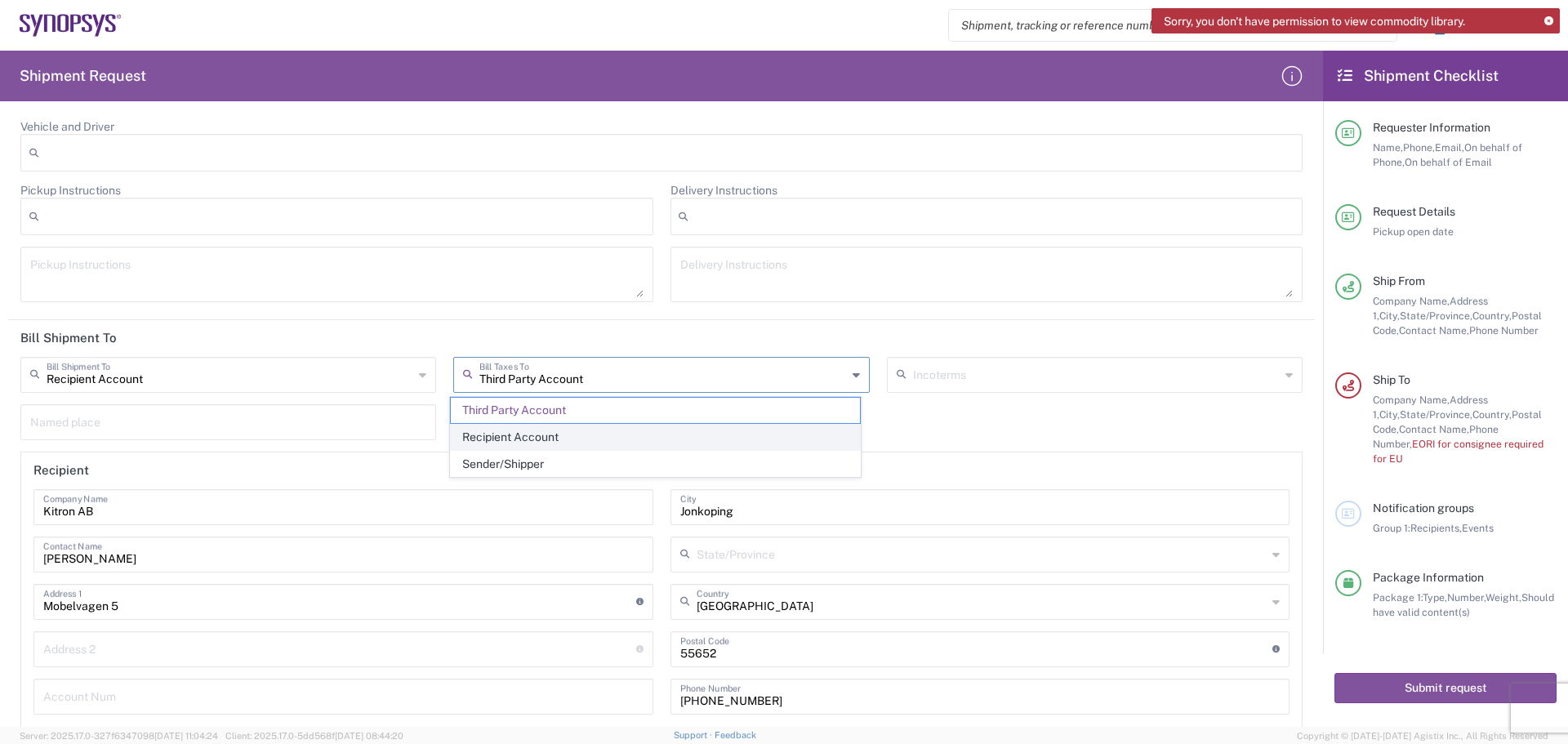
click at [577, 431] on span "Recipient Account" at bounding box center [654, 438] width 408 height 25
type input "Recipient Account"
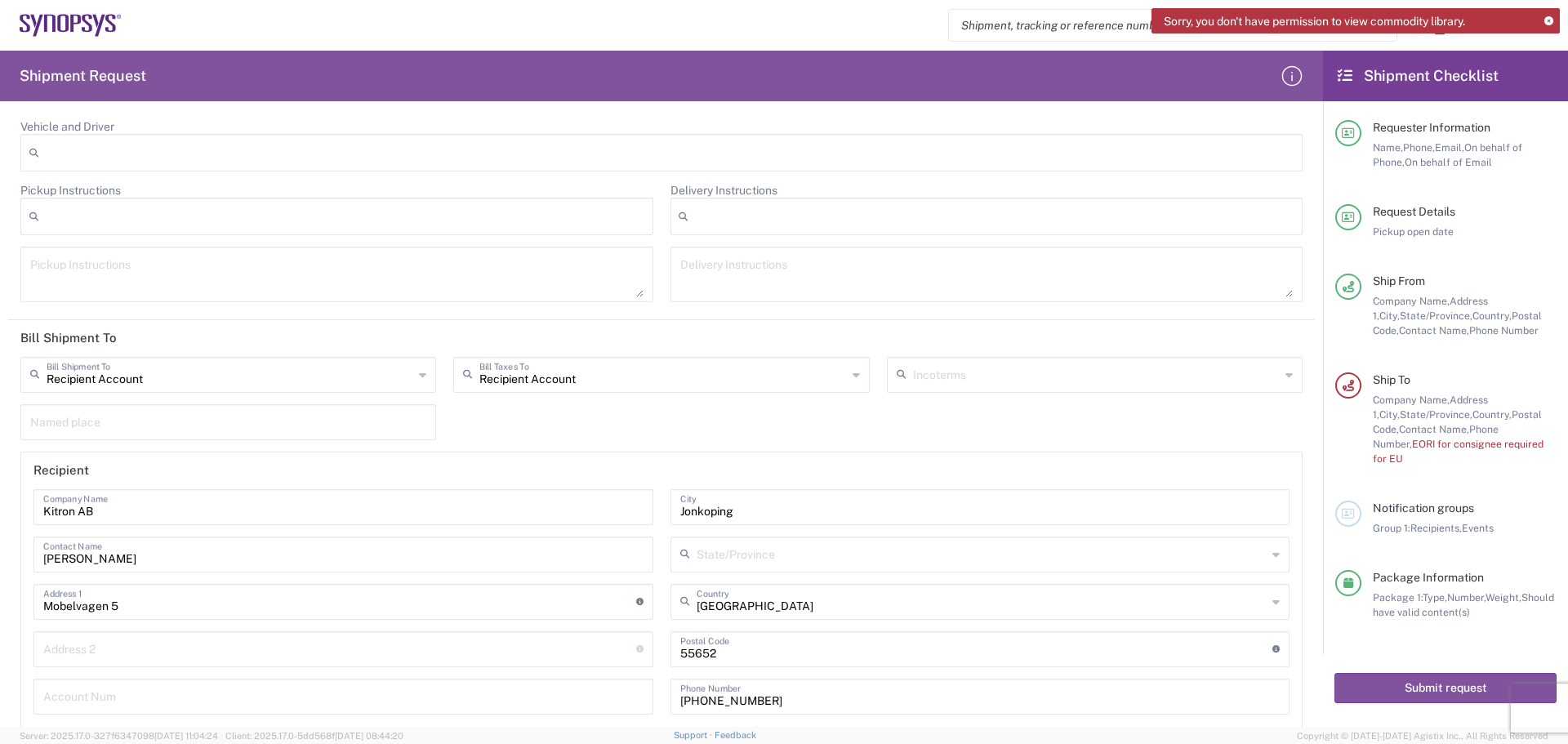
click at [577, 431] on div "Recipient Account Bill Shipment To Third Party Account Recipient Account Sender…" at bounding box center [663, 544] width 1300 height 376
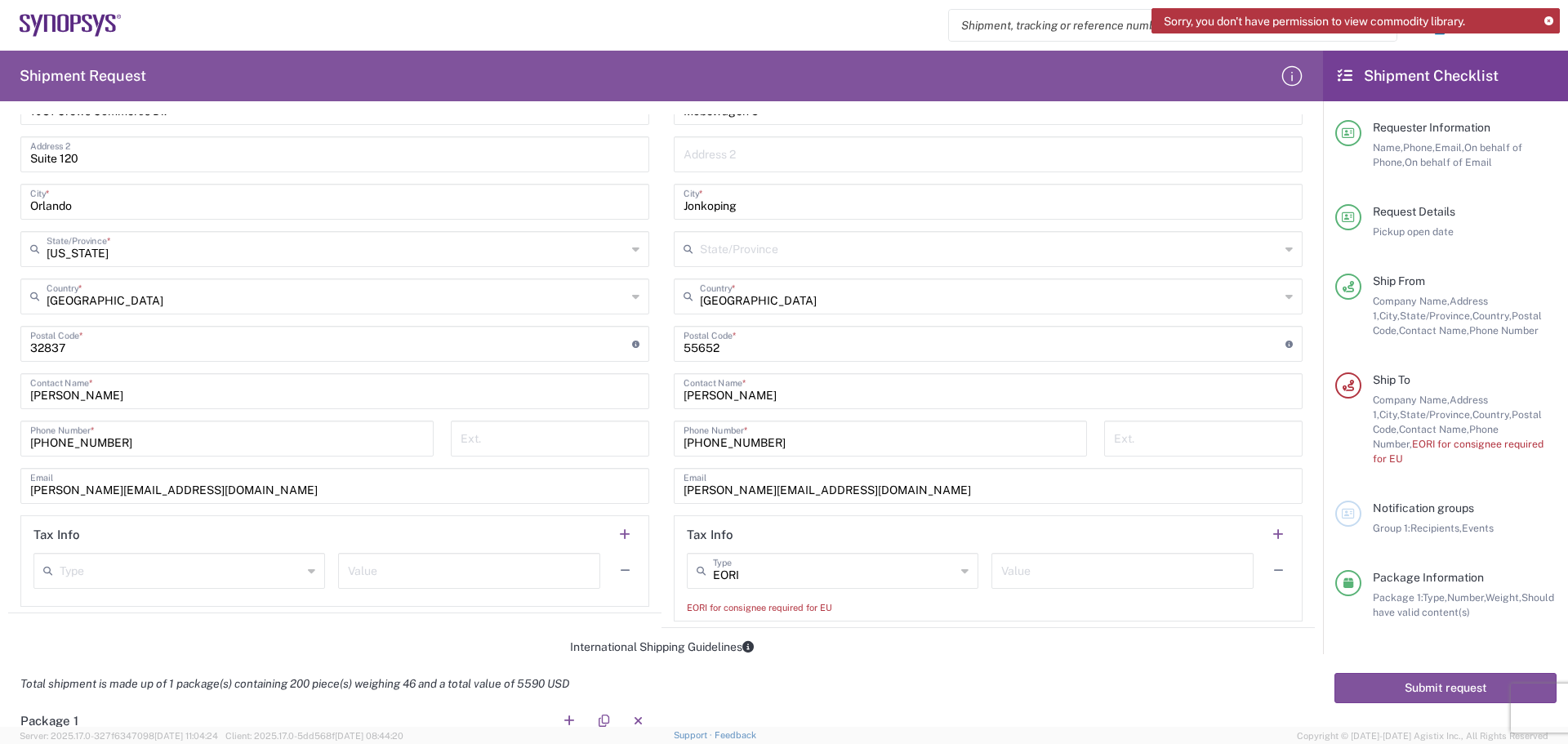
scroll to position [817, 0]
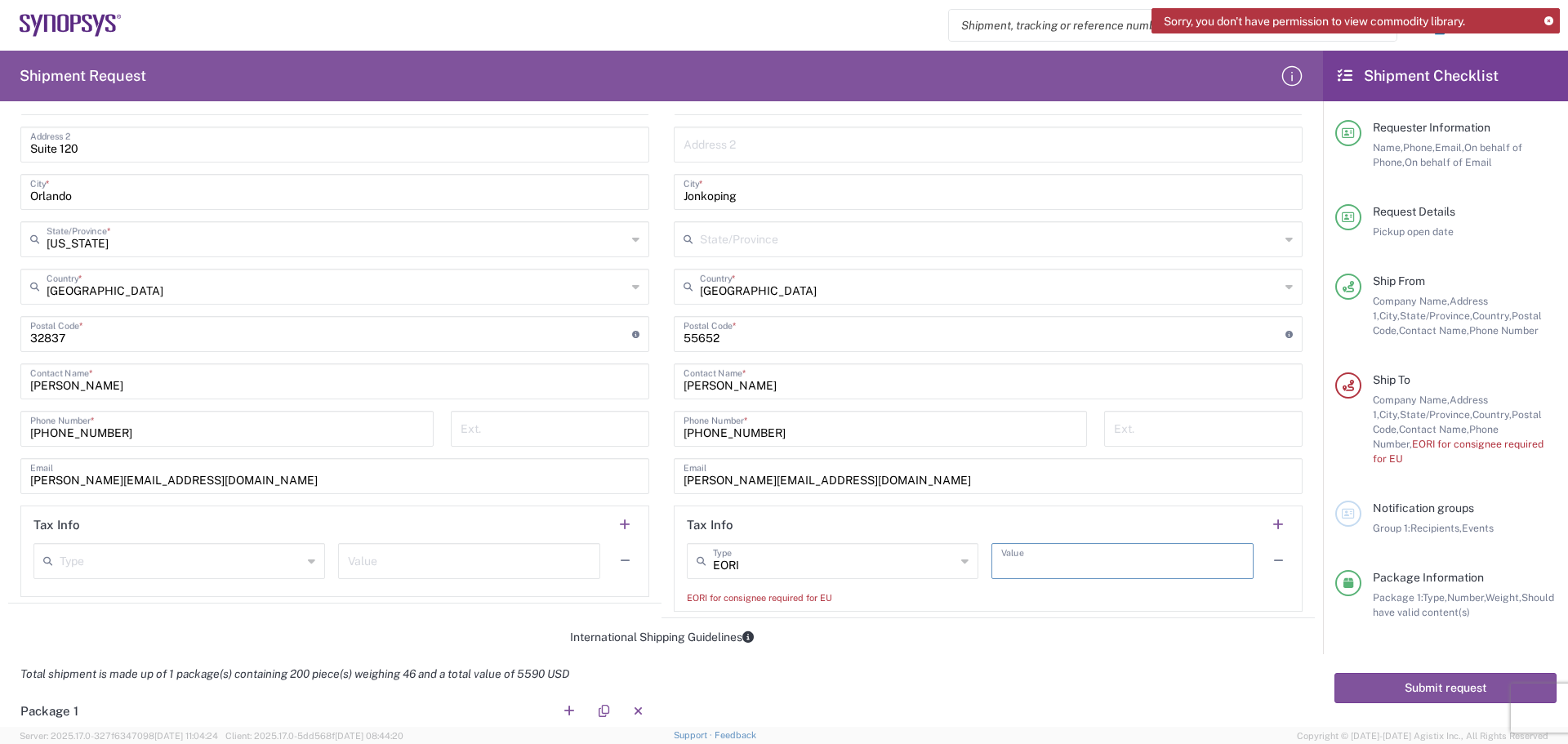
click at [1072, 564] on input "text" at bounding box center [1122, 560] width 243 height 29
paste input "SE5565889739"
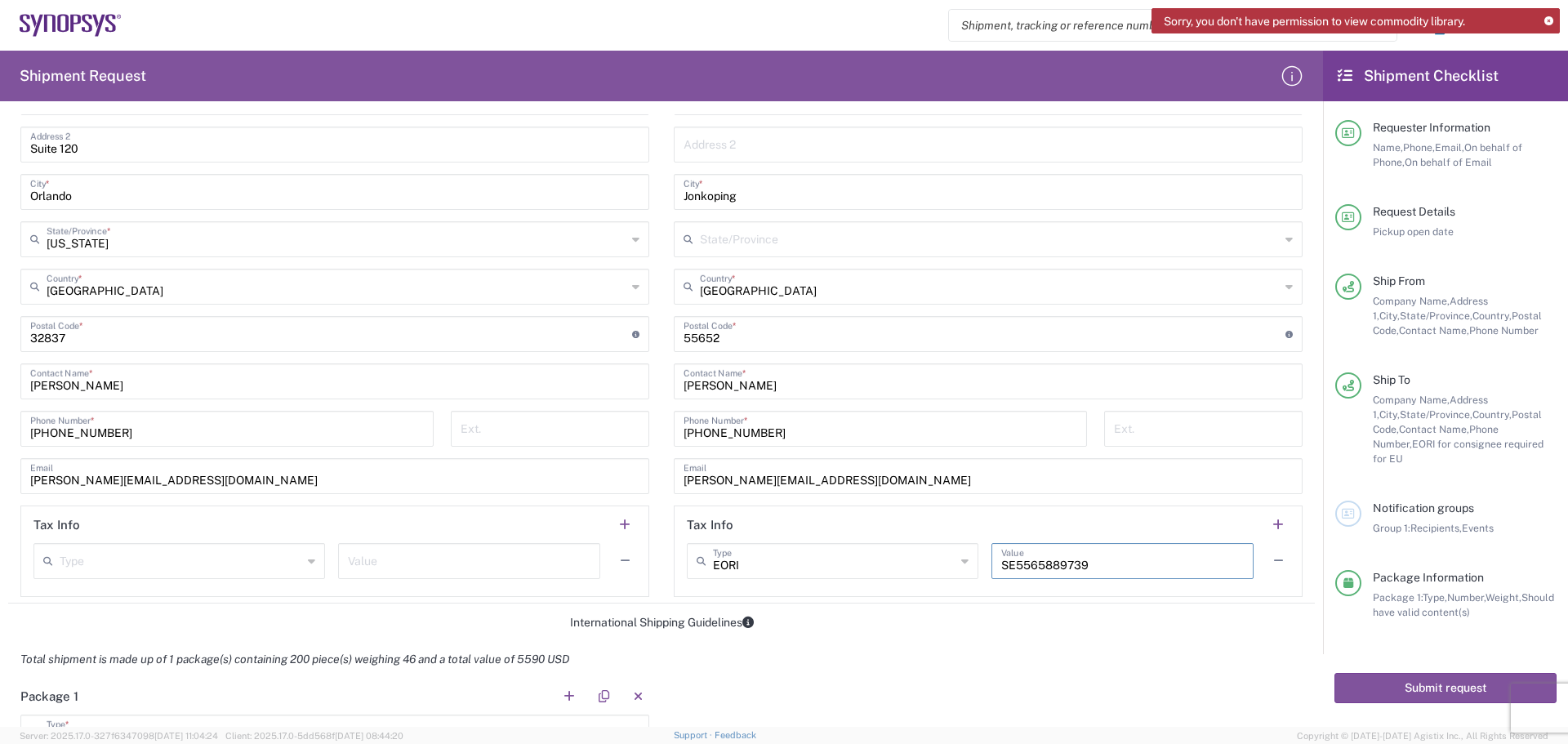
type input "SE5565889739"
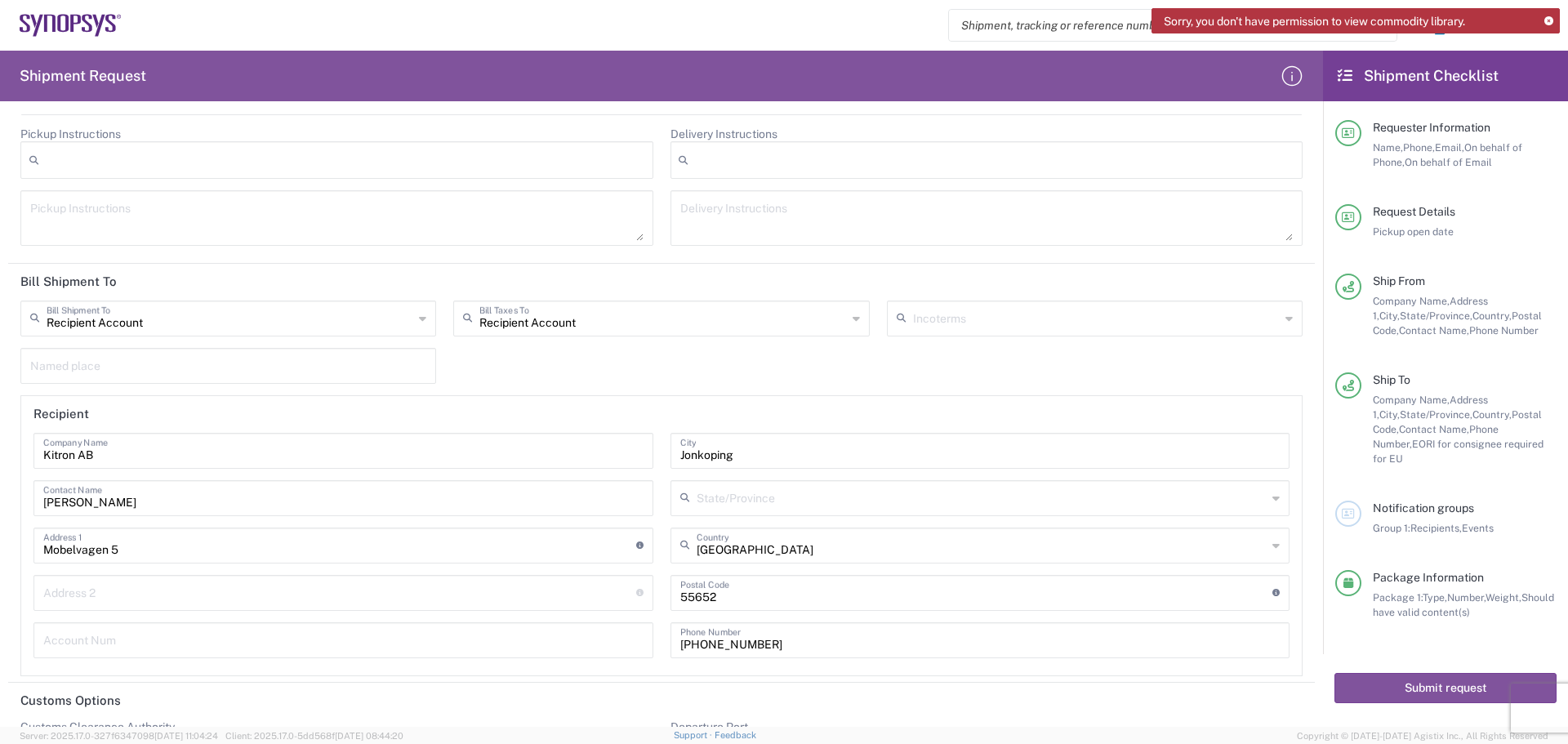
scroll to position [2917, 0]
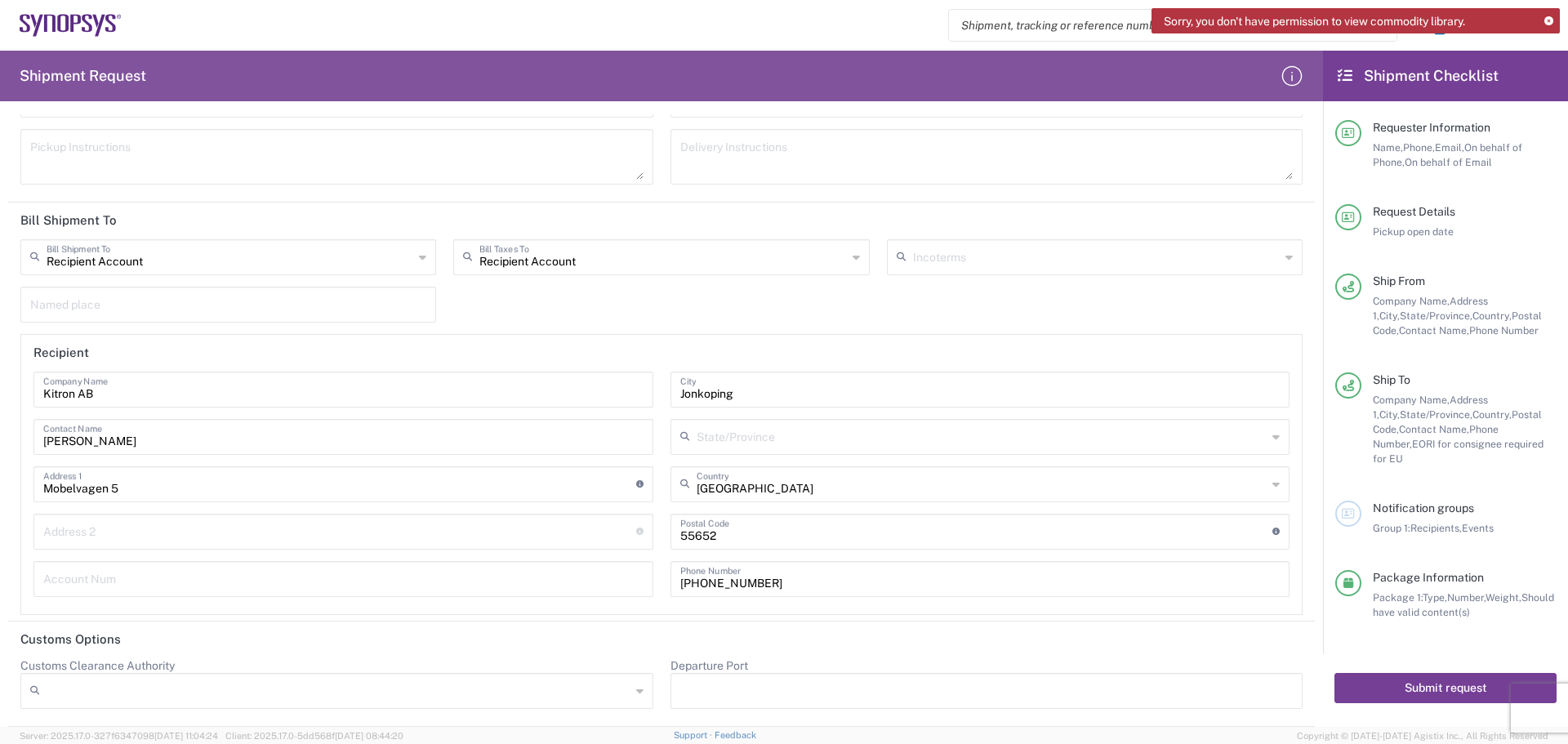
click at [1421, 674] on button "Submit request" at bounding box center [1446, 688] width 222 height 30
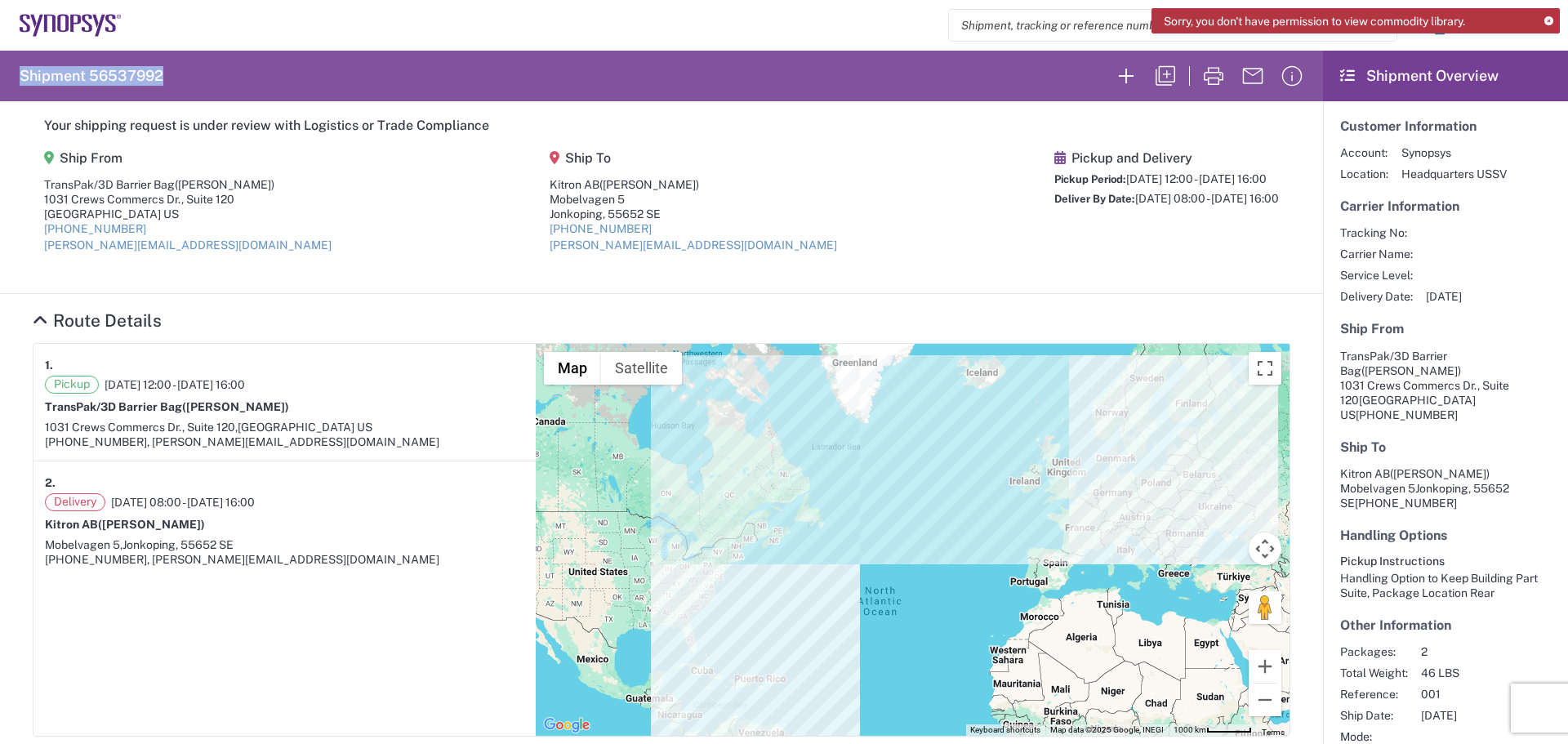
drag, startPoint x: 176, startPoint y: 78, endPoint x: 13, endPoint y: 72, distance: 163.1
click at [13, 72] on agx-form-header "Shipment 56537992" at bounding box center [662, 76] width 1323 height 51
copy h2 "Shipment 56537992"
click at [650, 181] on span "([PERSON_NAME])" at bounding box center [649, 184] width 99 height 13
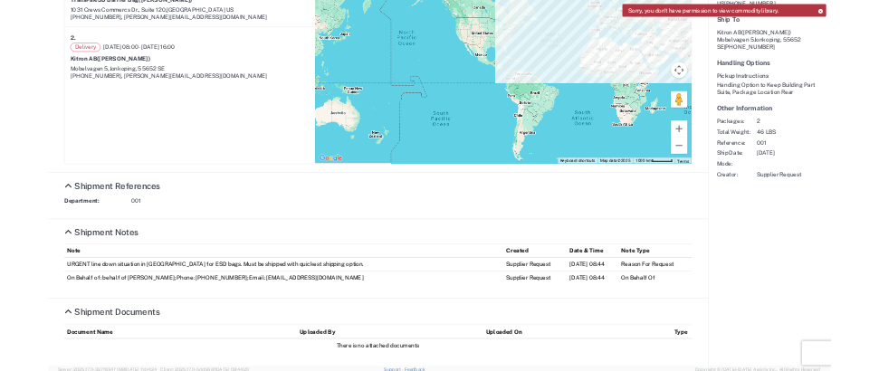
scroll to position [459, 0]
